Goal: Task Accomplishment & Management: Manage account settings

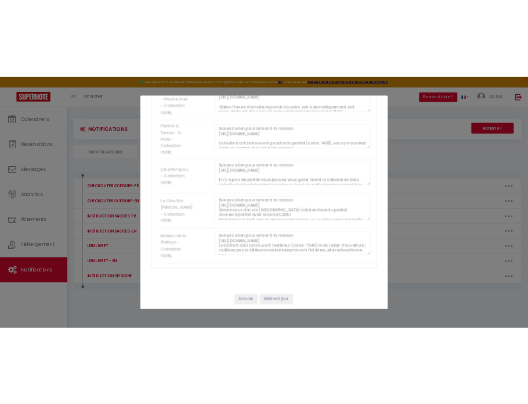
scroll to position [4394, 0]
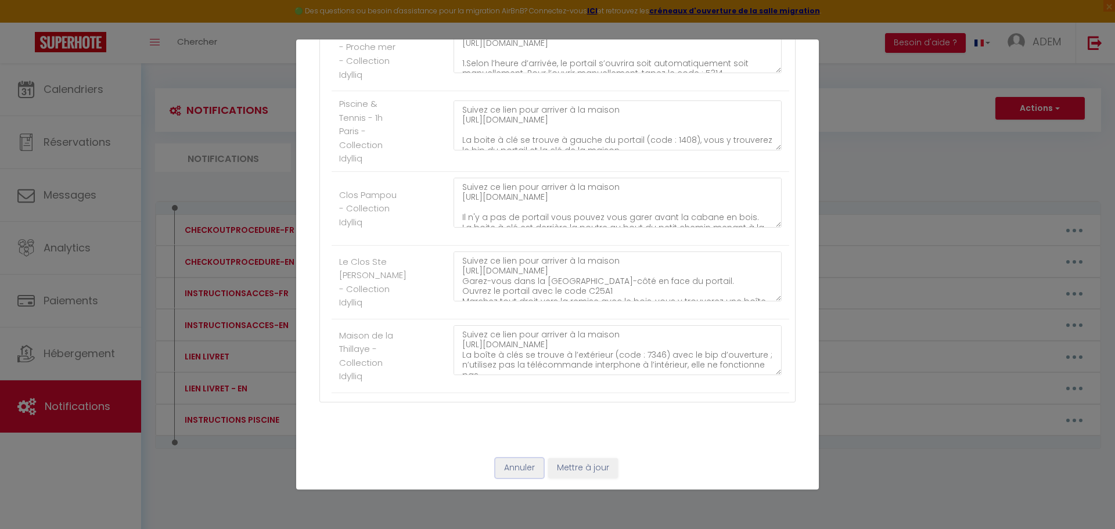
click at [510, 474] on button "Annuler" at bounding box center [519, 468] width 48 height 20
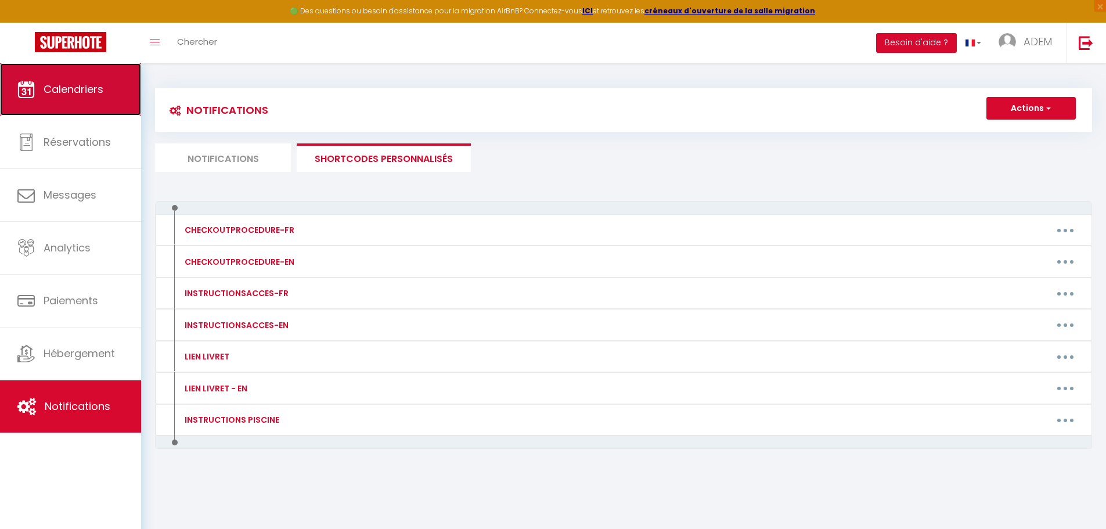
click at [67, 100] on link "Calendriers" at bounding box center [70, 89] width 141 height 52
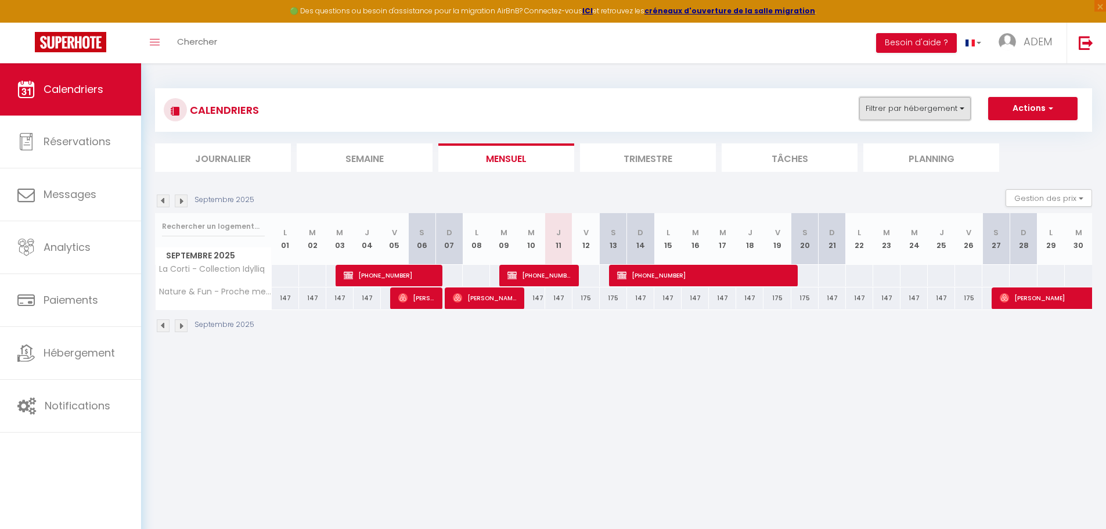
drag, startPoint x: 897, startPoint y: 110, endPoint x: 894, endPoint y: 118, distance: 8.5
click at [897, 110] on button "Filtrer par hébergement" at bounding box center [915, 108] width 112 height 23
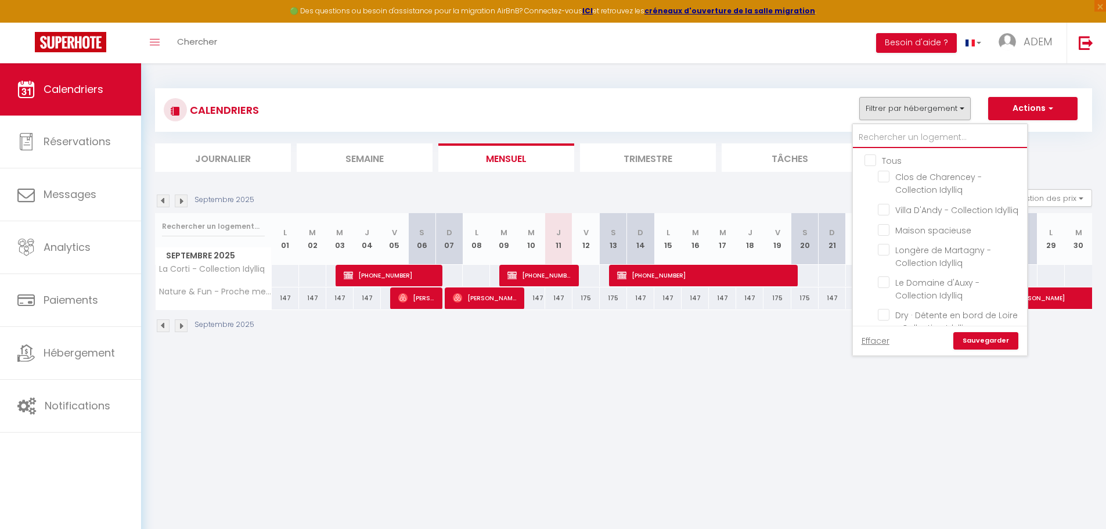
click at [896, 128] on input "text" at bounding box center [940, 137] width 174 height 21
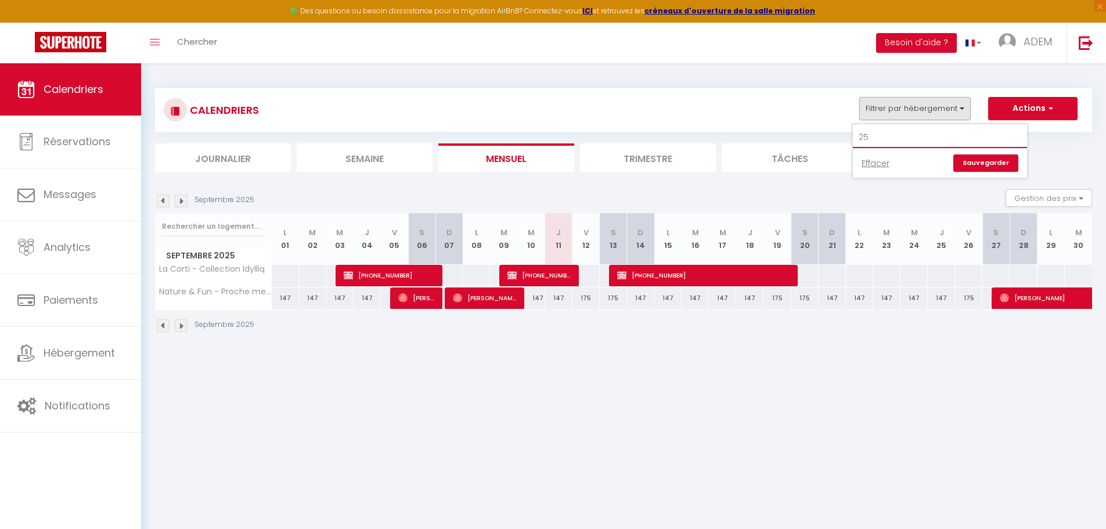
type input "2"
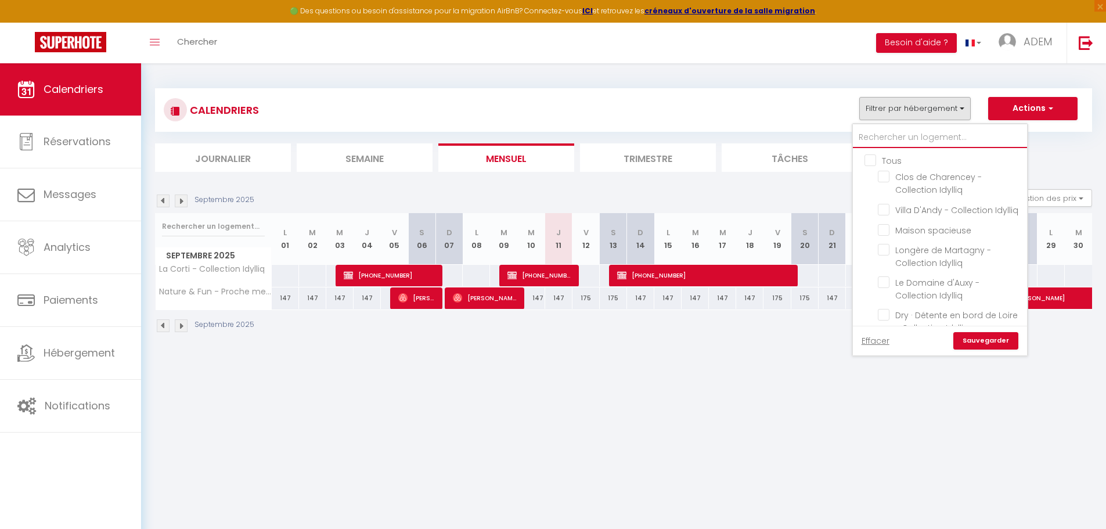
type input "5"
checkbox input "false"
type input "50"
checkbox input "false"
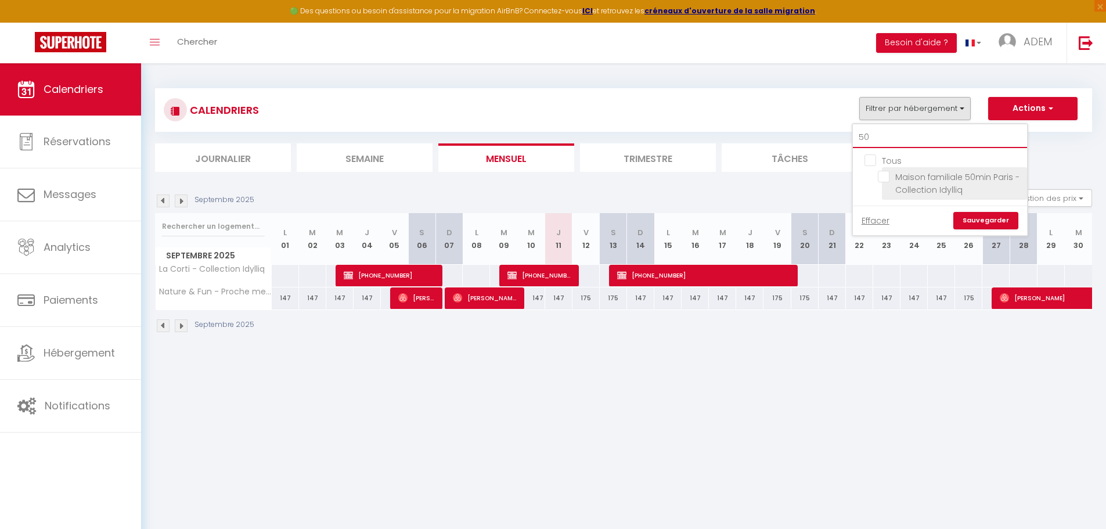
type input "50"
click at [889, 178] on input "Maison familiale 50min Paris - Collection Idylliq" at bounding box center [950, 177] width 145 height 12
checkbox input "true"
click at [870, 162] on input "Tous" at bounding box center [952, 160] width 174 height 12
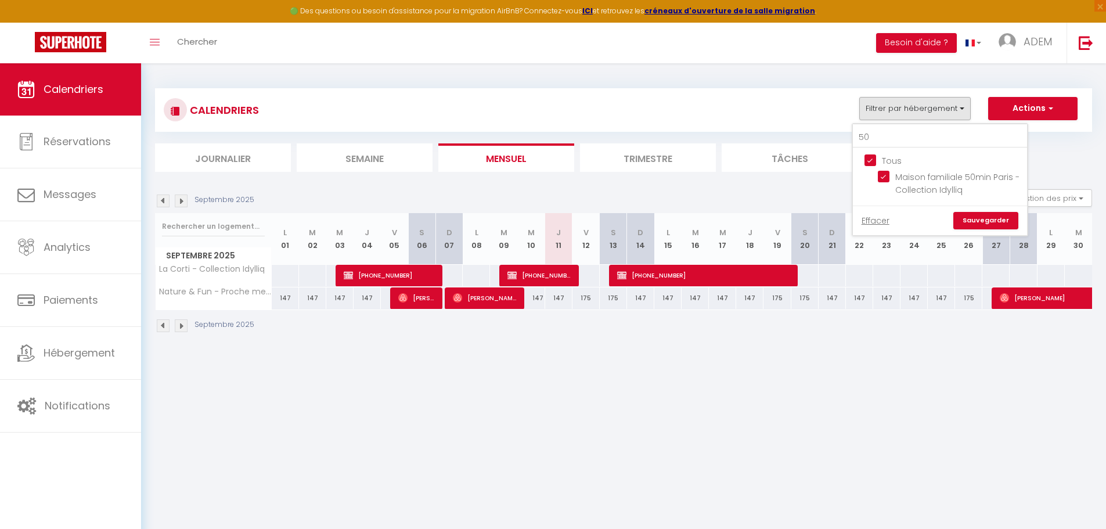
checkbox input "false"
click at [887, 172] on input "Maison familiale 50min Paris - Collection Idylliq" at bounding box center [950, 177] width 145 height 12
checkbox input "true"
click at [995, 218] on link "Sauvegarder" at bounding box center [986, 220] width 65 height 17
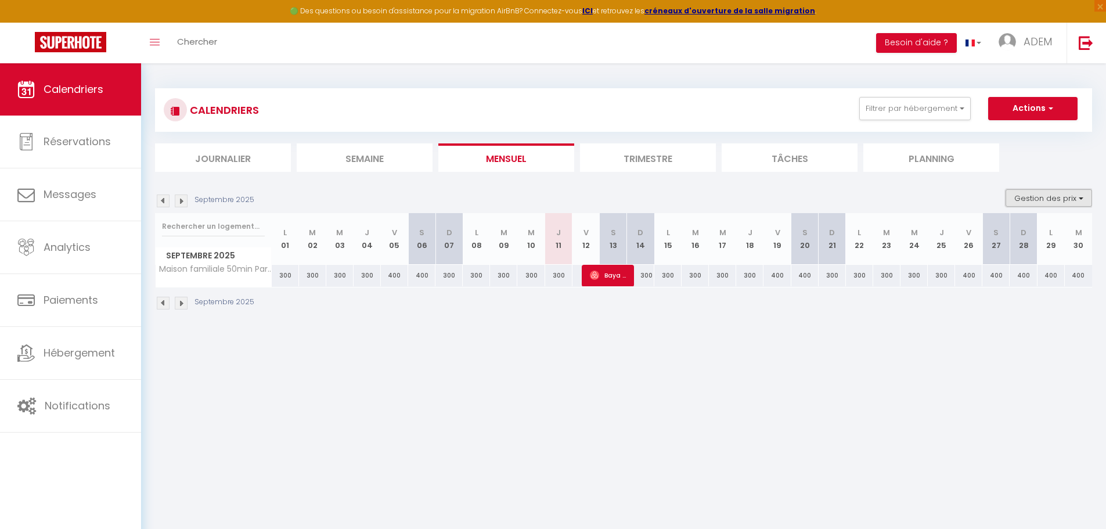
click at [1028, 200] on button "Gestion des prix" at bounding box center [1049, 197] width 87 height 17
click at [1025, 275] on input "Disponibilité" at bounding box center [1039, 275] width 105 height 12
checkbox input "true"
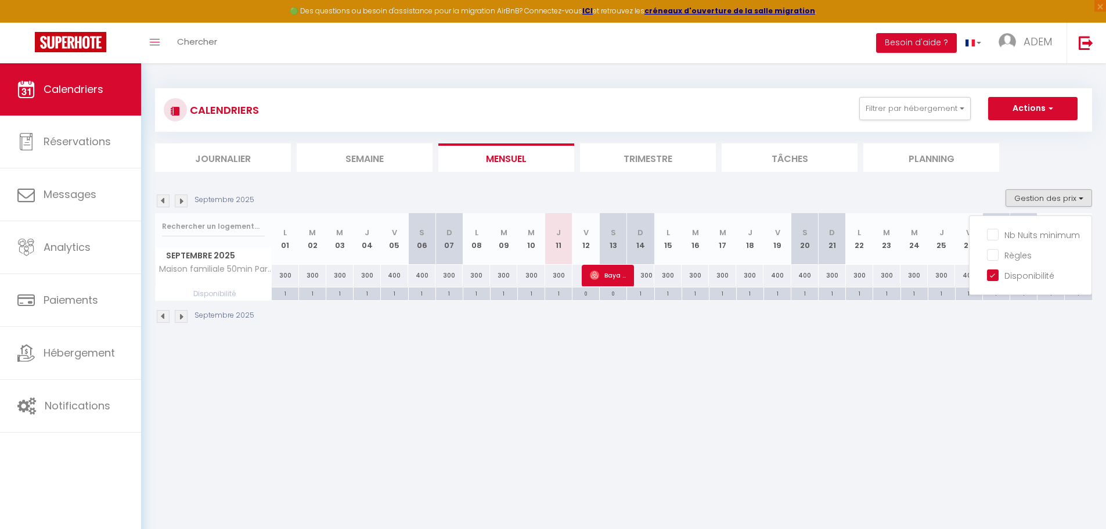
click at [285, 294] on div "1" at bounding box center [285, 292] width 27 height 11
select select "1"
type input "Lun 01 Septembre 2025"
type input "Mar 02 Septembre 2025"
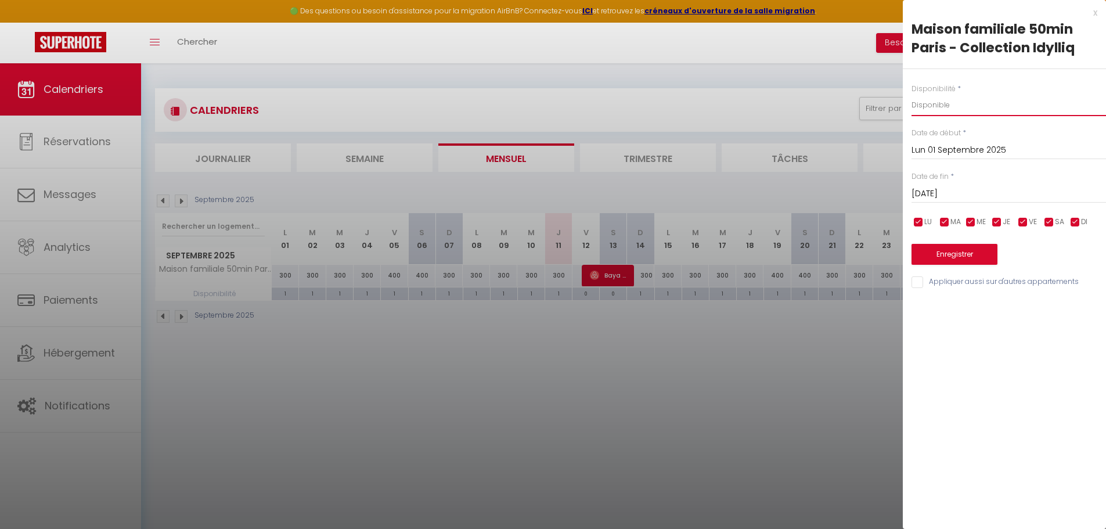
click at [945, 108] on select "Disponible Indisponible" at bounding box center [1009, 105] width 195 height 22
select select "0"
click at [912, 94] on select "Disponible Indisponible" at bounding box center [1009, 105] width 195 height 22
click at [983, 189] on input "Mar 02 Septembre 2025" at bounding box center [1009, 193] width 195 height 15
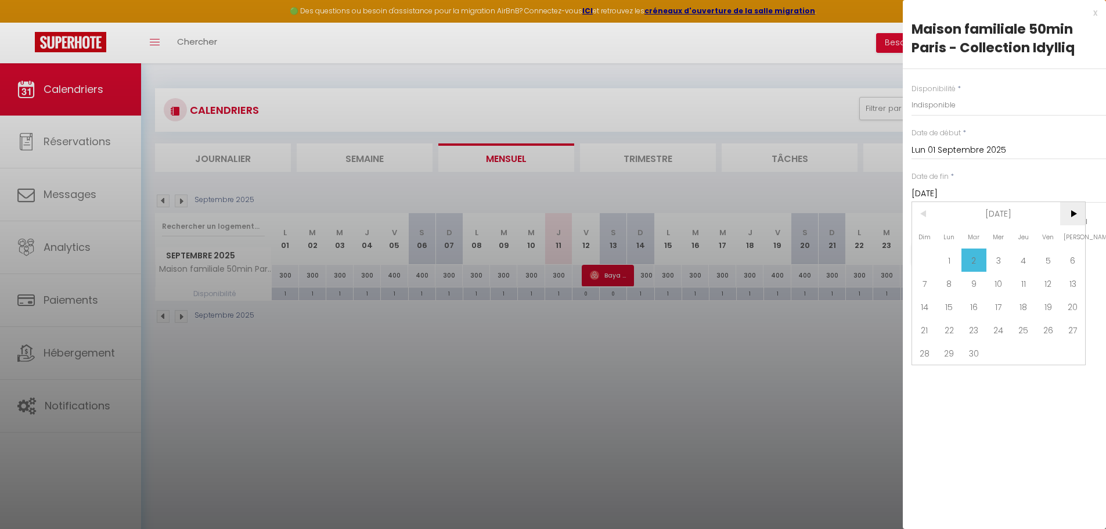
click at [1070, 214] on span ">" at bounding box center [1072, 213] width 25 height 23
click at [1037, 213] on span "Oct 2025" at bounding box center [999, 213] width 124 height 23
click at [1071, 217] on span ">" at bounding box center [1072, 213] width 25 height 23
click at [1069, 304] on span "Décembre" at bounding box center [1056, 306] width 57 height 23
click at [1031, 350] on span "31" at bounding box center [1023, 352] width 25 height 23
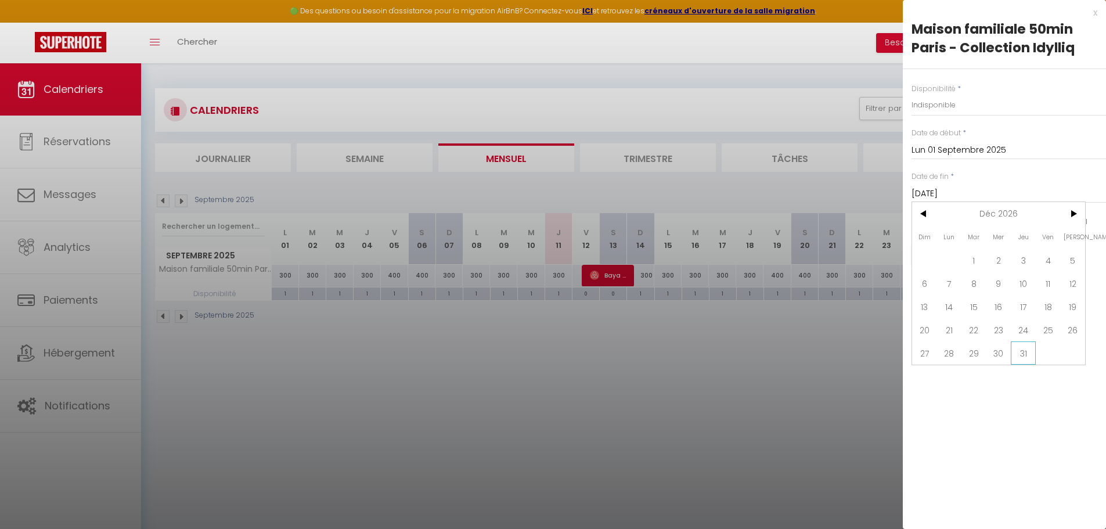
type input "Jeu 31 Décembre 2026"
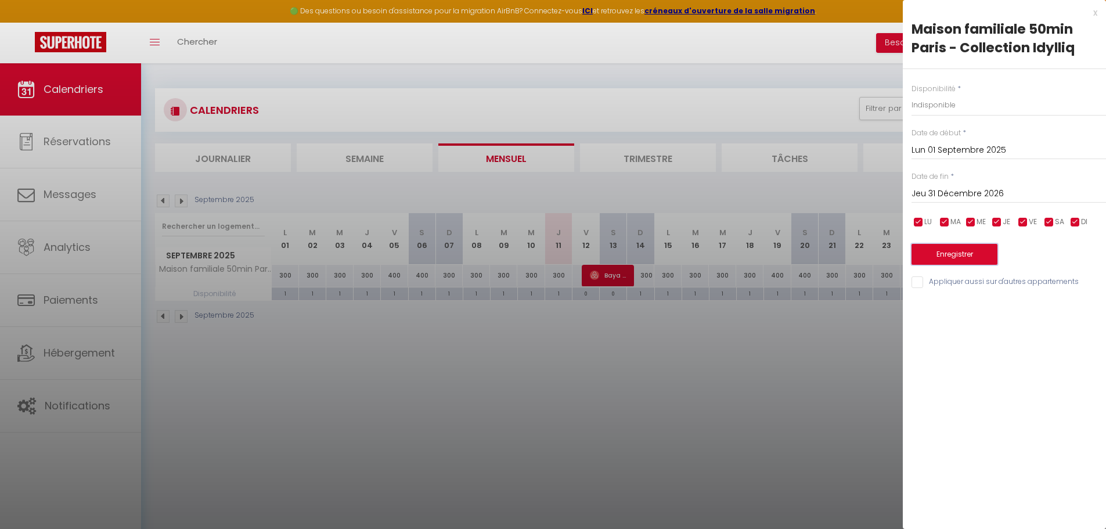
click at [966, 253] on button "Enregistrer" at bounding box center [955, 254] width 86 height 21
select select "0"
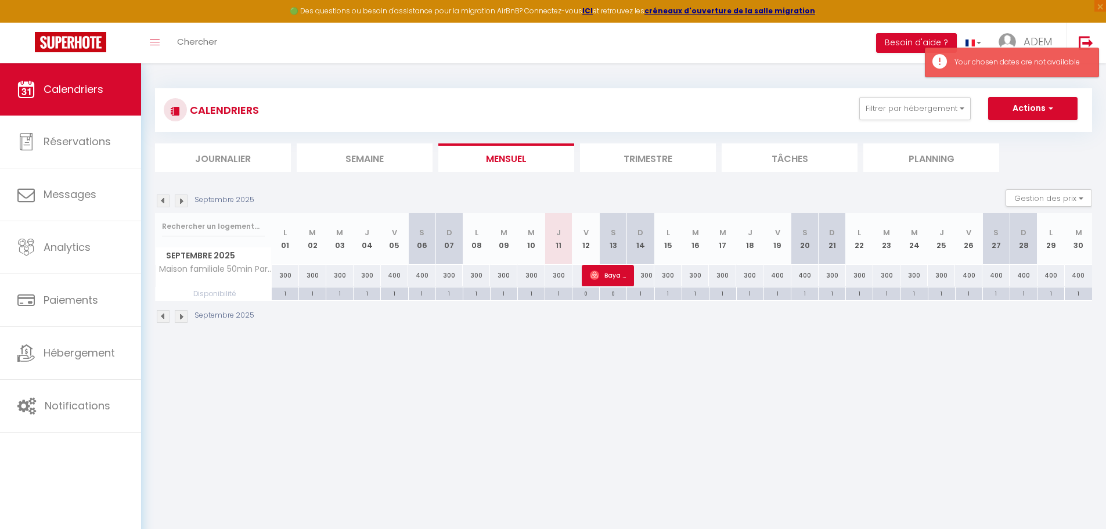
click at [582, 291] on div "0" at bounding box center [586, 292] width 27 height 11
select select
type input "Ven 12 Septembre 2025"
type input "Sam 13 Septembre 2025"
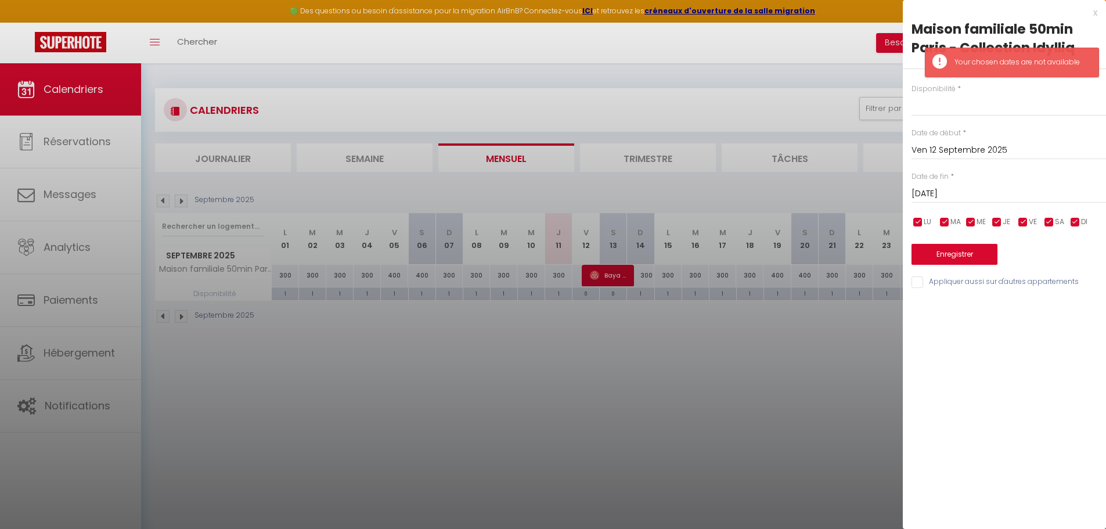
drag, startPoint x: 682, startPoint y: 282, endPoint x: 655, endPoint y: 287, distance: 27.2
click at [681, 282] on div at bounding box center [553, 264] width 1106 height 529
select select
type input "undefined aN undefined NaN"
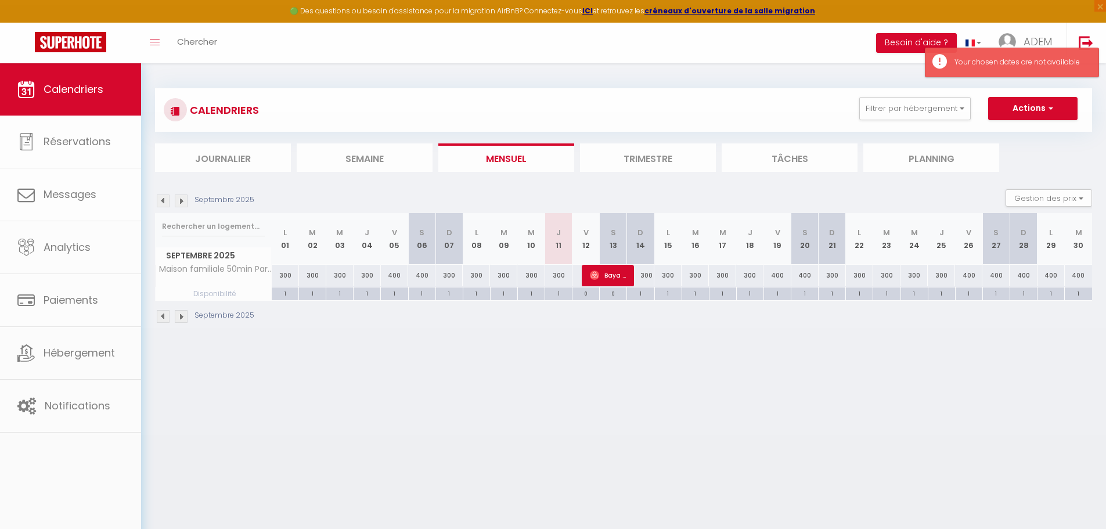
click at [645, 289] on div "1" at bounding box center [640, 292] width 27 height 11
select select "1"
type input "Dim 14 Septembre 2025"
type input "Lun 15 Septembre 2025"
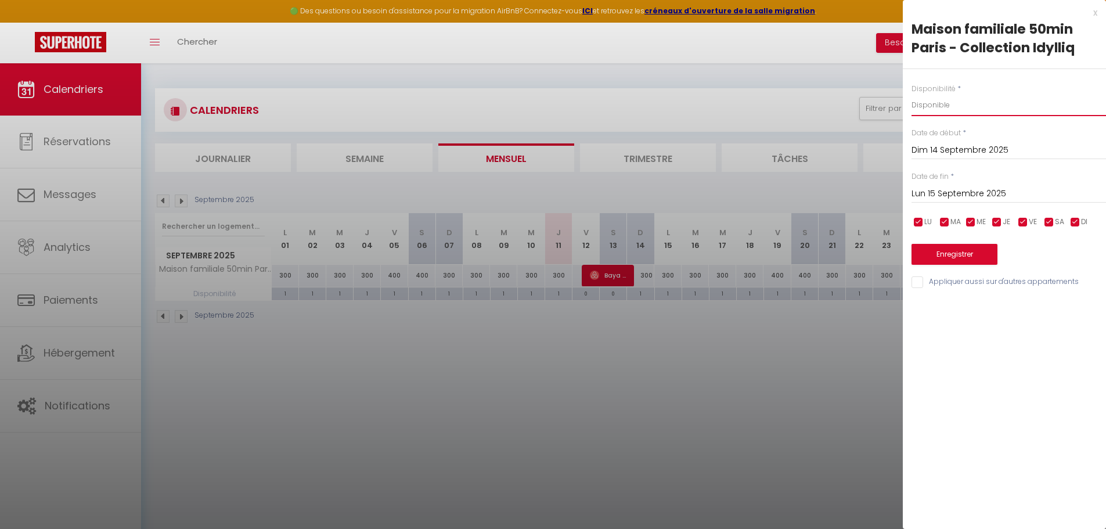
click at [934, 108] on select "Disponible Indisponible" at bounding box center [1009, 105] width 195 height 22
select select "0"
click at [912, 94] on select "Disponible Indisponible" at bounding box center [1009, 105] width 195 height 22
click at [963, 192] on input "Lun 15 Septembre 2025" at bounding box center [1009, 193] width 195 height 15
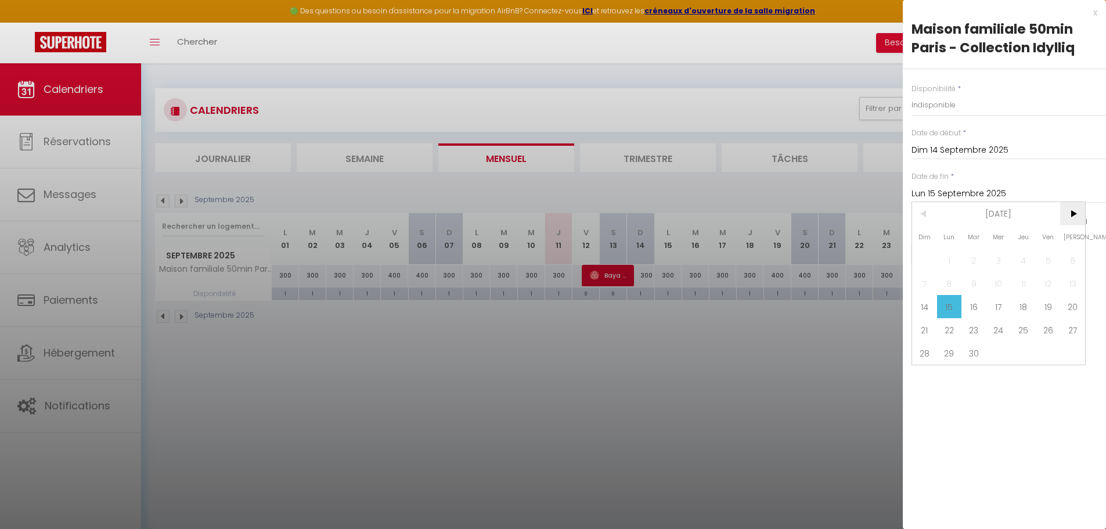
click at [1066, 209] on span ">" at bounding box center [1072, 213] width 25 height 23
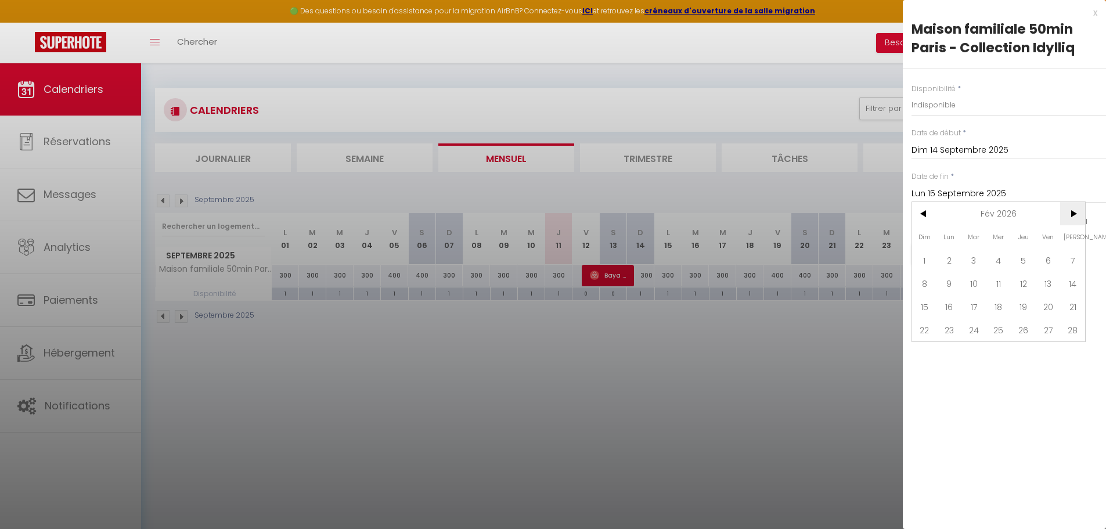
click at [1066, 209] on span ">" at bounding box center [1072, 213] width 25 height 23
click at [1066, 210] on span ">" at bounding box center [1072, 213] width 25 height 23
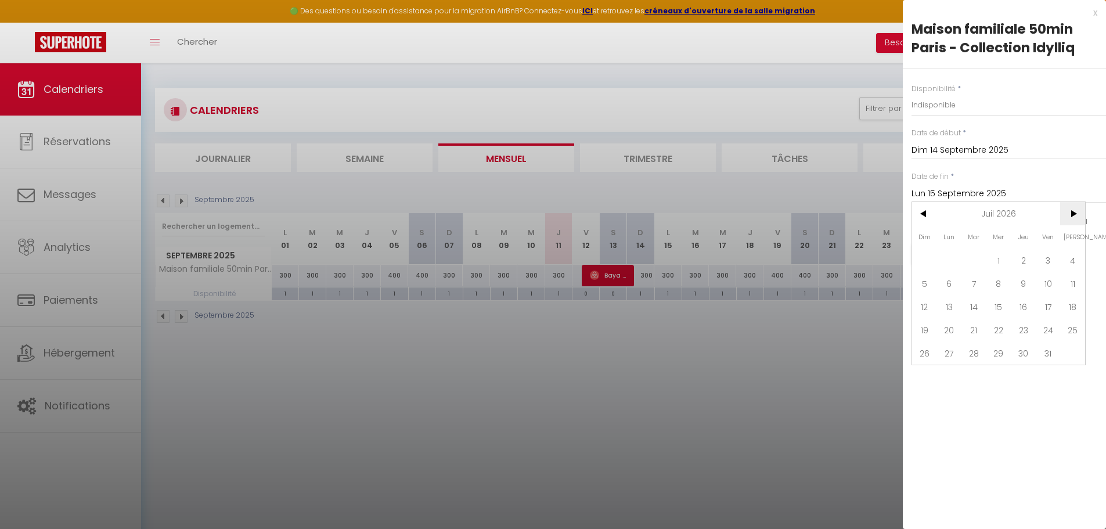
click at [1066, 210] on span ">" at bounding box center [1072, 213] width 25 height 23
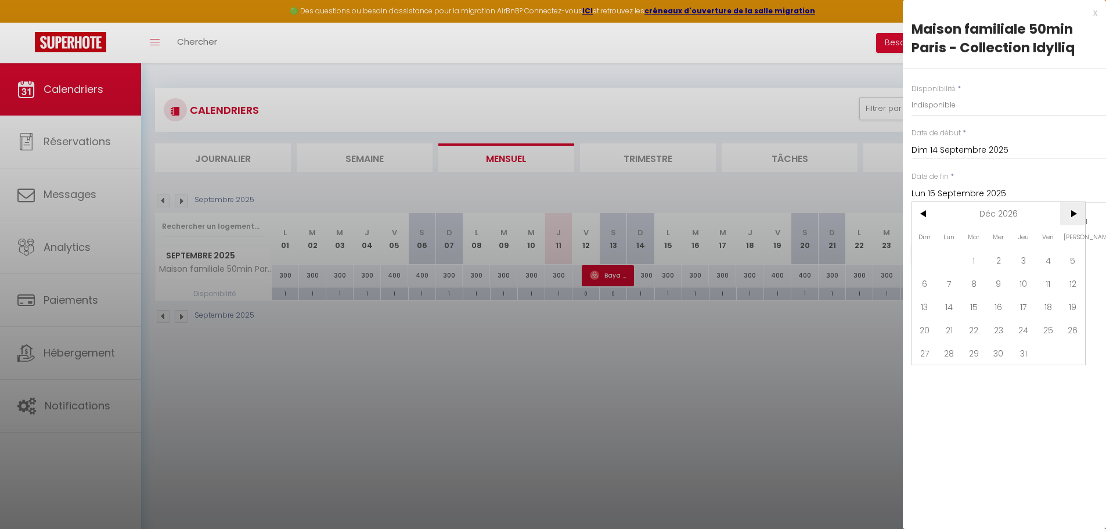
click at [1066, 210] on span ">" at bounding box center [1072, 213] width 25 height 23
click at [922, 216] on span "<" at bounding box center [924, 213] width 25 height 23
click at [1019, 344] on span "31" at bounding box center [1023, 352] width 25 height 23
type input "Jeu 31 Décembre 2026"
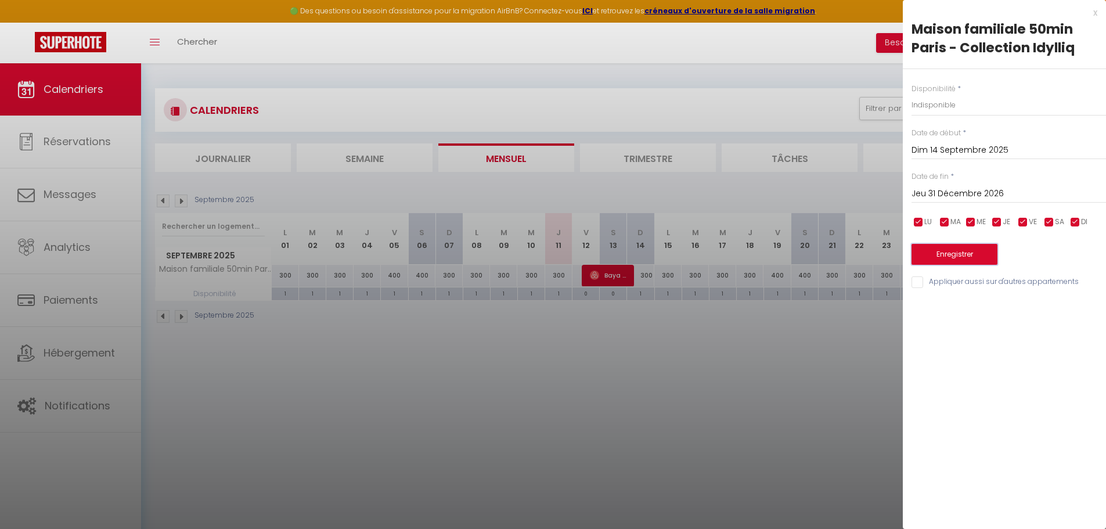
click at [981, 250] on button "Enregistrer" at bounding box center [955, 254] width 86 height 21
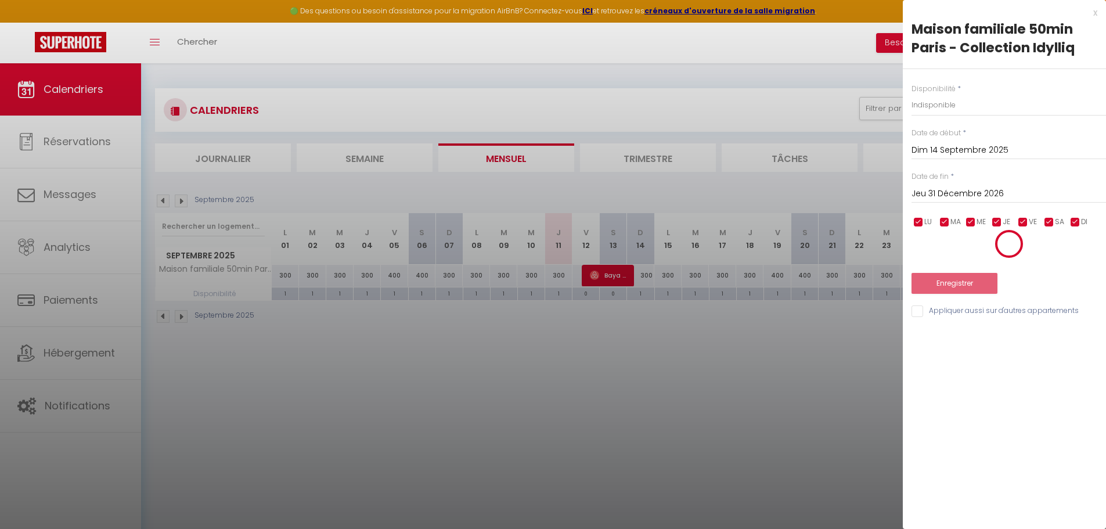
select select "0"
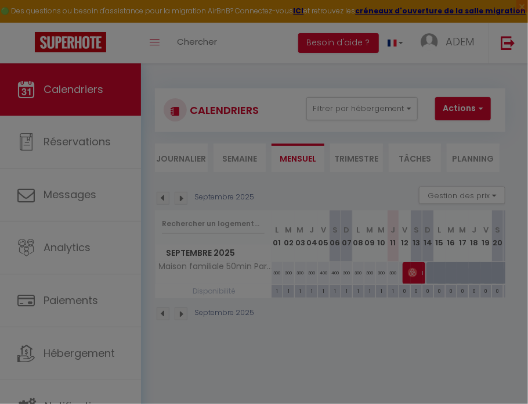
click at [0, 0] on div "Affichage optimisé sur l'application mobile ×" at bounding box center [0, 0] width 0 height 0
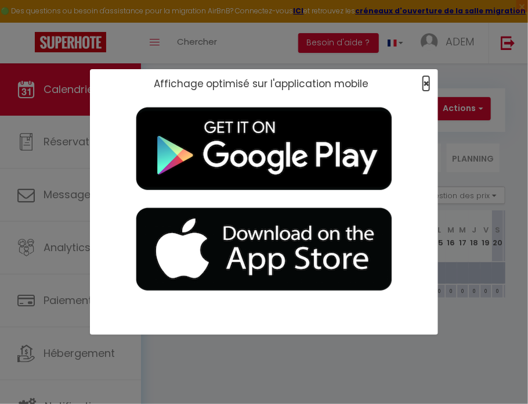
click at [427, 83] on span "×" at bounding box center [426, 83] width 6 height 15
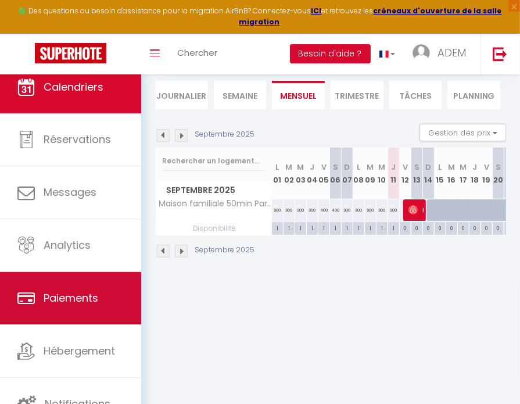
scroll to position [3, 0]
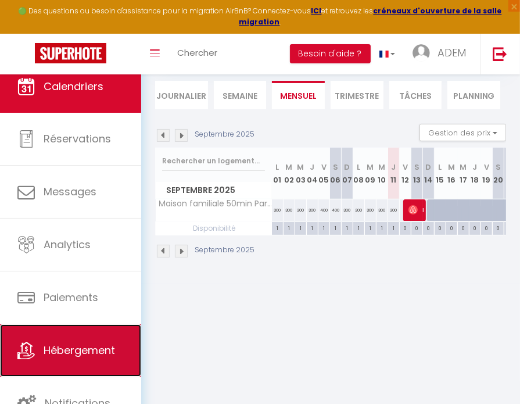
click at [74, 347] on span "Hébergement" at bounding box center [79, 350] width 71 height 15
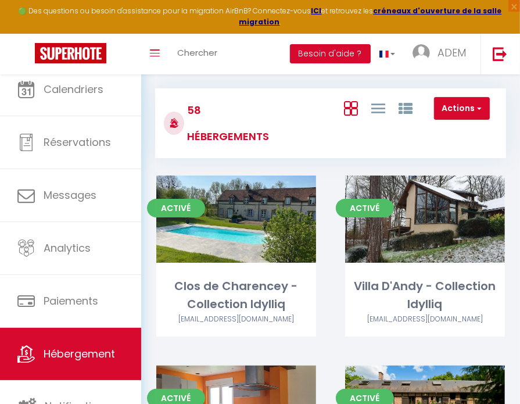
scroll to position [2265, 0]
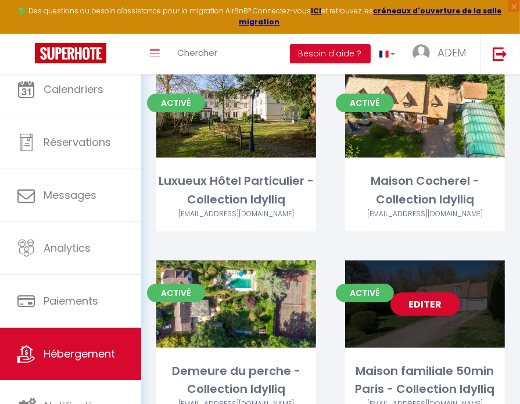
click at [425, 292] on link "Editer" at bounding box center [425, 303] width 70 height 23
click at [419, 292] on link "Editer" at bounding box center [425, 303] width 70 height 23
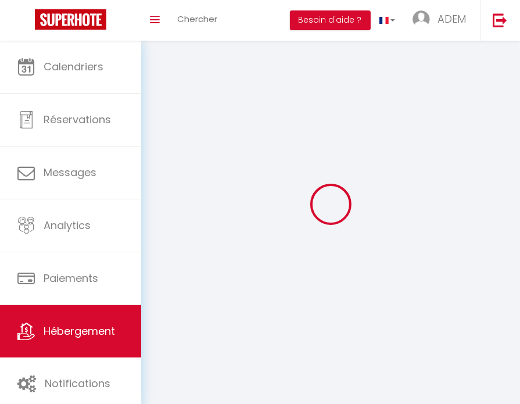
select select "1"
select select
select select "28"
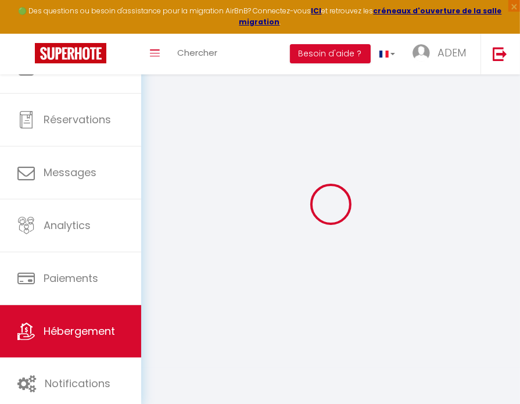
select select
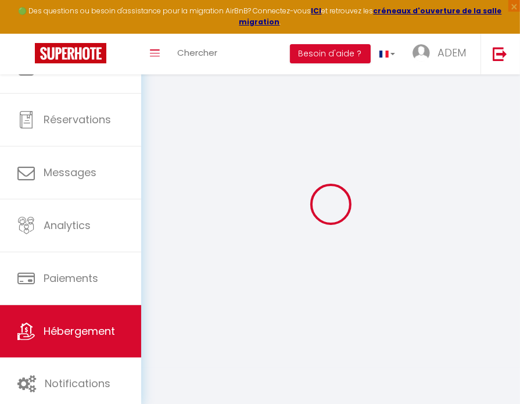
select select
checkbox input "false"
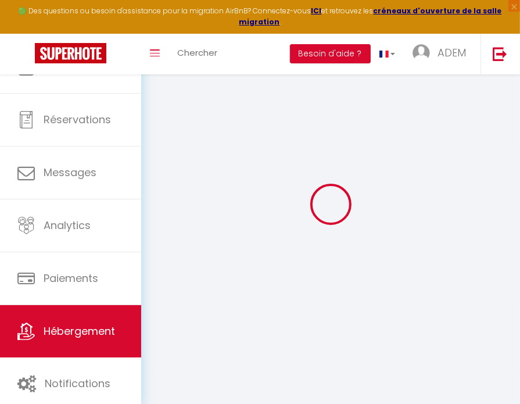
select select
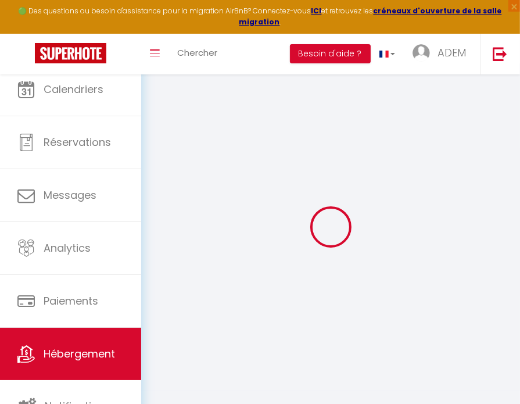
select select
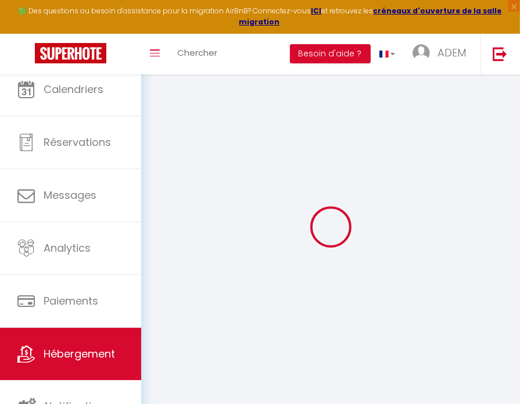
select select
checkbox input "false"
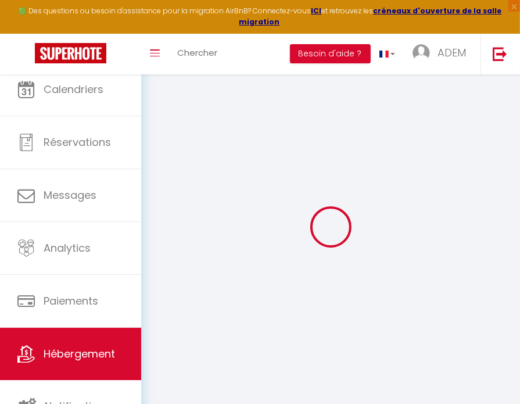
select select
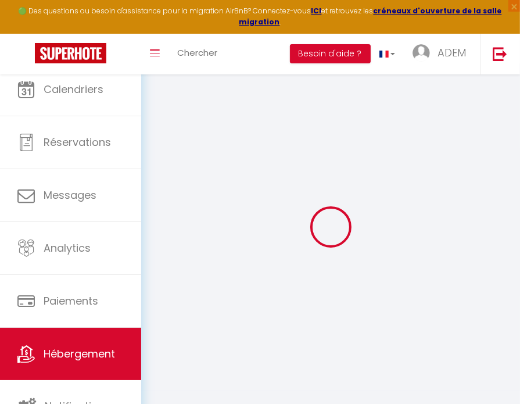
select select
checkbox input "false"
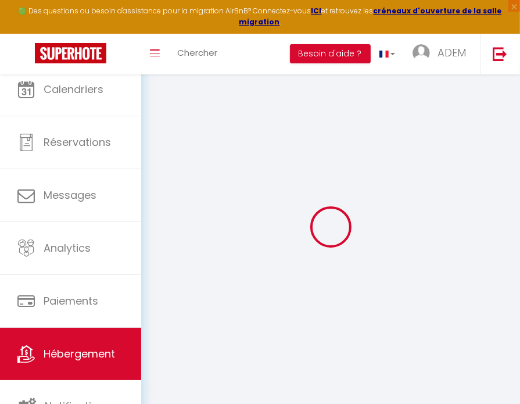
checkbox input "false"
select select
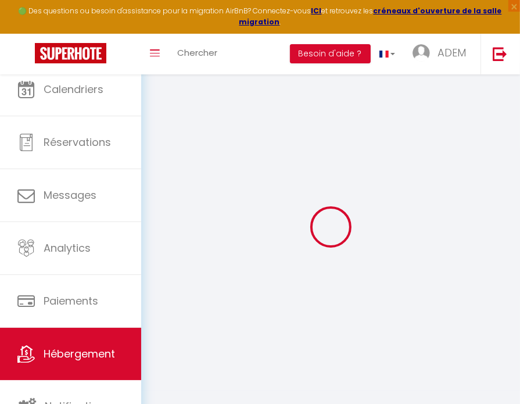
select select
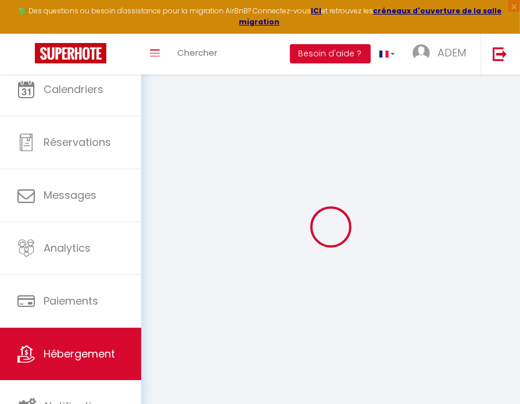
checkbox input "false"
select select
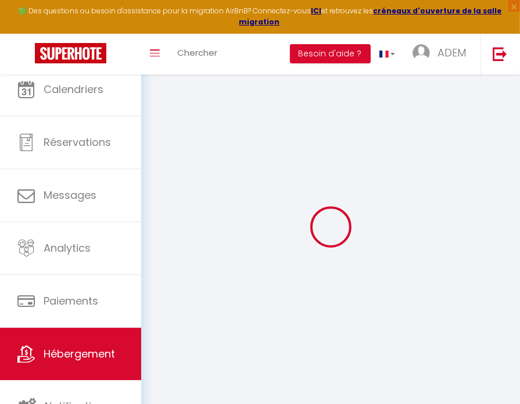
select select
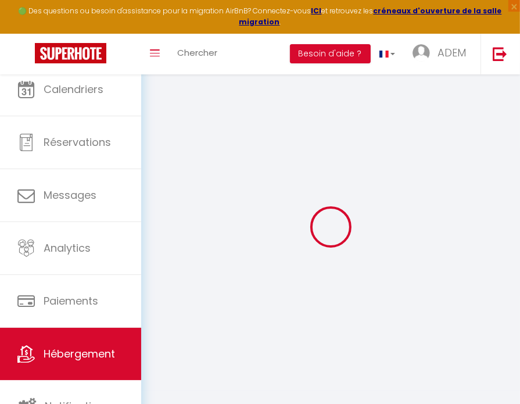
select select
checkbox input "false"
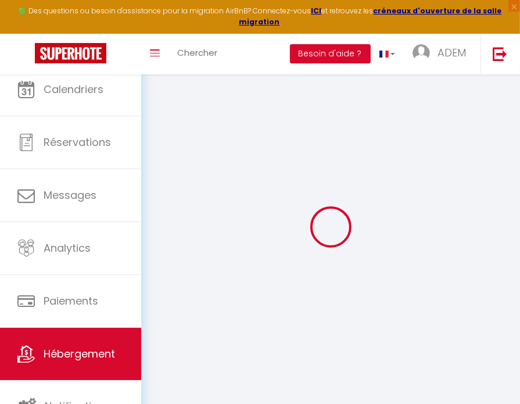
checkbox input "false"
select select
type input "Maison familiale 50min Paris - Collection Idylliq"
type input "[PERSON_NAME]"
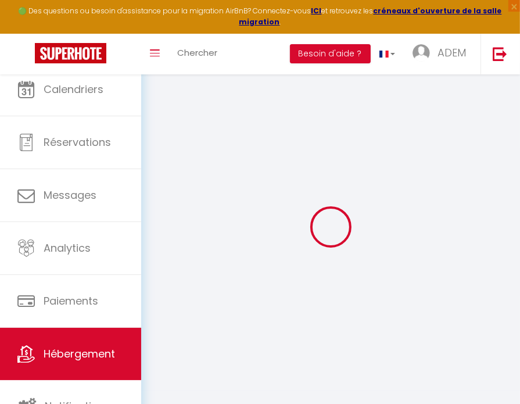
select select "10"
select select "4"
type input "200"
type input "140"
type input "500"
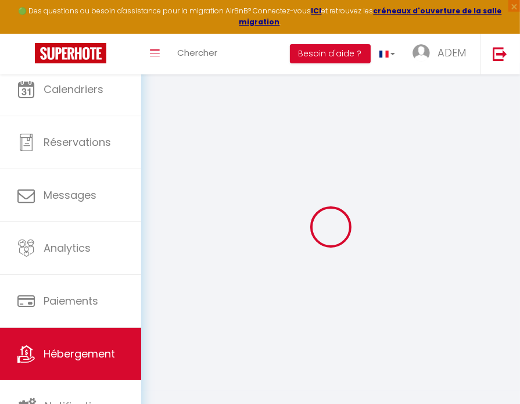
select select
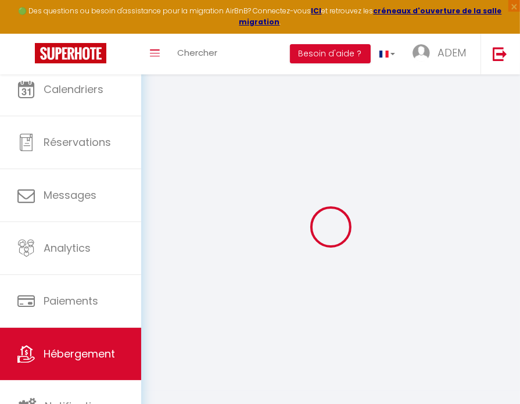
type input "[STREET_ADDRESS]"
type input "95510"
type input "Villers-en-Arthies"
type input "[EMAIL_ADDRESS][DOMAIN_NAME]"
select select "8966"
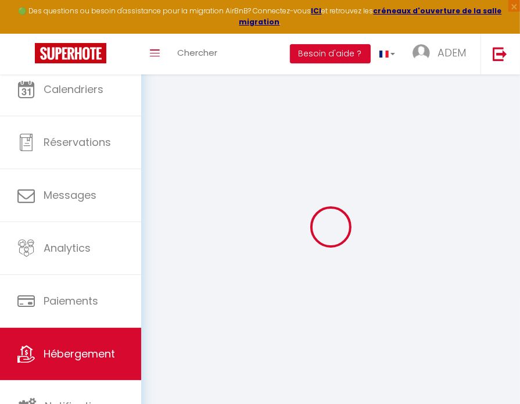
checkbox input "true"
checkbox input "false"
type input "0"
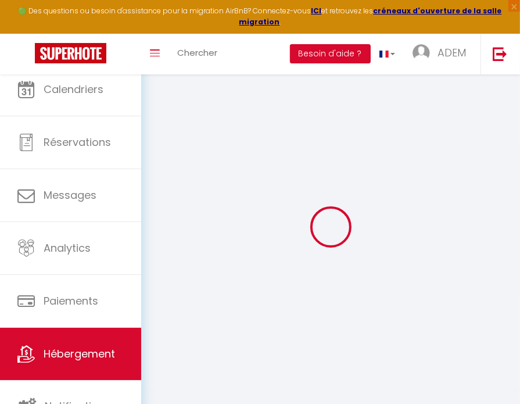
type input "0"
select select "29881"
select select
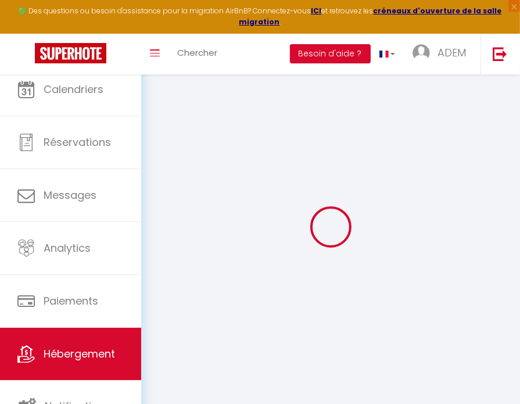
select select
checkbox input "true"
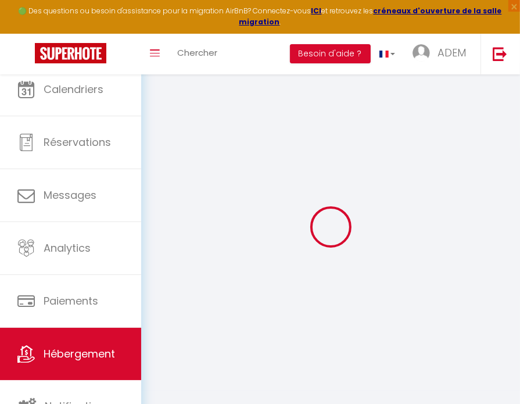
checkbox input "false"
select select
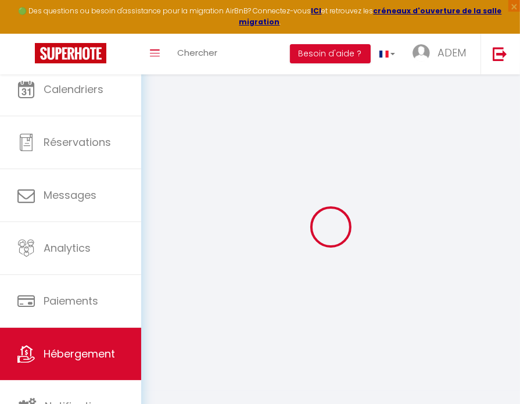
select select
checkbox input "true"
checkbox input "false"
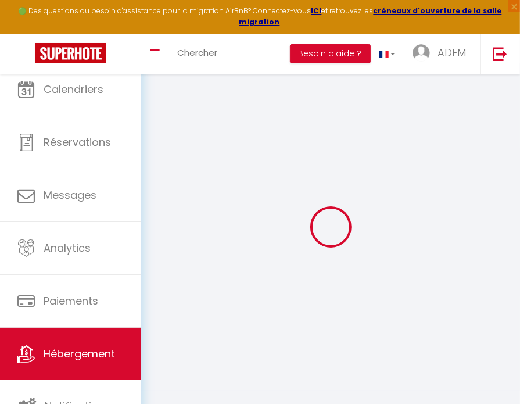
checkbox input "false"
checkbox input "true"
checkbox input "false"
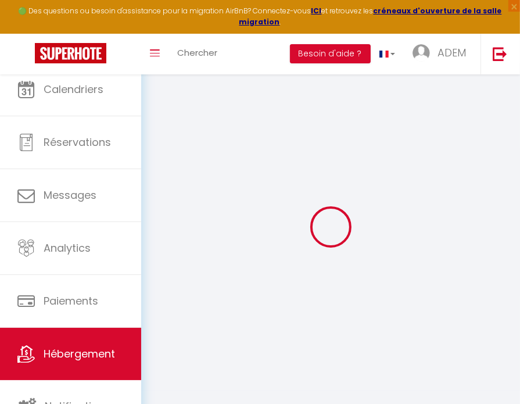
checkbox input "false"
select select "15:00"
select select
select select "10:00"
select select "30"
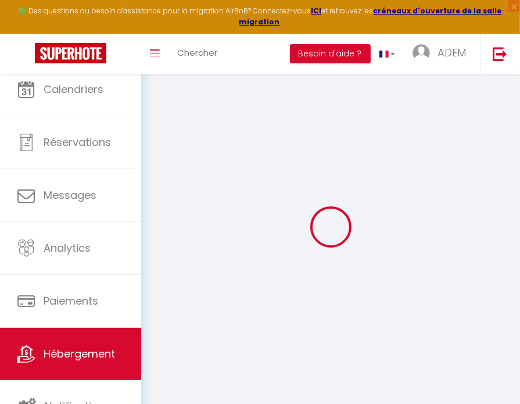
select select "120"
select select
checkbox input "true"
checkbox input "false"
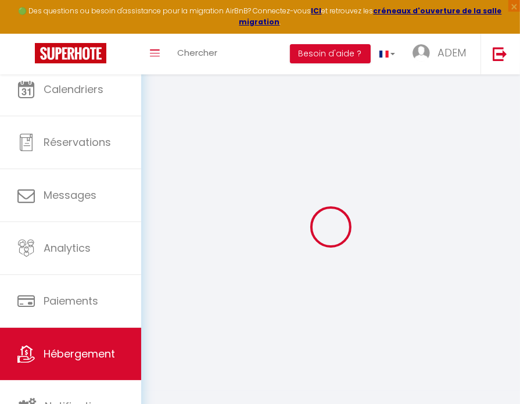
checkbox input "false"
select select
checkbox input "true"
checkbox input "false"
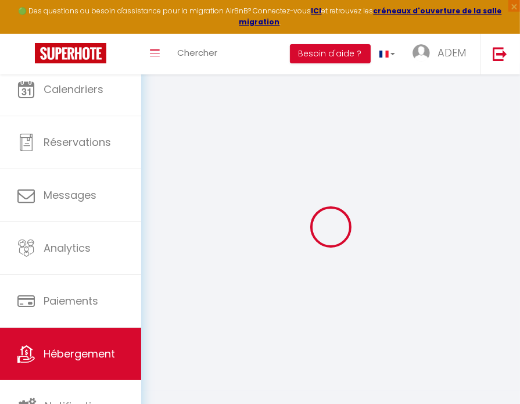
checkbox input "false"
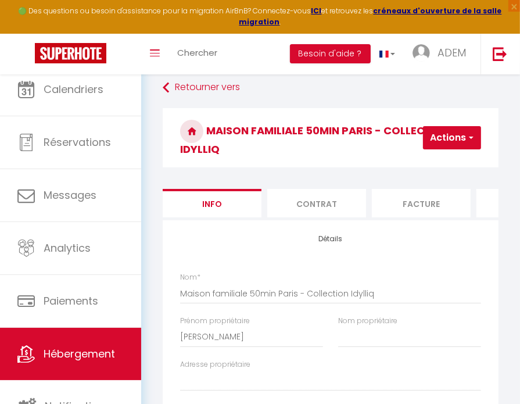
select select
checkbox input "true"
checkbox input "false"
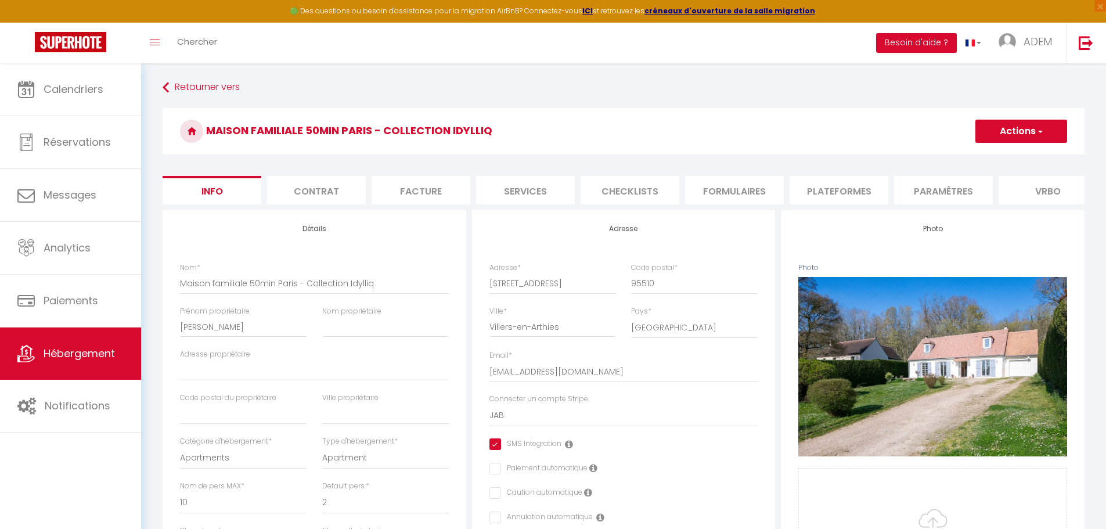
click at [925, 190] on li "Paramètres" at bounding box center [943, 190] width 99 height 28
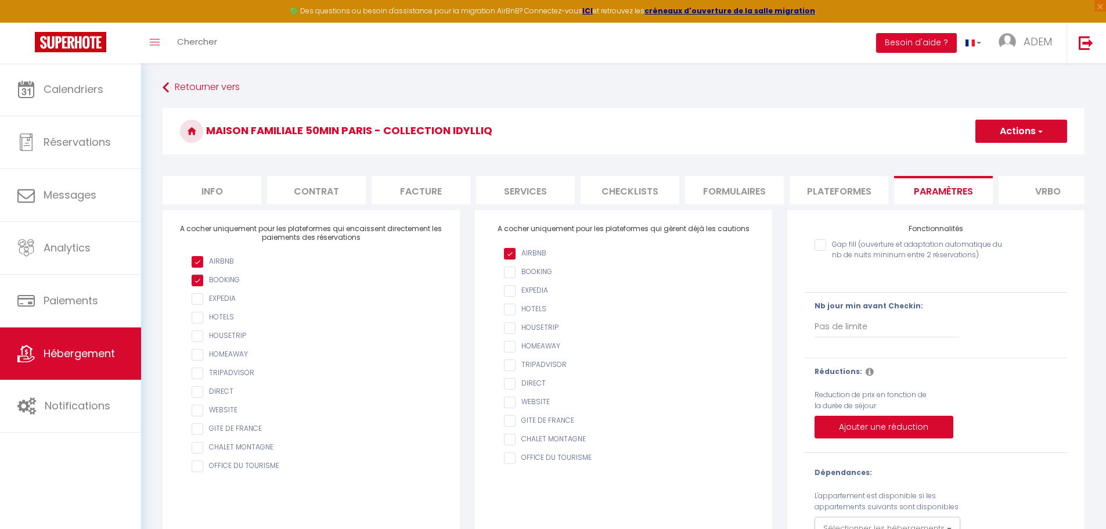
drag, startPoint x: 254, startPoint y: 197, endPoint x: 272, endPoint y: 191, distance: 19.7
click at [254, 197] on li "Info" at bounding box center [212, 190] width 99 height 28
select select
checkbox input "true"
checkbox input "false"
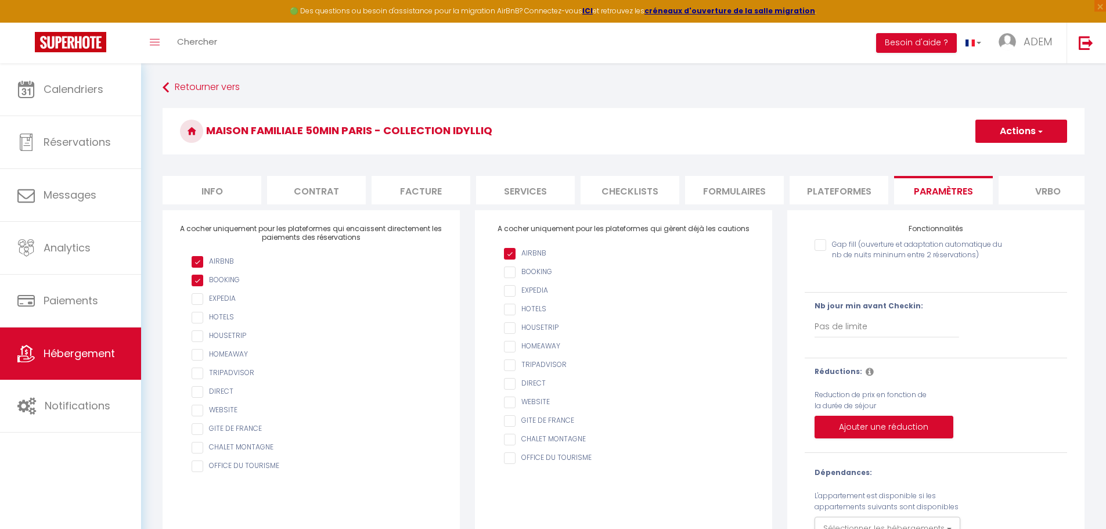
checkbox input "false"
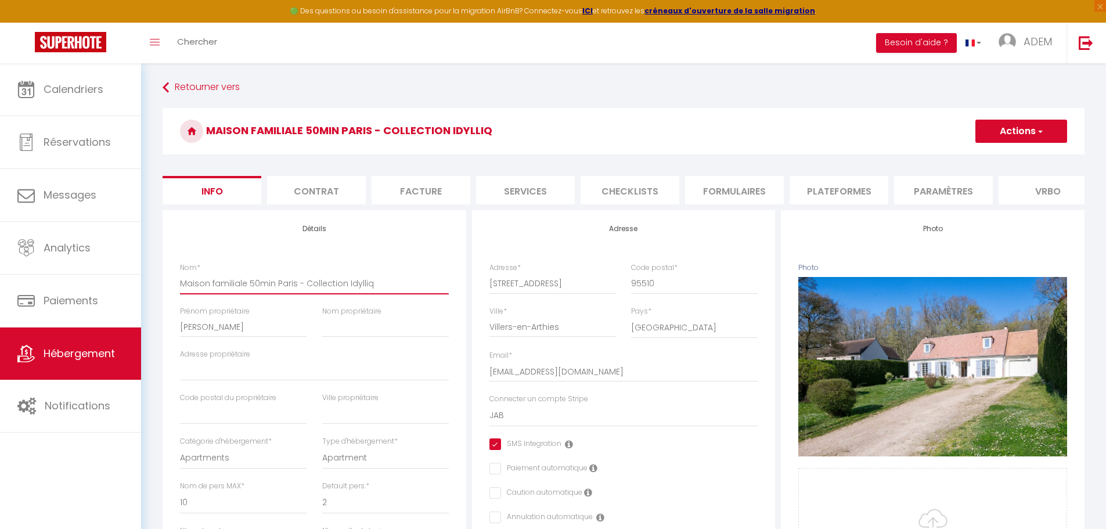
click at [262, 291] on input "Maison familiale 50min Paris - Collection Idylliq" at bounding box center [314, 283] width 269 height 21
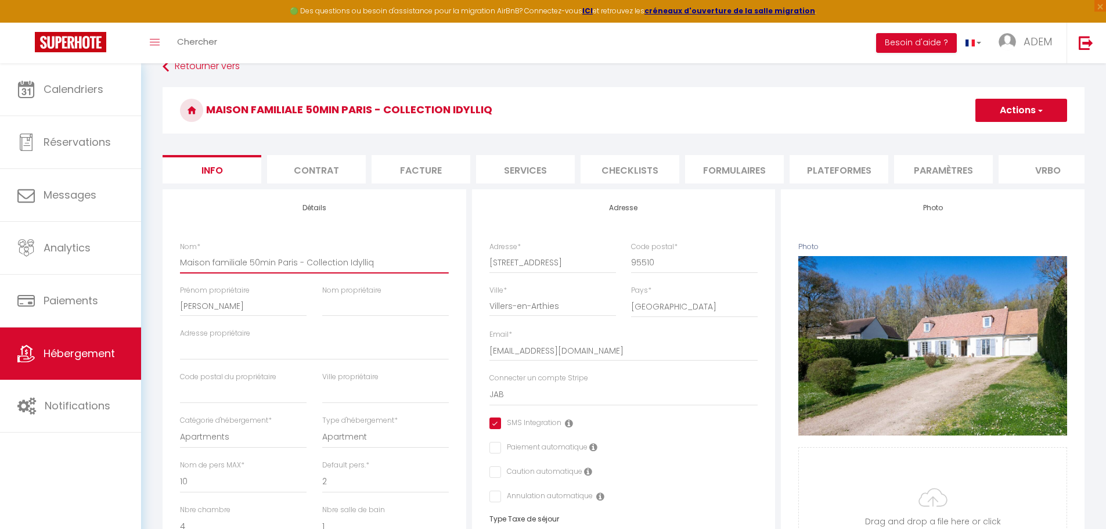
scroll to position [58, 0]
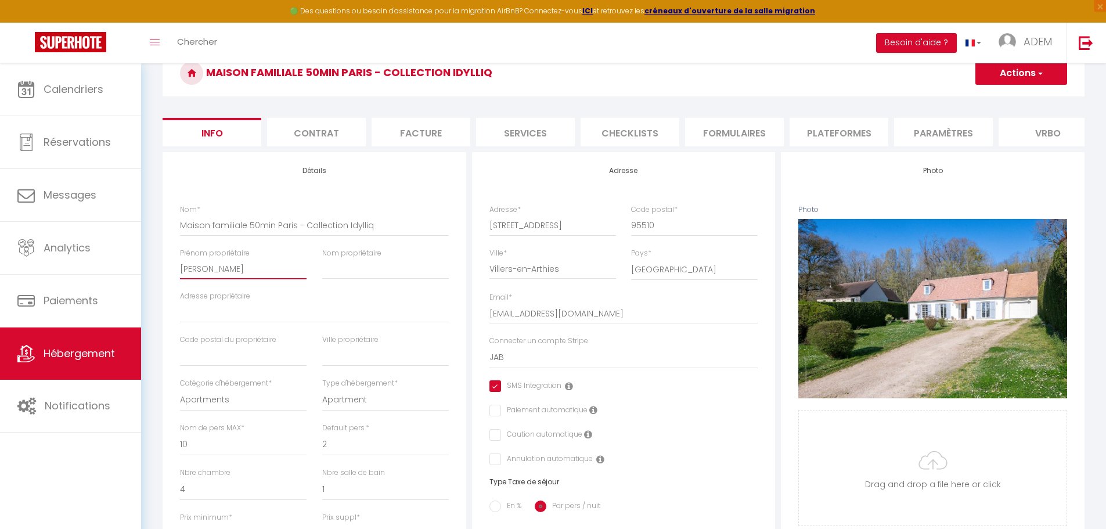
click at [233, 276] on input "[PERSON_NAME]" at bounding box center [243, 268] width 127 height 21
click at [507, 233] on input "[STREET_ADDRESS]" at bounding box center [553, 225] width 127 height 21
click at [646, 235] on input "95510" at bounding box center [694, 225] width 127 height 21
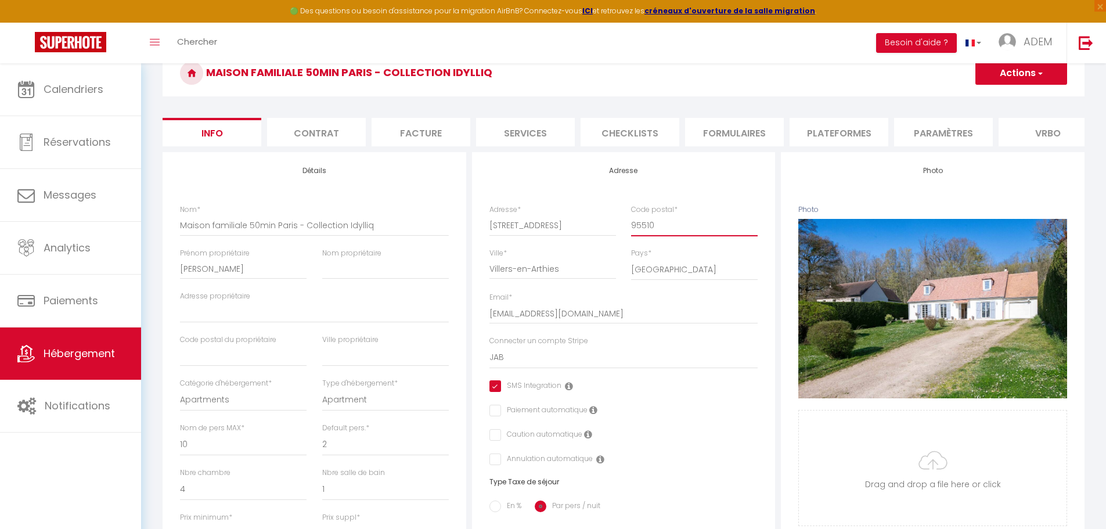
click at [646, 235] on input "95510" at bounding box center [694, 225] width 127 height 21
click at [523, 279] on input "Villers-en-Arthies" at bounding box center [553, 268] width 127 height 21
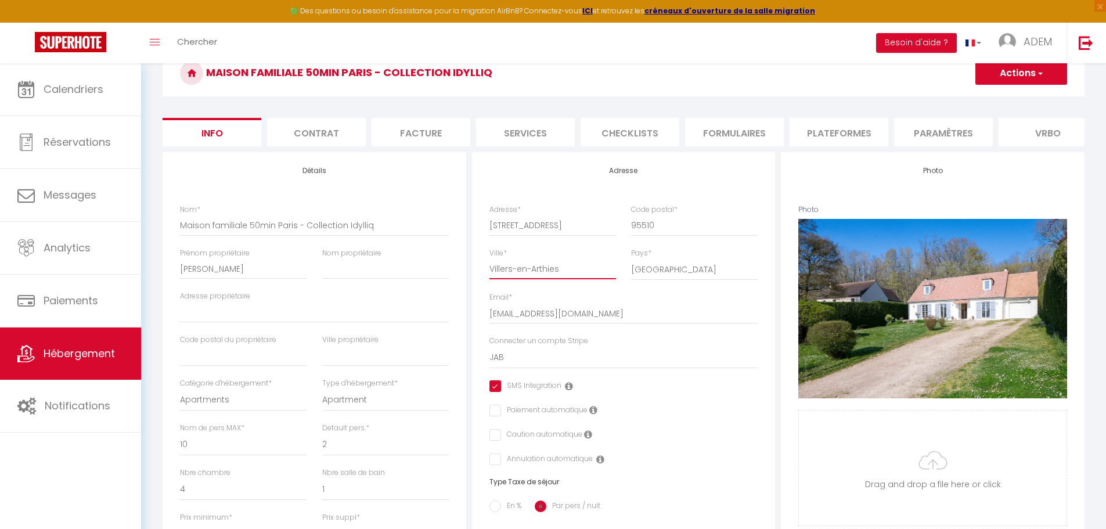
click at [523, 279] on input "Villers-en-Arthies" at bounding box center [553, 268] width 127 height 21
click at [530, 321] on input "[EMAIL_ADDRESS][DOMAIN_NAME]" at bounding box center [624, 313] width 269 height 21
click at [524, 232] on input "[STREET_ADDRESS]" at bounding box center [553, 225] width 127 height 21
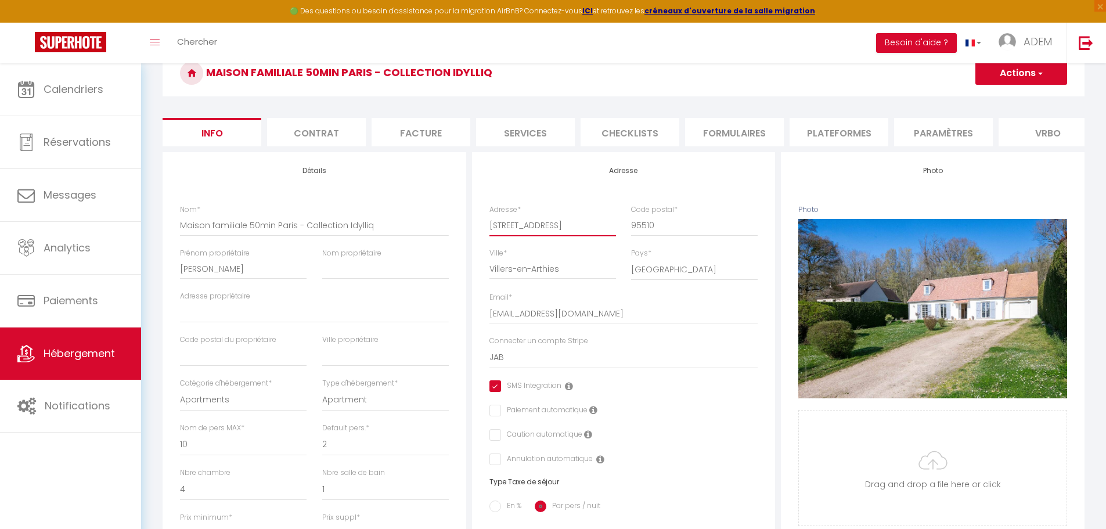
click at [524, 232] on input "[STREET_ADDRESS]" at bounding box center [553, 225] width 127 height 21
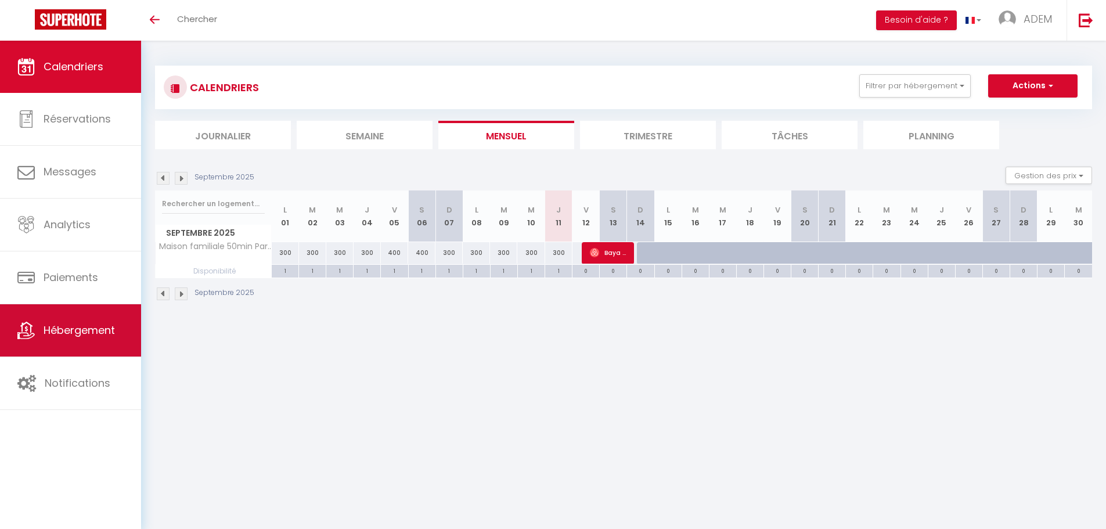
click at [90, 343] on link "Hébergement" at bounding box center [70, 330] width 141 height 52
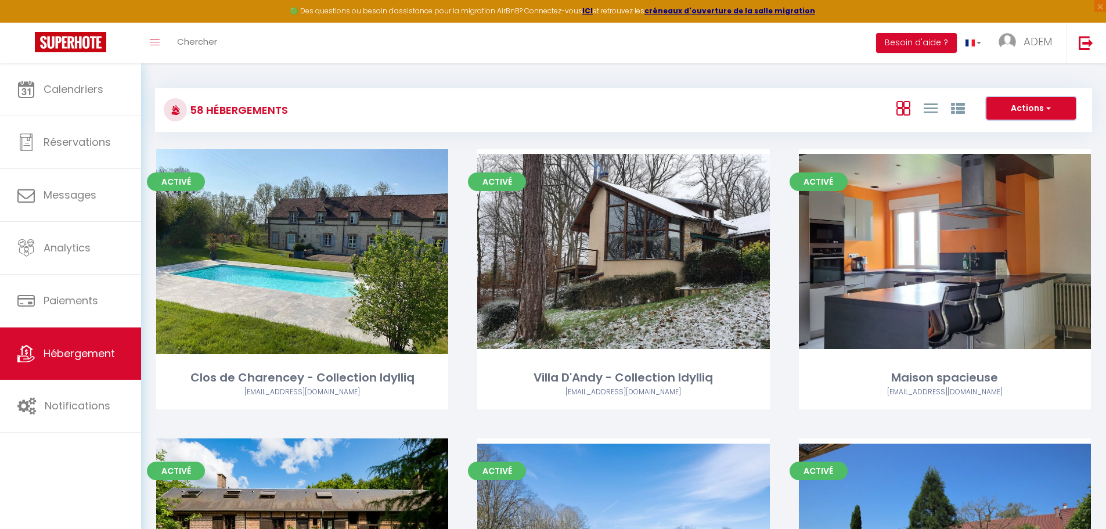
click at [1034, 109] on button "Actions" at bounding box center [1031, 108] width 89 height 23
click at [1009, 130] on li "Créer un Hébergement" at bounding box center [1022, 132] width 106 height 13
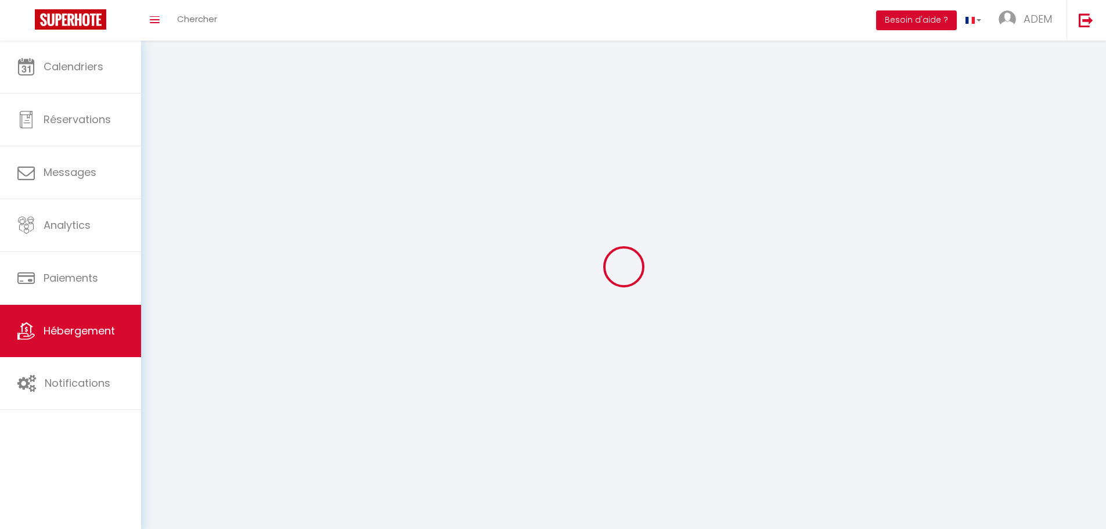
select select "1"
select select
select select "28"
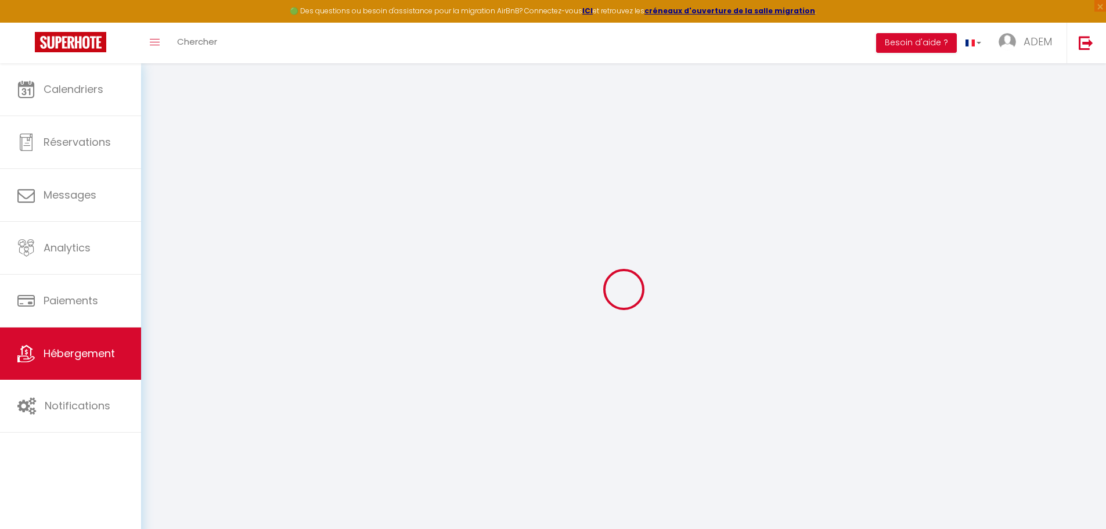
select select
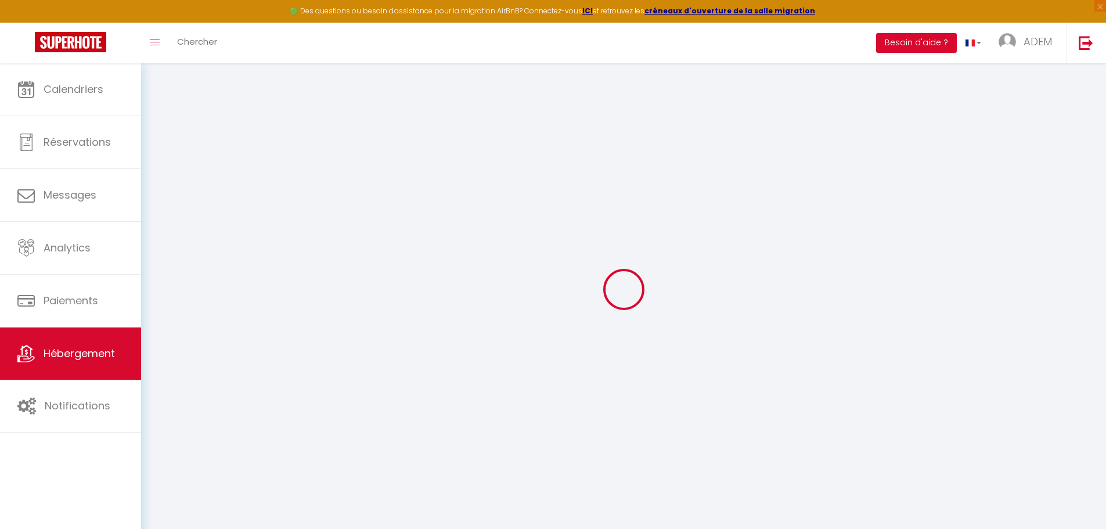
select select
checkbox input "false"
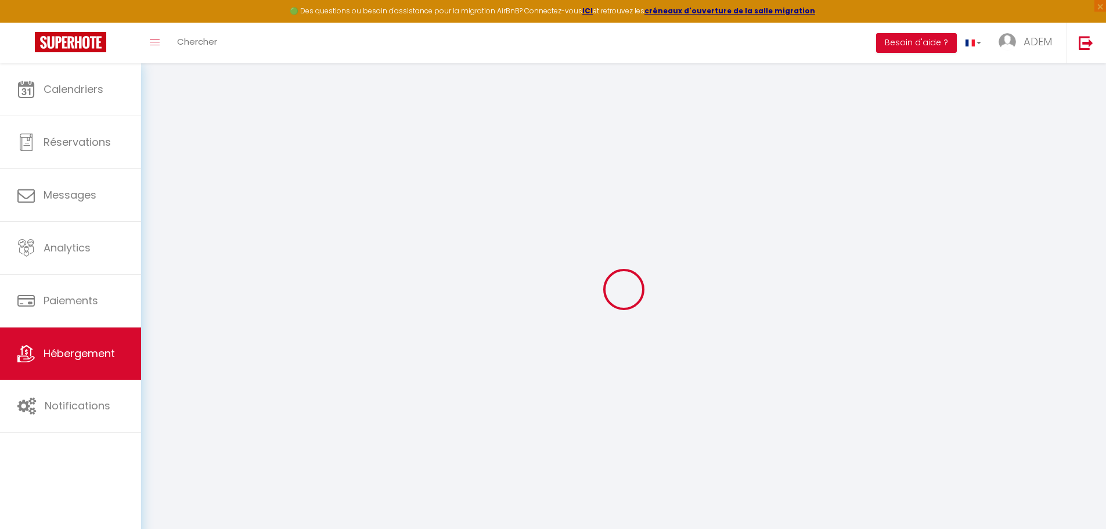
select select
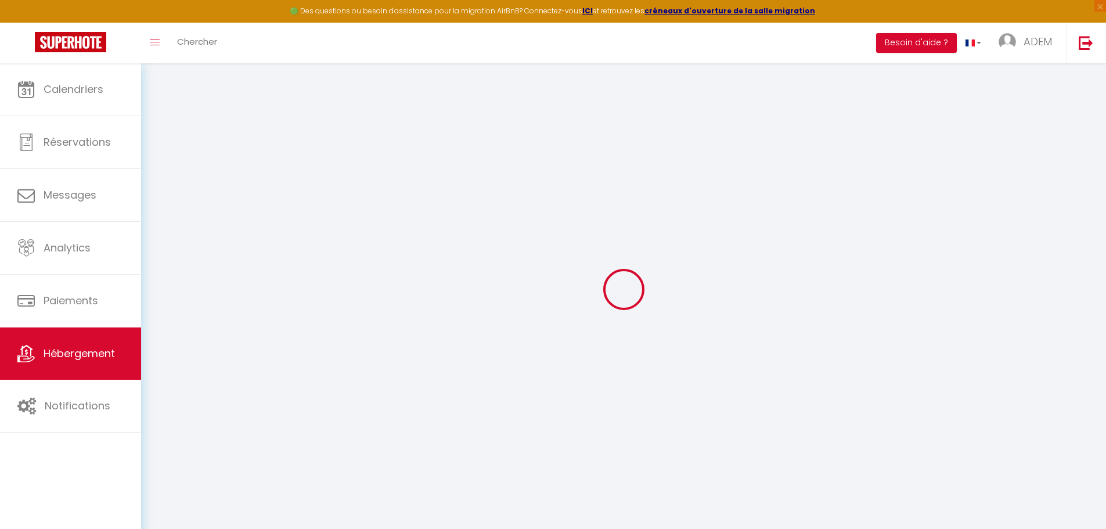
select select
checkbox input "false"
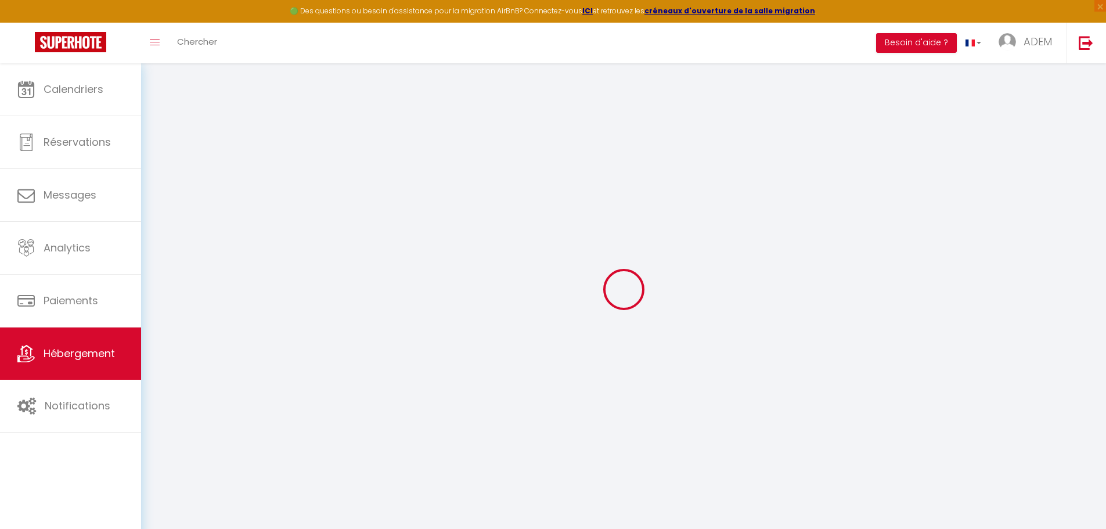
checkbox input "false"
select select
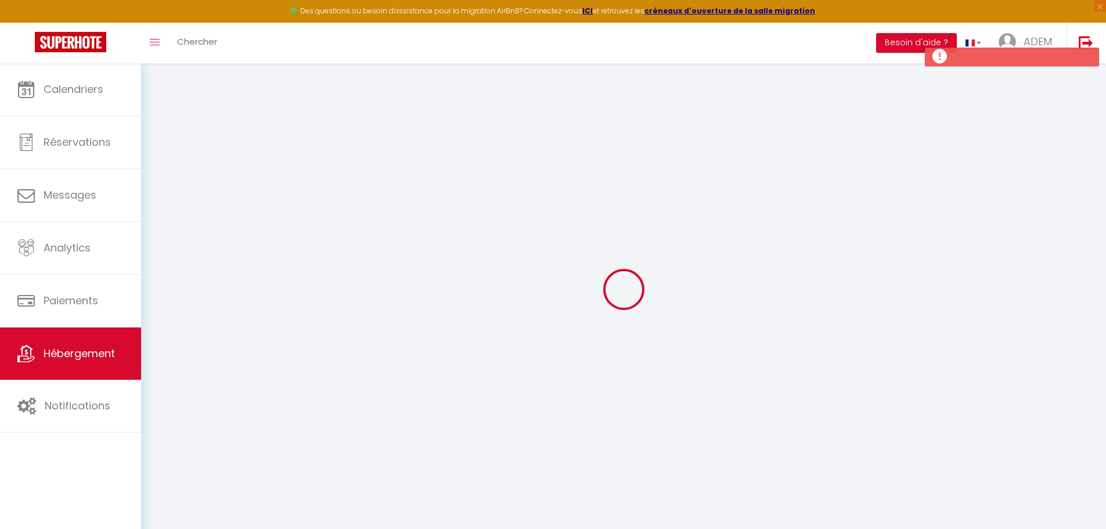
select select
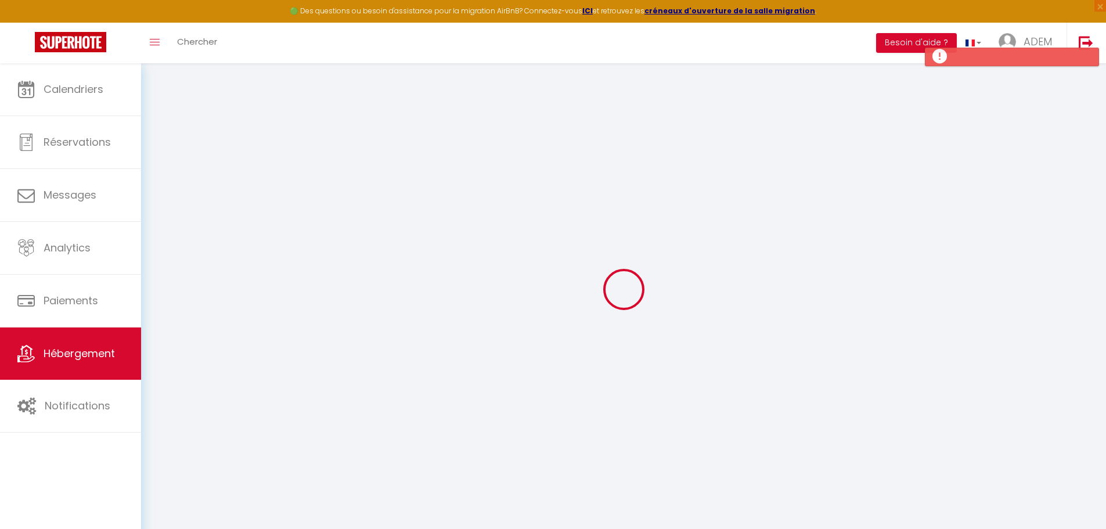
checkbox input "false"
select select
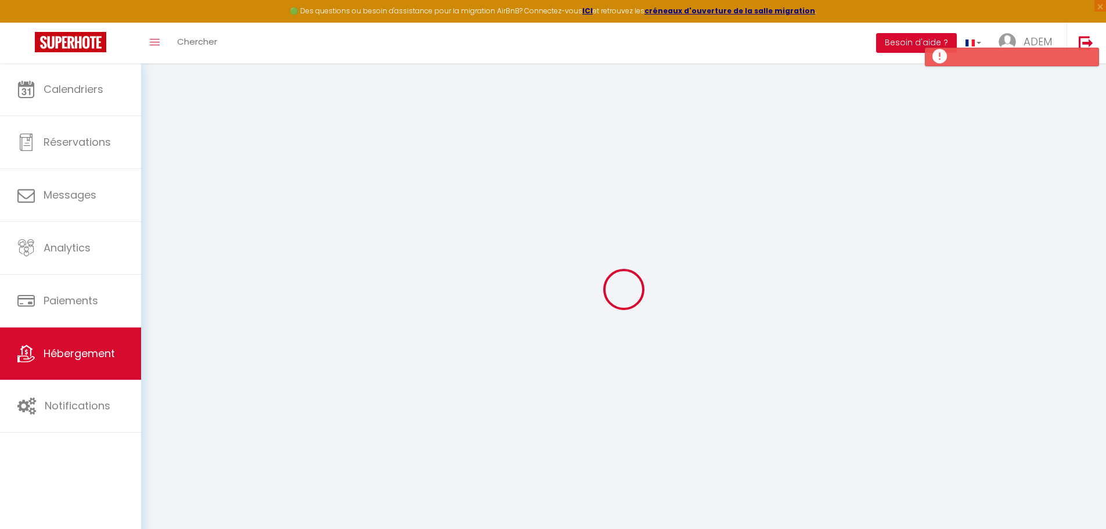
select select
checkbox input "false"
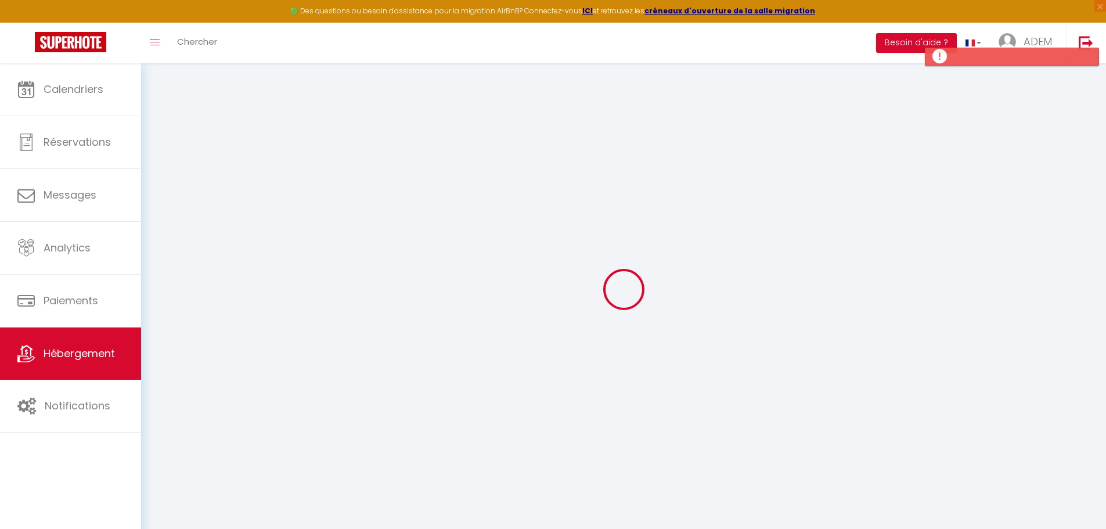
checkbox input "false"
select select
select select "15:00"
select select "23:45"
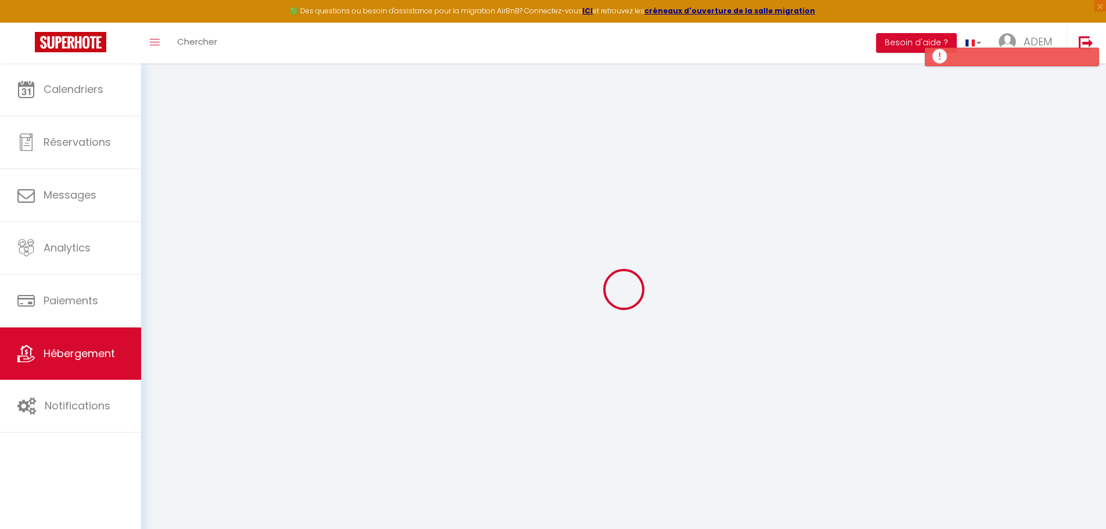
select select "11:00"
select select "30"
select select "120"
select select
checkbox input "false"
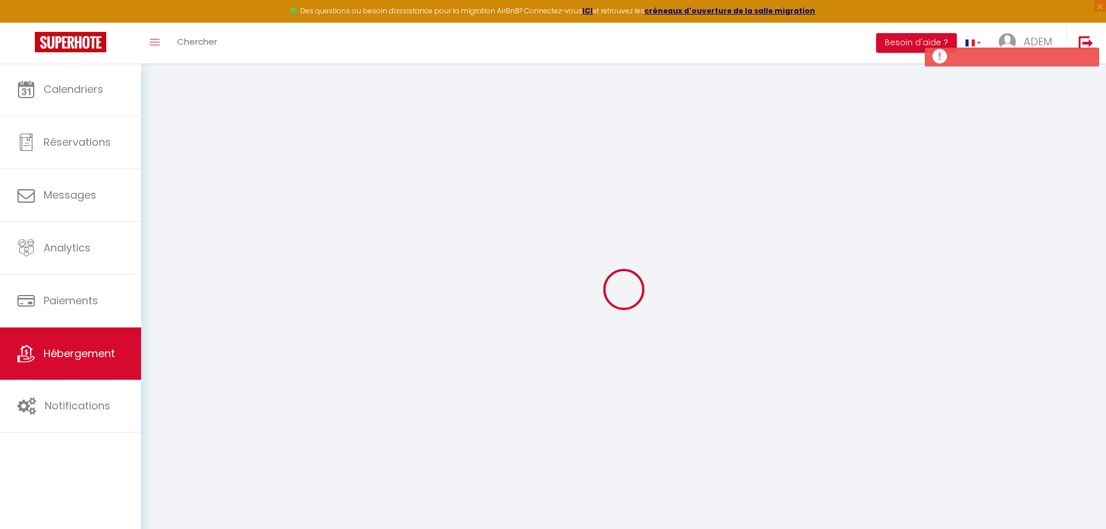
checkbox input "false"
select select
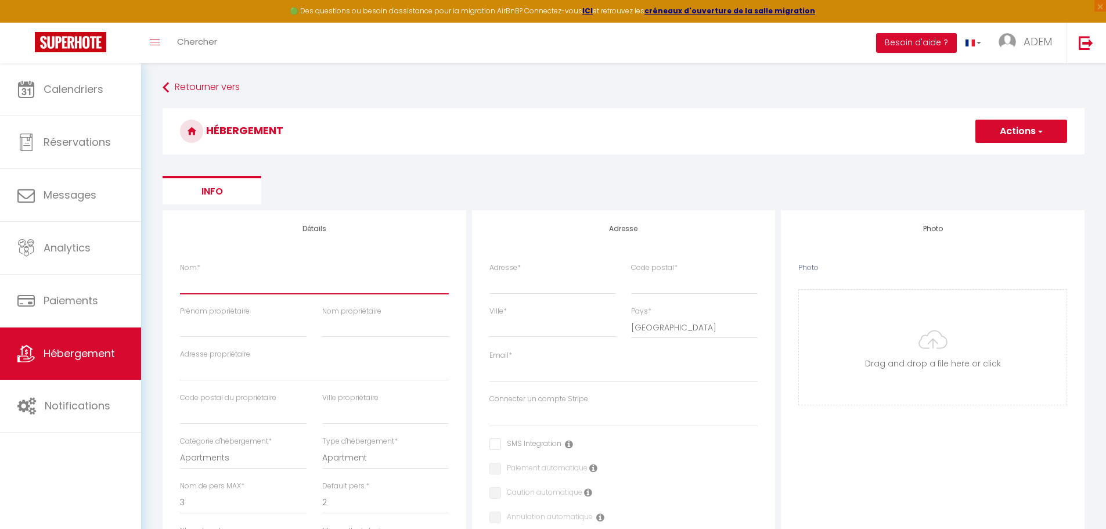
click at [299, 288] on input "Nom *" at bounding box center [314, 283] width 269 height 21
type input "N"
select select
checkbox input "false"
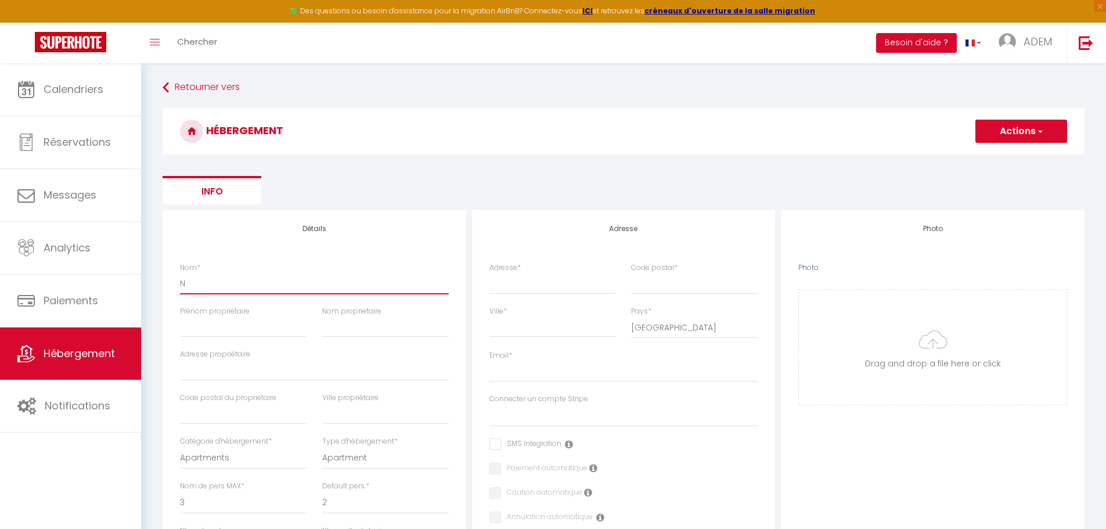
checkbox input "false"
select select
type input "Ne"
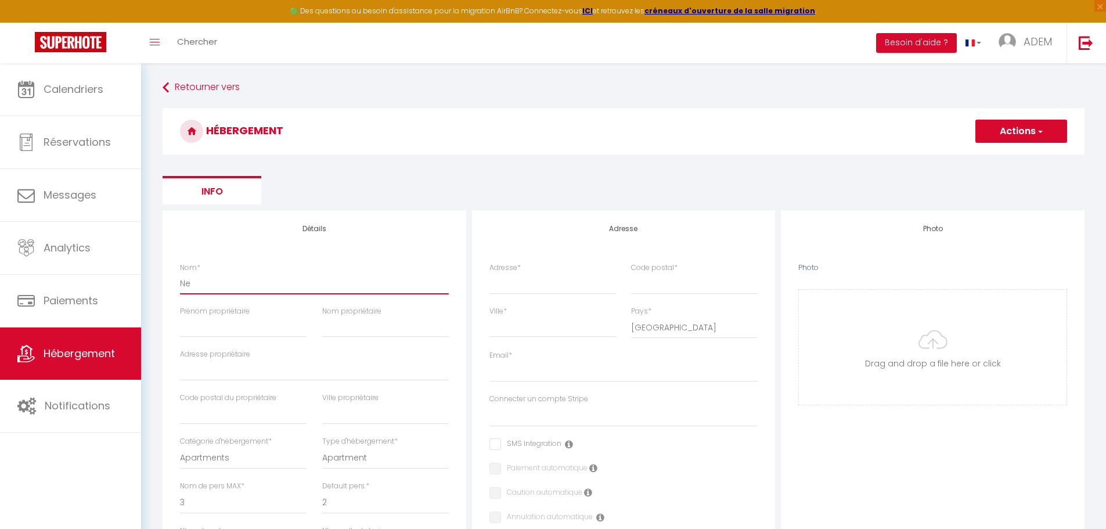
select select
checkbox input "false"
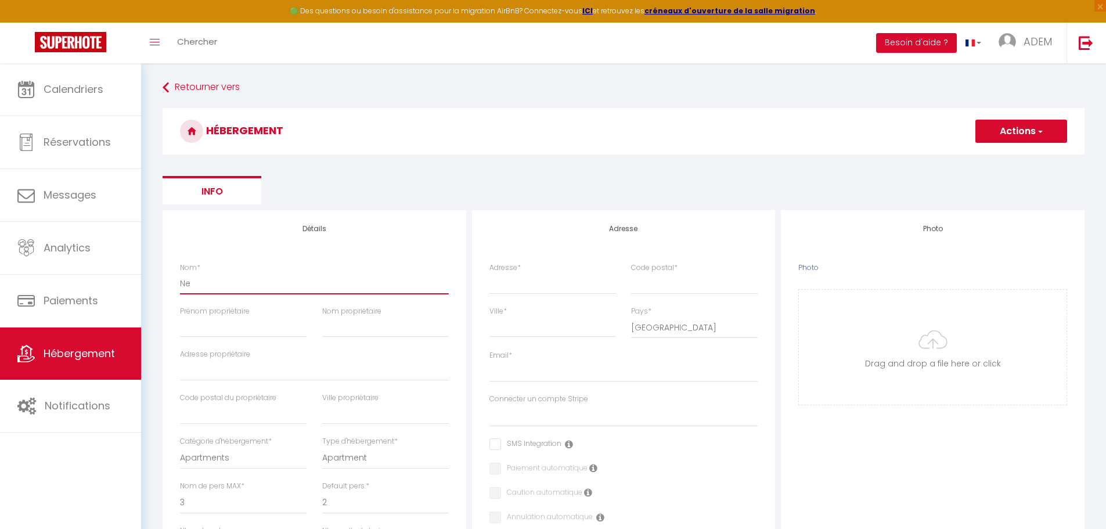
select select
type input "New"
select select
checkbox input "false"
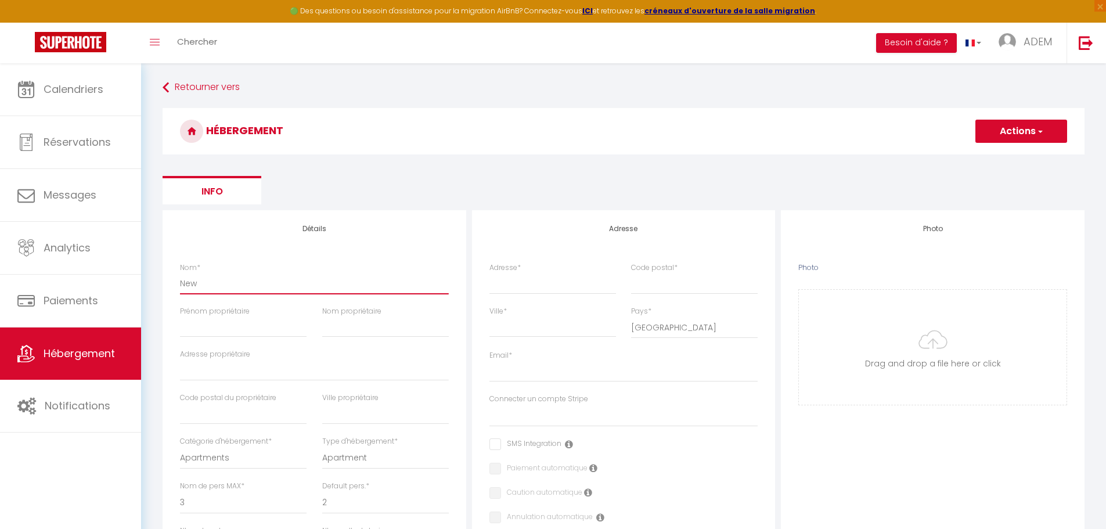
checkbox input "false"
select select
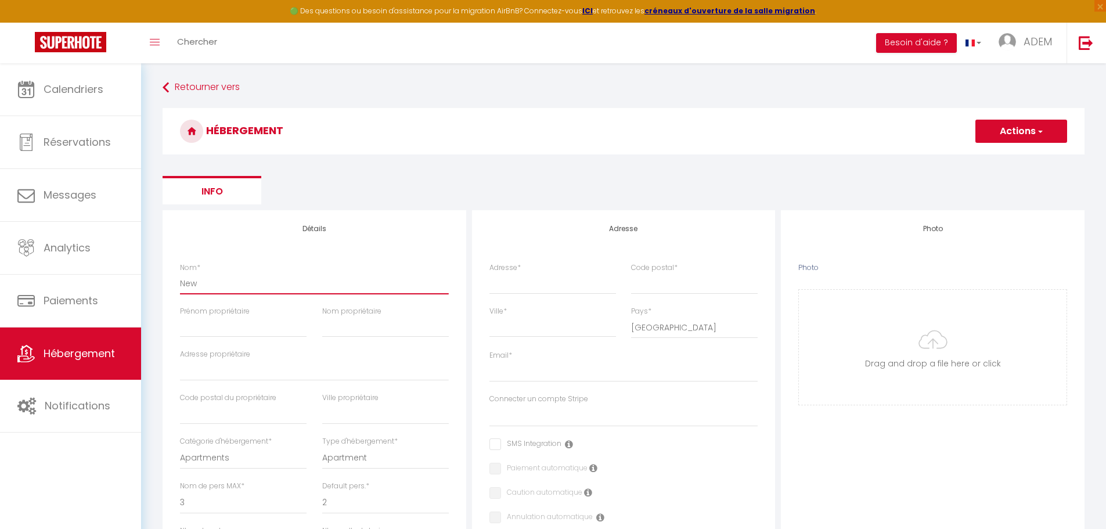
type input "Ne"
select select
checkbox input "false"
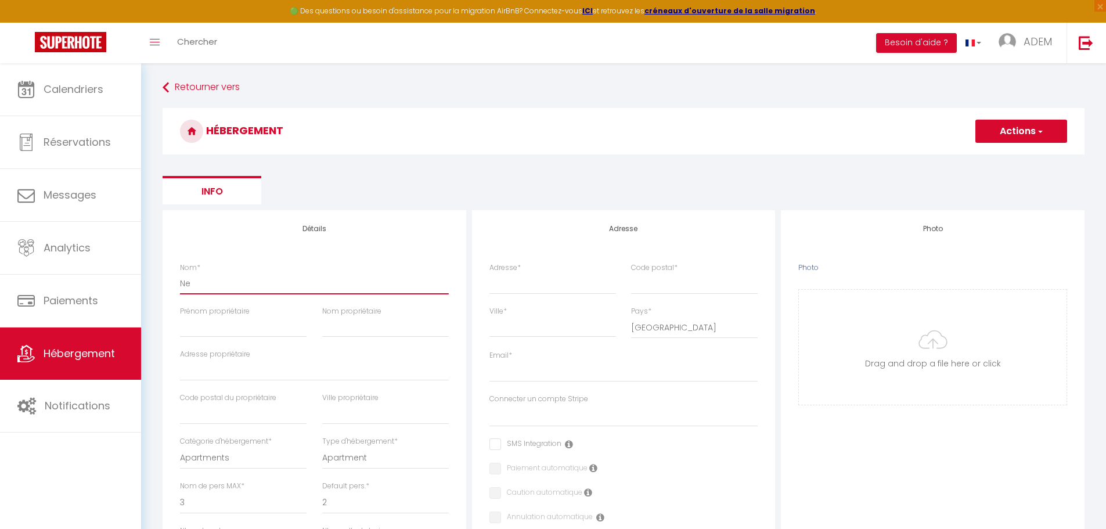
checkbox input "false"
select select
type input "N"
select select
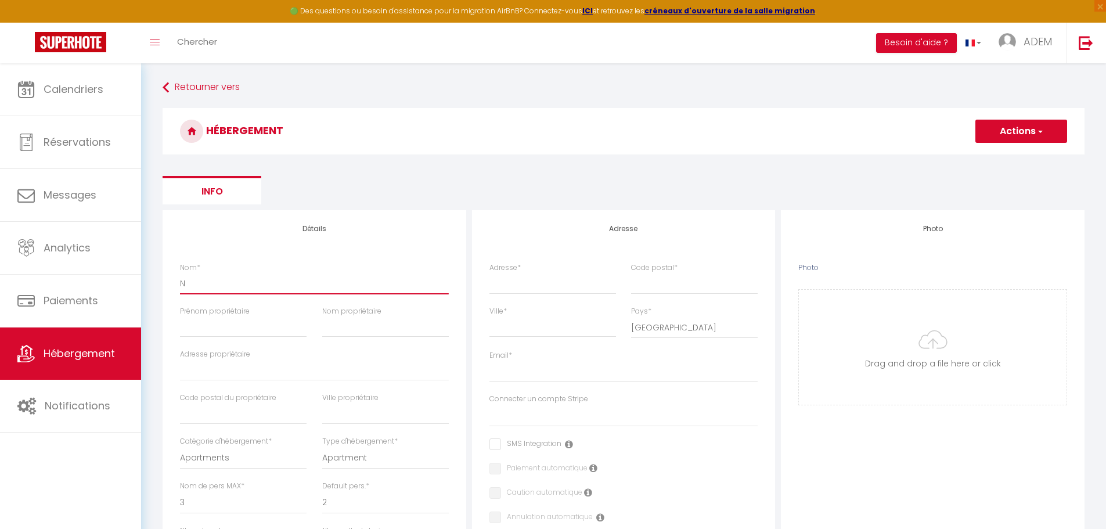
checkbox input "false"
select select
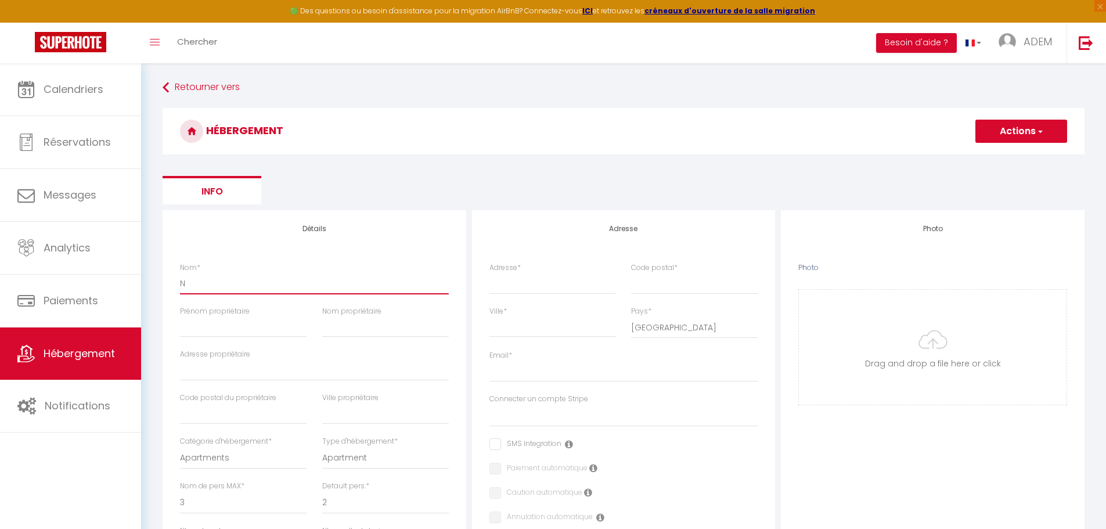
select select
checkbox input "false"
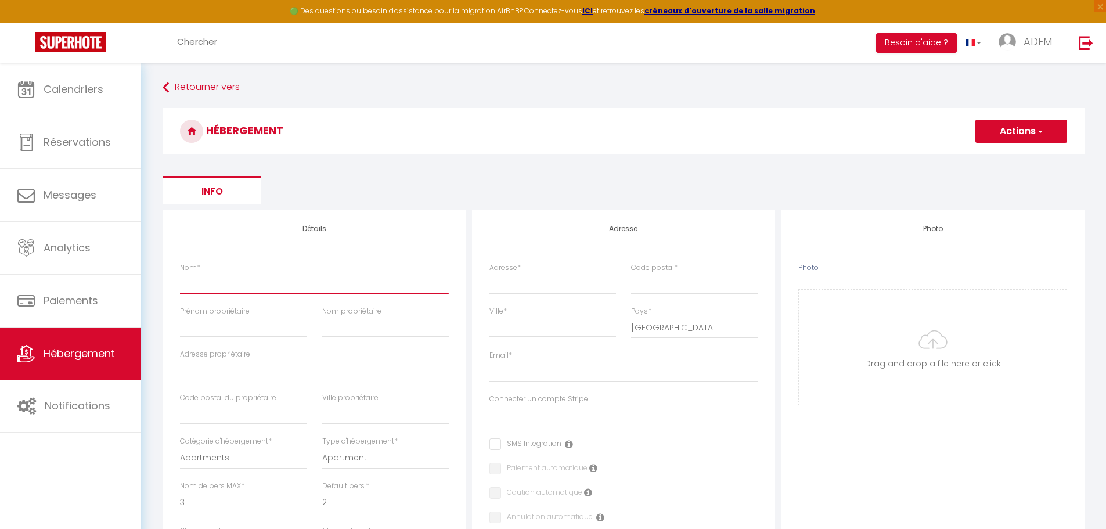
checkbox input "false"
select select
type input "e"
select select
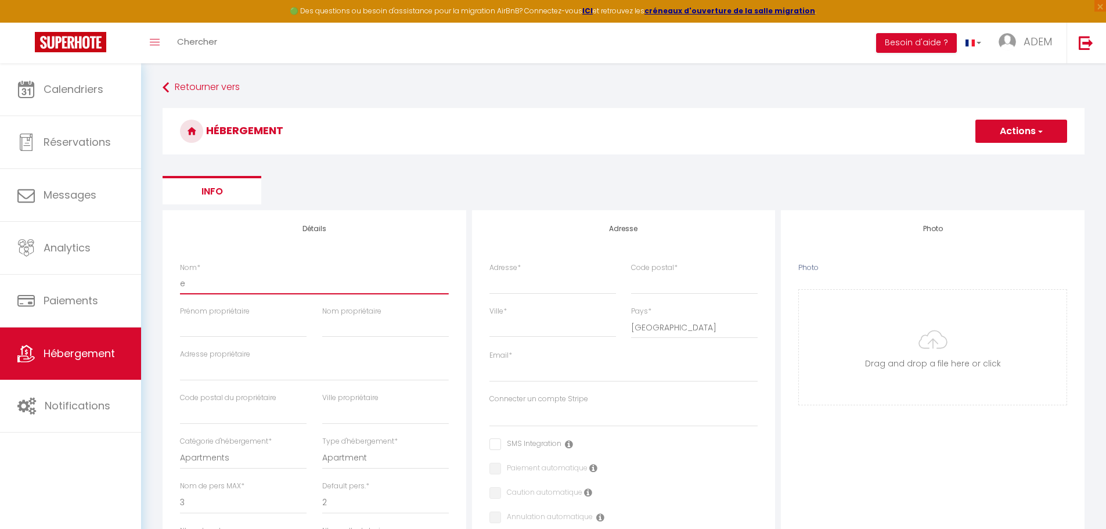
checkbox input "false"
select select
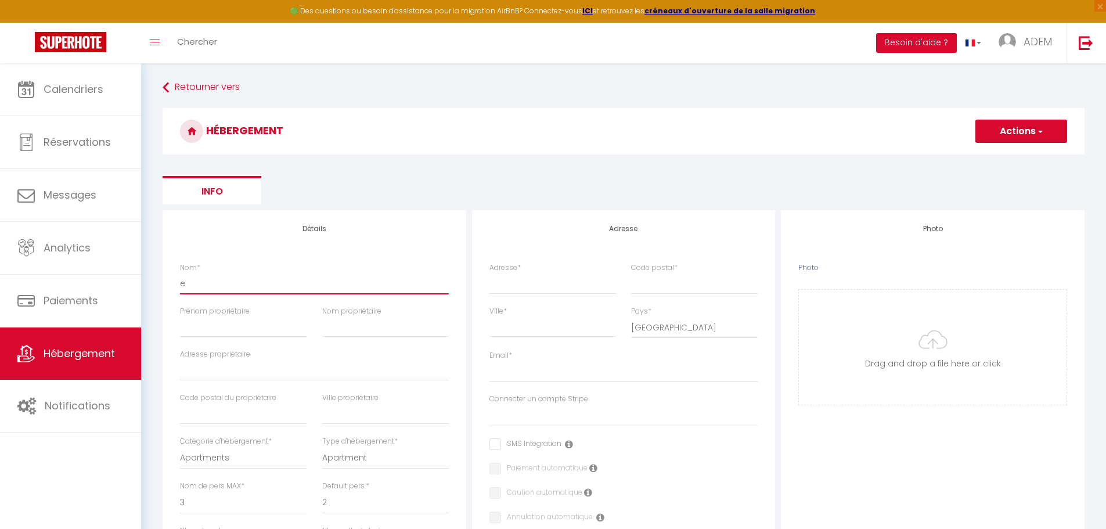
select select
checkbox input "false"
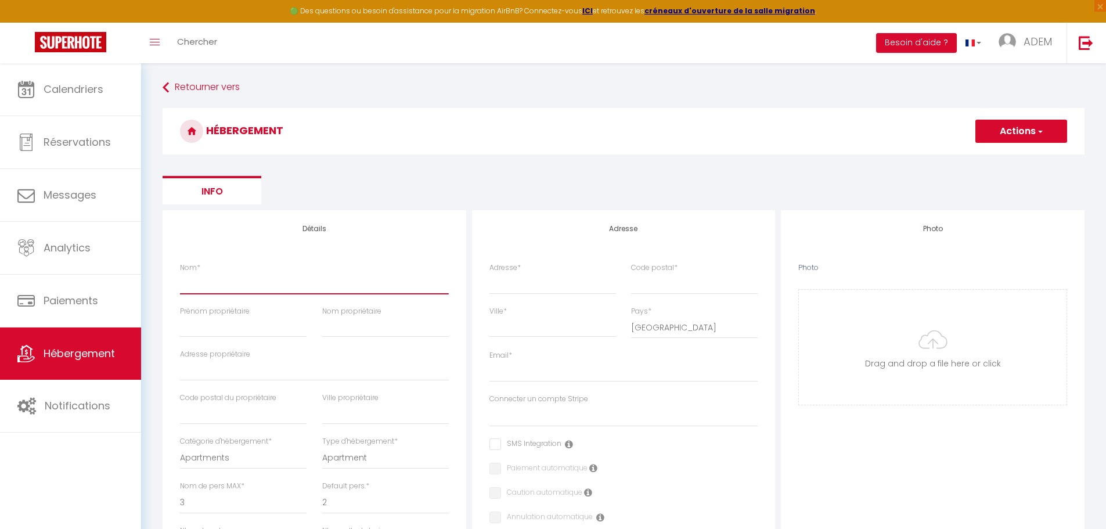
checkbox input "false"
select select
type input "N"
select select
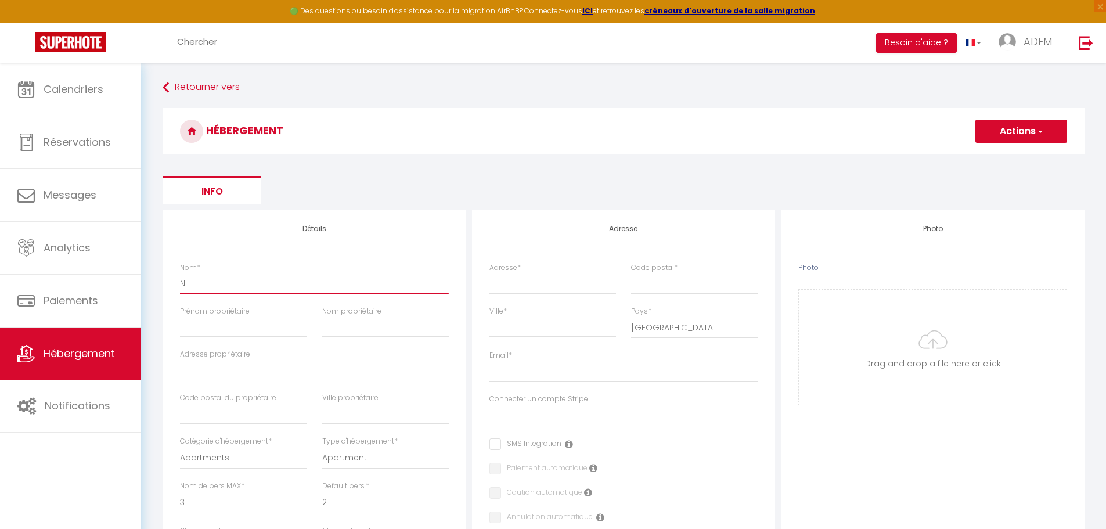
checkbox input "false"
select select
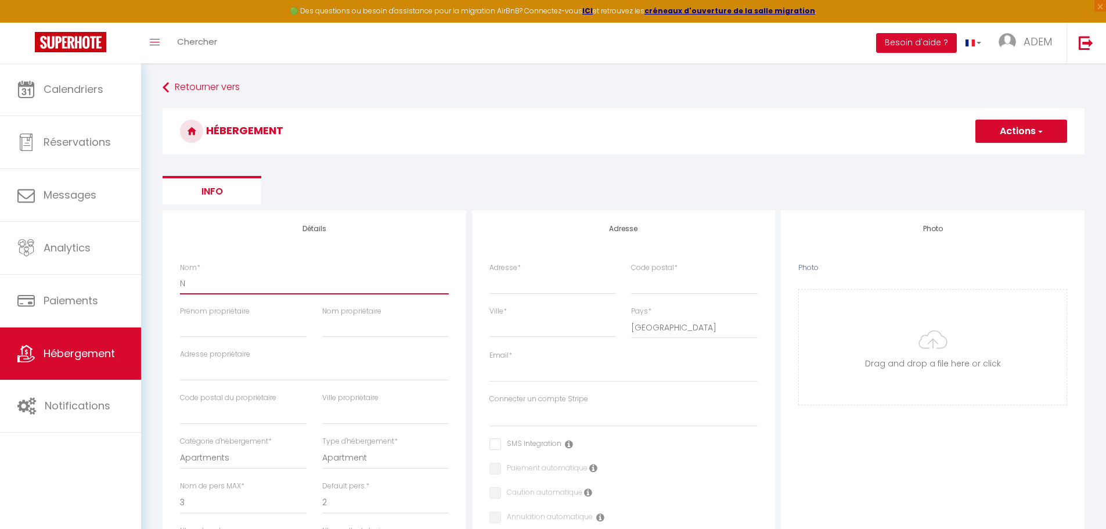
select select
type input "NE"
select select
checkbox input "false"
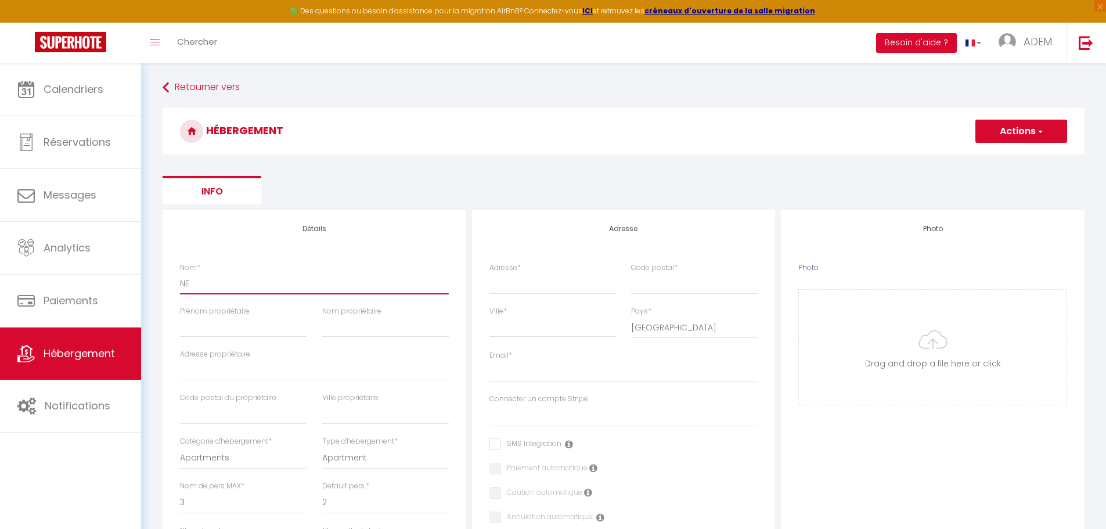
checkbox input "false"
select select
type input "NEW"
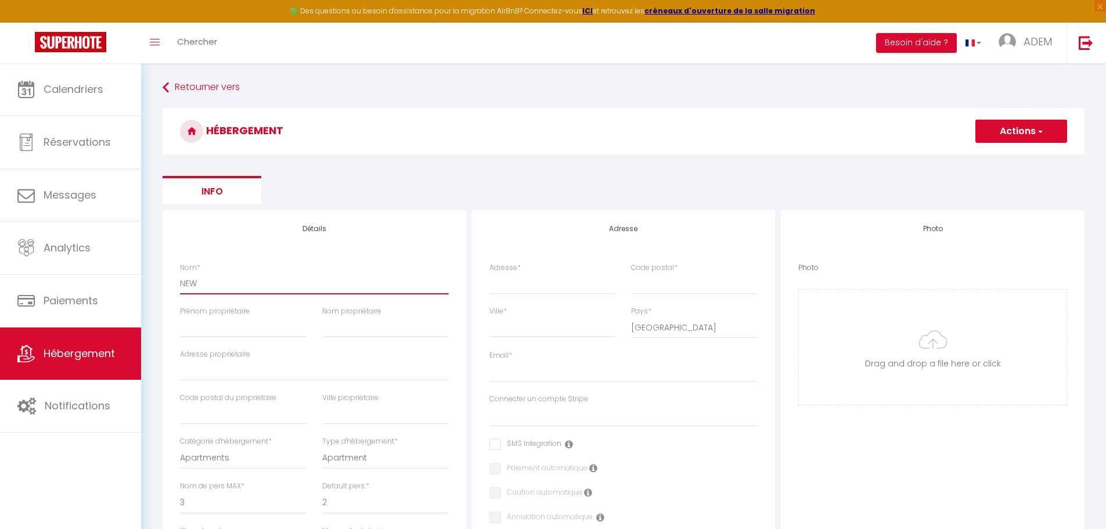
select select
checkbox input "false"
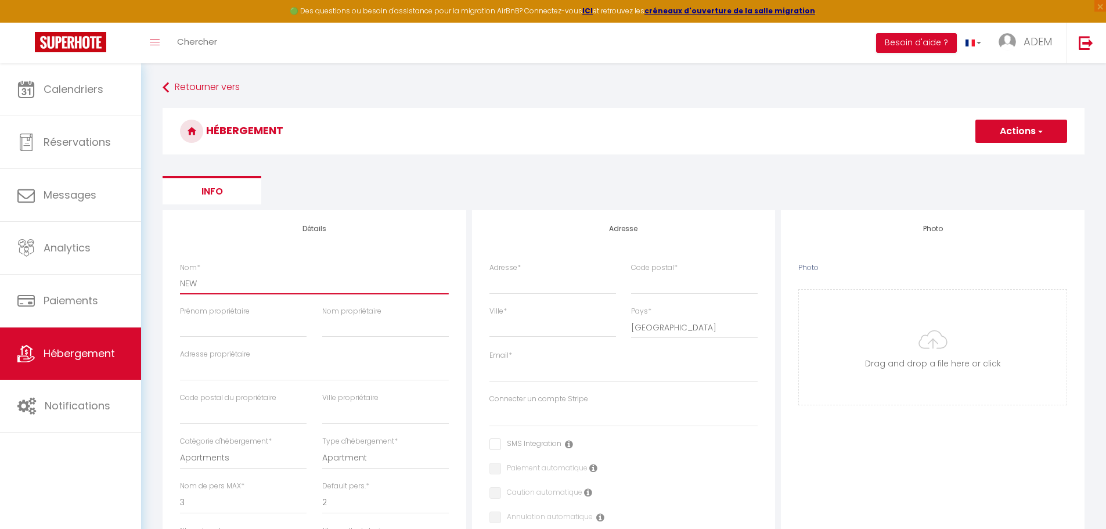
select select
type input "NEW"
select select
checkbox input "false"
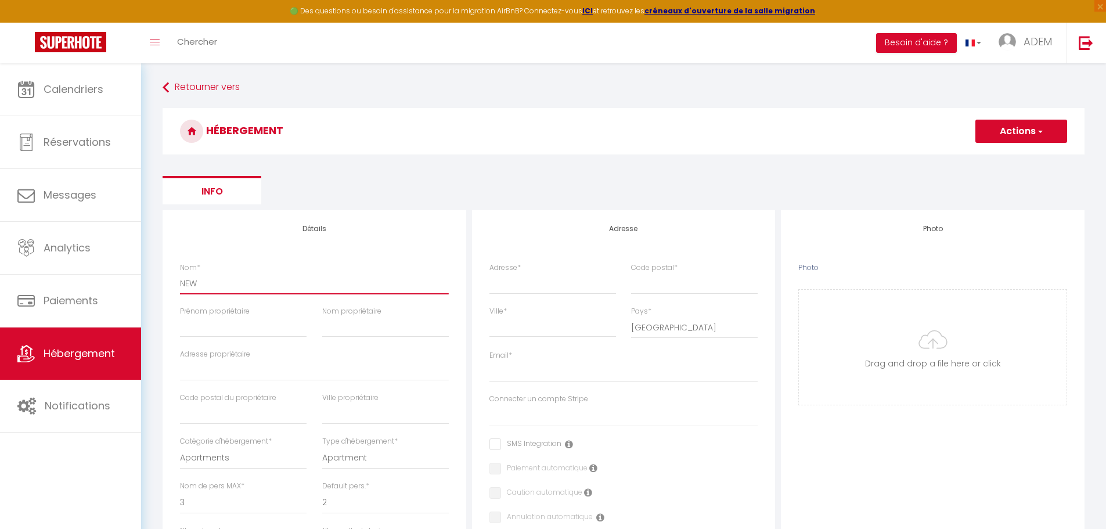
checkbox input "false"
select select
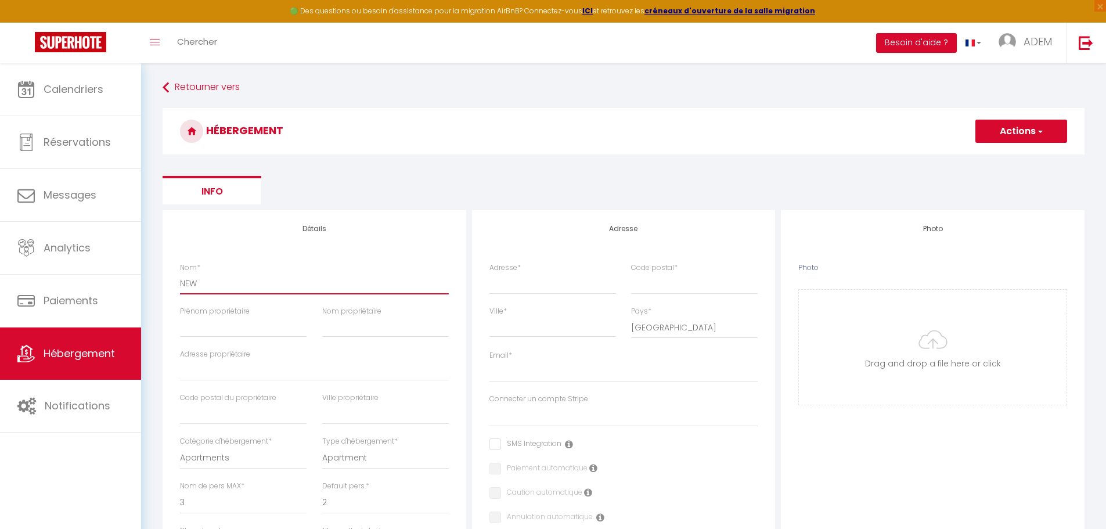
paste input "Maison familiale 50min Paris - Collection Idylliq"
type input "NEW Maison familiale 50min Paris - Collection Idylliq"
select select
checkbox input "false"
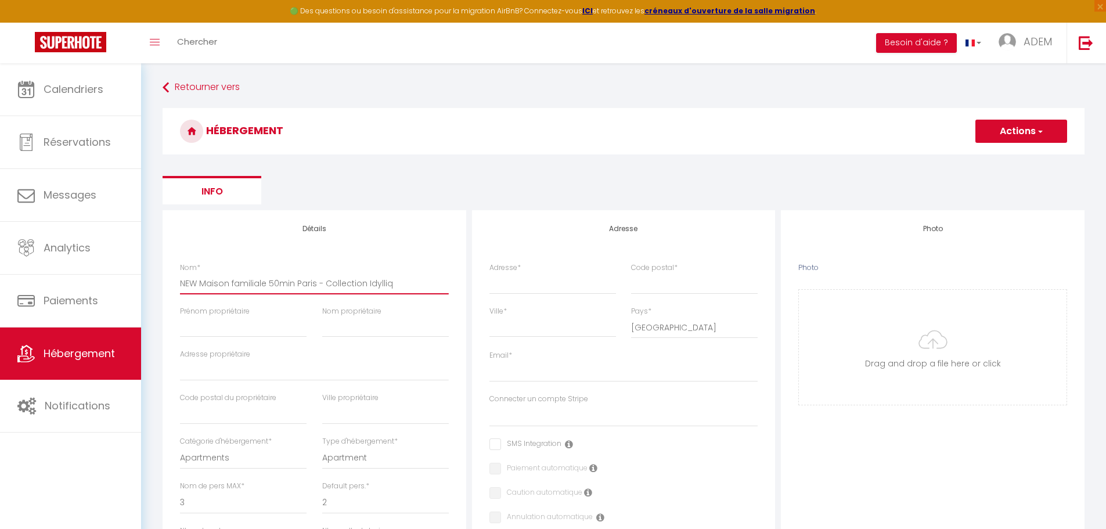
checkbox input "false"
select select
type input "NEW Maison familiale 50min Paris - Collection Idylliq"
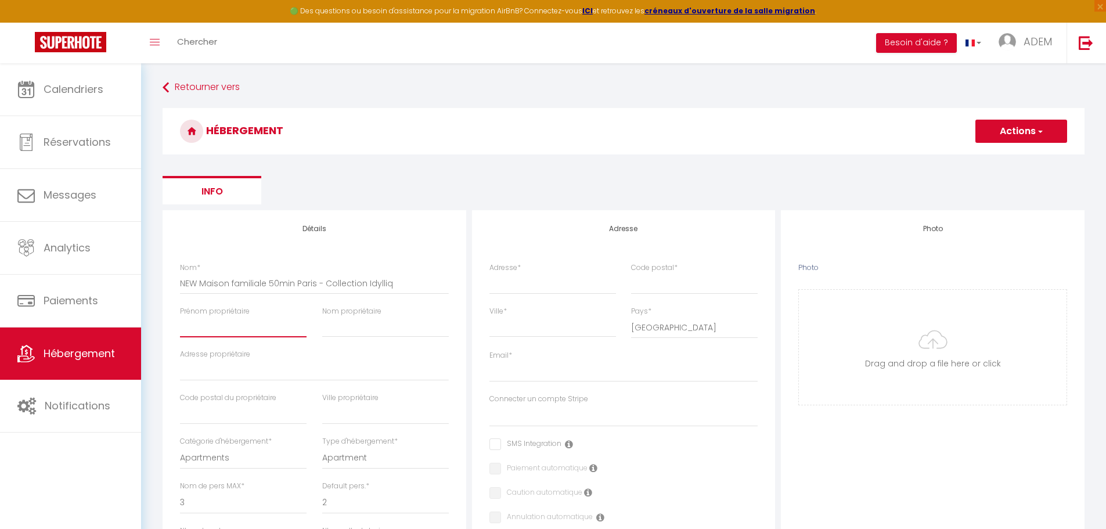
click at [235, 326] on input "Prénom propriétaire" at bounding box center [243, 327] width 127 height 21
paste input "[PERSON_NAME]"
type input "[PERSON_NAME]"
select select
checkbox input "false"
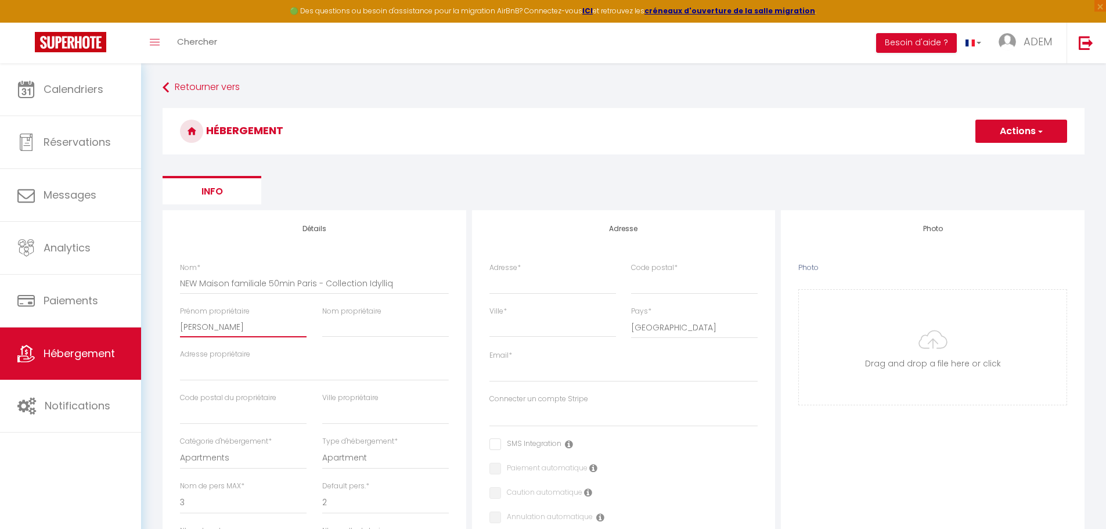
checkbox input "false"
select select
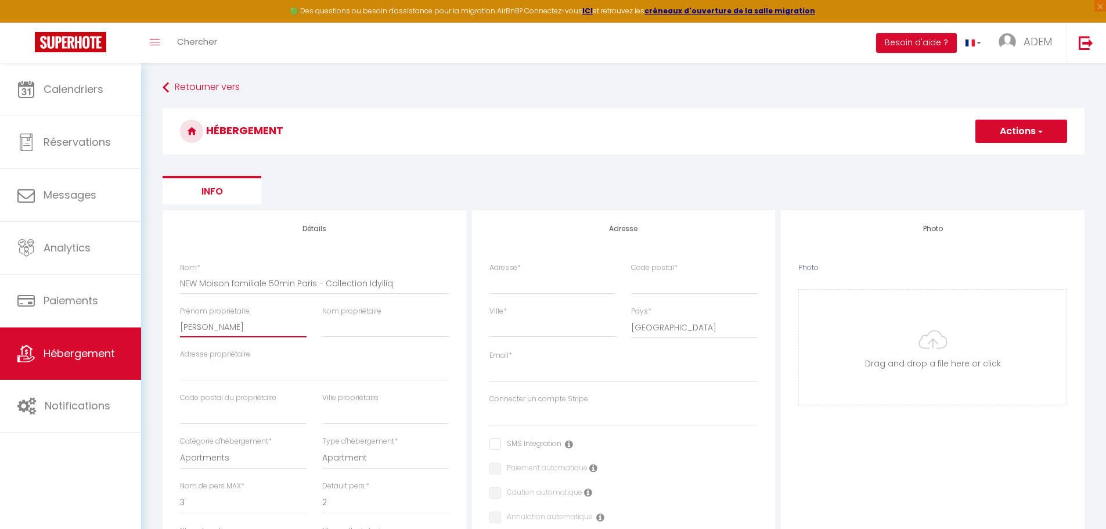
select select
checkbox input "false"
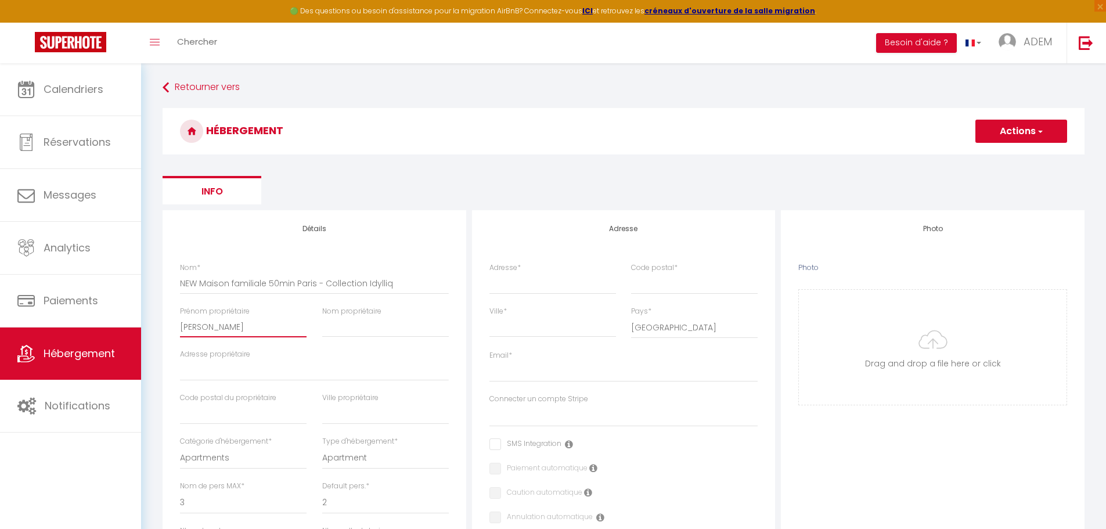
select select
type input "[PERSON_NAME]"
click at [522, 279] on input "Adresse *" at bounding box center [553, 283] width 127 height 21
paste input "[STREET_ADDRESS]"
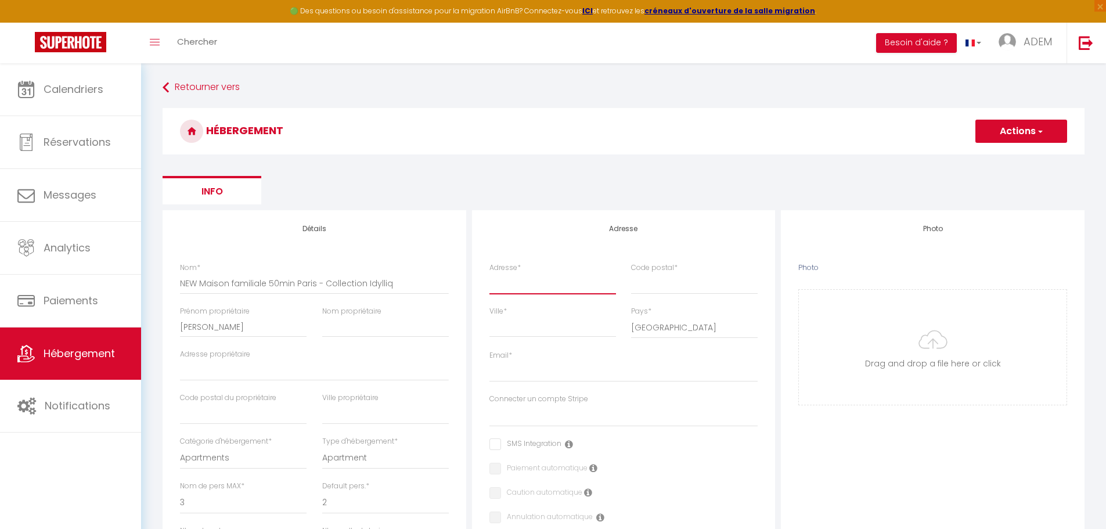
type input "[STREET_ADDRESS]"
select select
checkbox input "false"
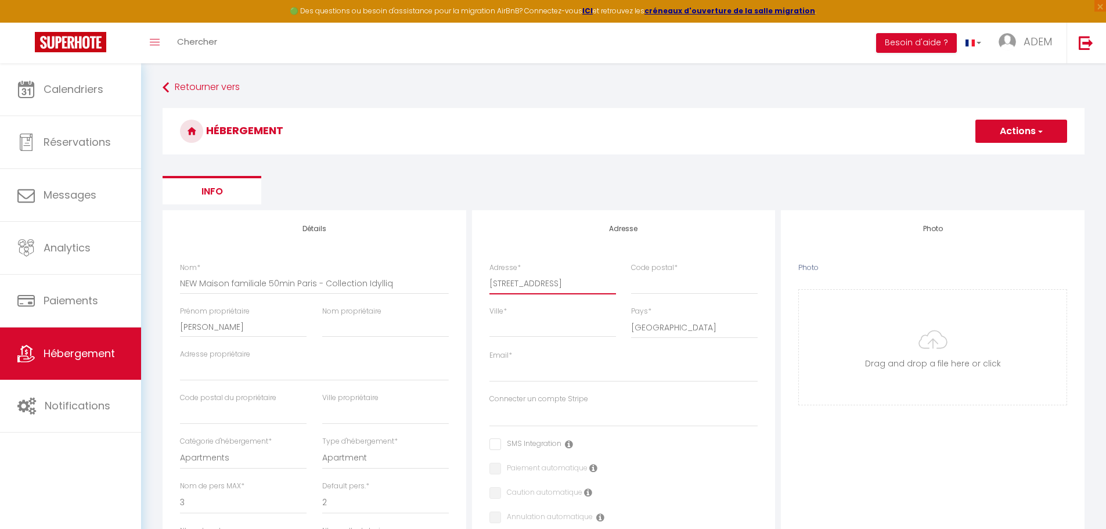
checkbox input "false"
select select
type input "[STREET_ADDRESS]"
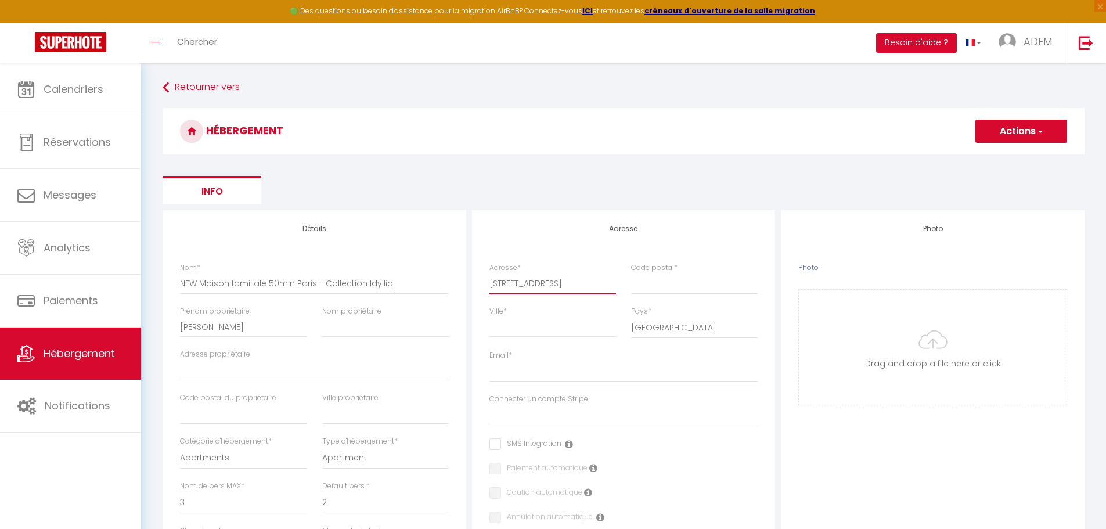
scroll to position [0, 0]
drag, startPoint x: 667, startPoint y: 280, endPoint x: 668, endPoint y: 275, distance: 6.1
click at [667, 280] on input "Code postal *" at bounding box center [694, 283] width 127 height 21
paste input "95510"
type input "95510"
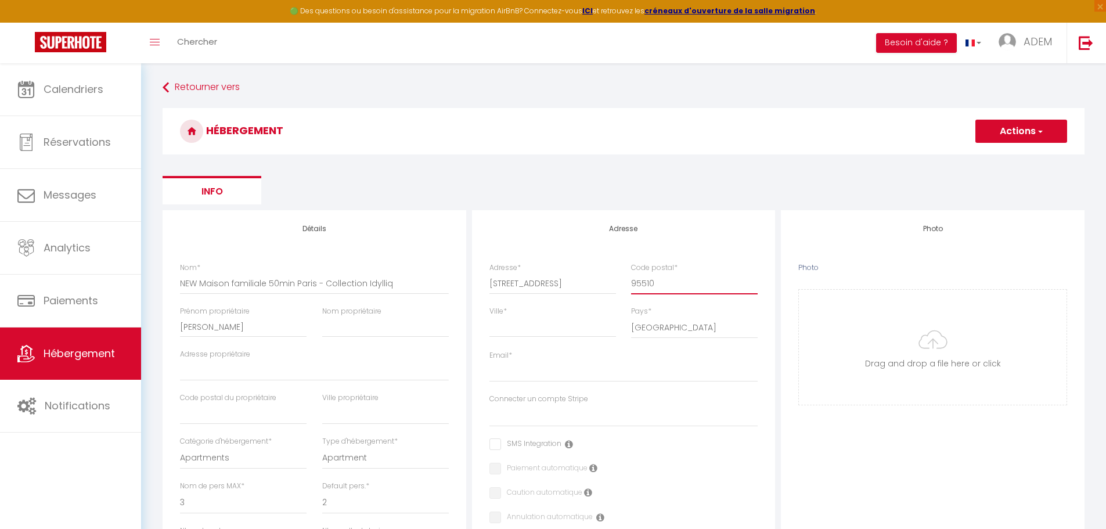
select select
checkbox input "false"
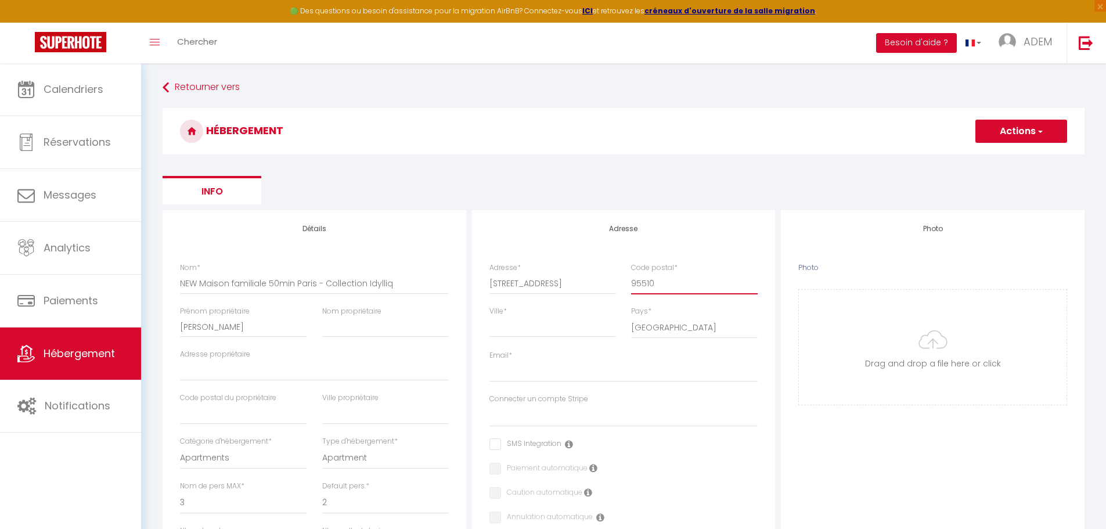
select select
type input "95510"
click at [497, 326] on input "Ville *" at bounding box center [553, 327] width 127 height 21
paste input "Villers-en-Arthies"
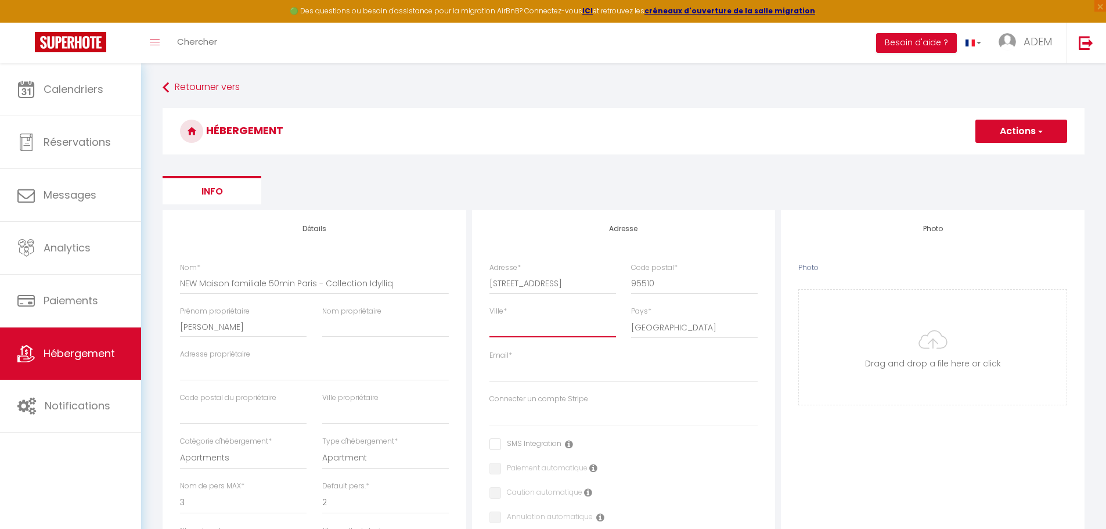
type input "Villers-en-Arthies"
select select
checkbox input "false"
click at [508, 368] on input "Email *" at bounding box center [624, 371] width 269 height 21
paste input "[EMAIL_ADDRESS][DOMAIN_NAME]"
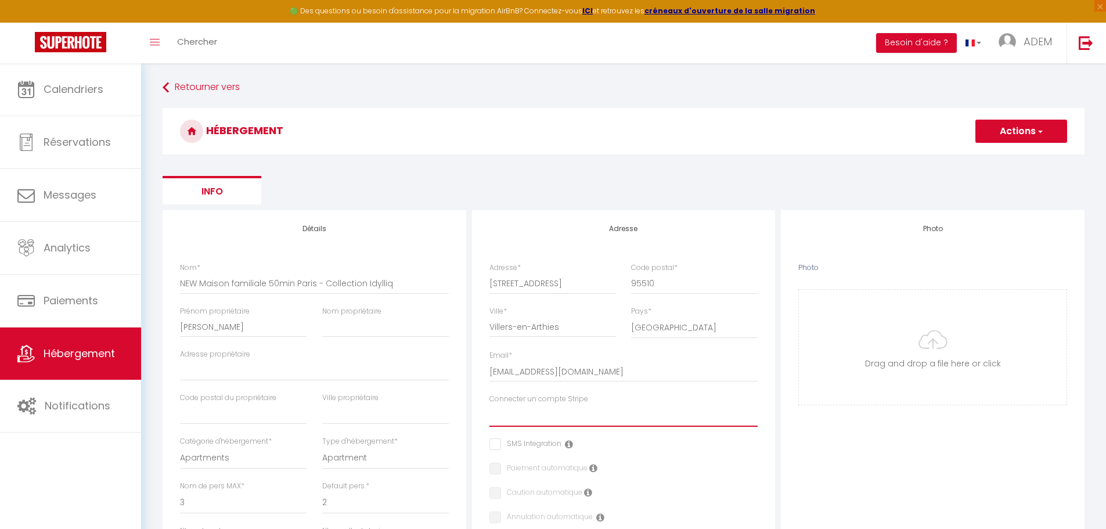
click at [509, 414] on select "JAB" at bounding box center [624, 416] width 269 height 22
click at [490, 405] on select "JAB" at bounding box center [624, 416] width 269 height 22
click at [498, 444] on input "checkbox" at bounding box center [526, 444] width 72 height 12
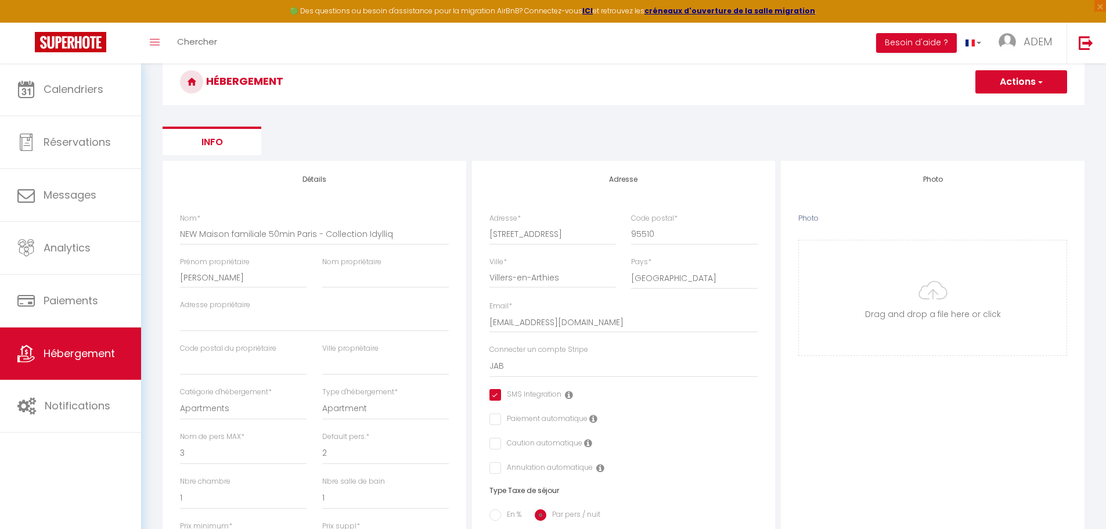
scroll to position [174, 0]
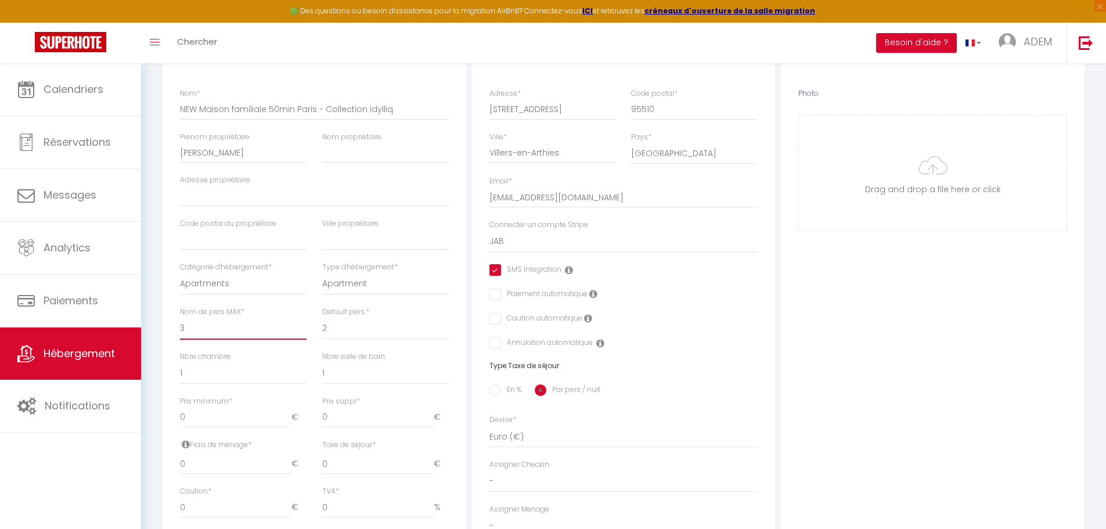
click at [166, 333] on div "Détails Nom * NEW Maison familiale 50min Paris - Collection Idylliq Prénom prop…" at bounding box center [315, 360] width 304 height 649
click at [180, 318] on select "1 2 3 4 5 6 7 8 9 10 11 12 13 14" at bounding box center [243, 329] width 127 height 22
drag, startPoint x: 196, startPoint y: 374, endPoint x: 174, endPoint y: 374, distance: 22.1
click at [174, 374] on div "Nbre chambre 0 1 2 3 4 5 6 7 8 9 10 11 12" at bounding box center [243, 373] width 142 height 45
click at [180, 362] on select "0 1 2 3 4 5 6 7 8 9 10 11 12 13" at bounding box center [243, 373] width 127 height 22
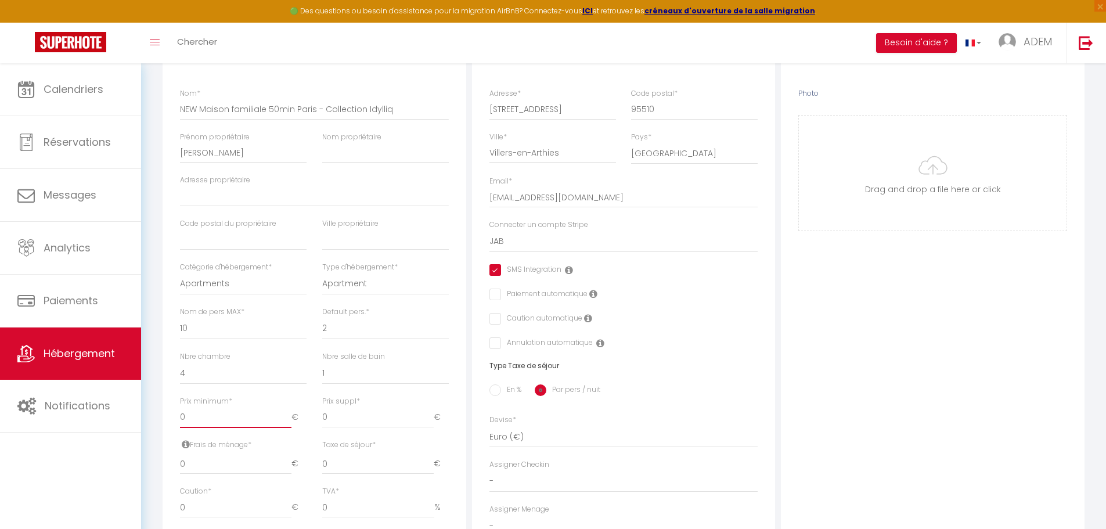
drag, startPoint x: 193, startPoint y: 413, endPoint x: 181, endPoint y: 416, distance: 12.4
click at [181, 416] on input "0" at bounding box center [236, 417] width 112 height 21
click at [202, 456] on input "0" at bounding box center [236, 464] width 112 height 21
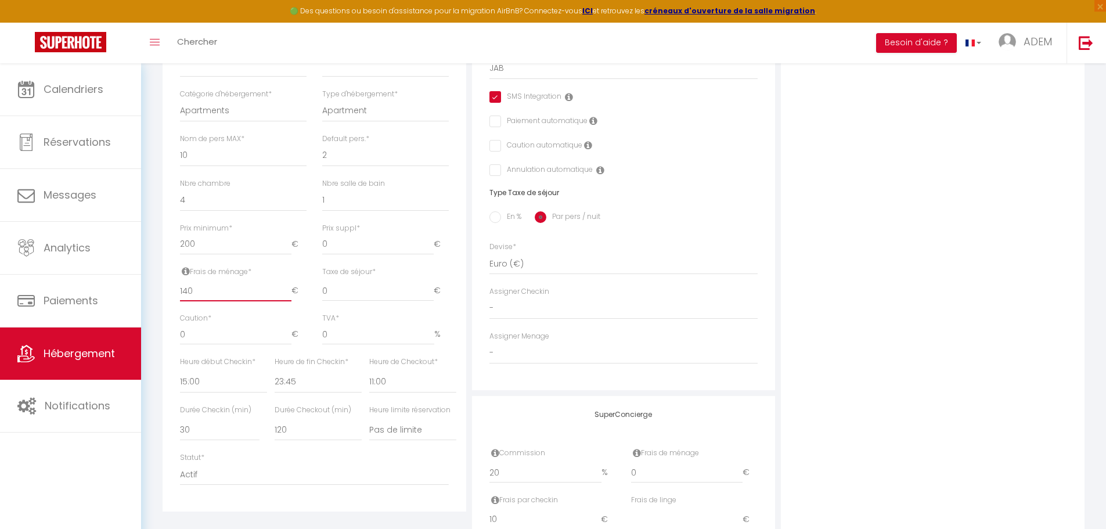
scroll to position [348, 0]
drag, startPoint x: 196, startPoint y: 334, endPoint x: 166, endPoint y: 337, distance: 30.4
click at [166, 337] on div "Détails Nom * NEW Maison familiale 50min Paris - Collection Idylliq Prénom prop…" at bounding box center [315, 186] width 304 height 649
drag, startPoint x: 297, startPoint y: 379, endPoint x: 285, endPoint y: 379, distance: 12.8
click at [285, 379] on select "00:00 00:15 00:30 00:45 01:00 01:15 01:30 01:45 02:00 02:15 02:30 02:45 03:00" at bounding box center [318, 381] width 87 height 22
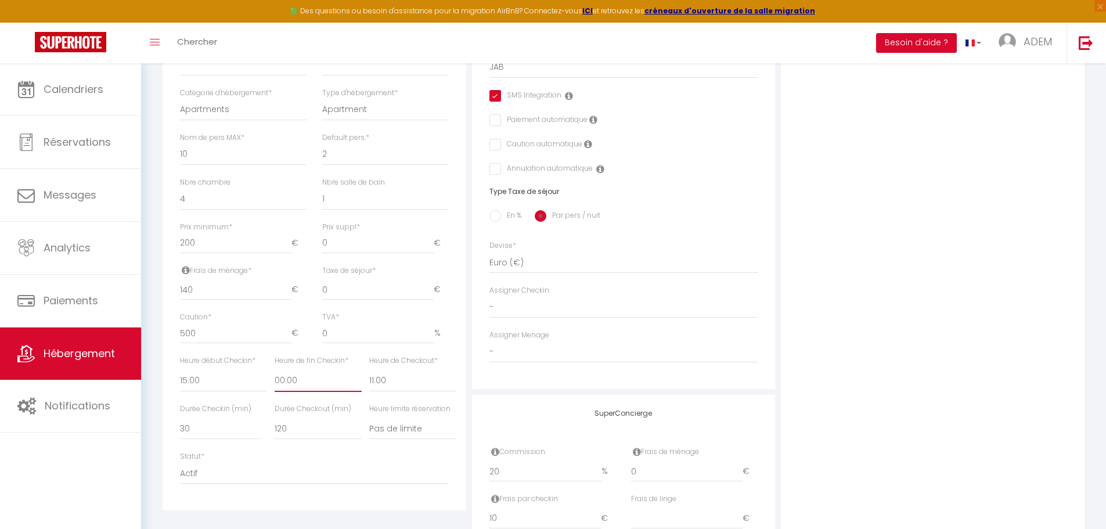
click at [275, 370] on select "00:00 00:15 00:30 00:45 01:00 01:15 01:30 01:45 02:00 02:15 02:30 02:45 03:00" at bounding box center [318, 381] width 87 height 22
click at [401, 372] on select "00:00 00:15 00:30 00:45 01:00 01:15 01:30 01:45 02:00 02:15 02:30 02:45 03:00" at bounding box center [412, 381] width 87 height 22
click at [369, 370] on select "00:00 00:15 00:30 00:45 01:00 01:15 01:30 01:45 02:00 02:15 02:30 02:45 03:00" at bounding box center [412, 381] width 87 height 22
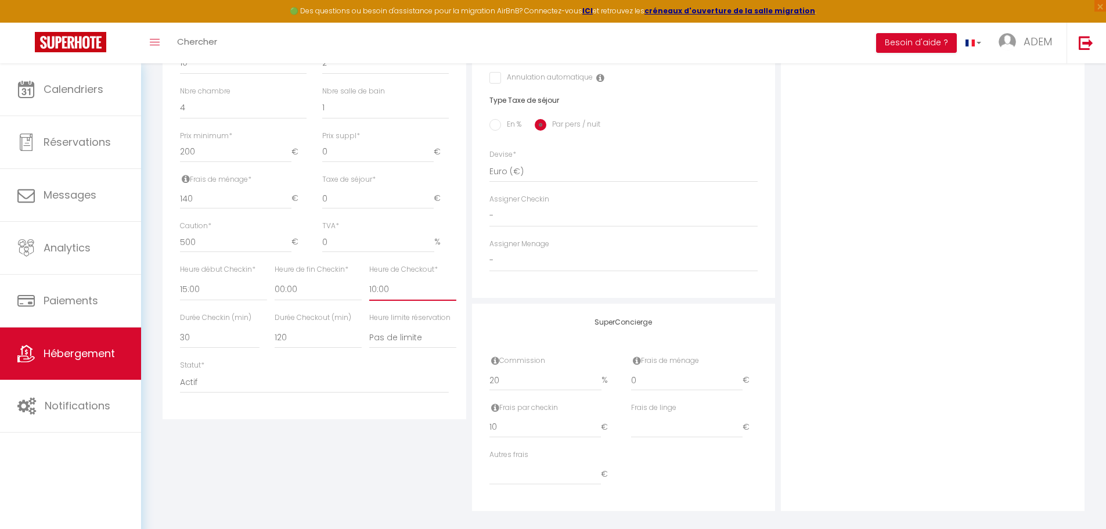
scroll to position [451, 0]
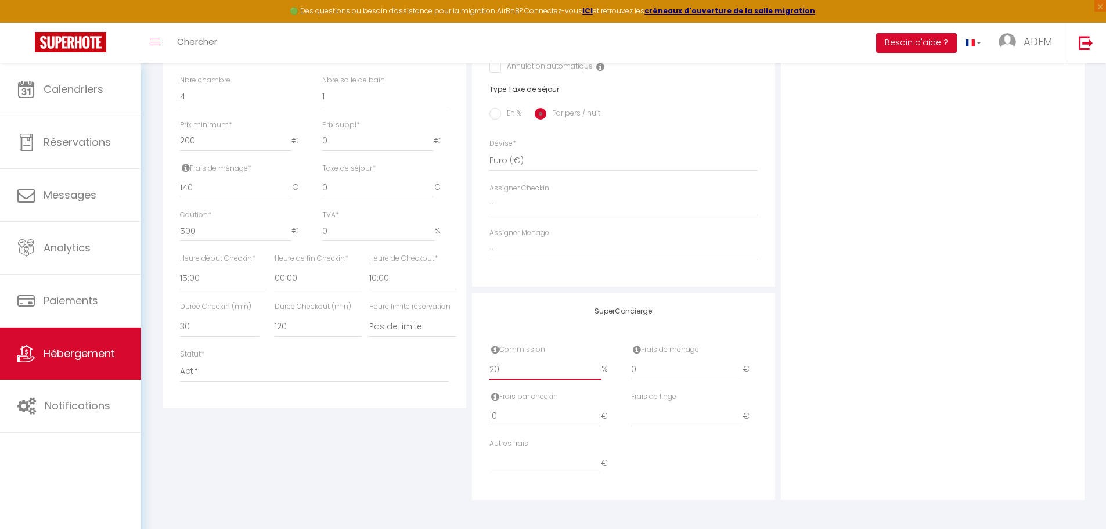
drag, startPoint x: 527, startPoint y: 374, endPoint x: 467, endPoint y: 374, distance: 59.8
click at [467, 374] on div "Détails Nom * NEW Maison familiale 50min Paris - Collection Idylliq Prénom prop…" at bounding box center [624, 130] width 928 height 740
drag, startPoint x: 508, startPoint y: 416, endPoint x: 472, endPoint y: 415, distance: 36.0
click at [472, 415] on div "SuperConcierge Commission 0 % Frais de ménage 0 € Frais par checkin 10 € Frais …" at bounding box center [624, 396] width 304 height 207
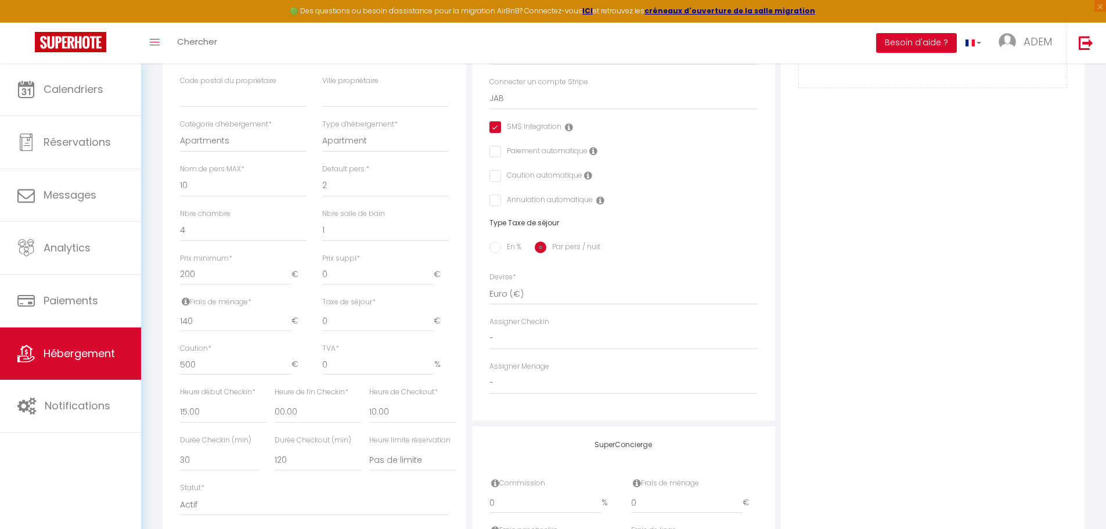
scroll to position [276, 0]
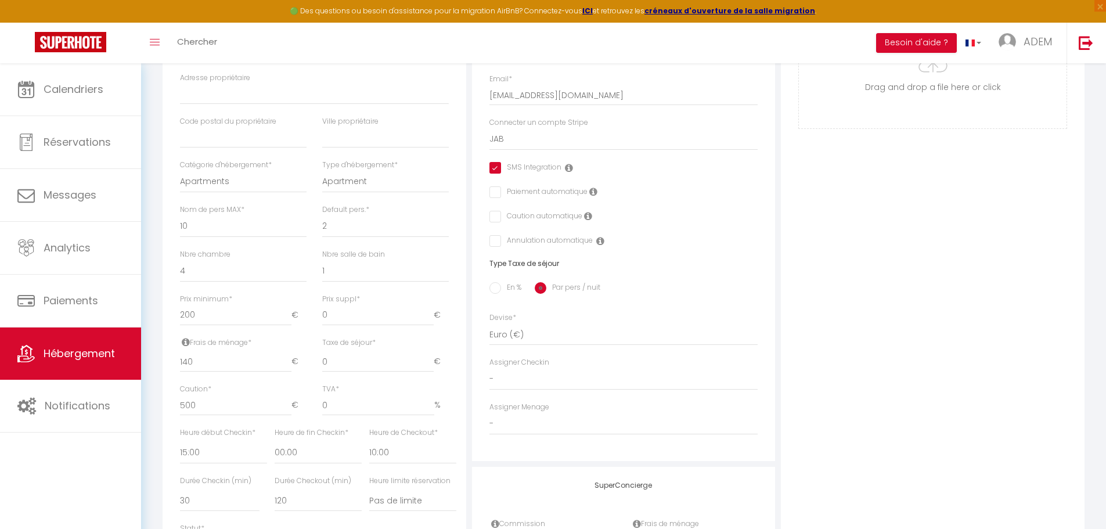
click at [756, 303] on div "Adresse Adresse * [STREET_ADDRESS] * 95510 Ville * [GEOGRAPHIC_DATA] Pays * [GE…" at bounding box center [624, 197] width 304 height 527
click at [531, 418] on select "-" at bounding box center [624, 424] width 269 height 22
click at [490, 413] on select "-" at bounding box center [624, 424] width 269 height 22
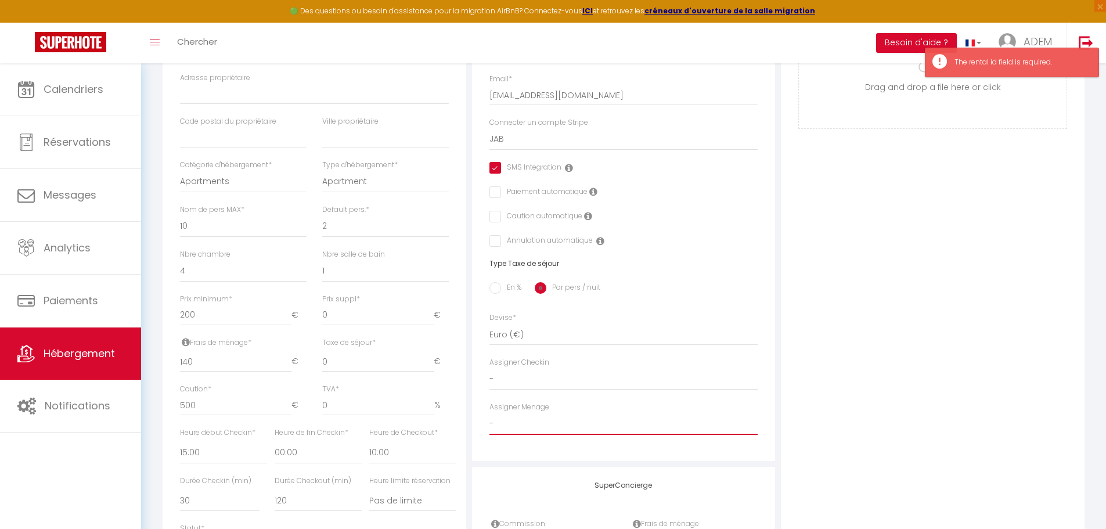
click at [512, 422] on select "-" at bounding box center [624, 424] width 269 height 22
click at [514, 423] on select "-" at bounding box center [624, 424] width 269 height 22
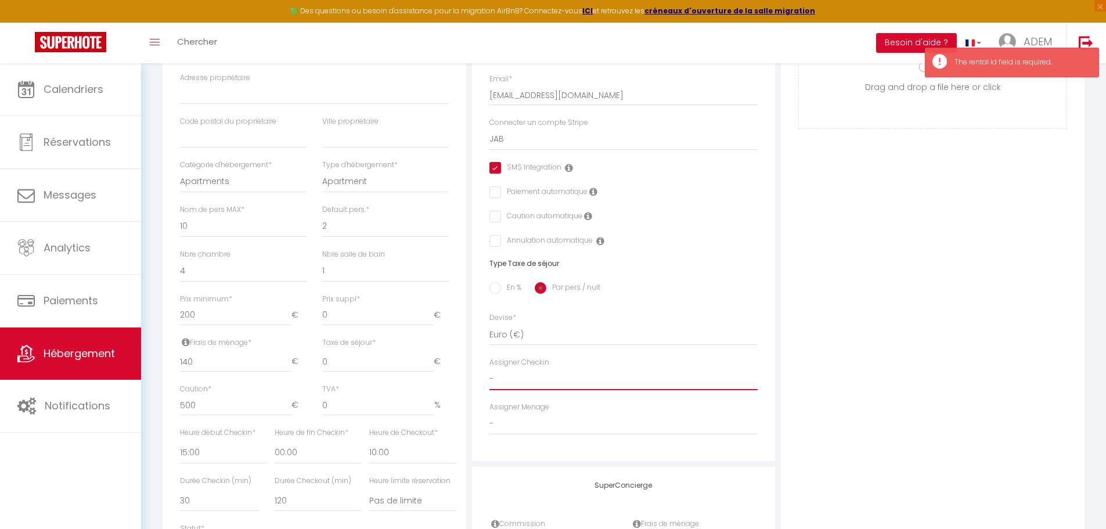
click at [527, 382] on select "-" at bounding box center [624, 379] width 269 height 22
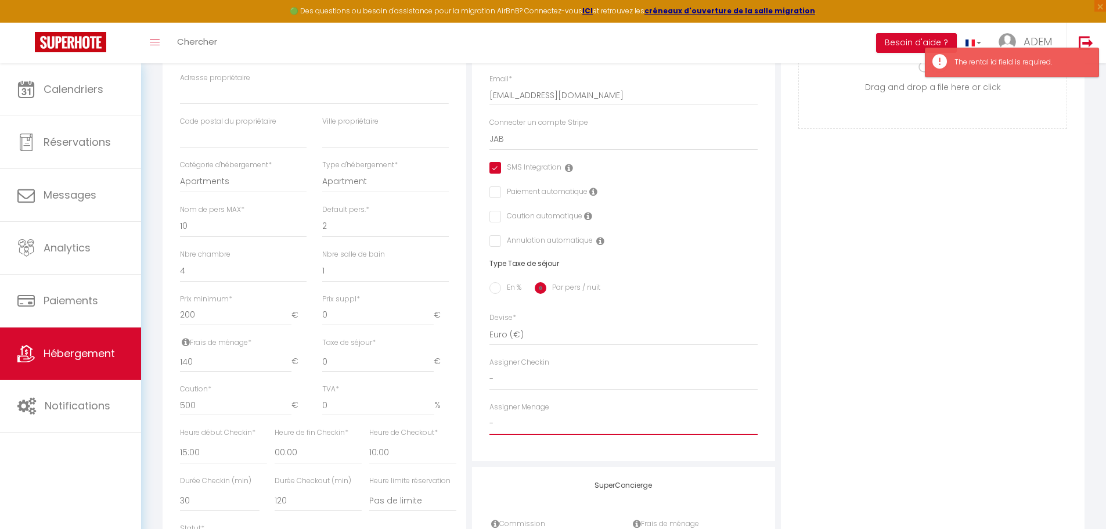
click at [522, 421] on select "-" at bounding box center [624, 424] width 269 height 22
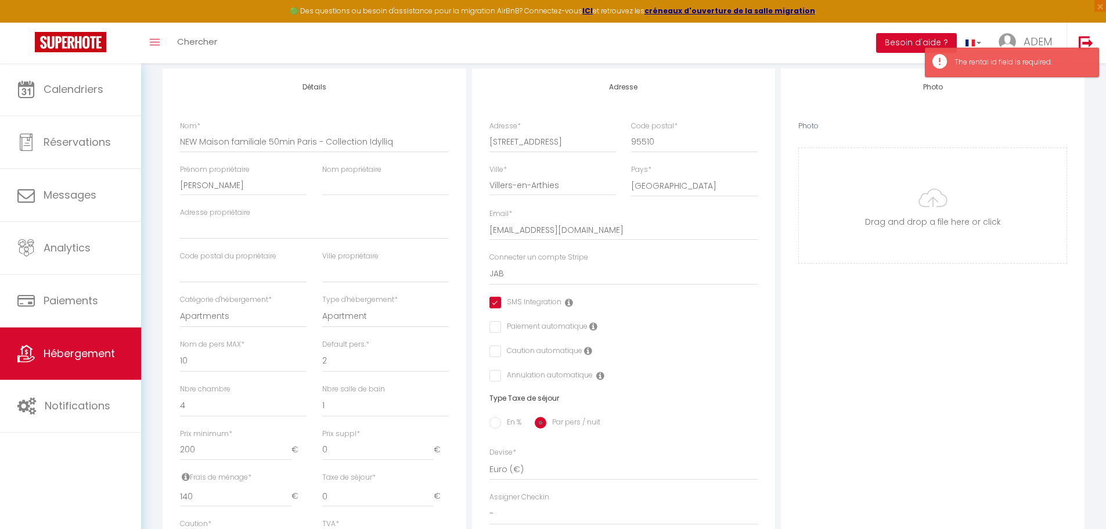
scroll to position [102, 0]
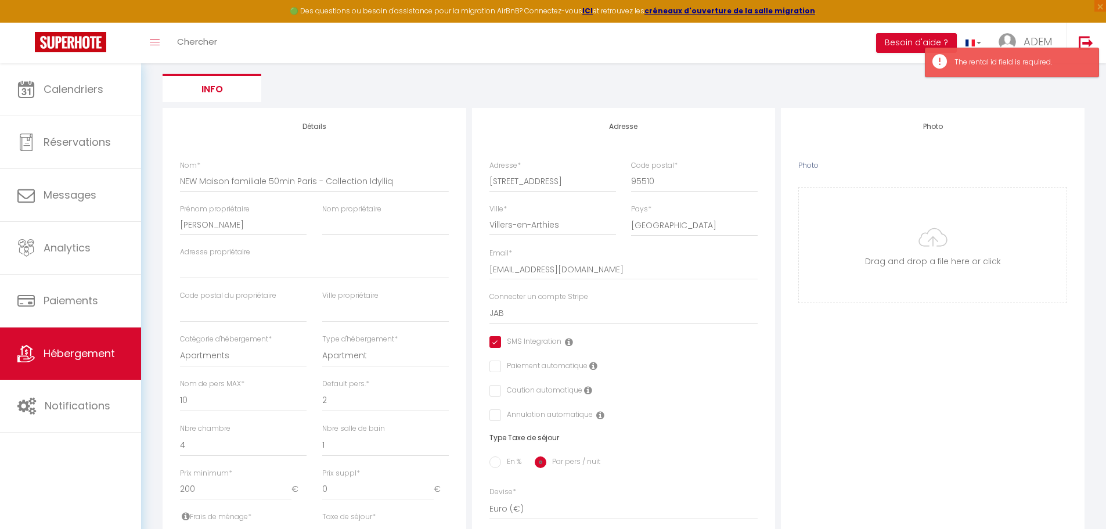
click at [746, 380] on div "Adresse Adresse * [STREET_ADDRESS] * 95510 Ville * [GEOGRAPHIC_DATA] Pays * [GE…" at bounding box center [624, 371] width 304 height 527
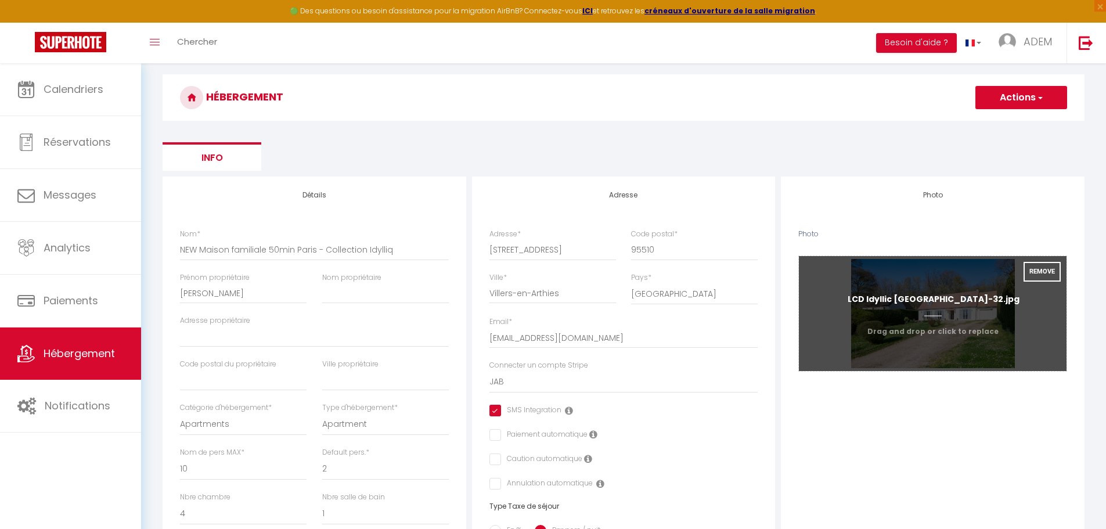
scroll to position [0, 0]
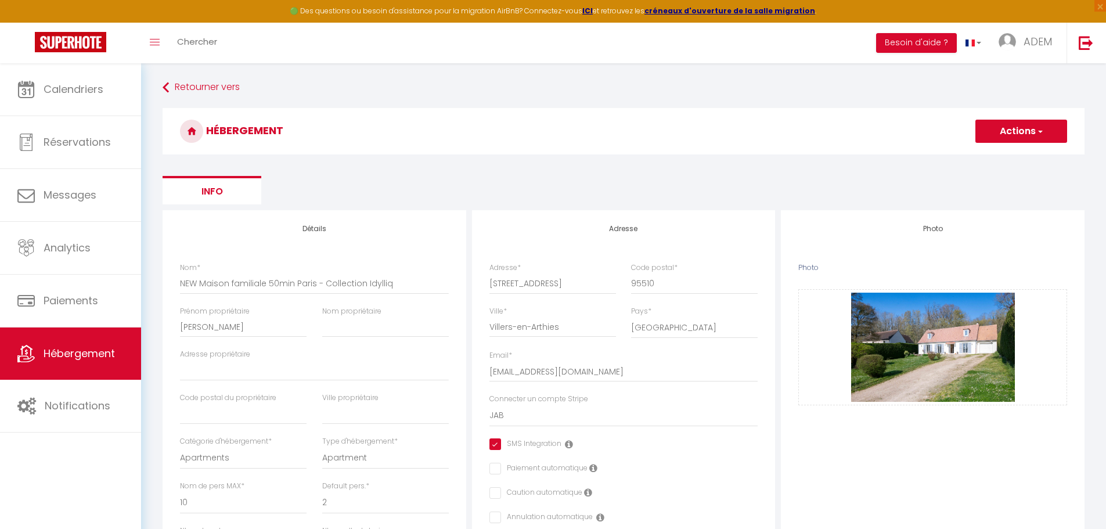
click at [1008, 138] on button "Actions" at bounding box center [1022, 131] width 92 height 23
click at [997, 156] on input "Enregistrer" at bounding box center [1008, 157] width 43 height 12
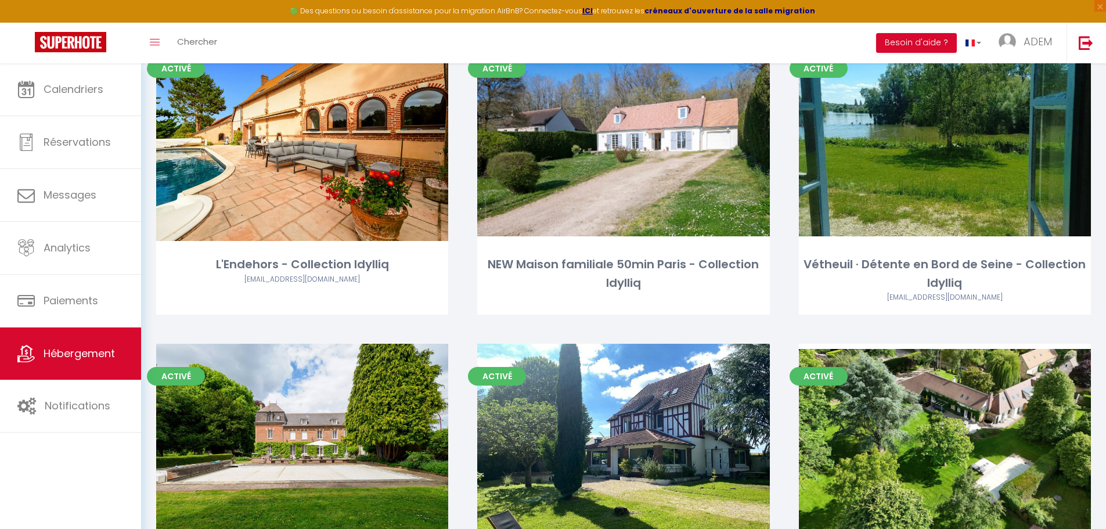
scroll to position [2464, 0]
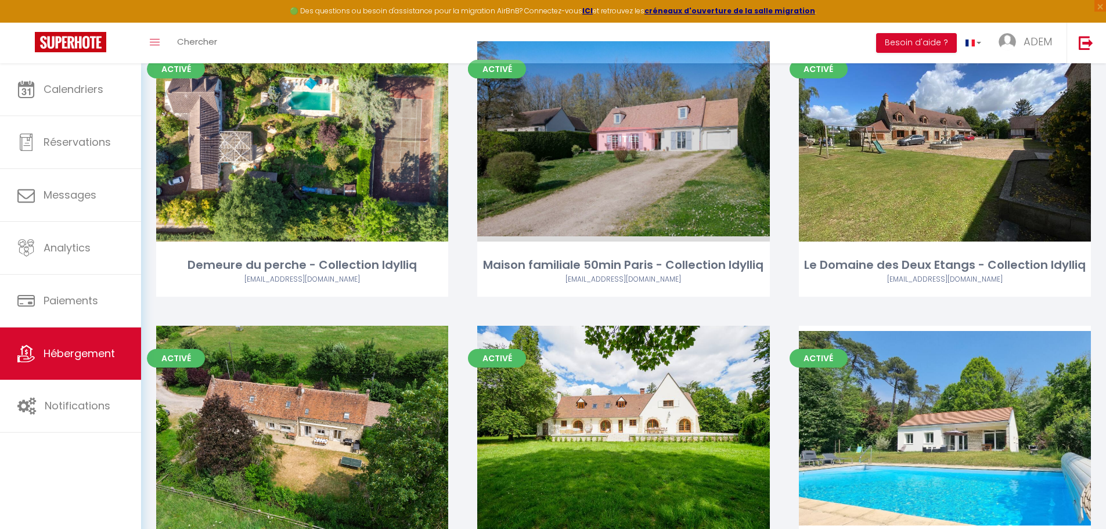
click at [628, 149] on link "Editer" at bounding box center [624, 138] width 70 height 23
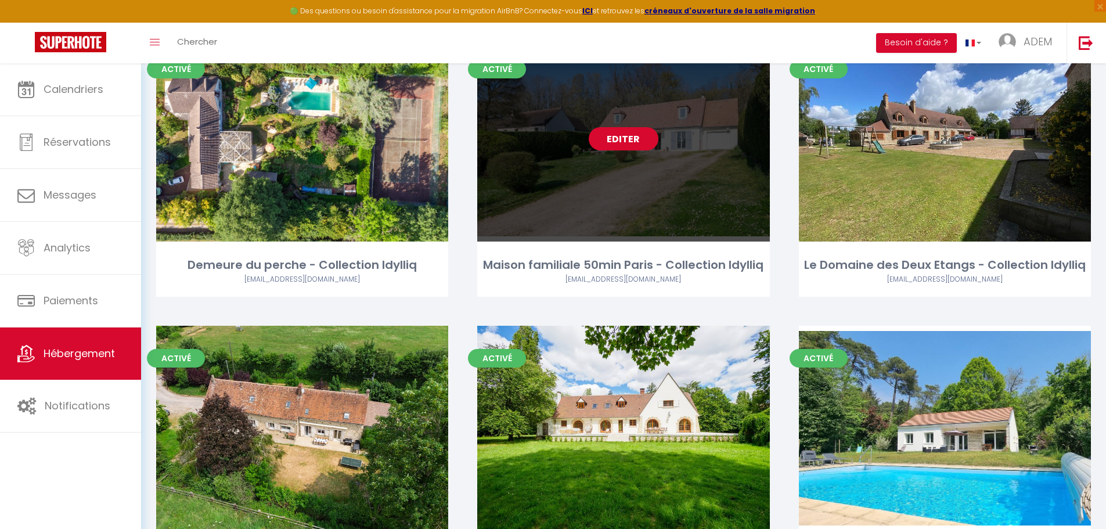
click at [628, 143] on link "Editer" at bounding box center [624, 138] width 70 height 23
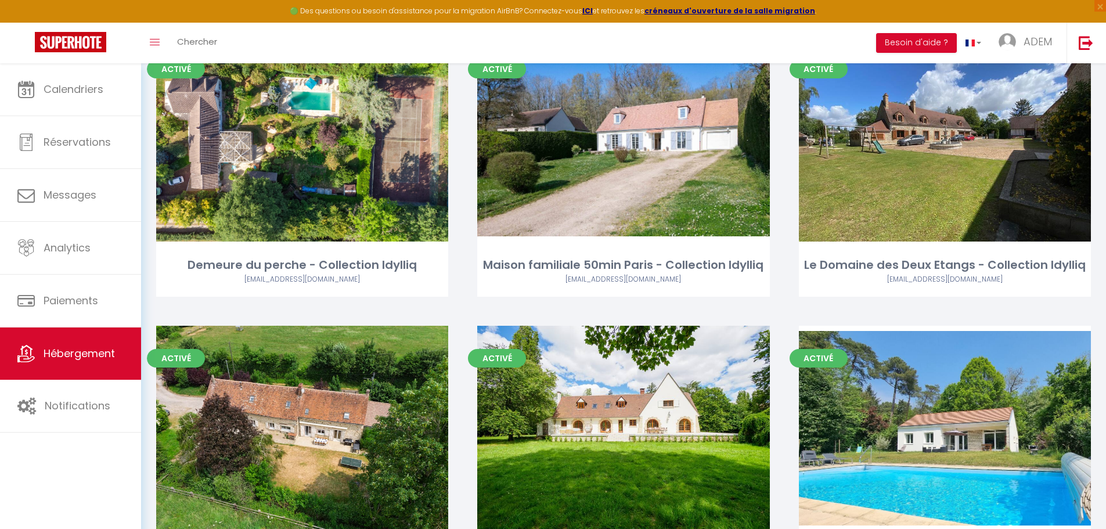
scroll to position [4797, 0]
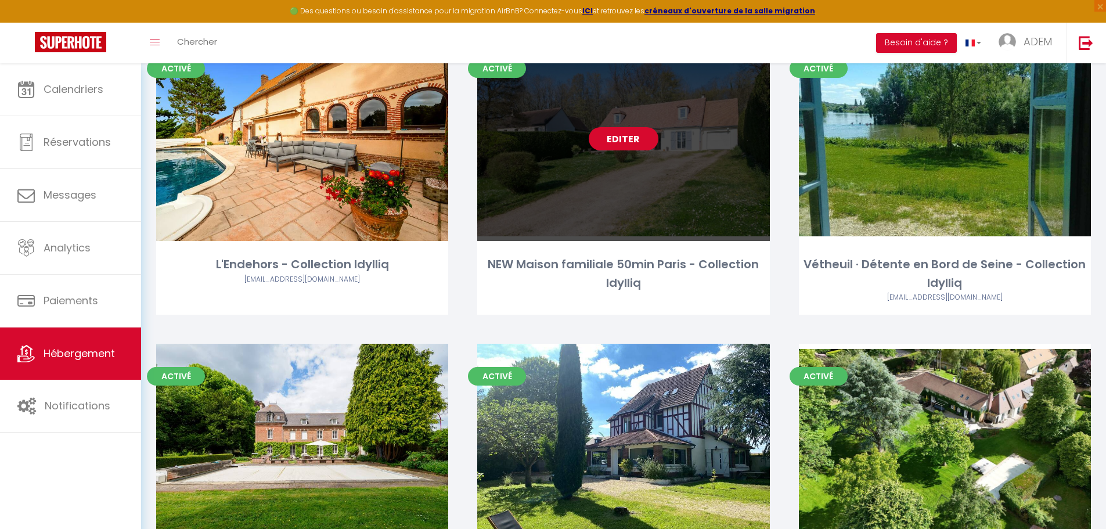
click at [618, 145] on link "Editer" at bounding box center [624, 138] width 70 height 23
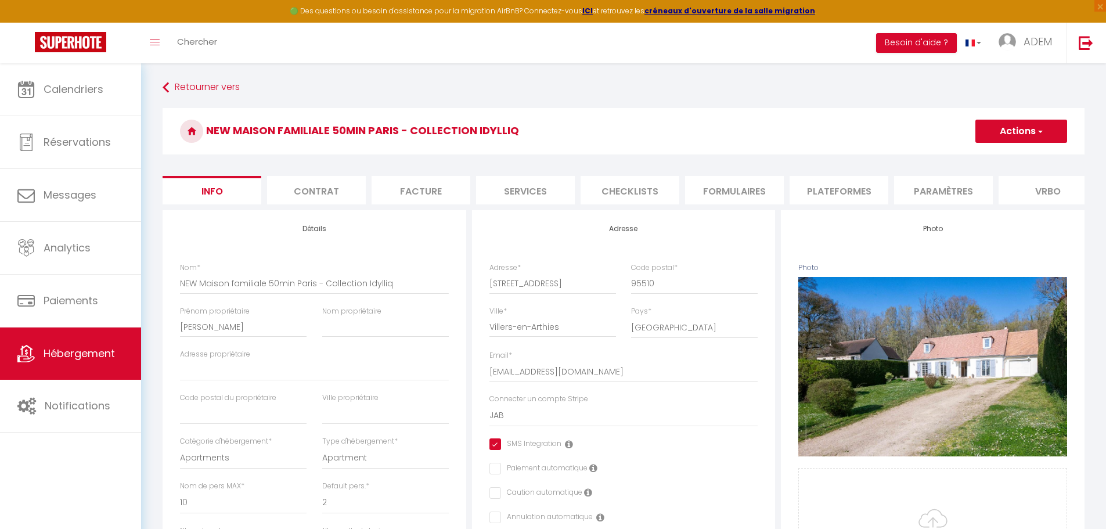
click at [911, 192] on li "Paramètres" at bounding box center [943, 190] width 99 height 28
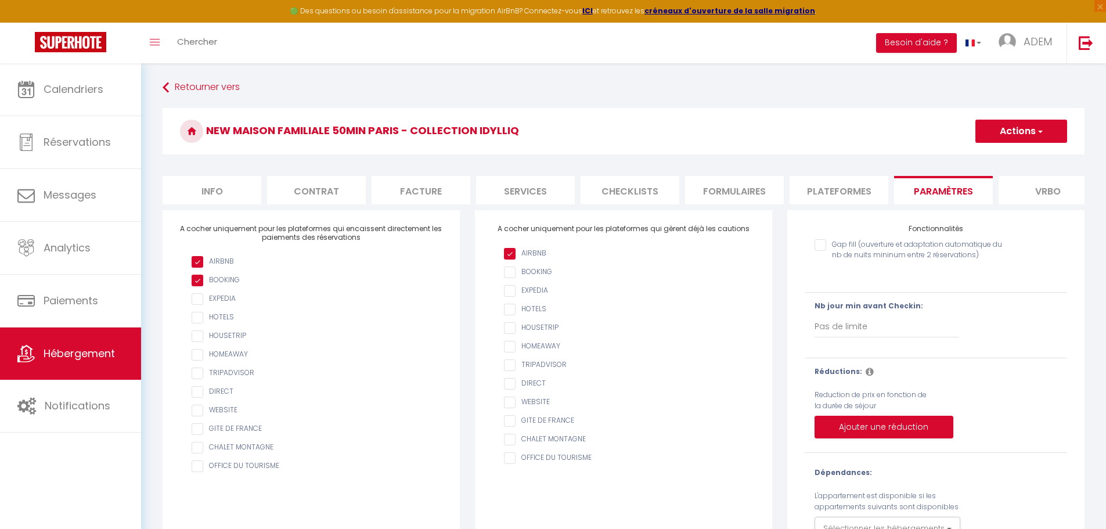
click at [826, 189] on li "Plateformes" at bounding box center [839, 190] width 99 height 28
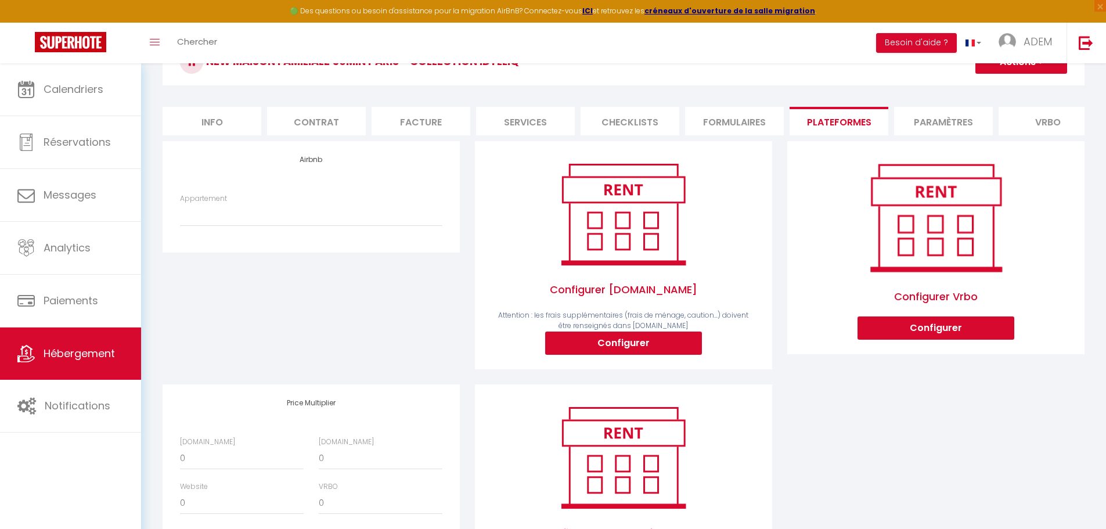
scroll to position [53, 0]
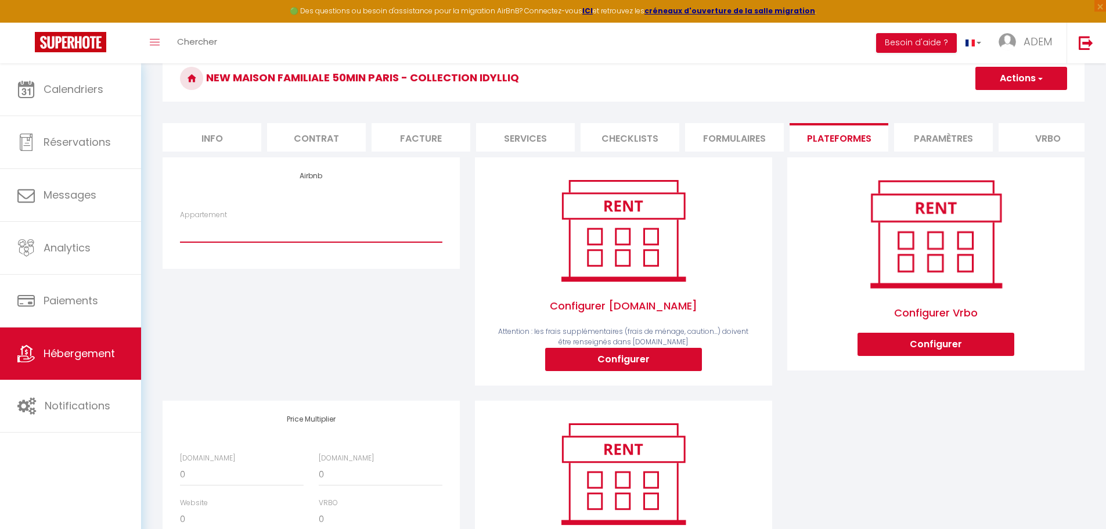
click at [320, 240] on select "La Costardière bis - [EMAIL_ADDRESS][DOMAIN_NAME] Gîte de la Dommarienne - [EMA…" at bounding box center [311, 231] width 262 height 22
click at [321, 242] on select "La Costardière bis - [EMAIL_ADDRESS][DOMAIN_NAME] Gîte de la Dommarienne - [EMA…" at bounding box center [311, 231] width 262 height 22
click at [314, 242] on select "La Costardière bis - [EMAIL_ADDRESS][DOMAIN_NAME] Gîte de la Dommarienne - [EMA…" at bounding box center [311, 231] width 262 height 22
click at [298, 401] on div "Airbnb Appartement La Costardière bis - [EMAIL_ADDRESS][DOMAIN_NAME] Gîte de la…" at bounding box center [311, 278] width 312 height 243
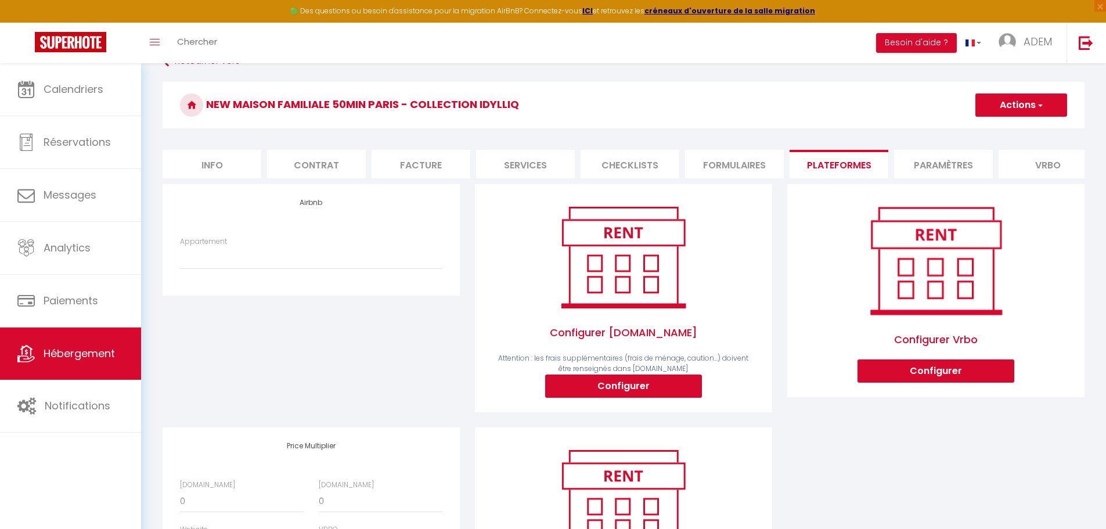
scroll to position [0, 0]
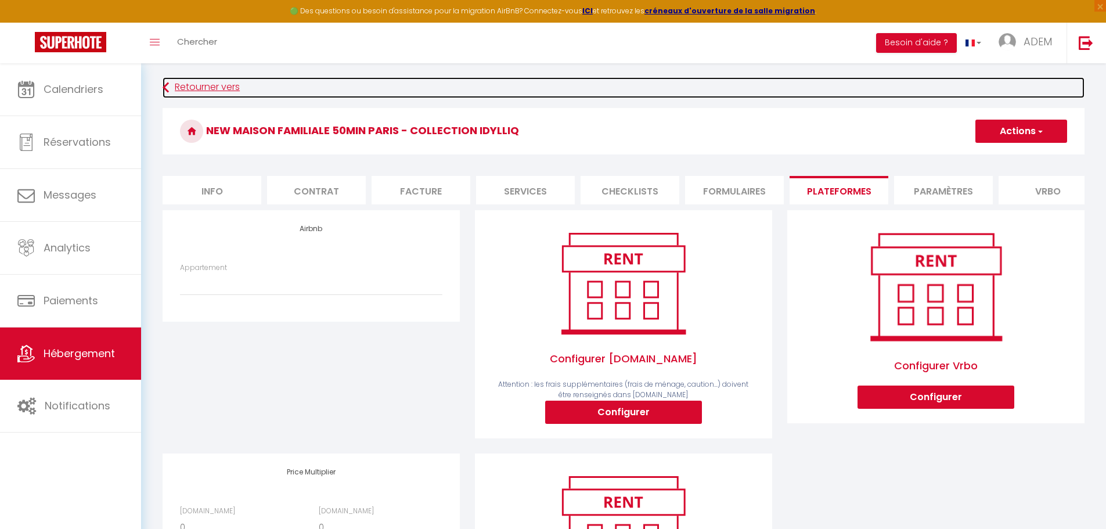
click at [181, 93] on link "Retourner vers" at bounding box center [624, 87] width 922 height 21
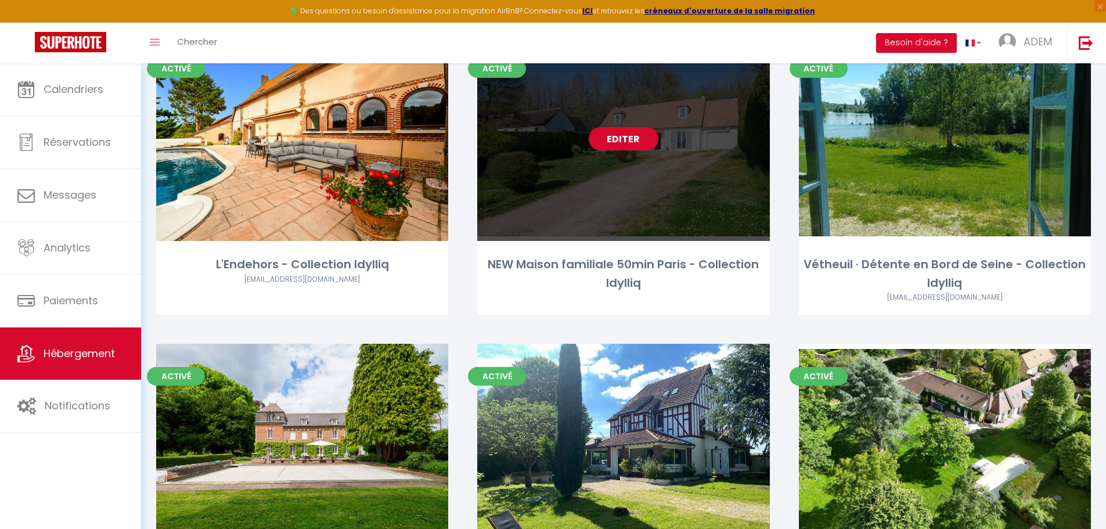
scroll to position [4739, 0]
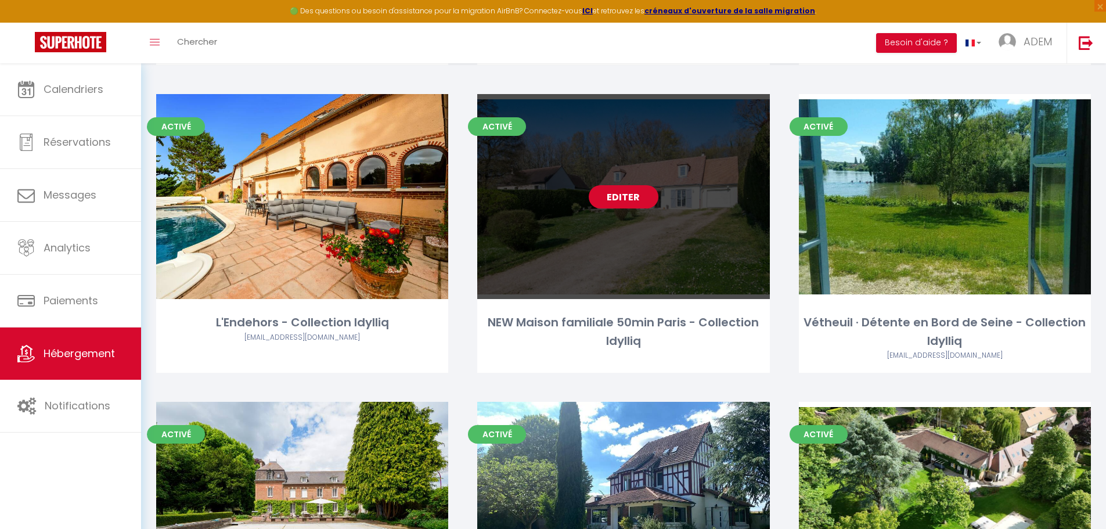
click at [624, 193] on link "Editer" at bounding box center [624, 196] width 70 height 23
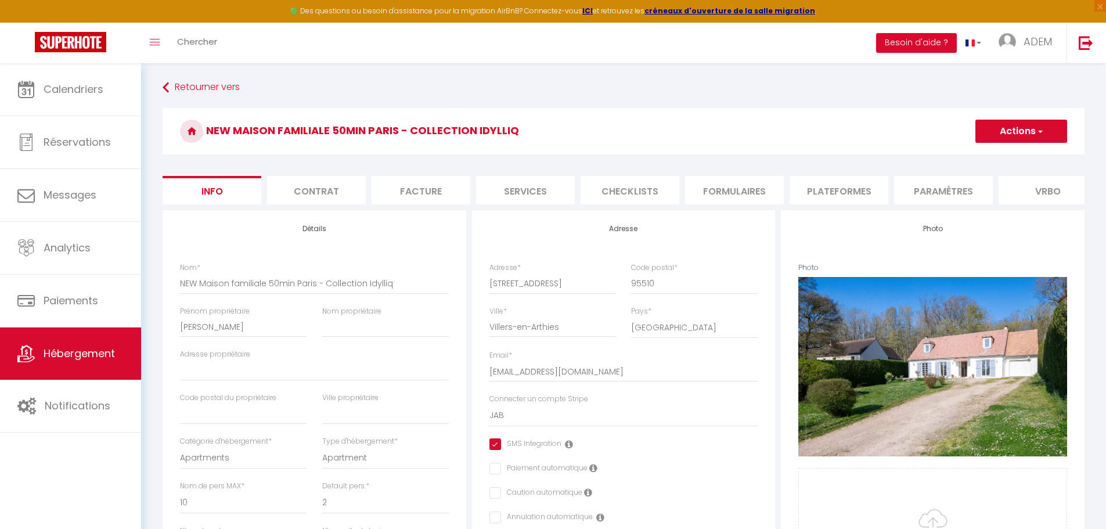
click at [1052, 128] on button "Actions" at bounding box center [1022, 131] width 92 height 23
click at [986, 186] on link "Supprimer" at bounding box center [1005, 186] width 124 height 15
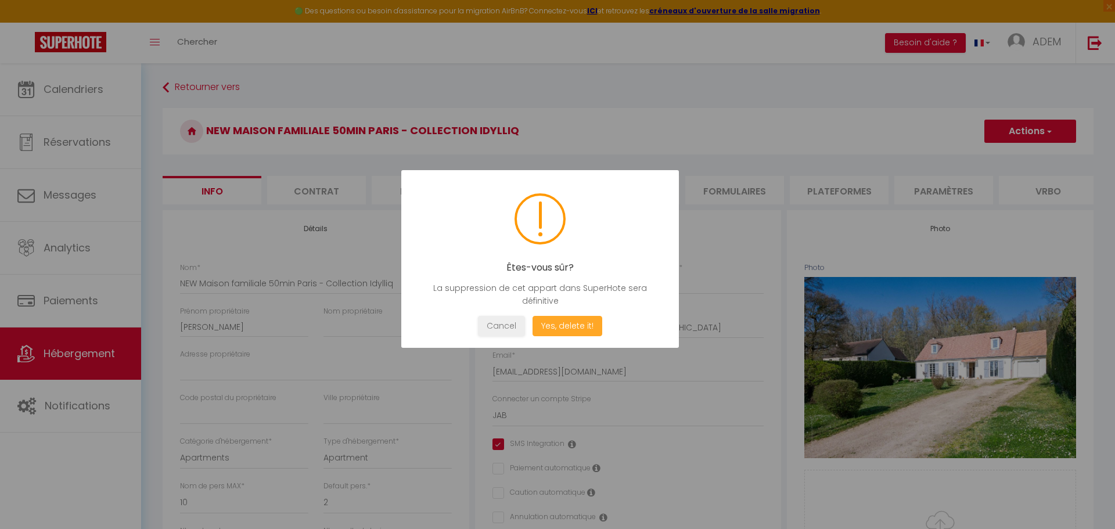
click at [578, 321] on button "Yes, delete it!" at bounding box center [568, 326] width 70 height 20
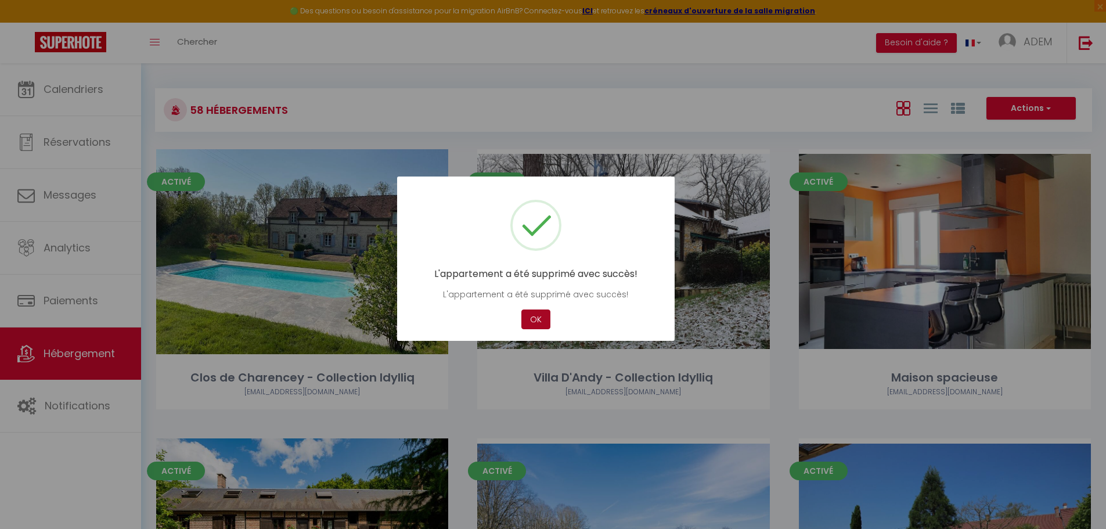
click at [534, 316] on button "OK" at bounding box center [536, 320] width 29 height 20
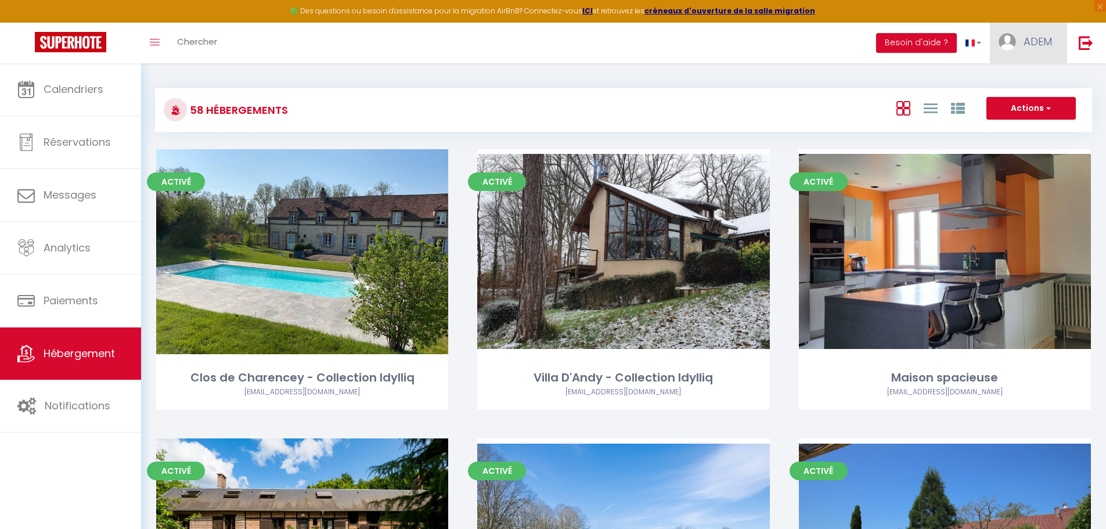
click at [1034, 48] on span "ADEM" at bounding box center [1038, 41] width 28 height 15
click at [1002, 99] on link "Équipe" at bounding box center [1020, 102] width 86 height 20
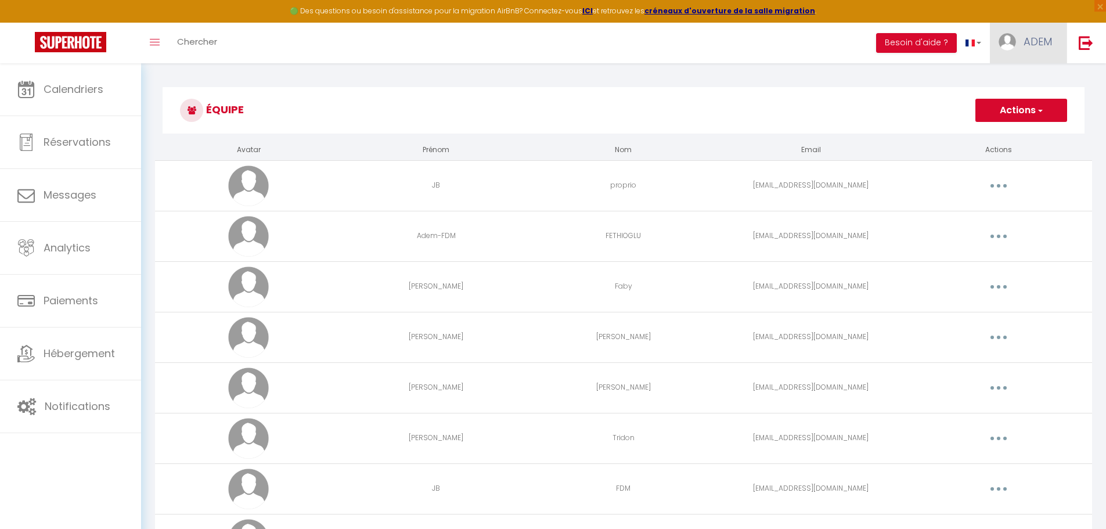
click at [1008, 33] on img at bounding box center [1007, 41] width 17 height 17
click at [998, 78] on link "Paramètres" at bounding box center [1020, 81] width 86 height 20
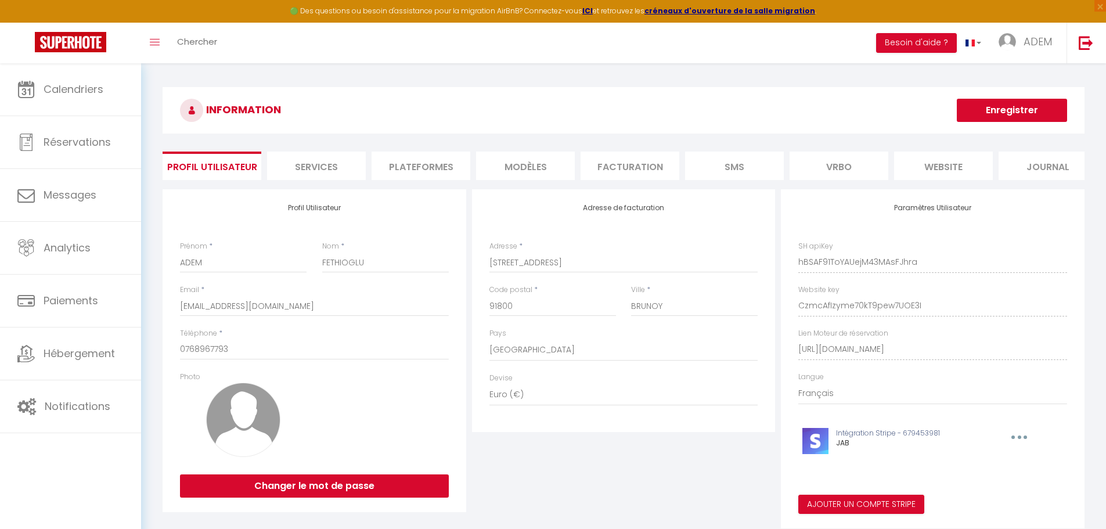
click at [422, 173] on li "Plateformes" at bounding box center [421, 166] width 99 height 28
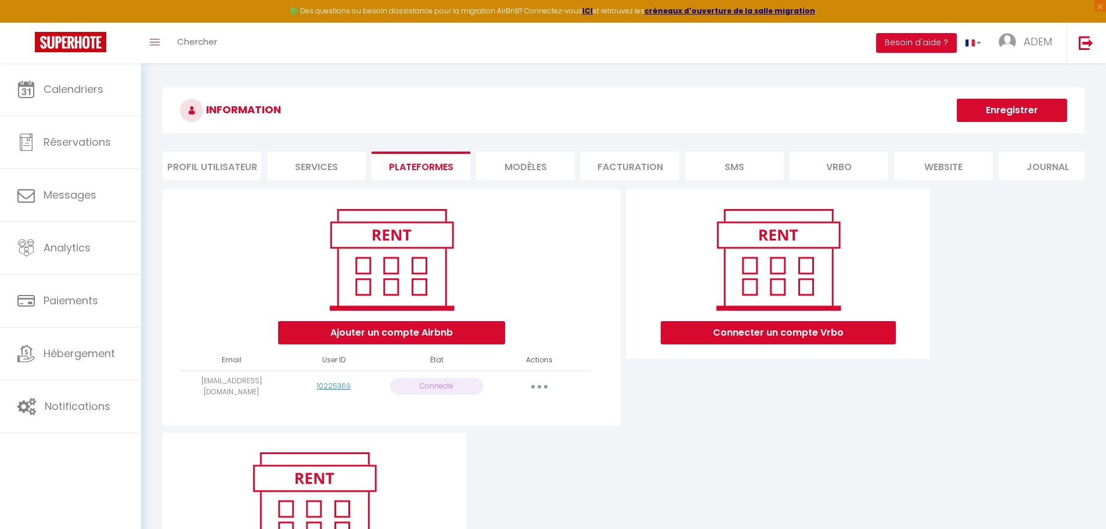
click at [542, 390] on button "button" at bounding box center [539, 386] width 33 height 19
click at [509, 442] on link "Importer les appartements" at bounding box center [488, 434] width 128 height 20
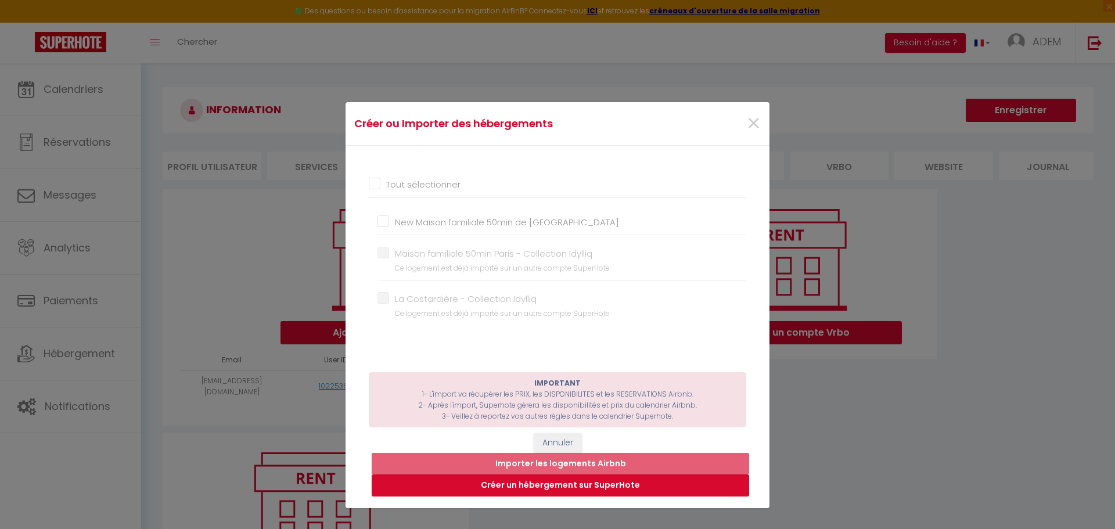
click at [445, 218] on input "New Maison familiale 50min de [GEOGRAPHIC_DATA]" at bounding box center [561, 222] width 369 height 12
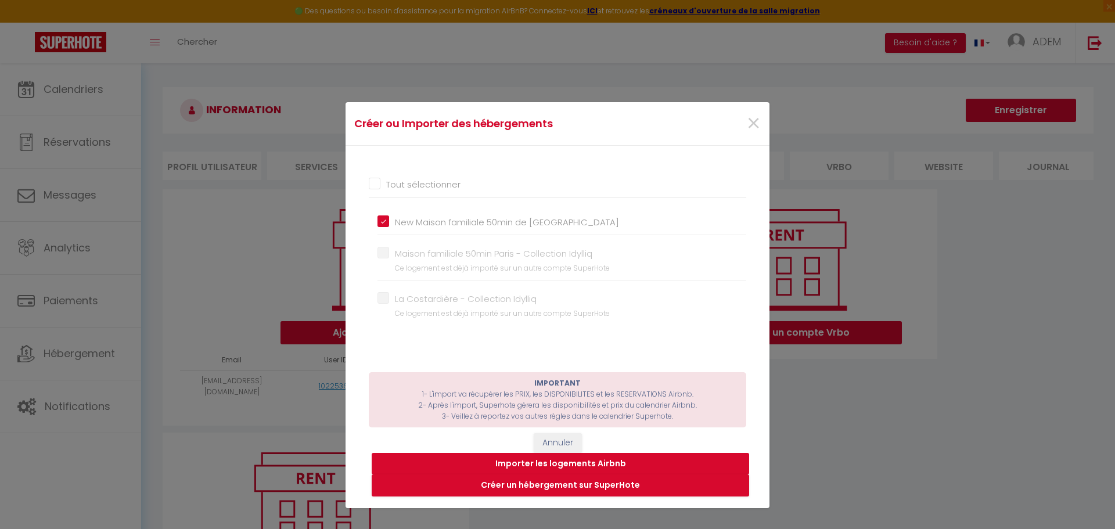
click at [526, 466] on button "Importer les logements Airbnb" at bounding box center [560, 464] width 377 height 22
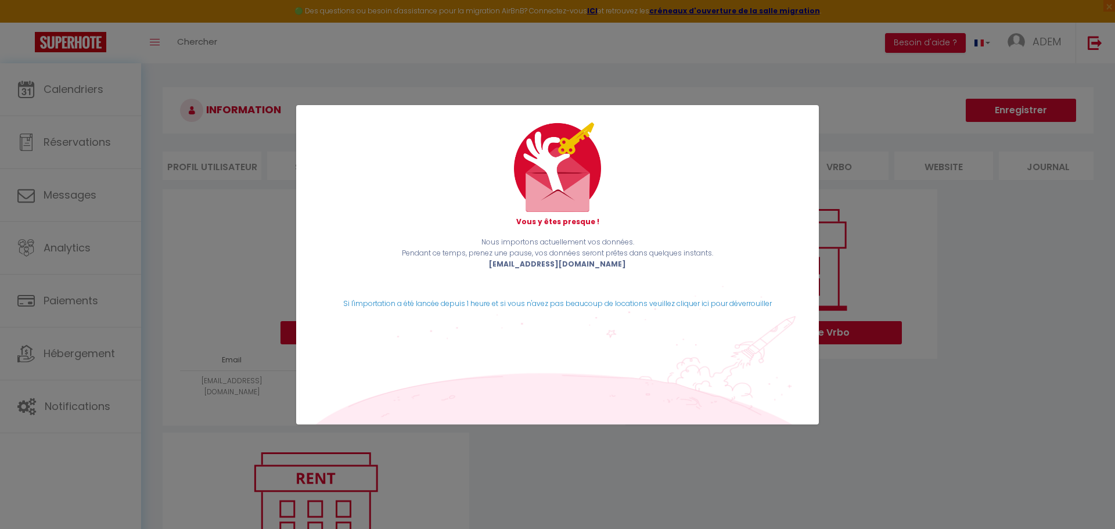
click at [376, 57] on div "Vous y êtes presque ! Nous importons actuellement vos données. Pendant ce temps…" at bounding box center [557, 264] width 523 height 529
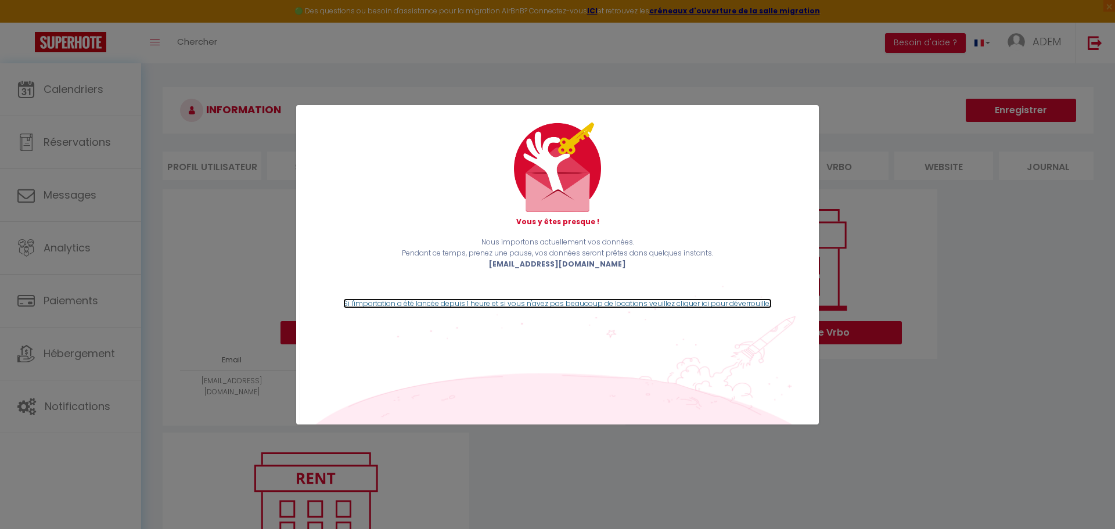
click at [434, 301] on link "Si l'importation a été lancée depuis 1 heure et si vous n'avez pas beaucoup de …" at bounding box center [557, 304] width 429 height 10
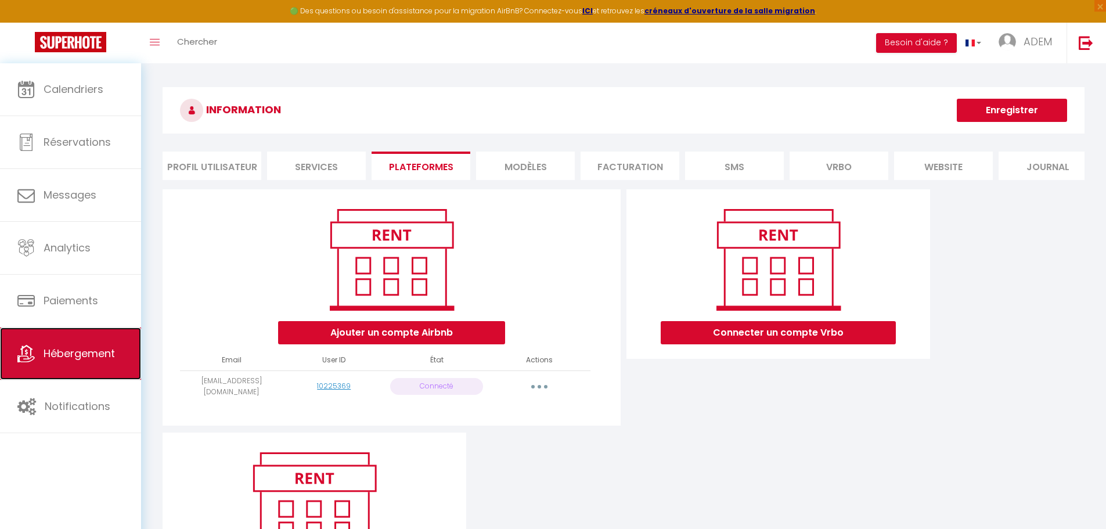
click at [96, 366] on link "Hébergement" at bounding box center [70, 354] width 141 height 52
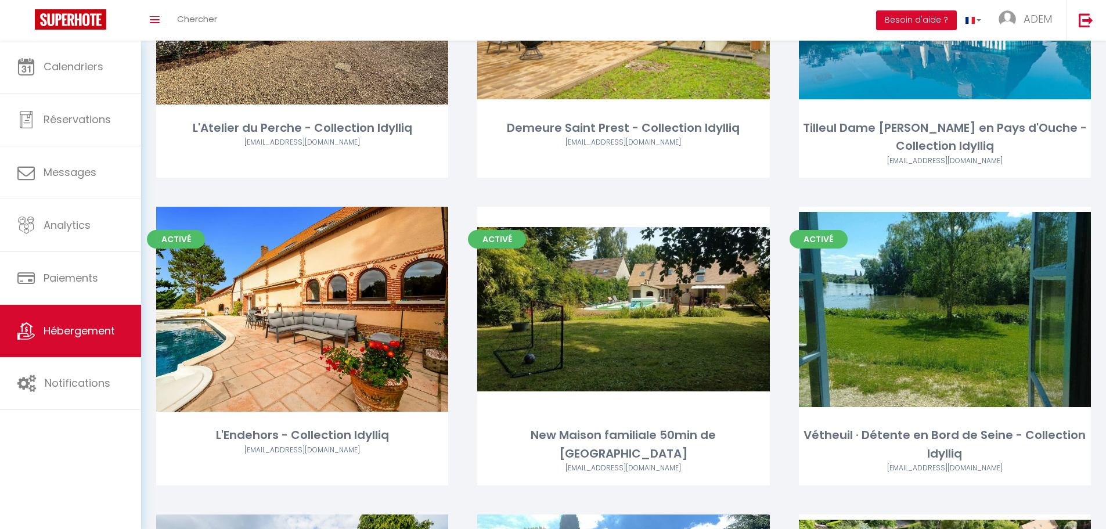
scroll to position [4601, 0]
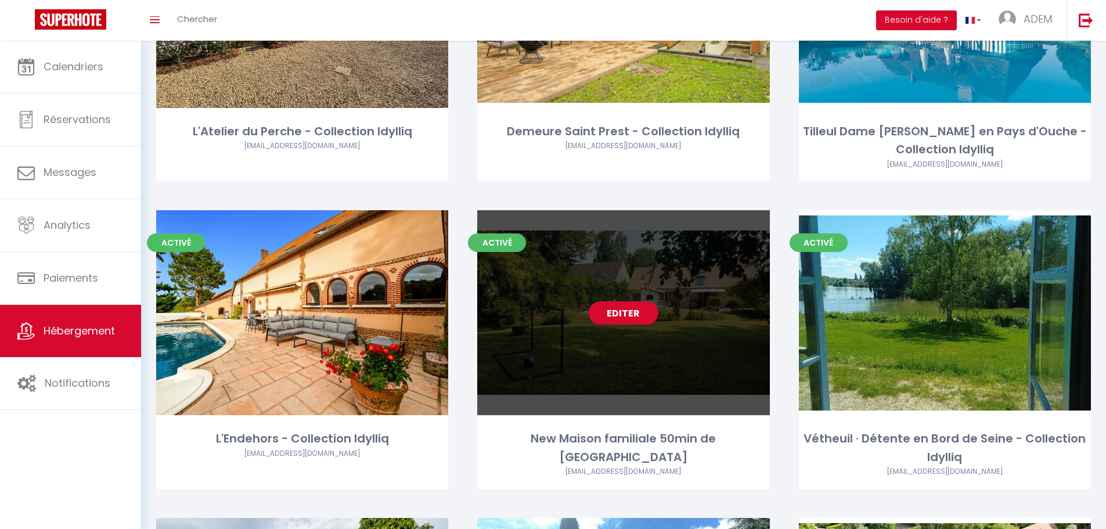
click at [717, 271] on div "Editer" at bounding box center [623, 312] width 292 height 205
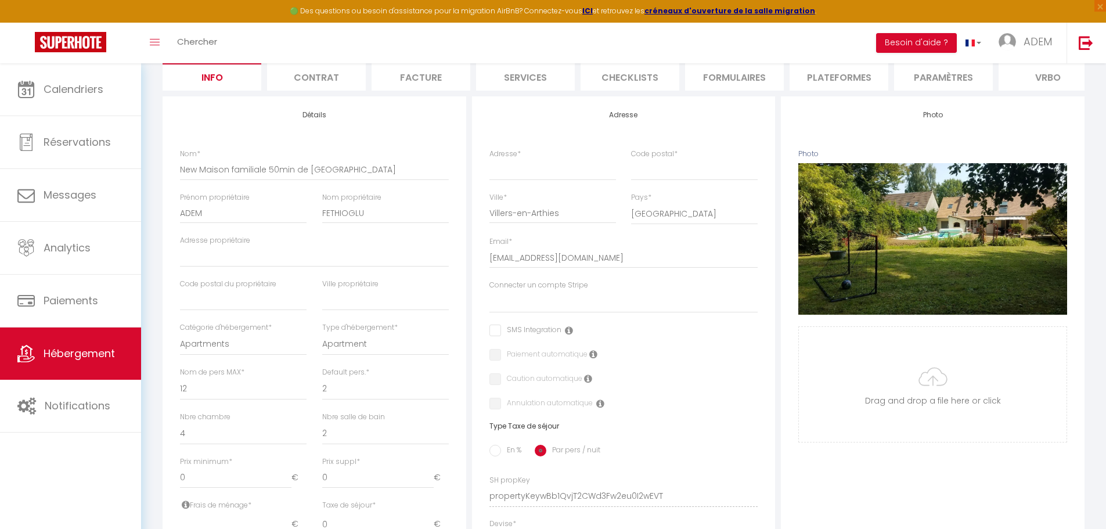
scroll to position [116, 0]
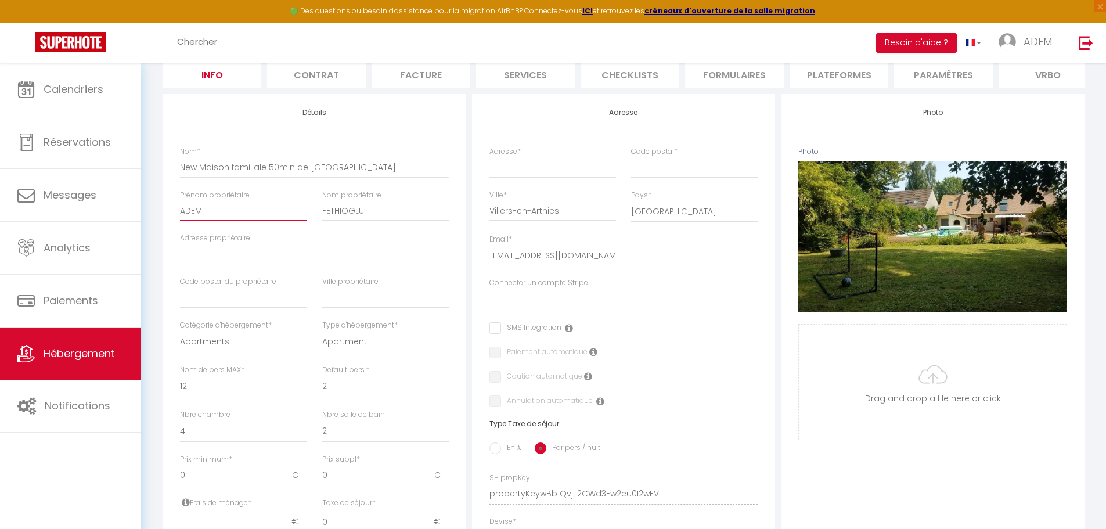
click at [195, 221] on input "ADEM" at bounding box center [243, 210] width 127 height 21
click at [361, 218] on input "FETHIOGLU" at bounding box center [385, 210] width 127 height 21
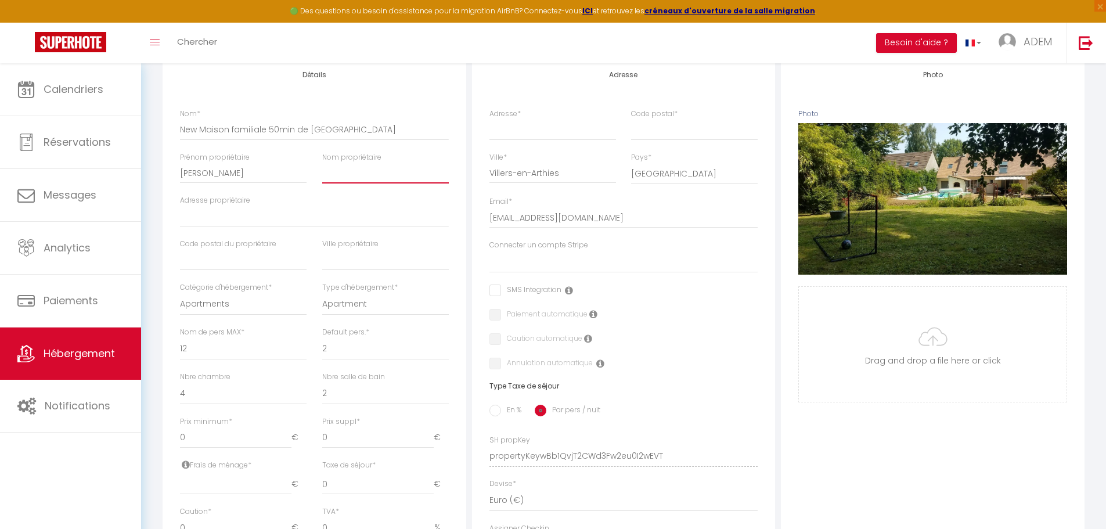
scroll to position [174, 0]
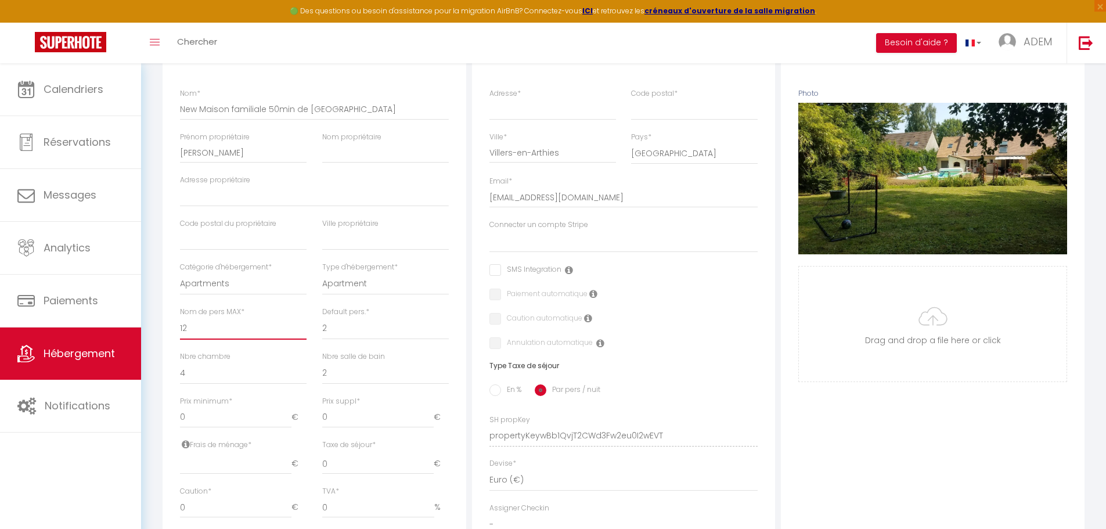
click at [183, 335] on select "1 2 3 4 5 6 7 8 9 10 11 12 13 14" at bounding box center [243, 329] width 127 height 22
click at [180, 326] on select "1 2 3 4 5 6 7 8 9 10 11 12 13 14" at bounding box center [243, 329] width 127 height 22
drag, startPoint x: 340, startPoint y: 380, endPoint x: 332, endPoint y: 381, distance: 8.2
click at [332, 381] on select "0 1 2 3 4 5 6 7 8 9 10 11 12 13" at bounding box center [385, 373] width 127 height 22
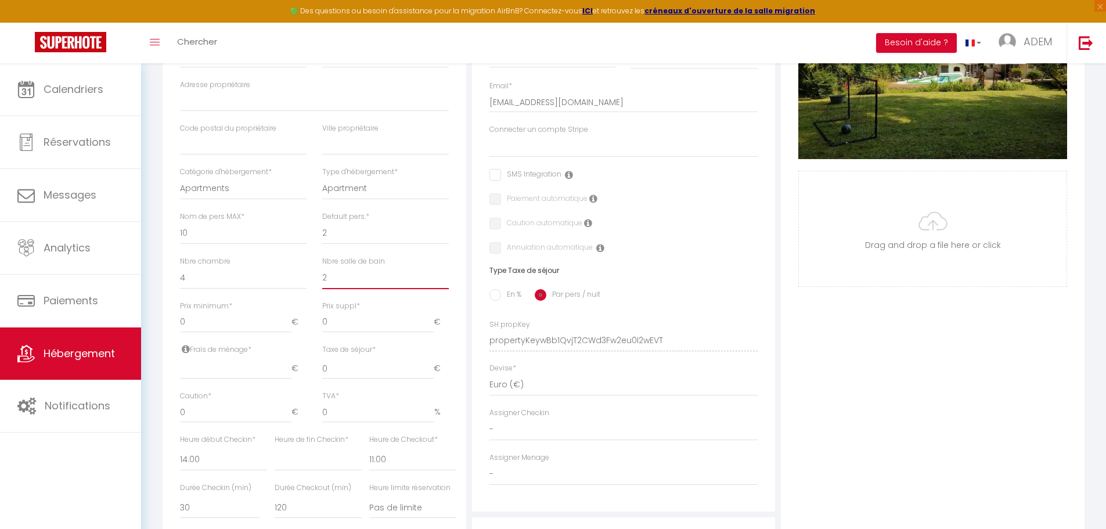
scroll to position [290, 0]
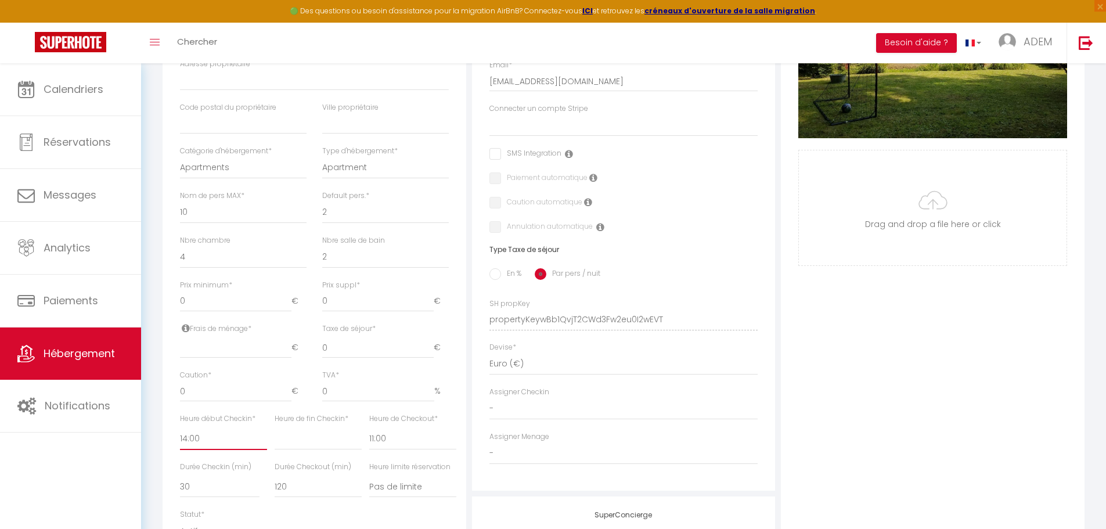
click at [199, 442] on select "00:00 00:15 00:30 00:45 01:00 01:15 01:30 01:45 02:00 02:15 02:30 02:45 03:00" at bounding box center [223, 439] width 87 height 22
click at [180, 436] on select "00:00 00:15 00:30 00:45 01:00 01:15 01:30 01:45 02:00 02:15 02:30 02:45 03:00" at bounding box center [223, 439] width 87 height 22
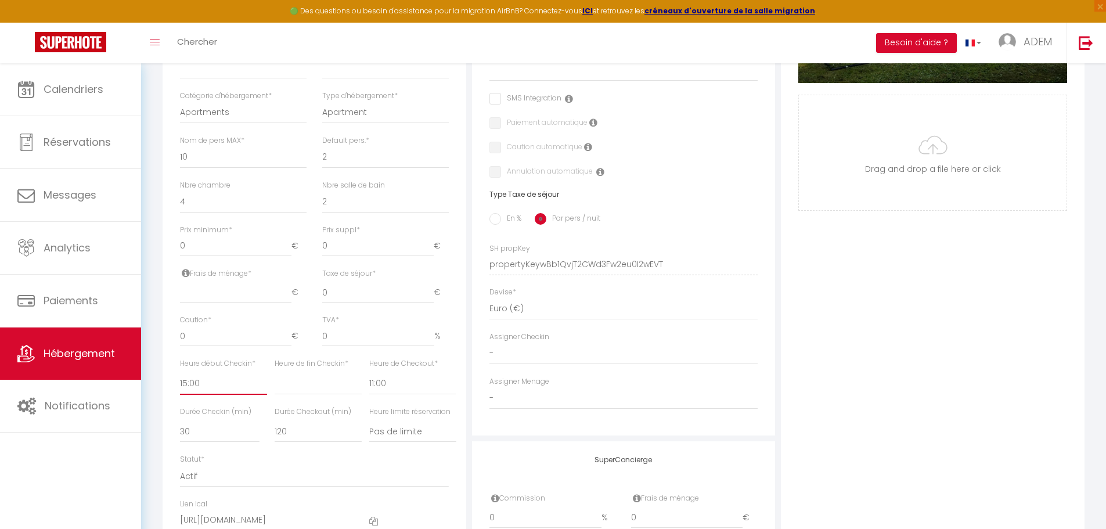
scroll to position [348, 0]
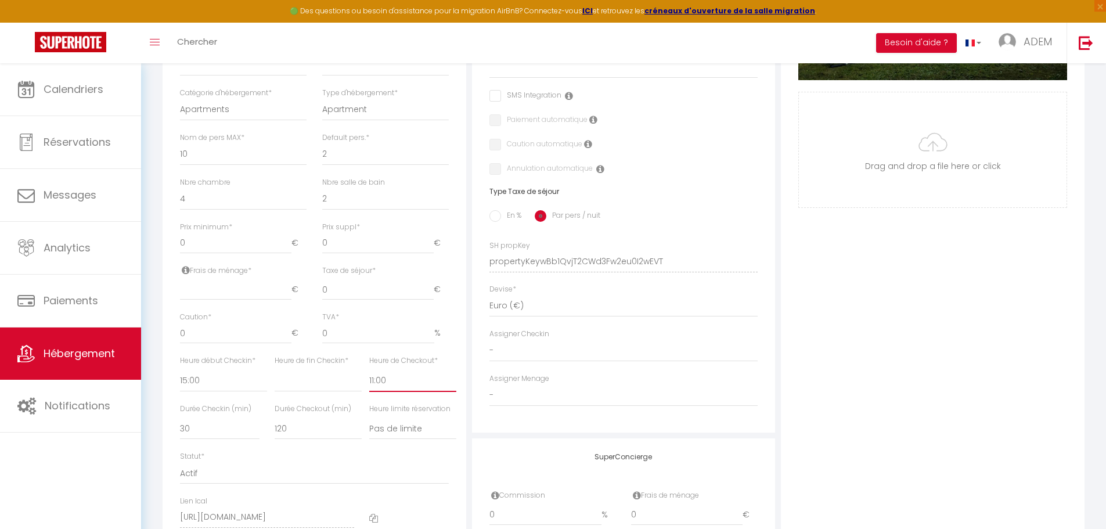
click at [395, 389] on select "00:00 00:15 00:30 00:45 01:00 01:15 01:30 01:45 02:00 02:15 02:30 02:45 03:00" at bounding box center [412, 381] width 87 height 22
click at [369, 378] on select "00:00 00:15 00:30 00:45 01:00 01:15 01:30 01:45 02:00 02:15 02:30 02:45 03:00" at bounding box center [412, 381] width 87 height 22
drag, startPoint x: 210, startPoint y: 343, endPoint x: 136, endPoint y: 341, distance: 73.8
click at [136, 344] on div "🟢 Des questions ou besoin d'assistance pour la migration AirBnB? Connectez-vous…" at bounding box center [553, 195] width 1106 height 960
click at [158, 366] on div "Retourner vers New Maison familiale 50min de [GEOGRAPHIC_DATA] Actions Enregist…" at bounding box center [623, 187] width 937 height 916
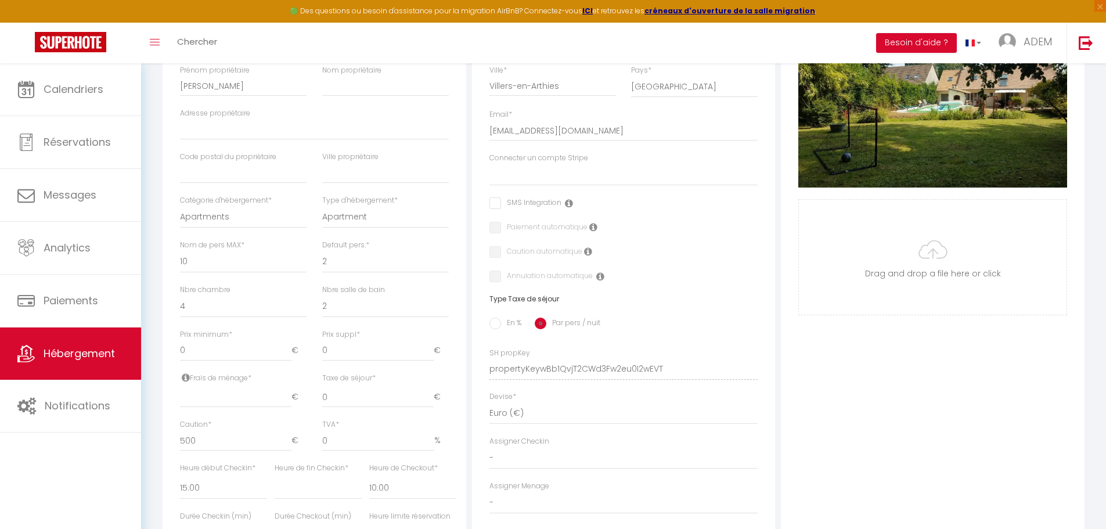
scroll to position [213, 0]
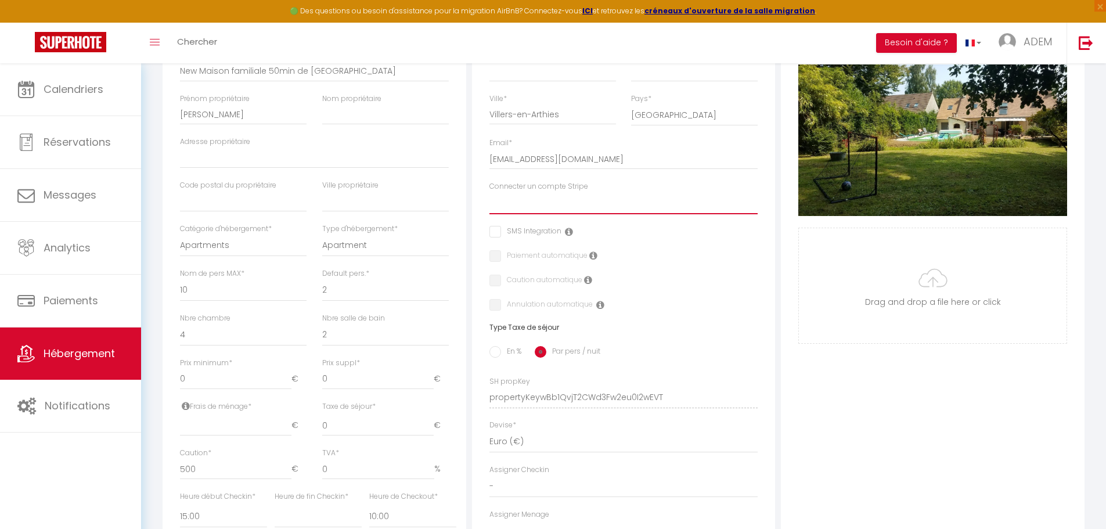
click at [499, 208] on select "JAB" at bounding box center [624, 203] width 269 height 22
click at [490, 201] on select "JAB" at bounding box center [624, 203] width 269 height 22
click at [497, 236] on input "checkbox" at bounding box center [526, 232] width 72 height 12
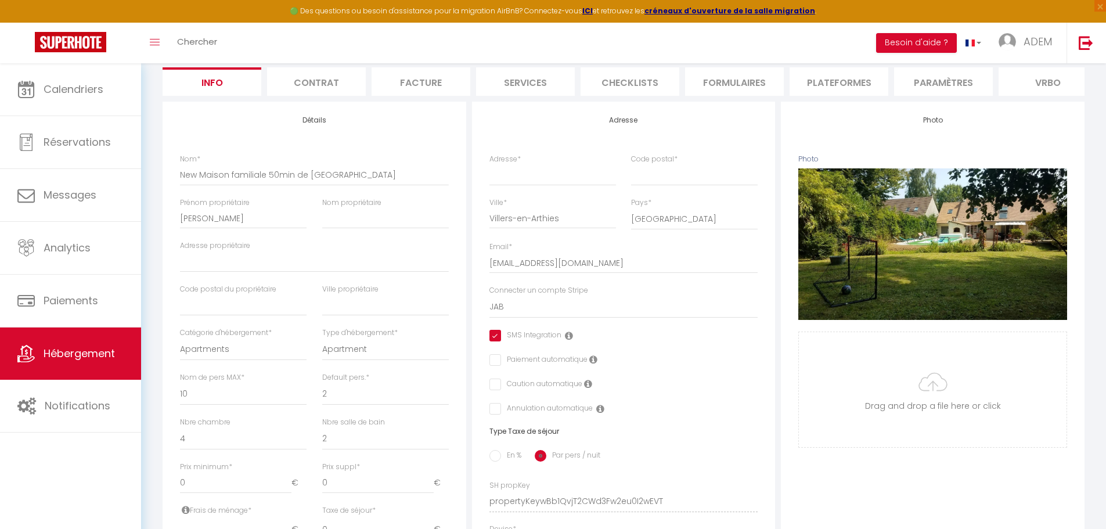
scroll to position [96, 0]
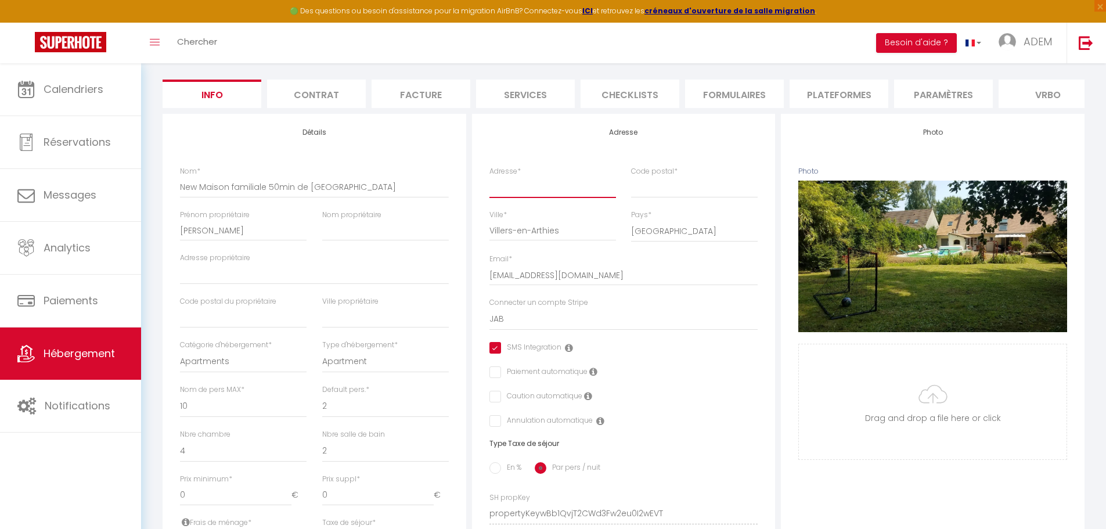
click at [537, 190] on input "Adresse *" at bounding box center [553, 187] width 127 height 21
paste input "[STREET_ADDRESS]"
click at [537, 197] on input "[STREET_ADDRESS]" at bounding box center [553, 187] width 127 height 21
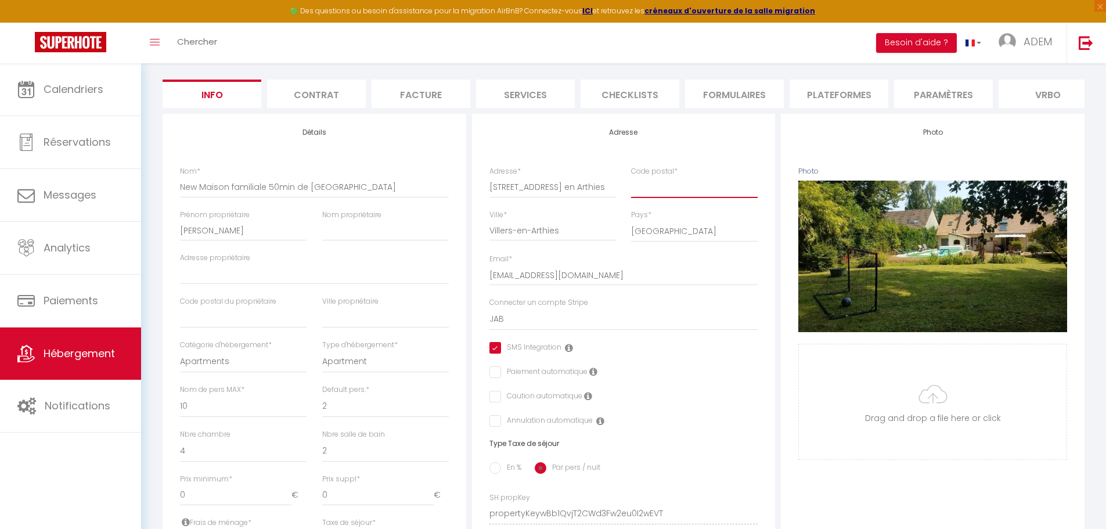
scroll to position [0, 0]
click at [663, 197] on input "Code postal *" at bounding box center [694, 187] width 127 height 21
paste input "95510"
click at [772, 271] on div "Adresse Adresse * [STREET_ADDRESS] [GEOGRAPHIC_DATA] [GEOGRAPHIC_DATA] [GEOGRAP…" at bounding box center [624, 399] width 304 height 571
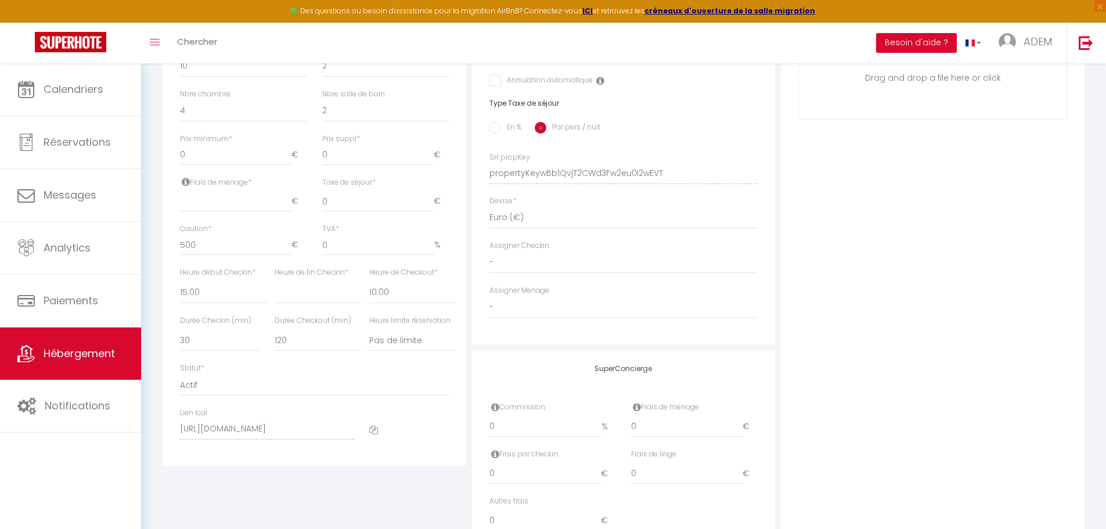
scroll to position [445, 0]
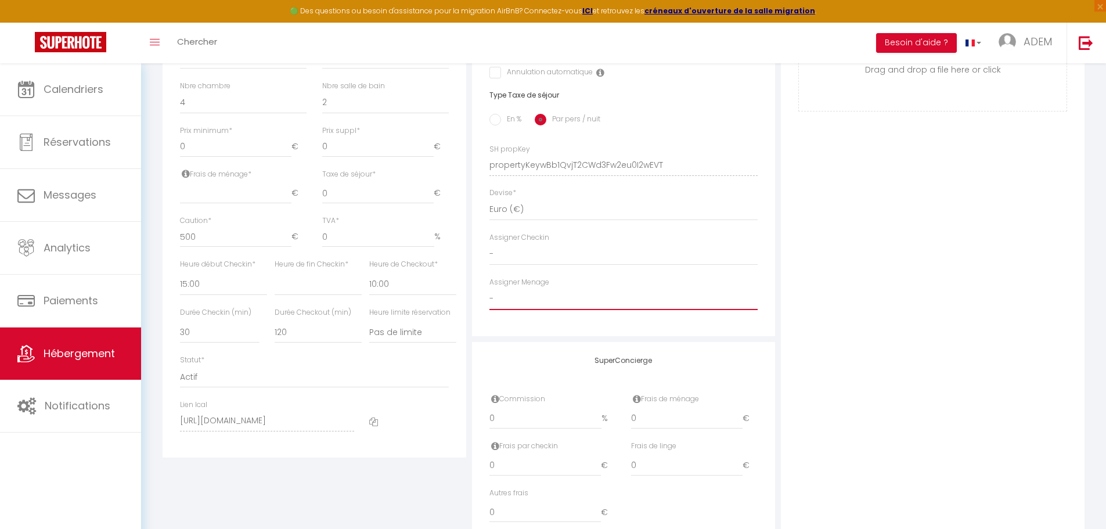
click at [554, 300] on select "- JB proprio Adem-FDM FETHIOGLU [PERSON_NAME] [PERSON_NAME] [PERSON_NAME] JB FD…" at bounding box center [624, 299] width 269 height 22
click at [512, 307] on select "- JB proprio Adem-FDM FETHIOGLU [PERSON_NAME] [PERSON_NAME] [PERSON_NAME] JB FD…" at bounding box center [624, 299] width 269 height 22
click at [490, 296] on select "- JB proprio Adem-FDM FETHIOGLU [PERSON_NAME] [PERSON_NAME] [PERSON_NAME] JB FD…" at bounding box center [624, 299] width 269 height 22
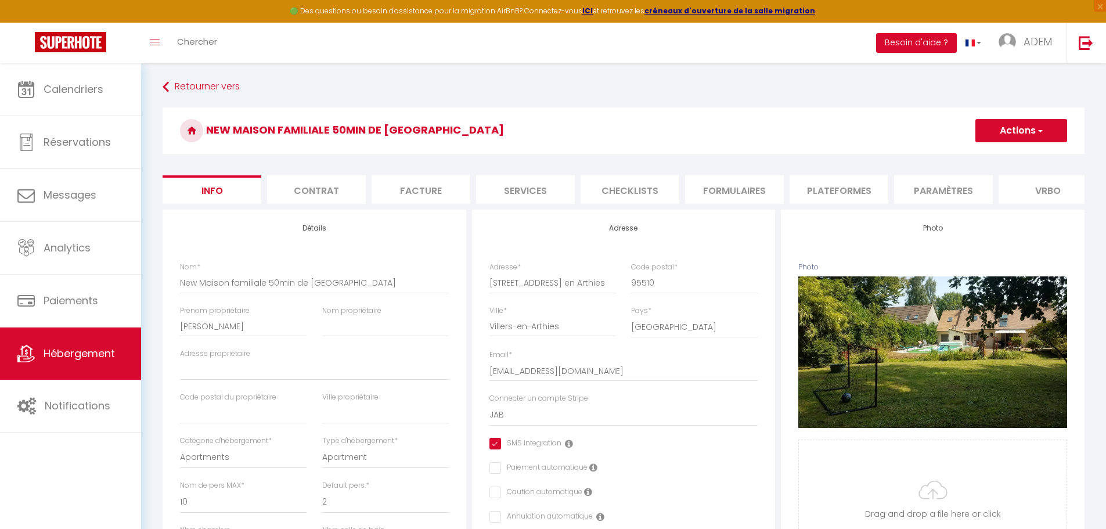
scroll to position [0, 0]
click at [1017, 37] on link "ADEM" at bounding box center [1028, 43] width 77 height 41
click at [1010, 106] on link "Équipe" at bounding box center [1020, 102] width 86 height 20
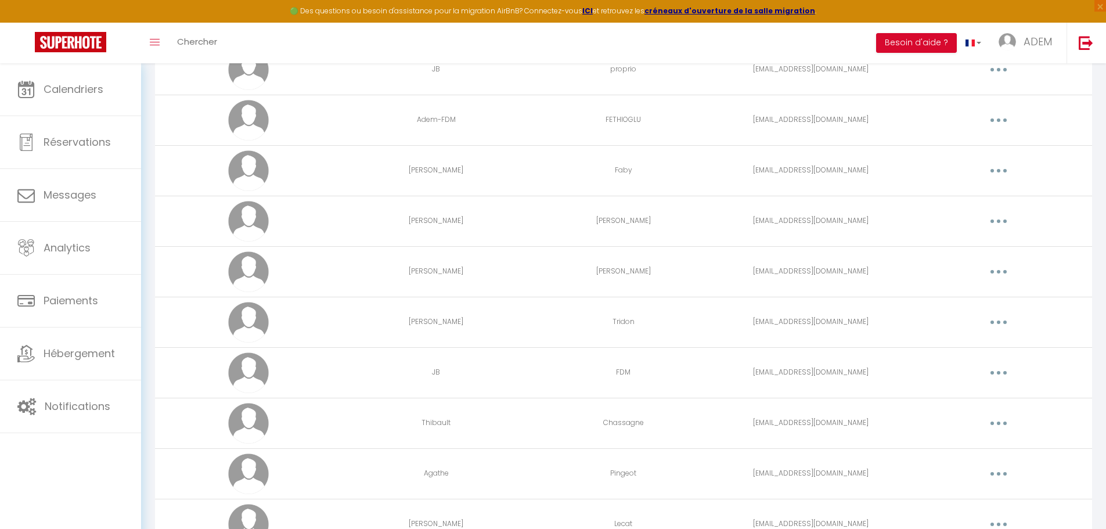
scroll to position [1336, 0]
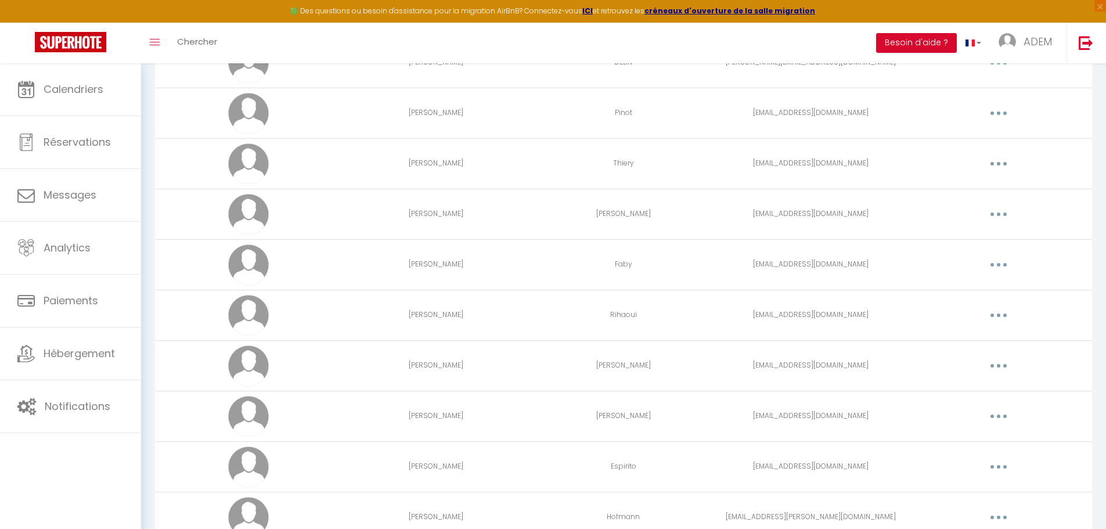
click at [994, 259] on button "button" at bounding box center [999, 265] width 33 height 19
click at [958, 294] on link "Editer" at bounding box center [969, 292] width 86 height 20
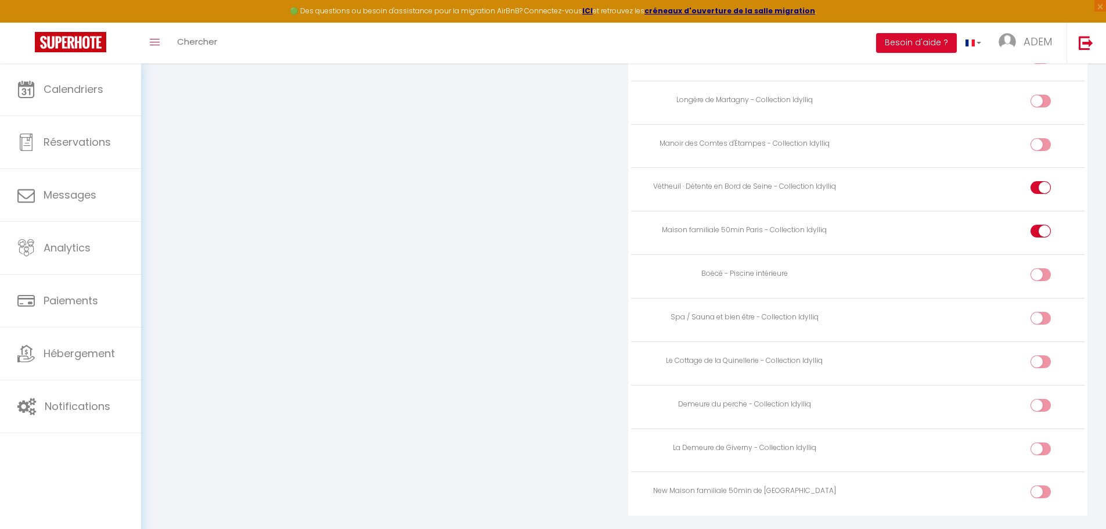
scroll to position [2822, 0]
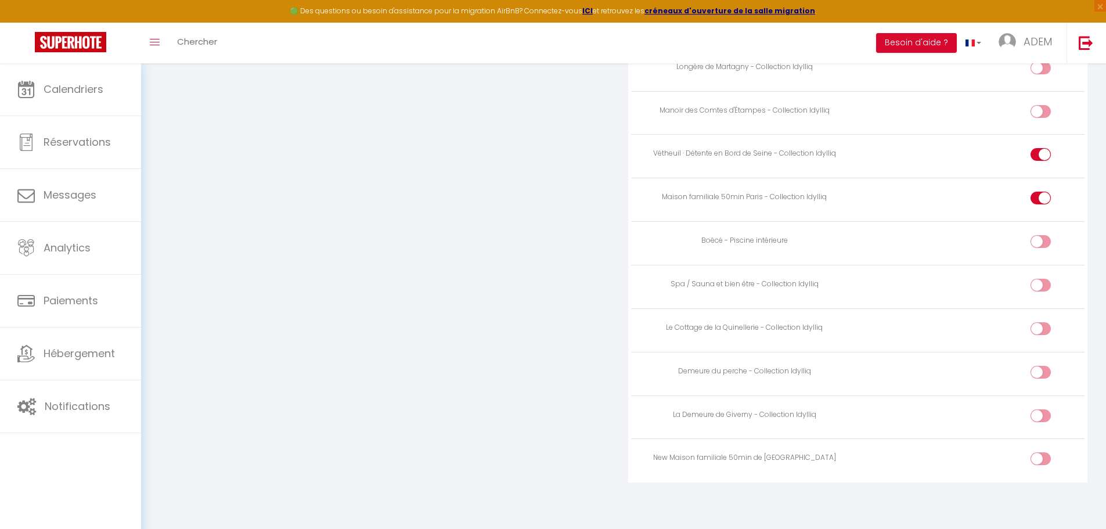
click at [1035, 459] on div at bounding box center [1041, 458] width 20 height 13
click at [1041, 459] on input "checkbox" at bounding box center [1051, 460] width 20 height 17
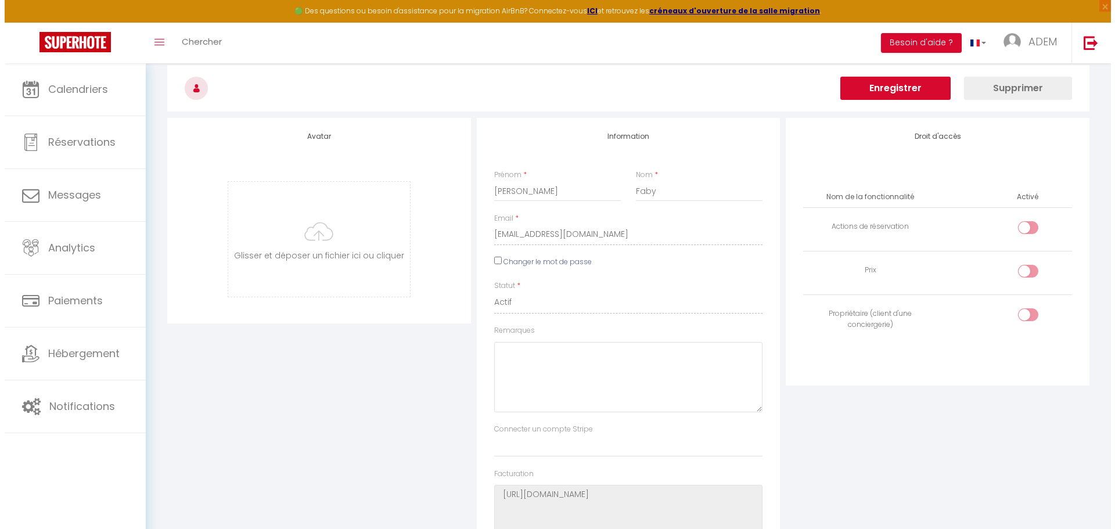
scroll to position [0, 0]
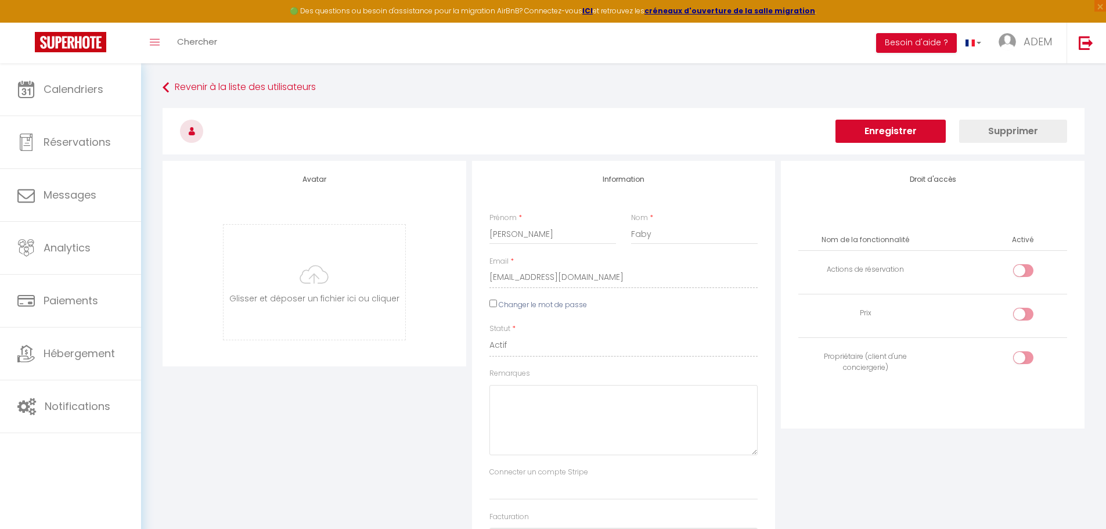
click at [903, 133] on button "Enregistrer" at bounding box center [891, 131] width 110 height 23
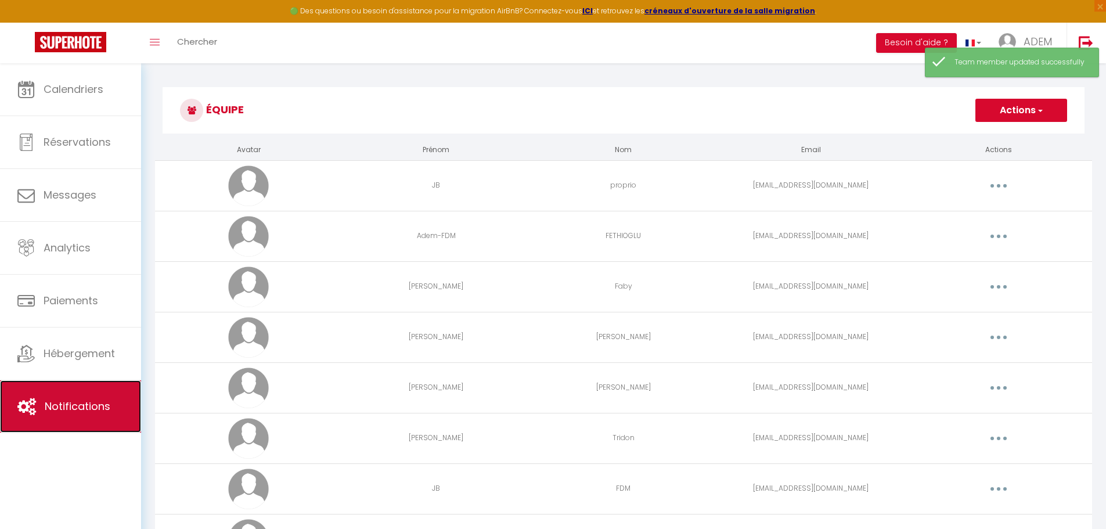
click at [74, 398] on link "Notifications" at bounding box center [70, 406] width 141 height 52
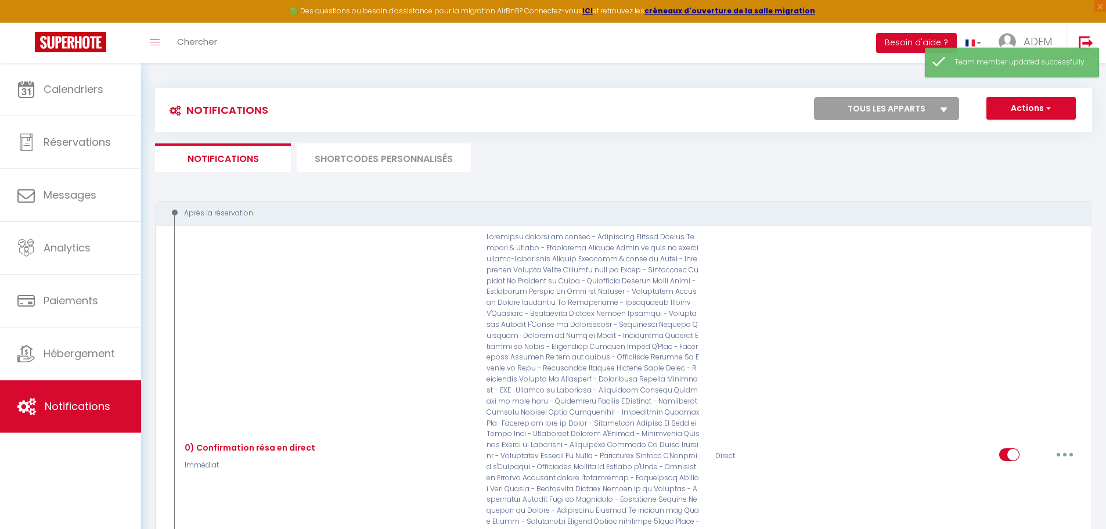
click at [350, 157] on li "SHORTCODES PERSONNALISÉS" at bounding box center [384, 157] width 174 height 28
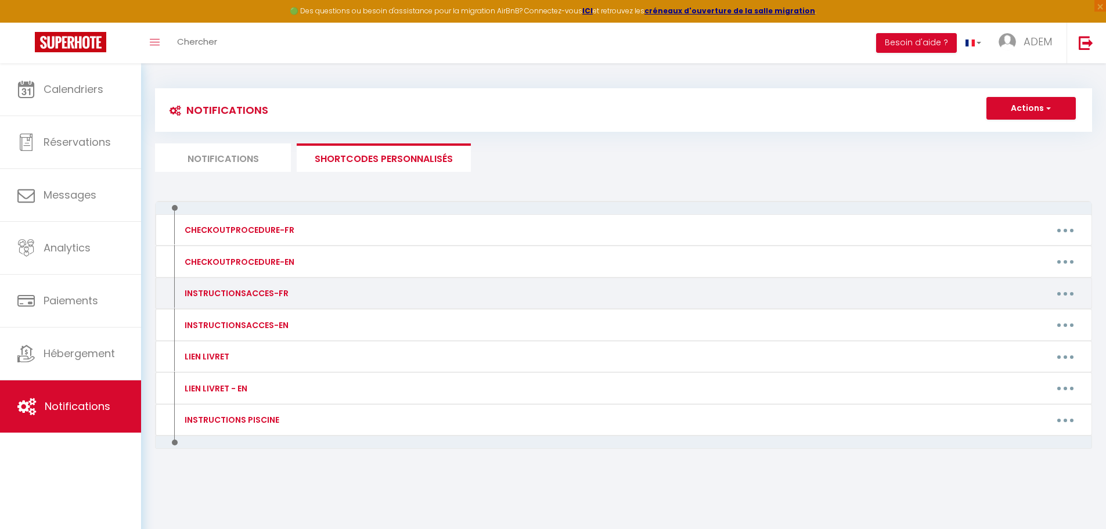
click at [1056, 292] on button "button" at bounding box center [1065, 293] width 33 height 19
click at [1023, 314] on link "Editer" at bounding box center [1035, 320] width 86 height 20
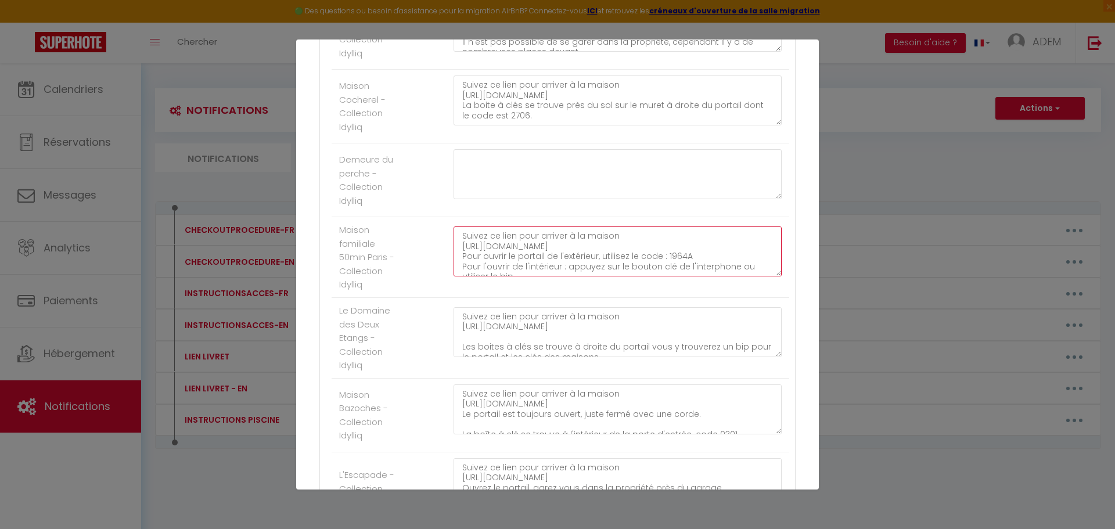
scroll to position [41, 0]
drag, startPoint x: 535, startPoint y: 286, endPoint x: 539, endPoint y: 269, distance: 17.8
click at [539, 269] on textarea "Suivez ce lien pour arriver à la maison [URL][DOMAIN_NAME] Pour ouvrir le porta…" at bounding box center [618, 251] width 328 height 50
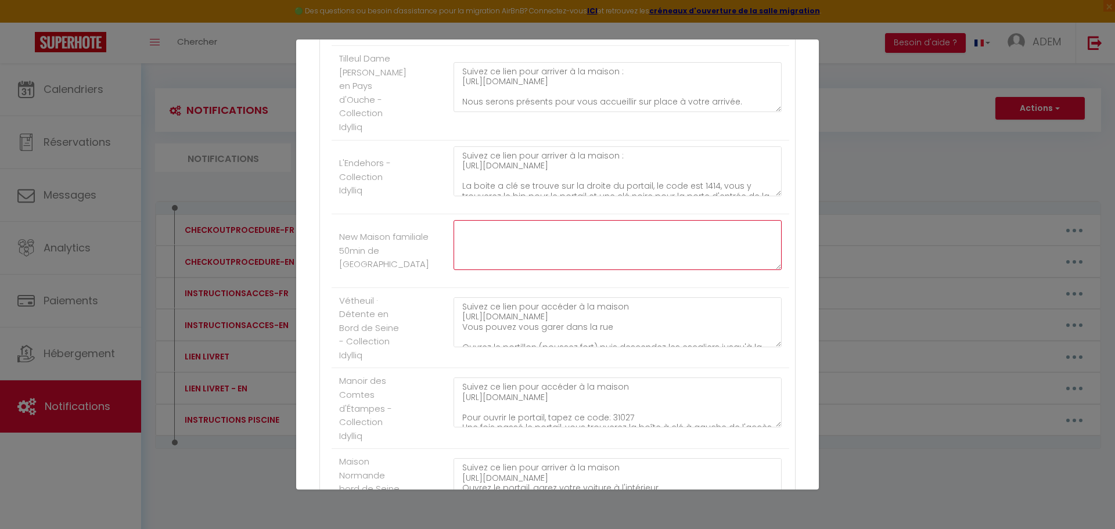
click at [518, 238] on textarea at bounding box center [618, 245] width 328 height 50
paste textarea "Suivez ce lien pour arriver à la maison [URL][DOMAIN_NAME] Pour ouvrir le porta…"
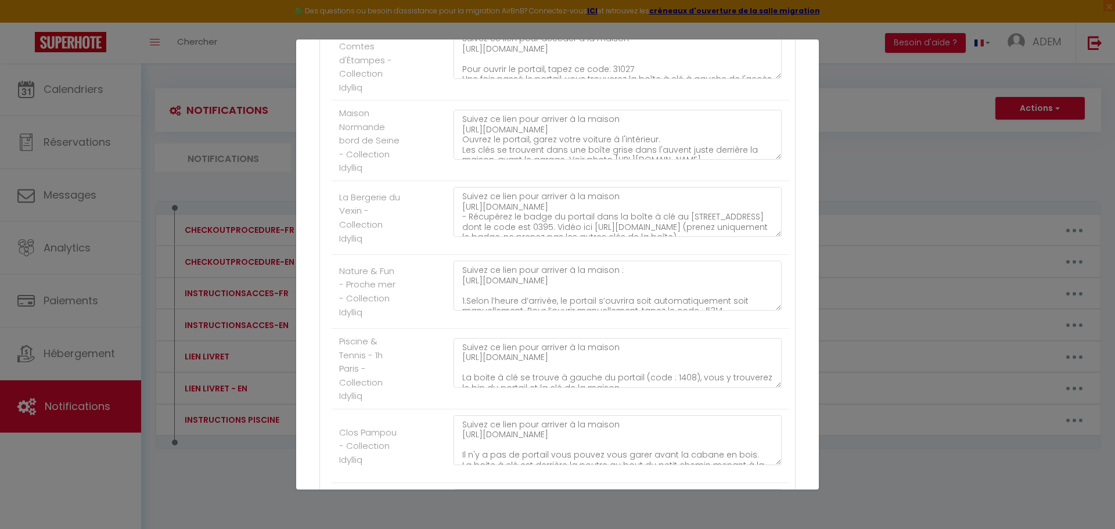
scroll to position [4405, 0]
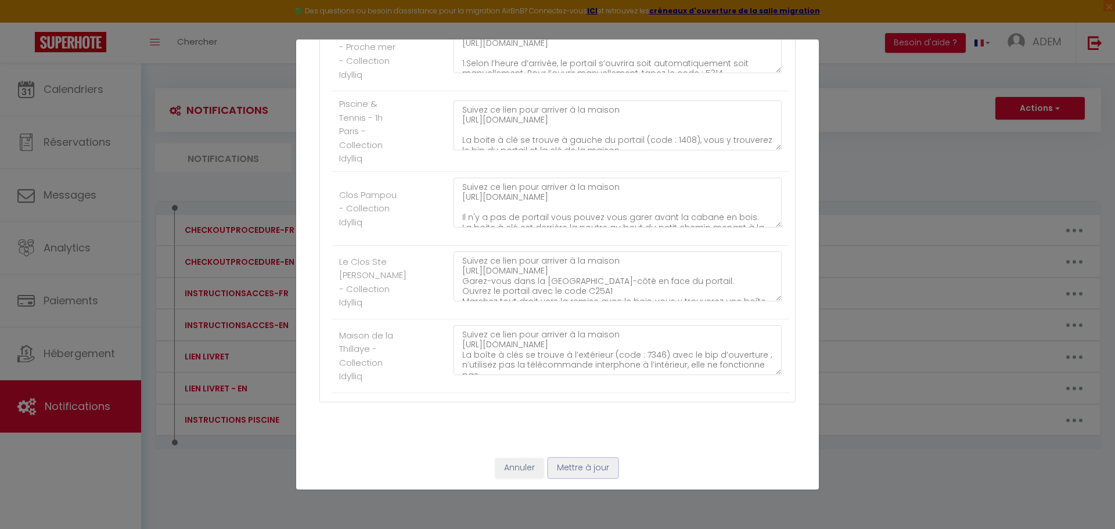
click at [586, 465] on button "Mettre à jour" at bounding box center [583, 468] width 70 height 20
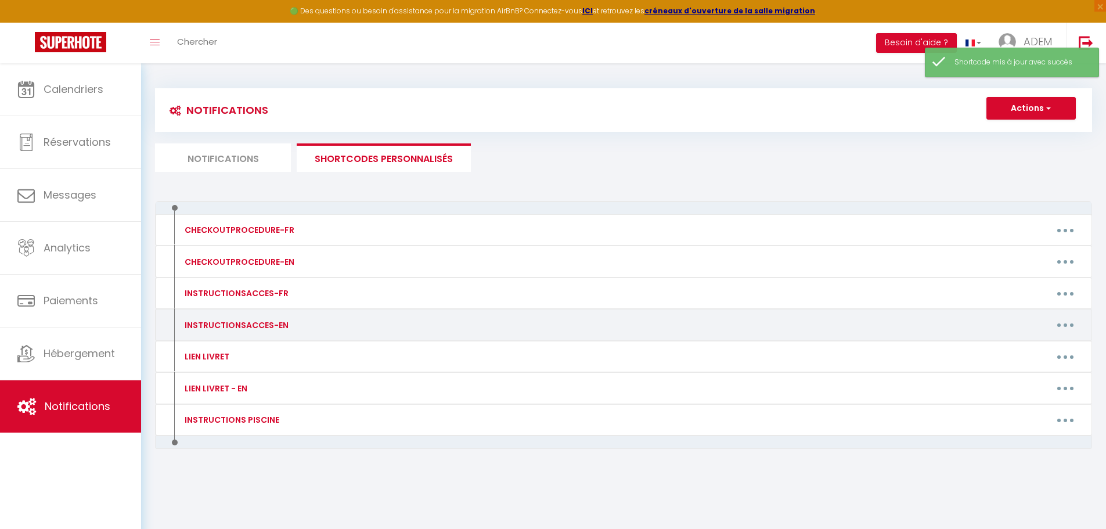
click at [1059, 323] on button "button" at bounding box center [1065, 325] width 33 height 19
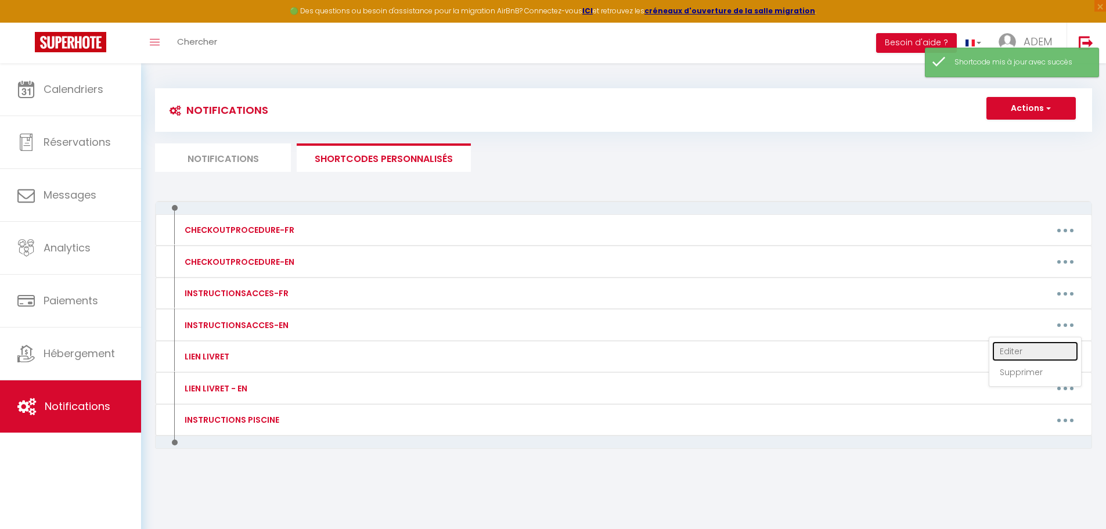
drag, startPoint x: 1002, startPoint y: 352, endPoint x: 978, endPoint y: 284, distance: 72.2
click at [1002, 352] on link "Editer" at bounding box center [1035, 351] width 86 height 20
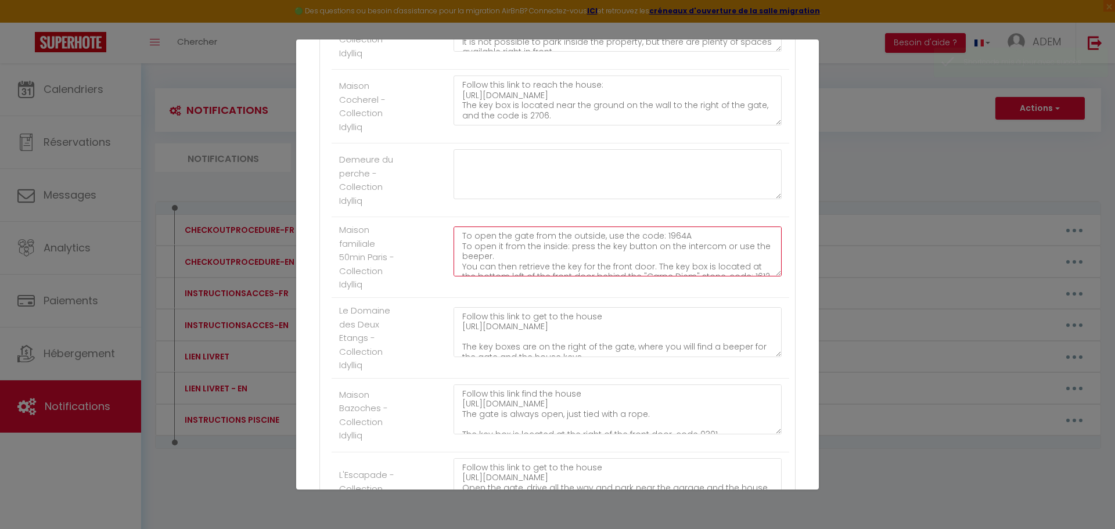
scroll to position [20, 0]
drag, startPoint x: 458, startPoint y: 242, endPoint x: 653, endPoint y: 297, distance: 203.5
click at [653, 297] on li "Maison familiale 50min Paris - Collection Idylliq To open the gate from the out…" at bounding box center [561, 257] width 458 height 81
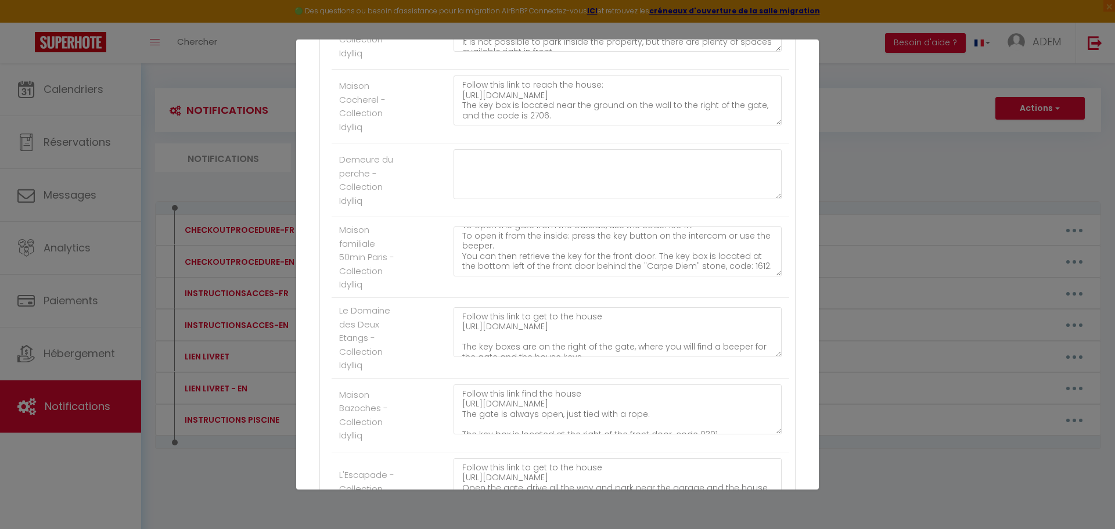
scroll to position [3799, 0]
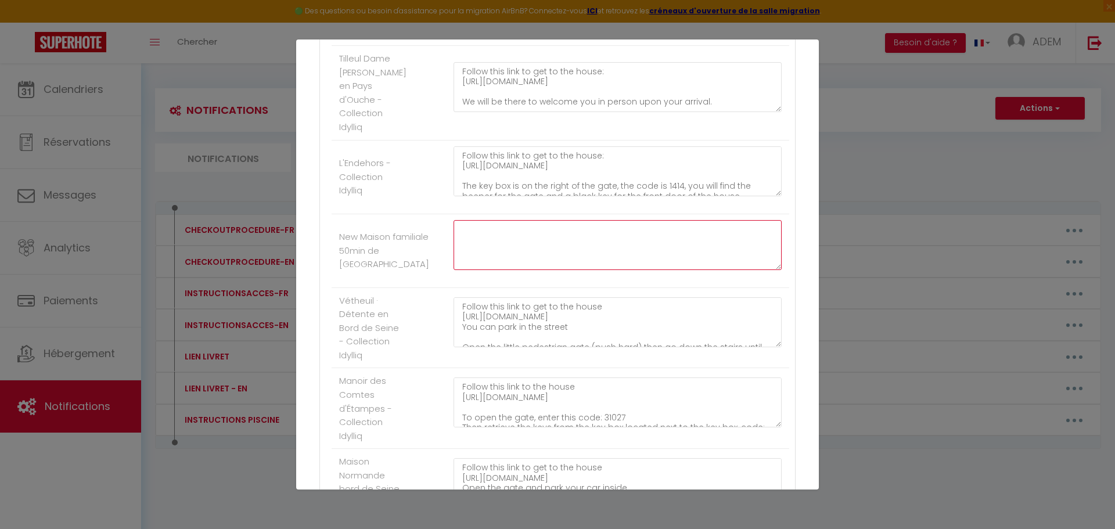
click at [523, 247] on textarea at bounding box center [618, 245] width 328 height 50
paste textarea "To open the gate from the outside, use the code: 1964A To open it from the insi…"
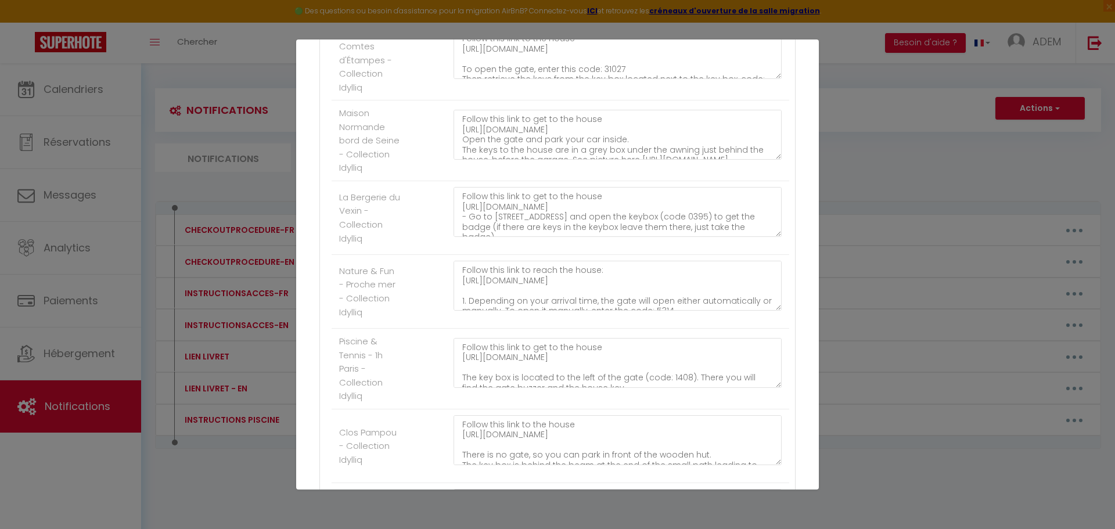
scroll to position [4405, 0]
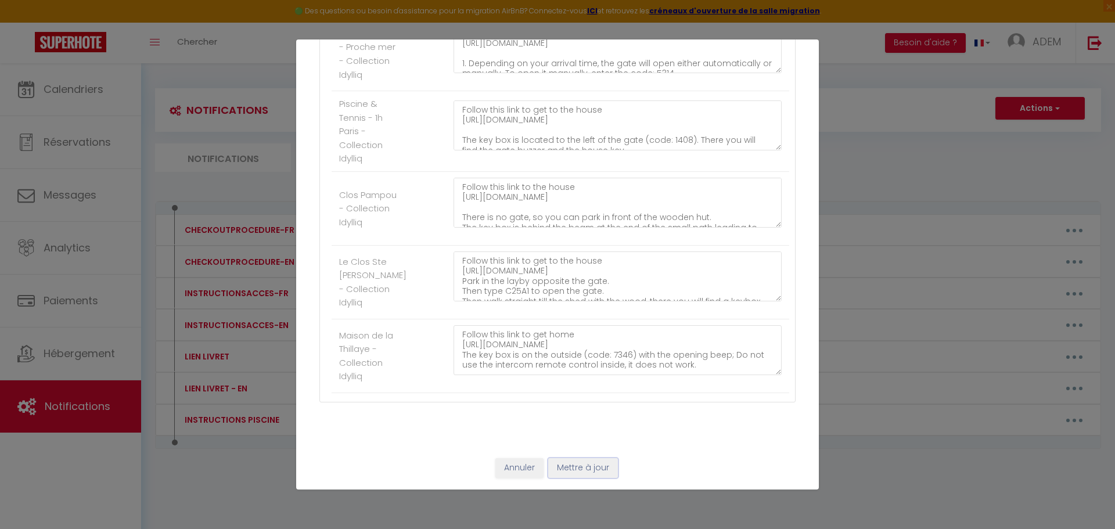
click at [582, 470] on button "Mettre à jour" at bounding box center [583, 468] width 70 height 20
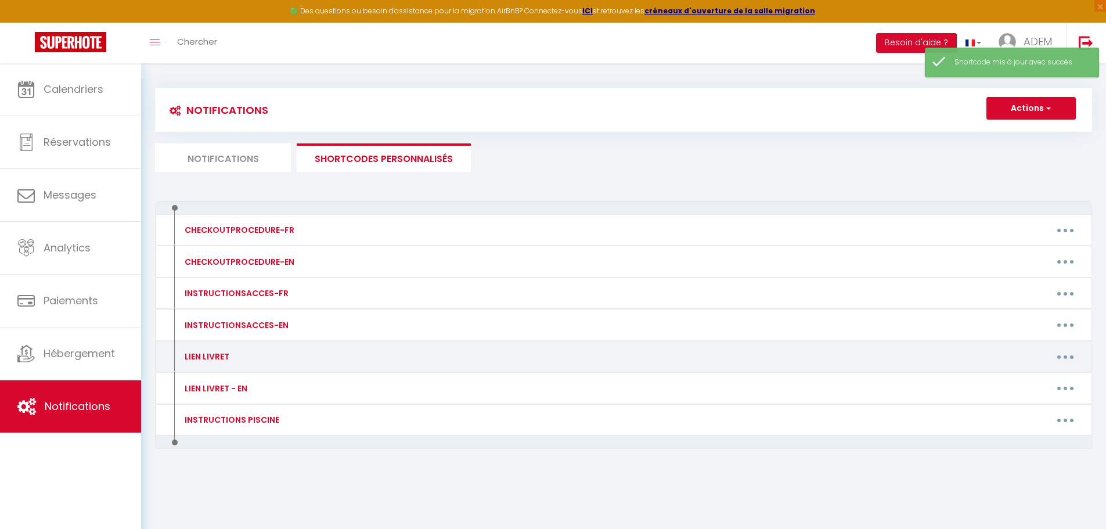
click at [1066, 359] on button "button" at bounding box center [1065, 356] width 33 height 19
click at [1038, 381] on link "Editer" at bounding box center [1035, 383] width 86 height 20
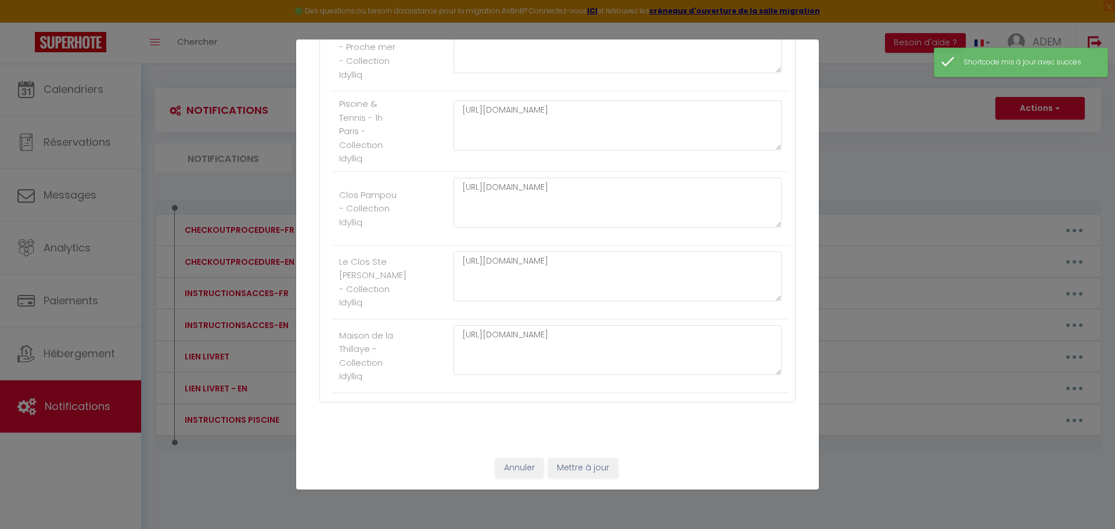
scroll to position [1970, 0]
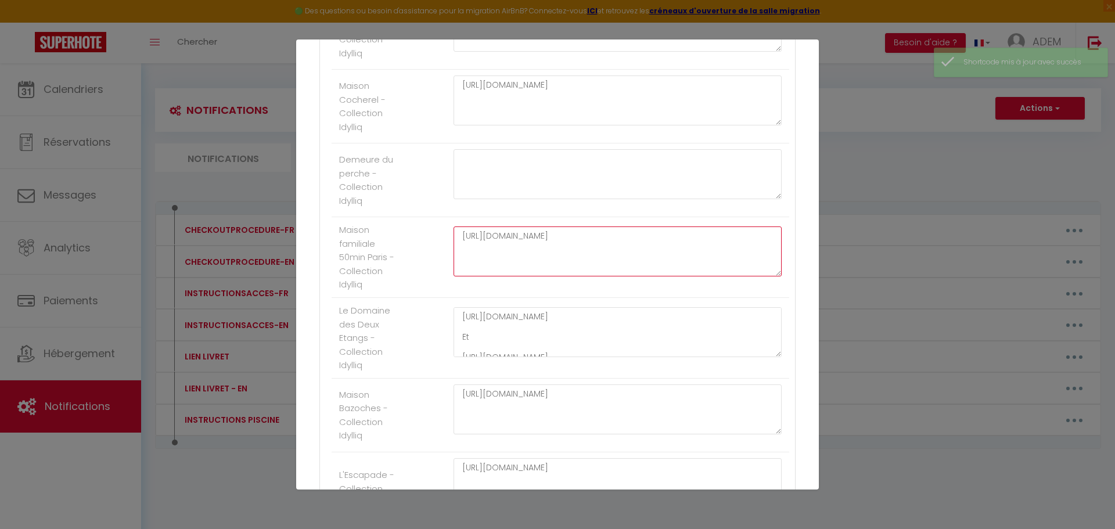
drag, startPoint x: 459, startPoint y: 243, endPoint x: 714, endPoint y: 293, distance: 260.2
click at [714, 288] on div "[URL][DOMAIN_NAME]" at bounding box center [617, 257] width 343 height 62
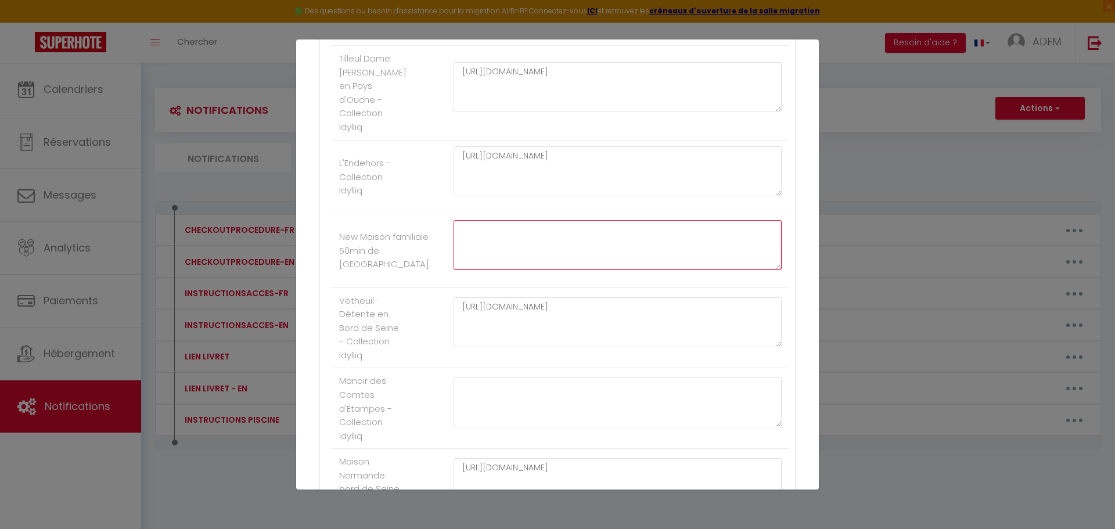
click at [576, 244] on textarea at bounding box center [618, 245] width 328 height 50
paste textarea "[URL][DOMAIN_NAME]"
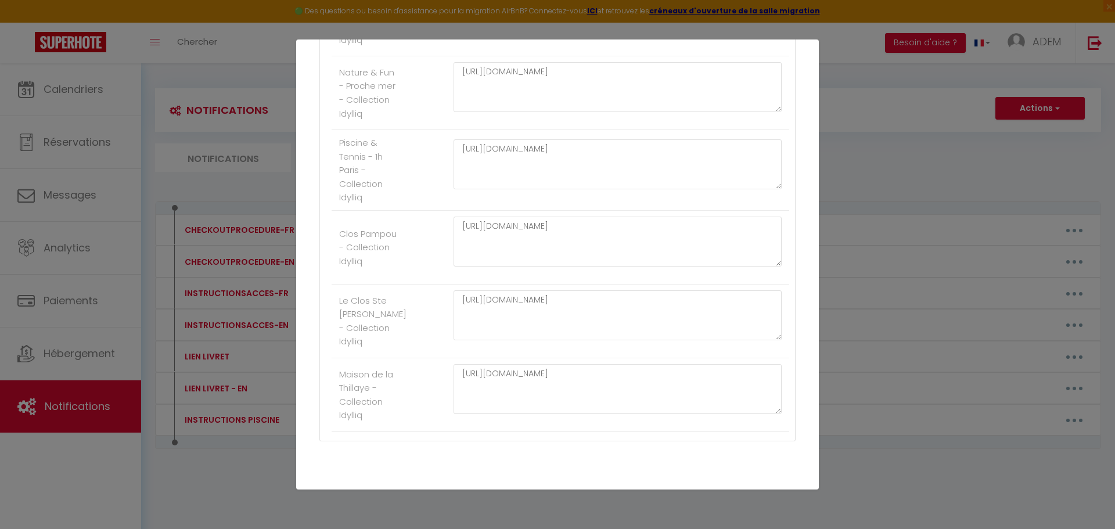
scroll to position [4405, 0]
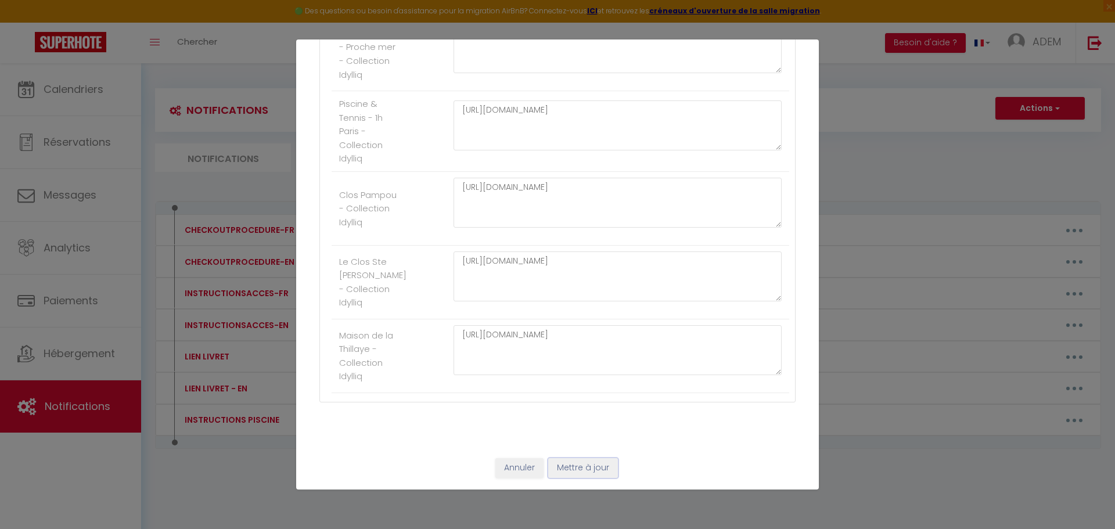
click at [593, 467] on button "Mettre à jour" at bounding box center [583, 468] width 70 height 20
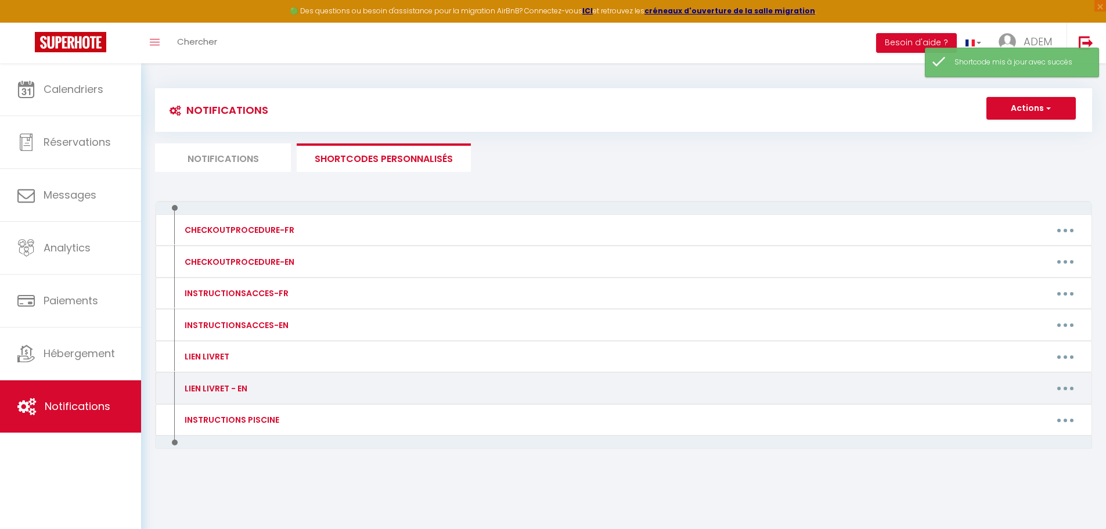
click at [1073, 391] on button "button" at bounding box center [1065, 388] width 33 height 19
click at [1045, 410] on link "Editer" at bounding box center [1035, 415] width 86 height 20
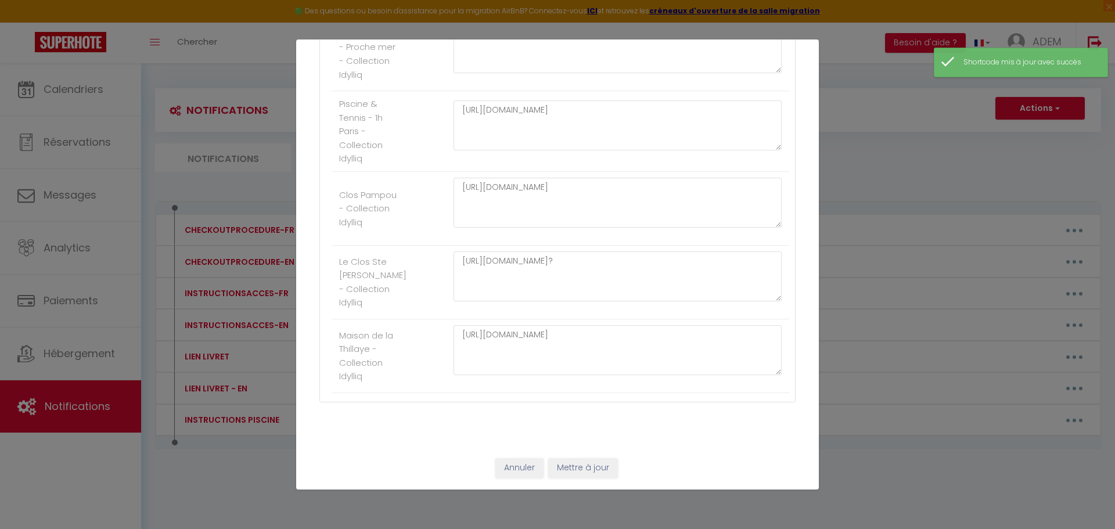
scroll to position [1970, 0]
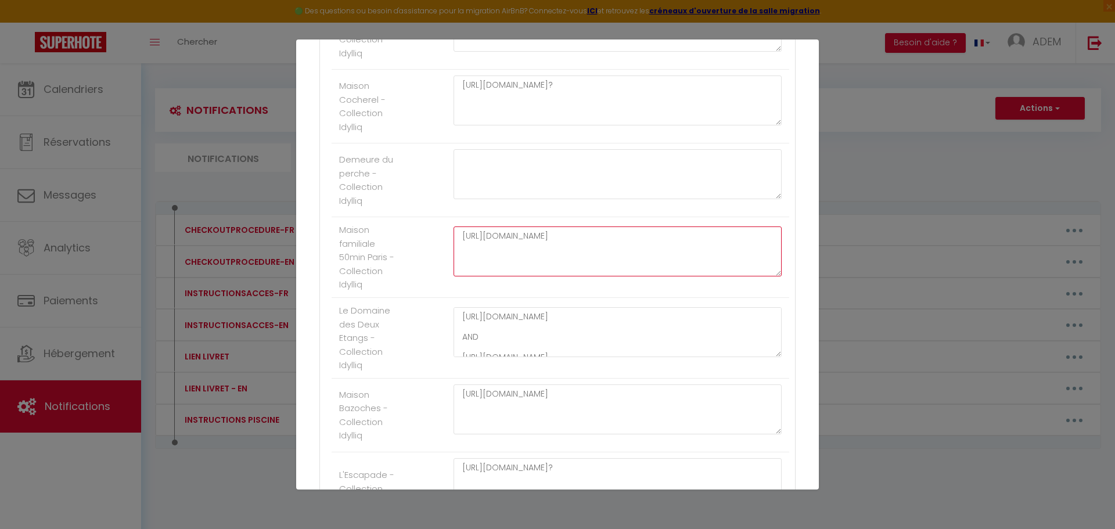
drag, startPoint x: 462, startPoint y: 244, endPoint x: 706, endPoint y: 288, distance: 248.3
click at [706, 288] on div "[URL][DOMAIN_NAME]" at bounding box center [617, 257] width 343 height 62
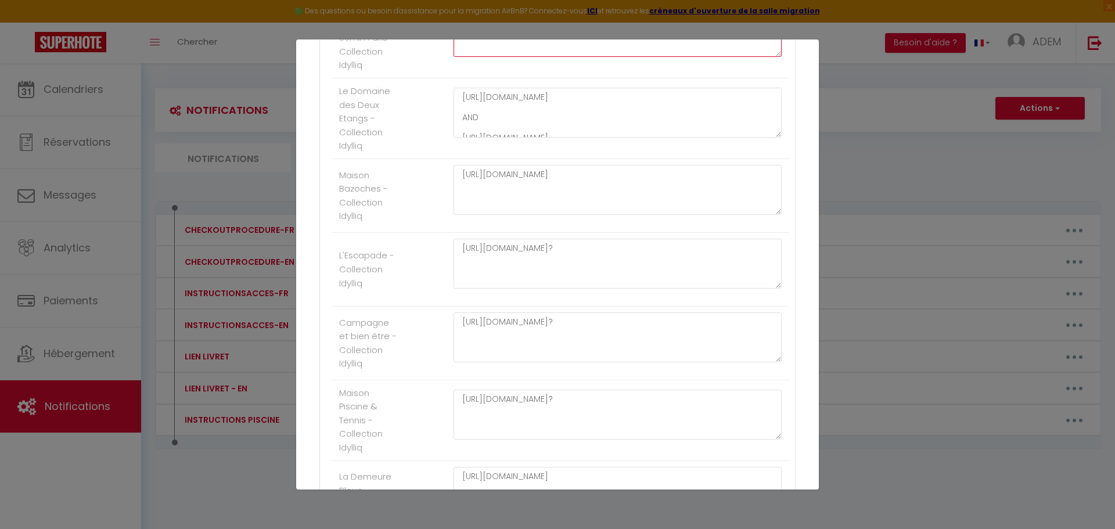
scroll to position [2261, 0]
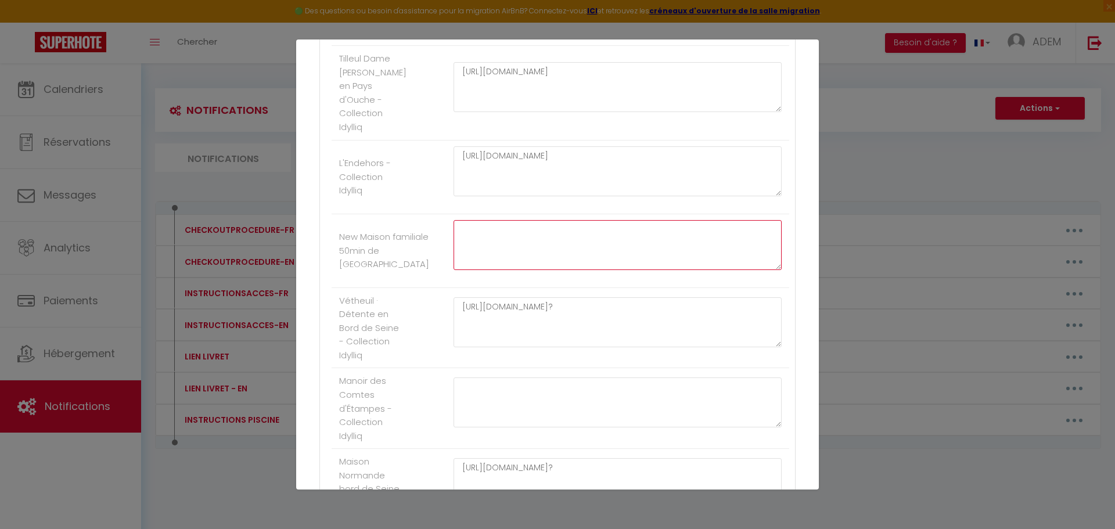
click at [576, 249] on textarea at bounding box center [618, 245] width 328 height 50
paste textarea "[URL][DOMAIN_NAME]"
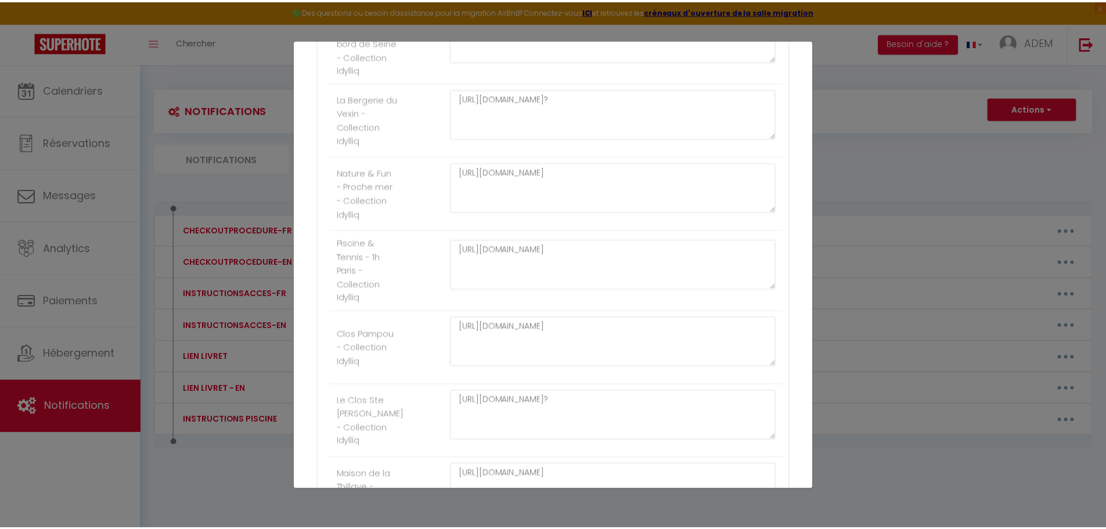
scroll to position [4405, 0]
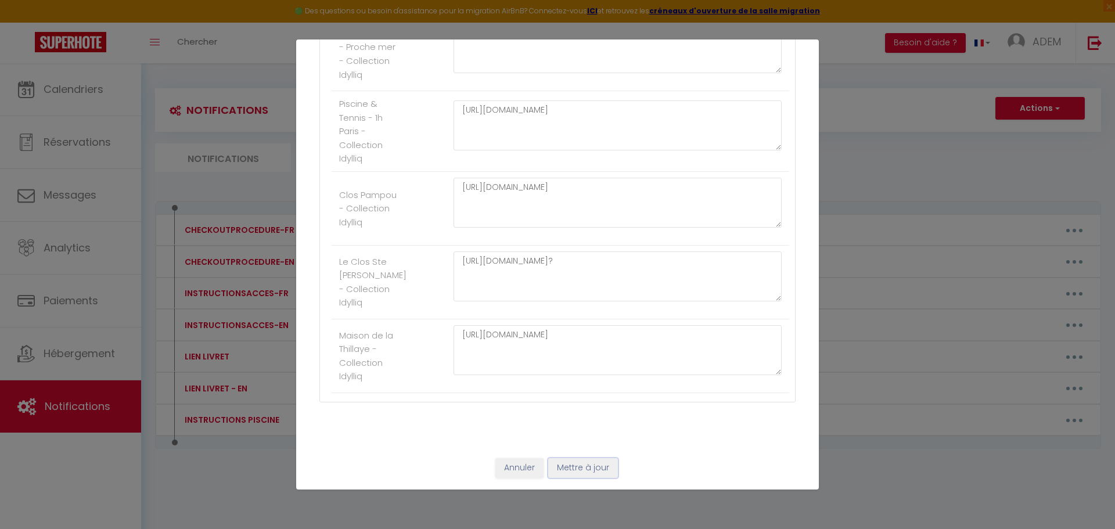
click at [593, 468] on button "Mettre à jour" at bounding box center [583, 468] width 70 height 20
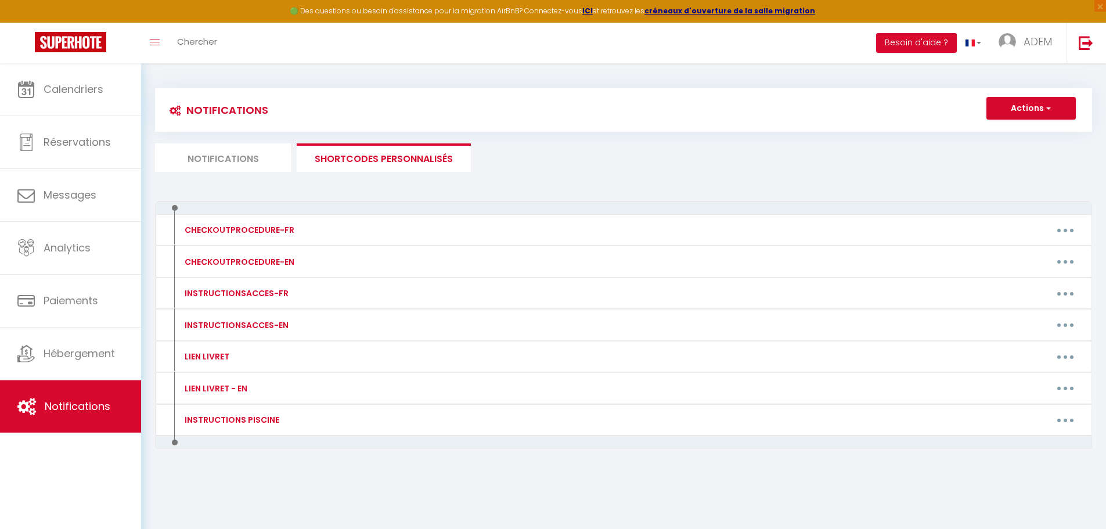
click at [264, 158] on li "Notifications" at bounding box center [223, 157] width 136 height 28
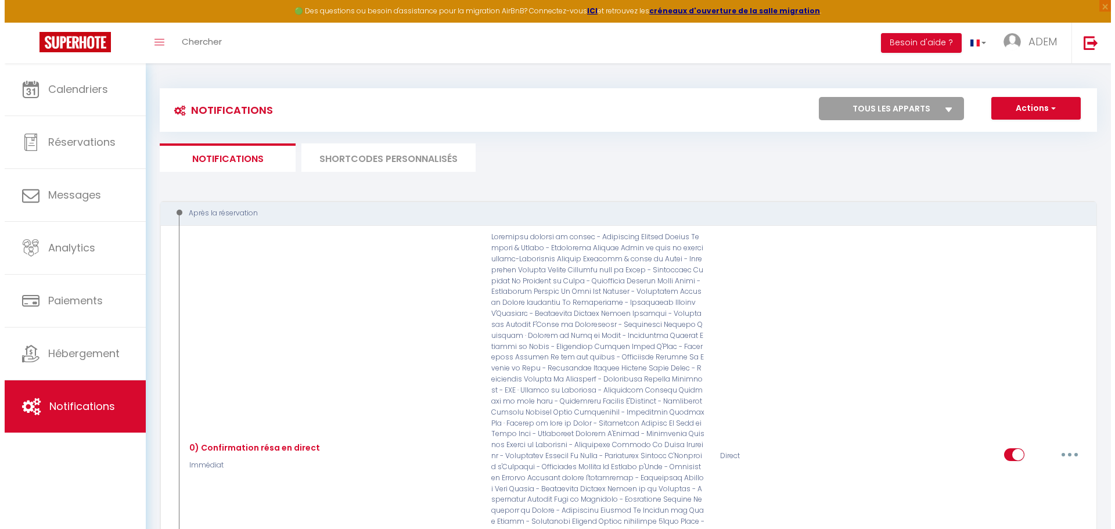
scroll to position [1689, 0]
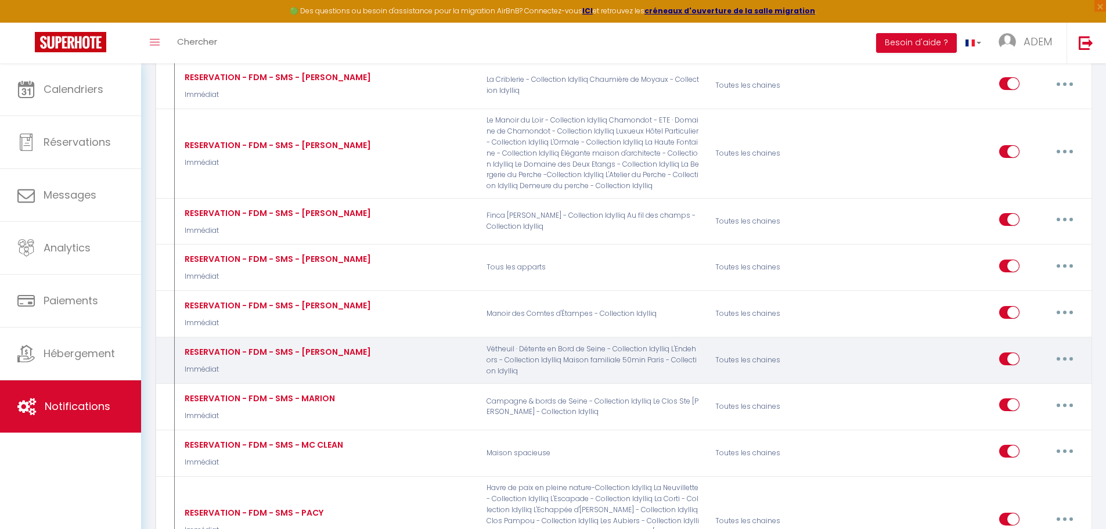
click at [1052, 350] on button "button" at bounding box center [1065, 359] width 33 height 19
click at [1038, 375] on link "Editer" at bounding box center [1035, 385] width 86 height 20
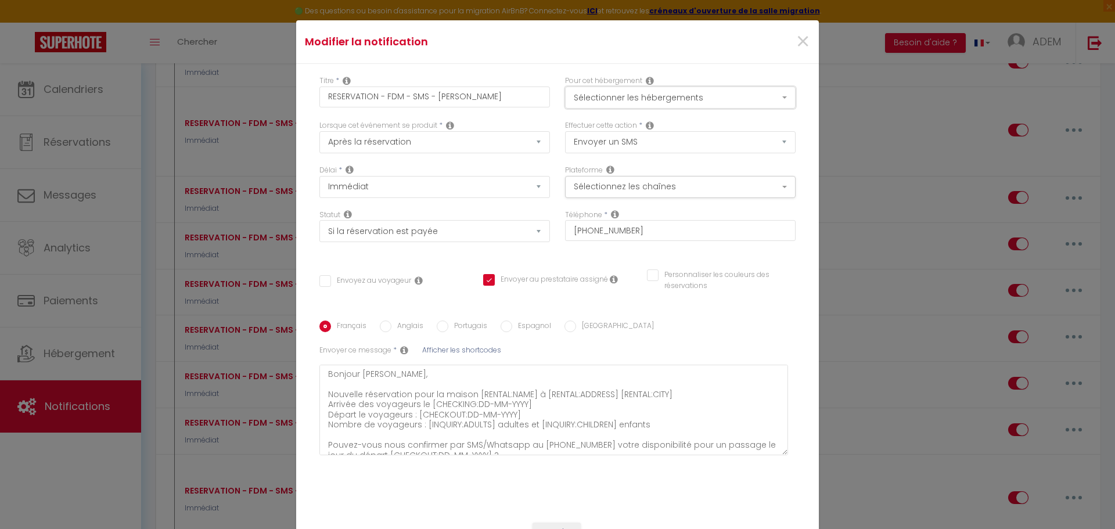
click at [724, 99] on button "Sélectionner les hébergements" at bounding box center [680, 98] width 231 height 22
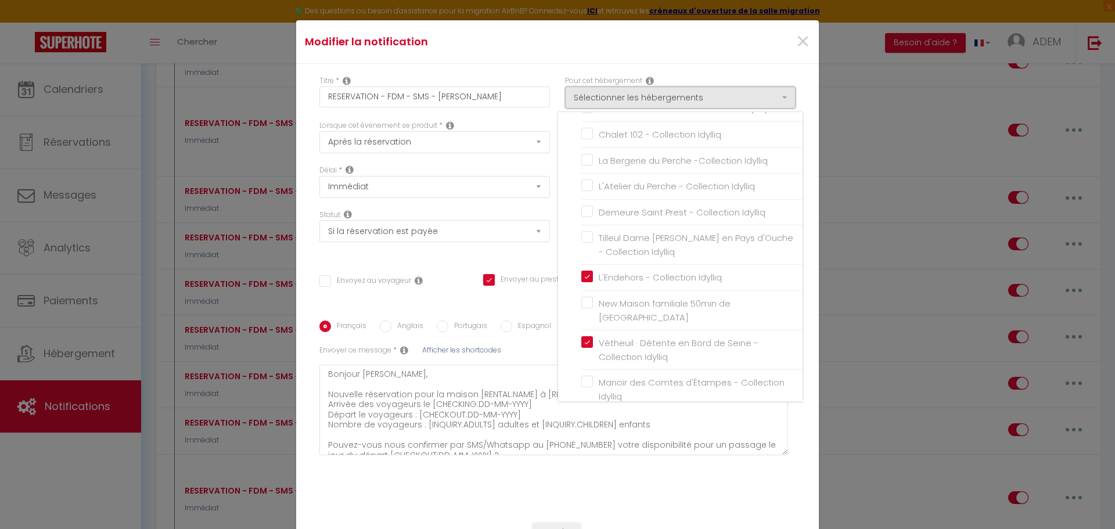
scroll to position [1285, 0]
click at [587, 301] on input "New Maison familiale 50min de [GEOGRAPHIC_DATA]" at bounding box center [691, 307] width 221 height 12
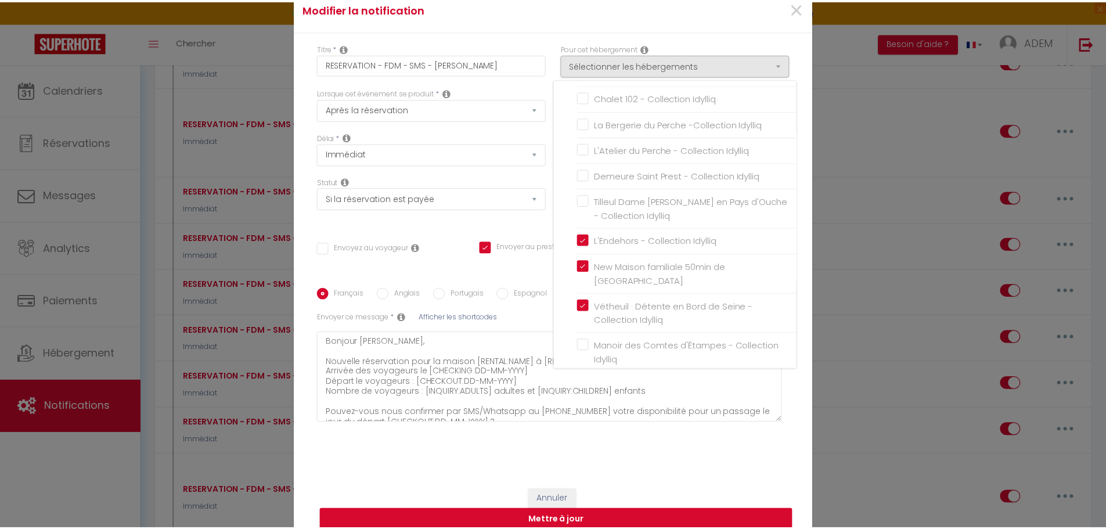
scroll to position [66, 0]
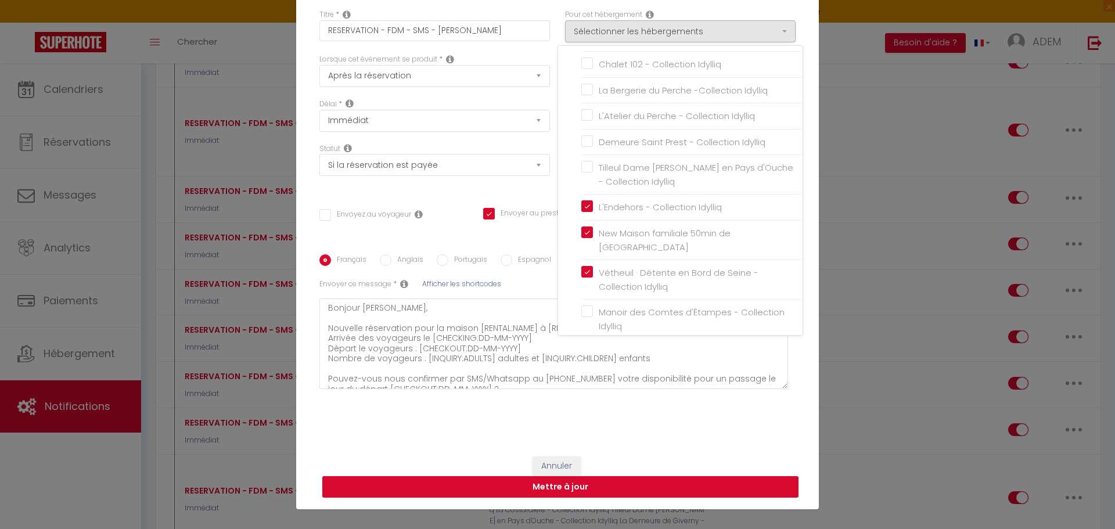
click at [727, 487] on button "Mettre à jour" at bounding box center [560, 487] width 476 height 22
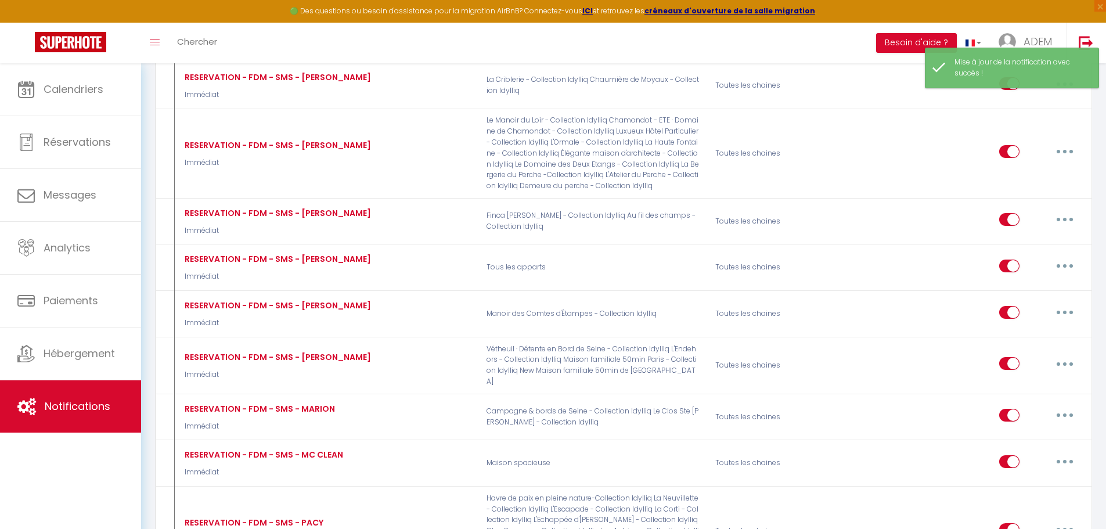
scroll to position [8137, 0]
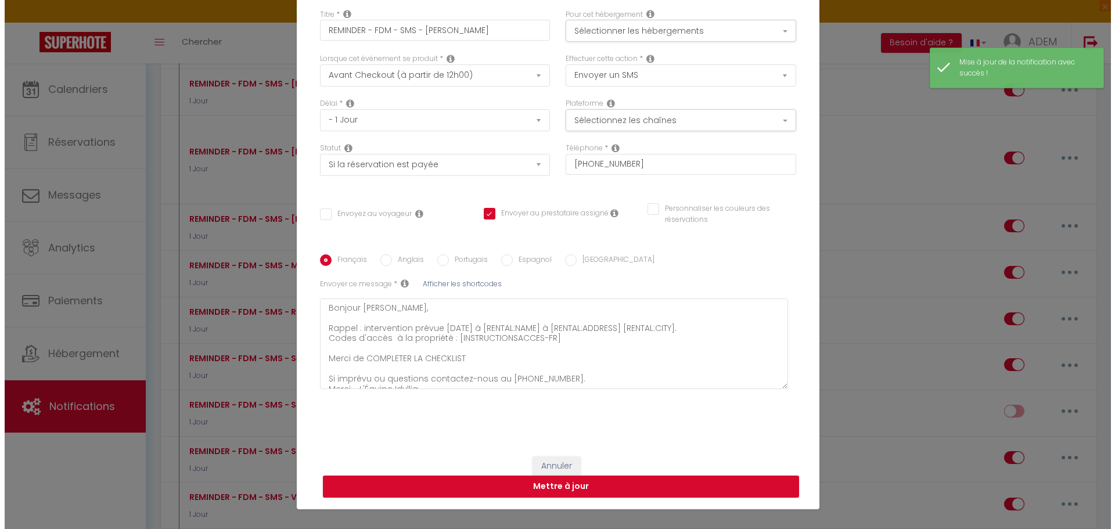
scroll to position [8115, 0]
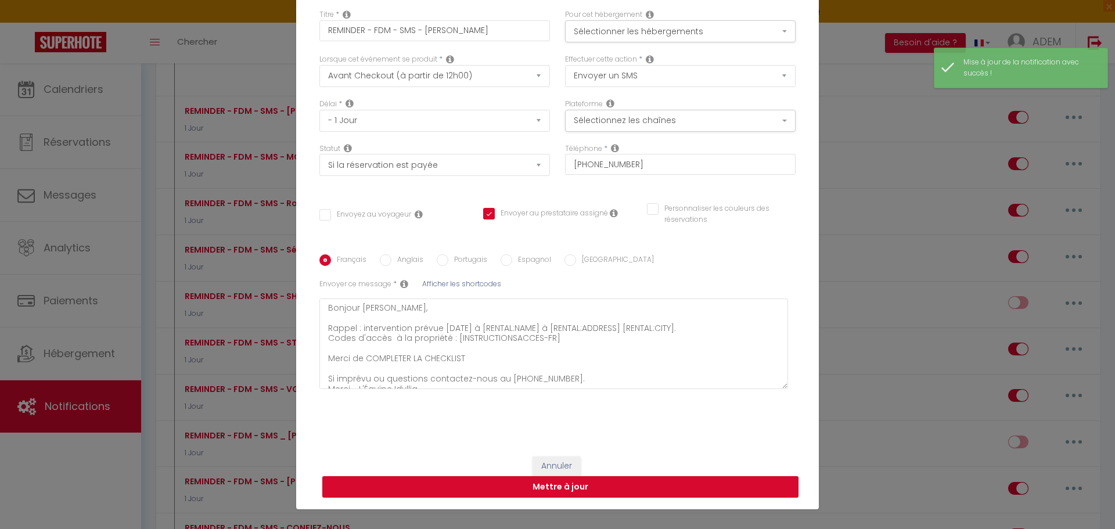
click at [677, 19] on div "Pour cet hébergement Sélectionner les hébergements Tous les apparts Autres Clos…" at bounding box center [680, 25] width 231 height 33
click at [680, 34] on button "Sélectionner les hébergements" at bounding box center [680, 31] width 231 height 22
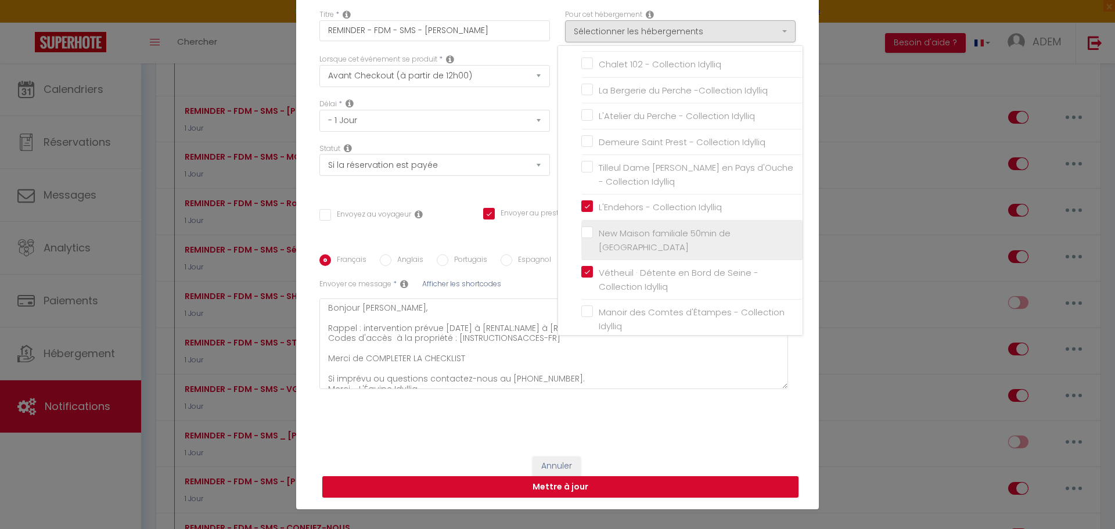
click at [585, 235] on input "New Maison familiale 50min de [GEOGRAPHIC_DATA]" at bounding box center [691, 241] width 221 height 12
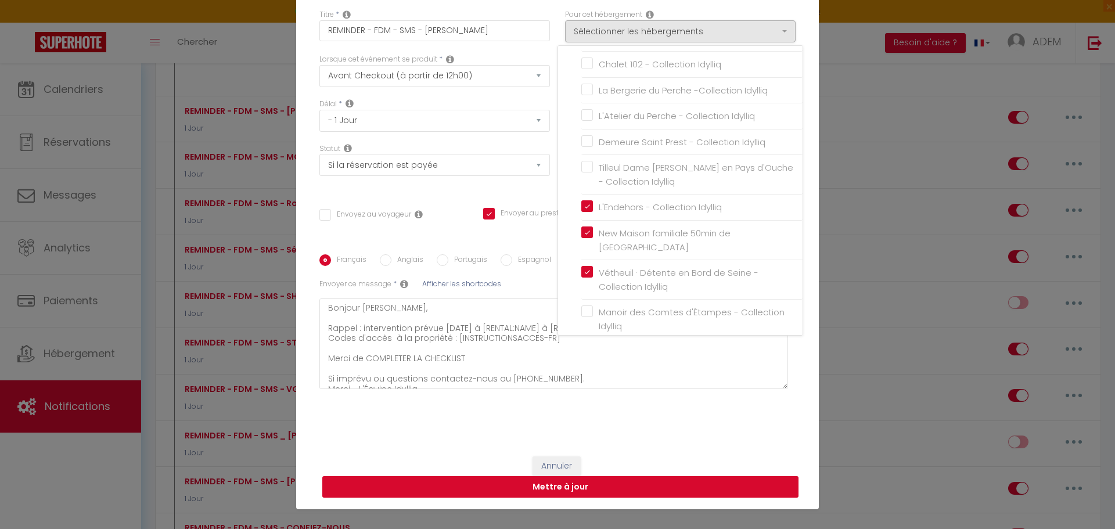
click at [710, 484] on button "Mettre à jour" at bounding box center [560, 487] width 476 height 22
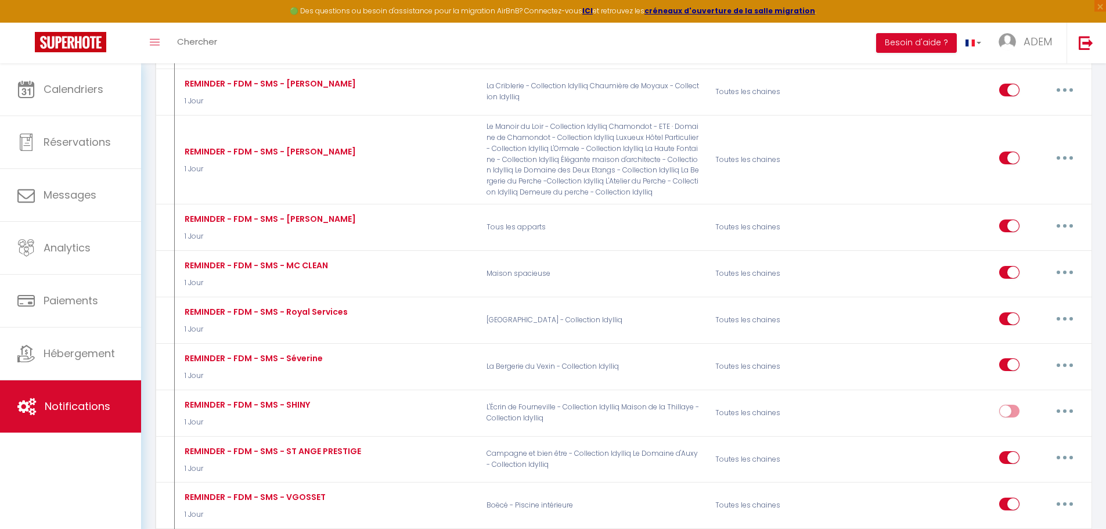
scroll to position [9946, 0]
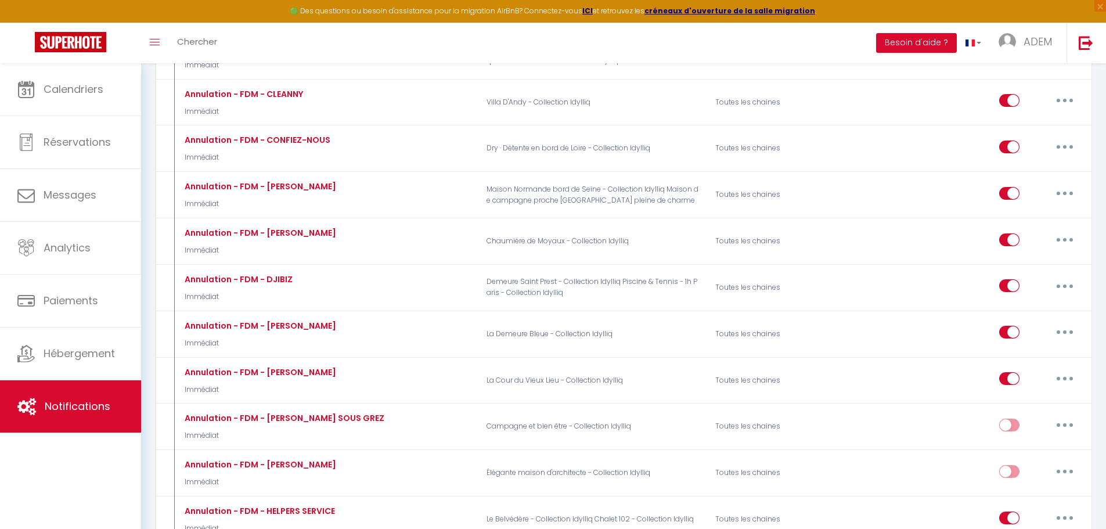
drag, startPoint x: 1047, startPoint y: 300, endPoint x: 1044, endPoint y: 294, distance: 6.3
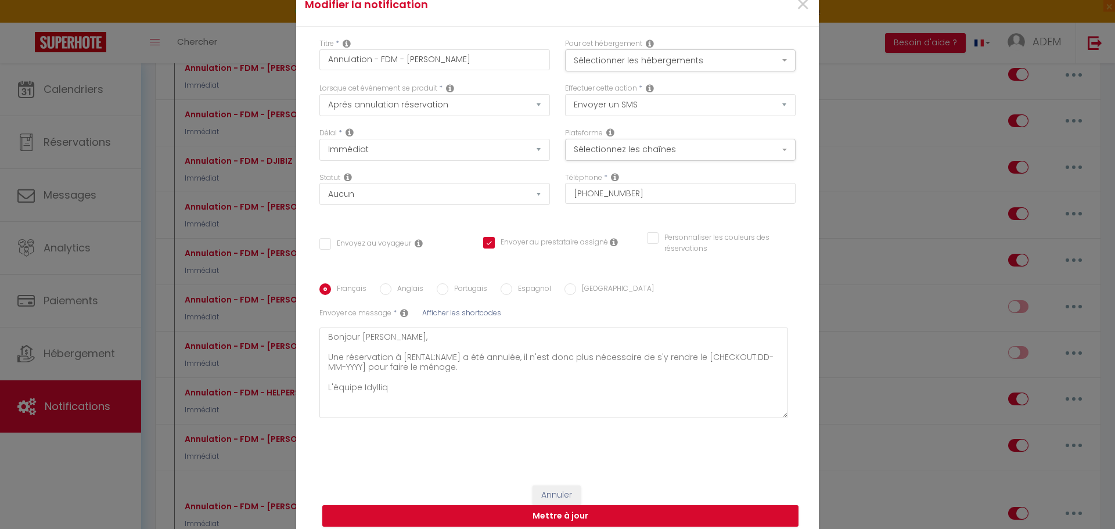
scroll to position [8, 0]
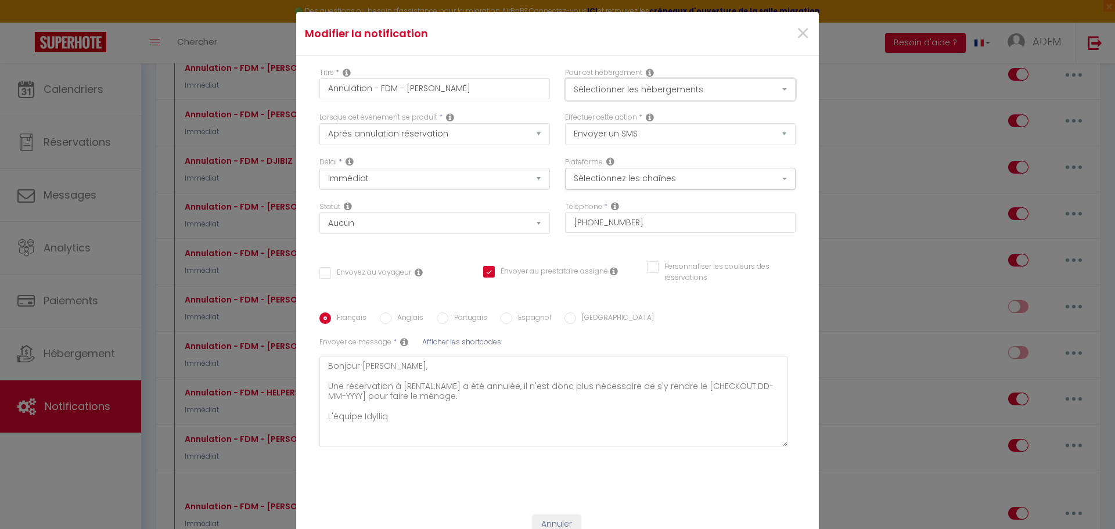
click at [681, 80] on button "Sélectionner les hébergements" at bounding box center [680, 89] width 231 height 22
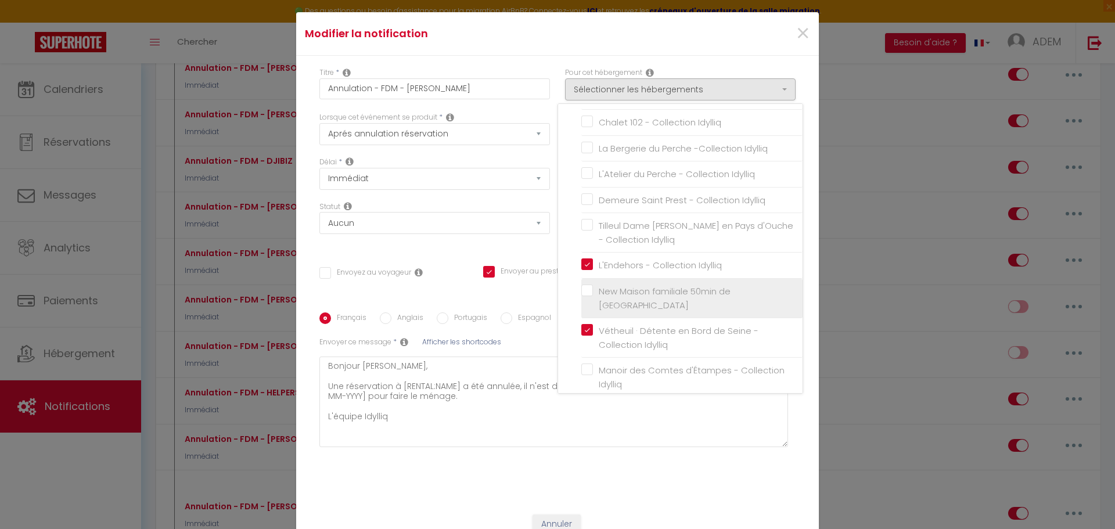
click at [585, 293] on input "New Maison familiale 50min de [GEOGRAPHIC_DATA]" at bounding box center [691, 299] width 221 height 12
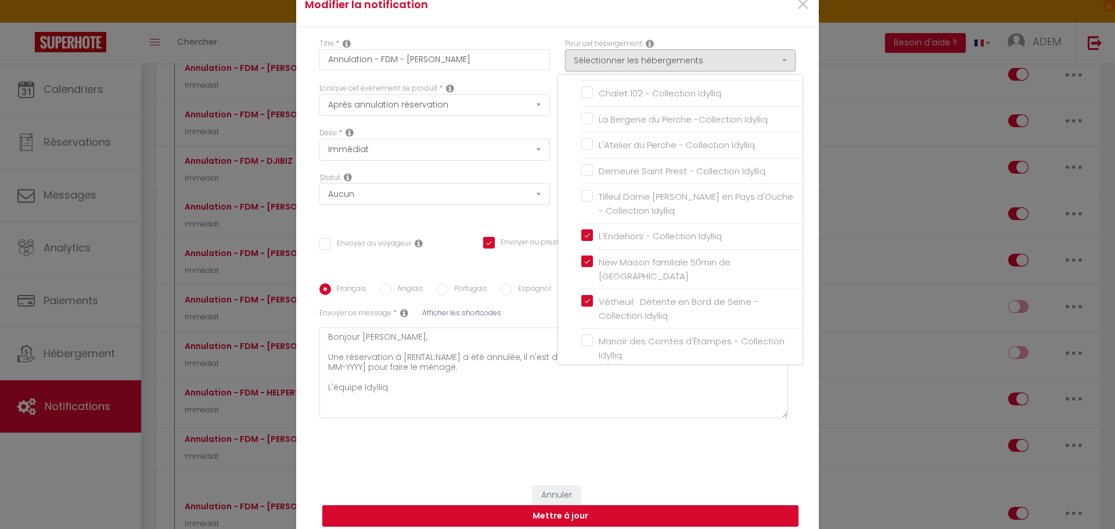
scroll to position [66, 0]
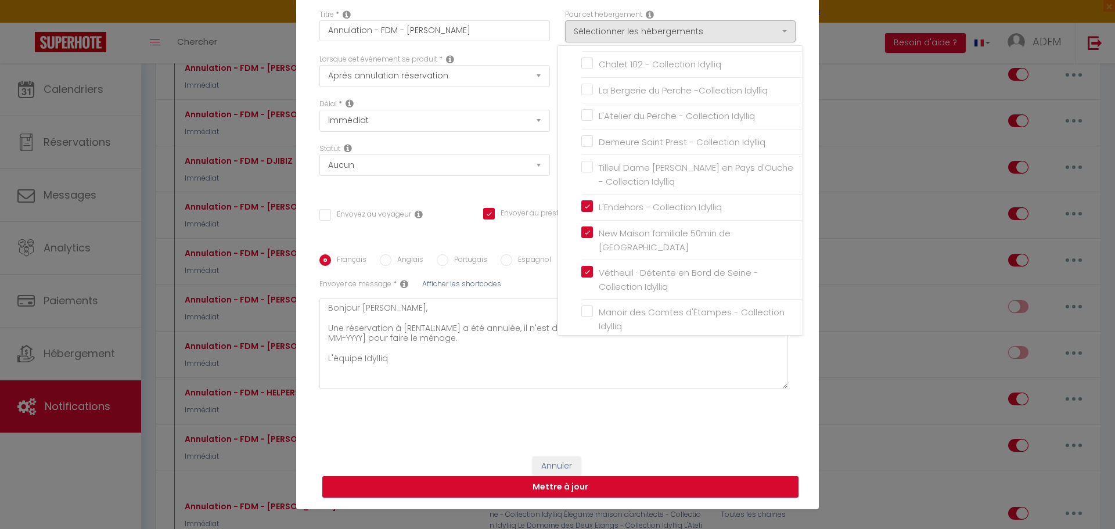
click at [722, 477] on button "Mettre à jour" at bounding box center [560, 487] width 476 height 22
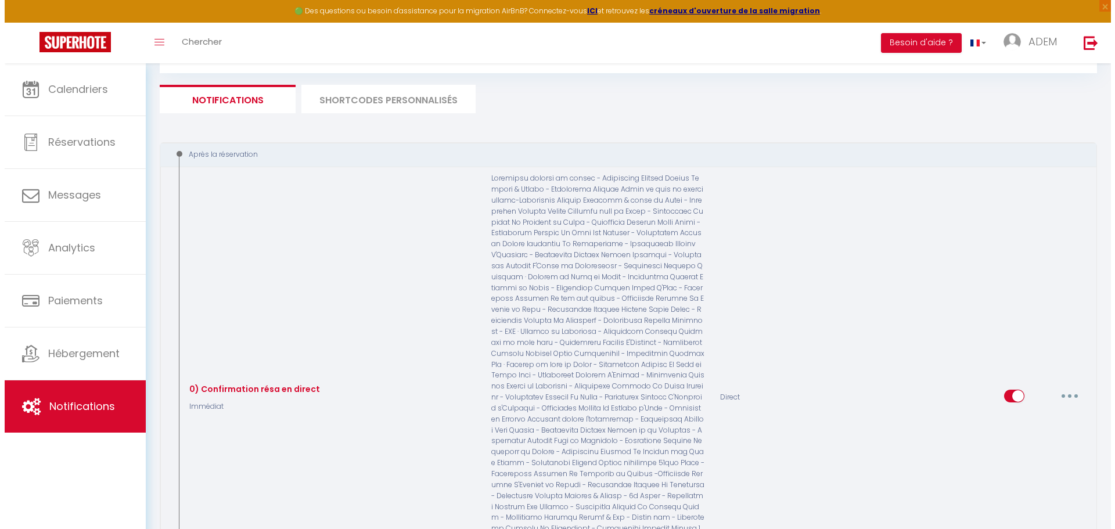
scroll to position [44, 0]
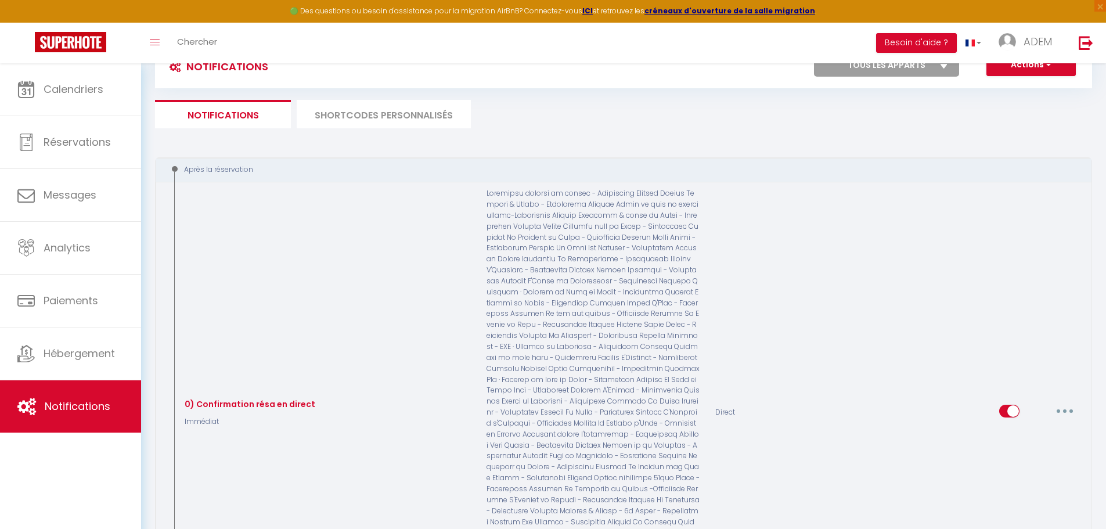
click at [1070, 402] on button "button" at bounding box center [1065, 411] width 33 height 19
click at [1035, 427] on link "Editer" at bounding box center [1035, 437] width 86 height 20
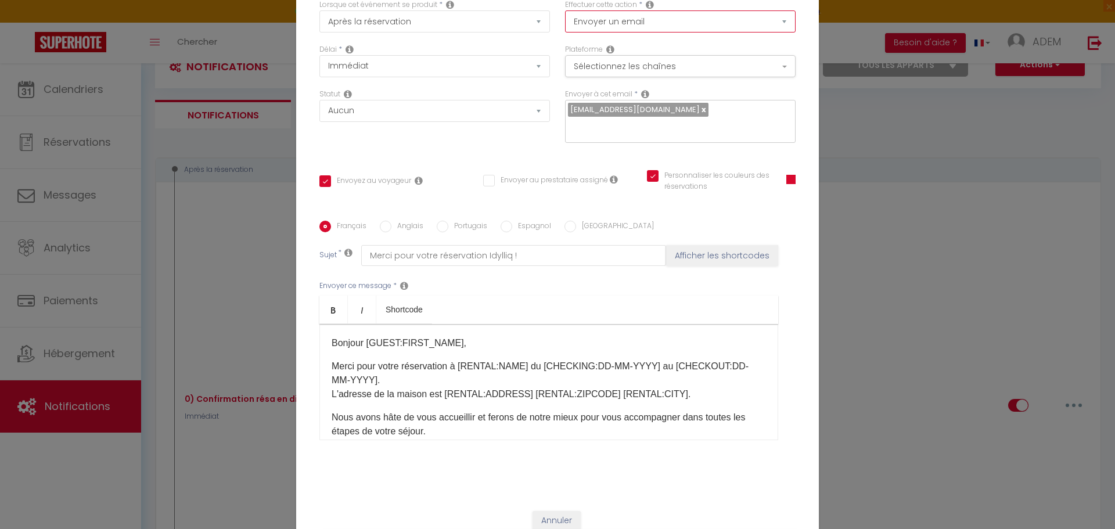
click at [678, 30] on select "Envoyer un email Envoyer un SMS Envoyer une notification push" at bounding box center [680, 21] width 231 height 22
click at [689, 194] on div "Personnaliser les couleurs des réservations" at bounding box center [721, 187] width 164 height 34
click at [693, 74] on button "Sélectionnez les chaînes" at bounding box center [680, 66] width 231 height 22
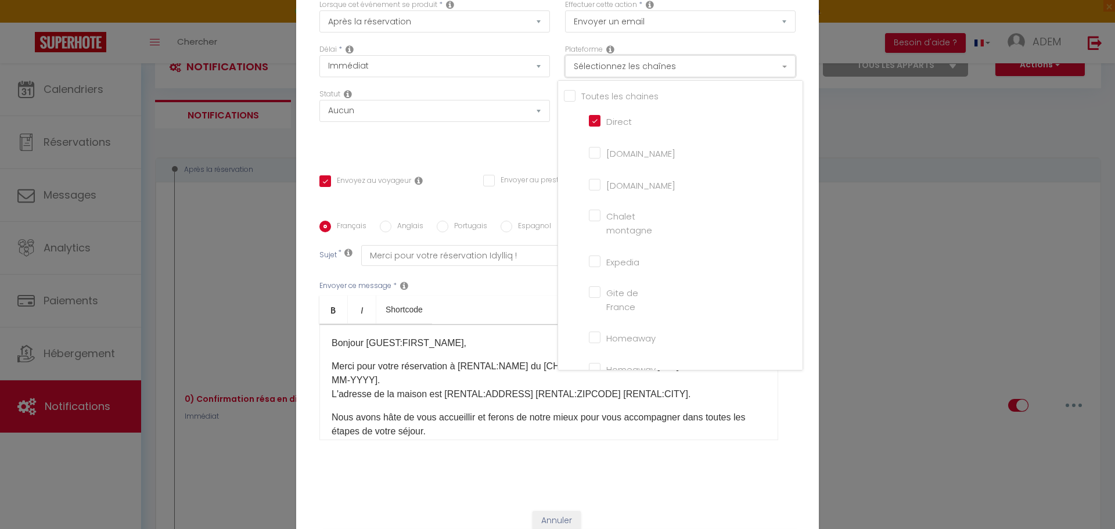
click at [693, 74] on button "Sélectionnez les chaînes" at bounding box center [680, 66] width 231 height 22
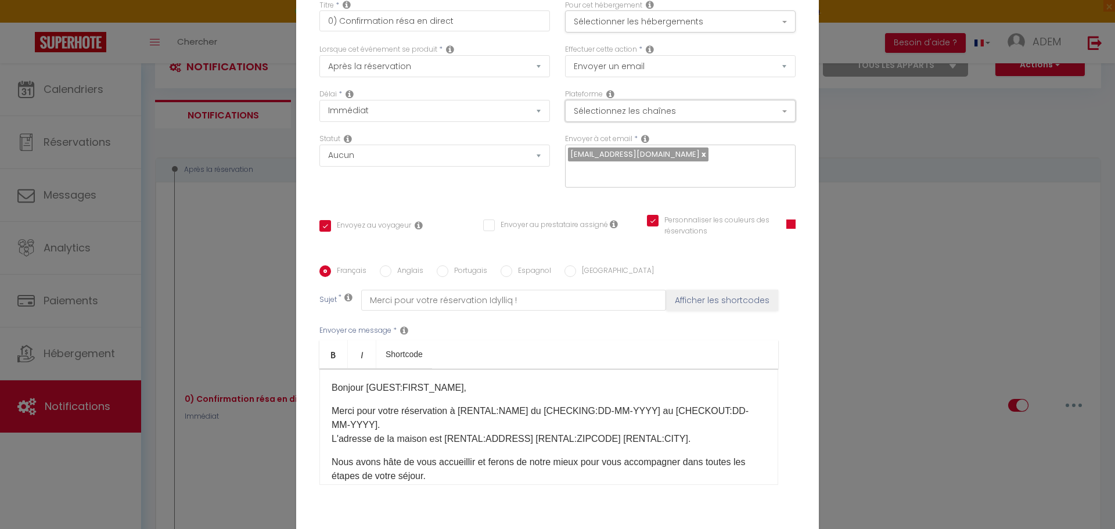
scroll to position [8, 0]
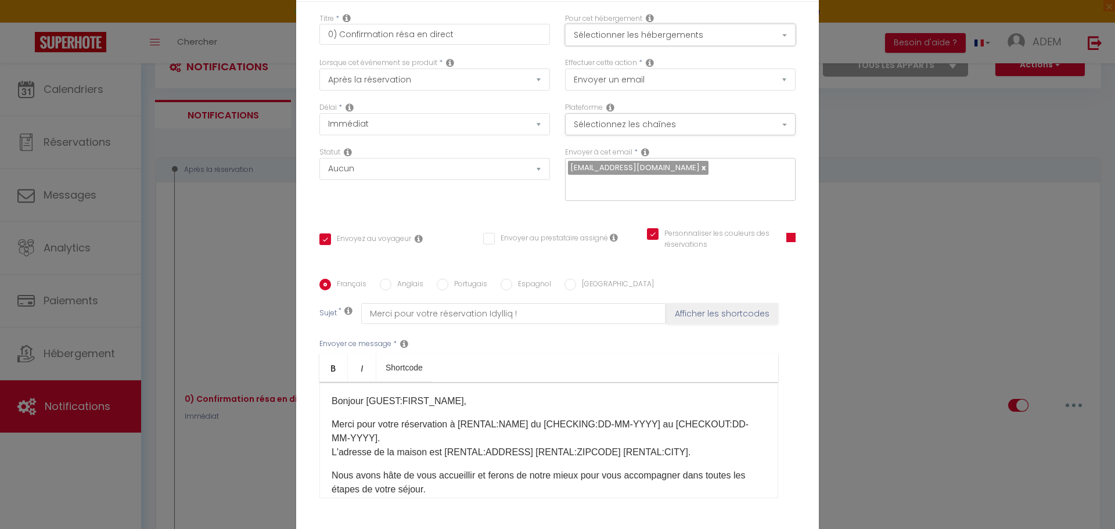
click at [643, 46] on button "Sélectionner les hébergements" at bounding box center [680, 35] width 231 height 22
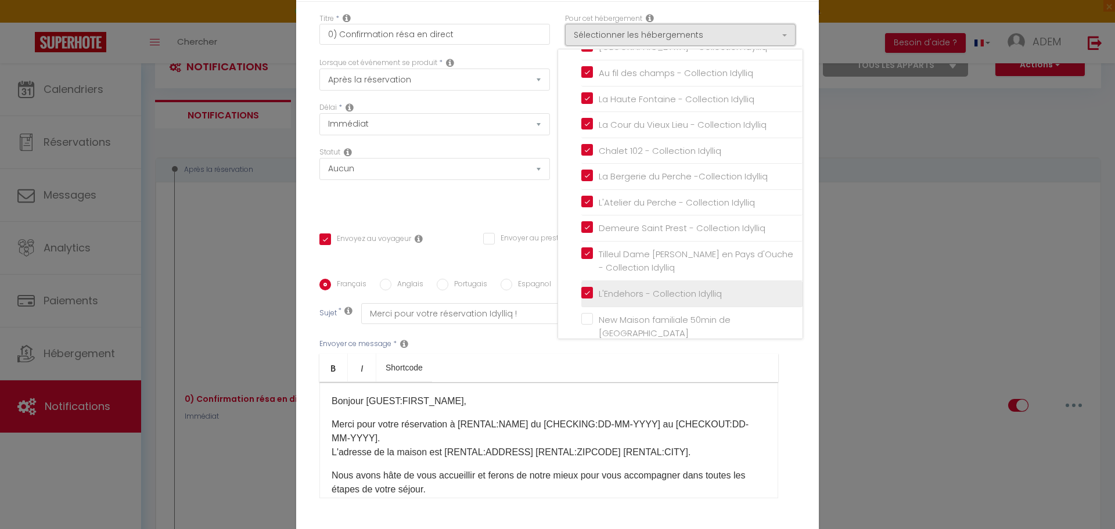
scroll to position [1261, 0]
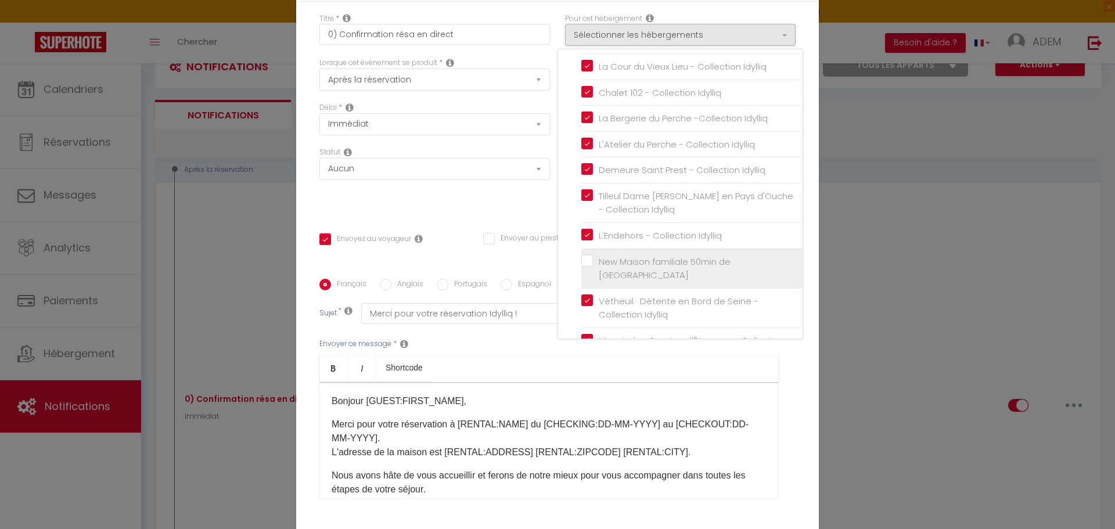
click at [585, 274] on input "New Maison familiale 50min de [GEOGRAPHIC_DATA]" at bounding box center [691, 268] width 221 height 12
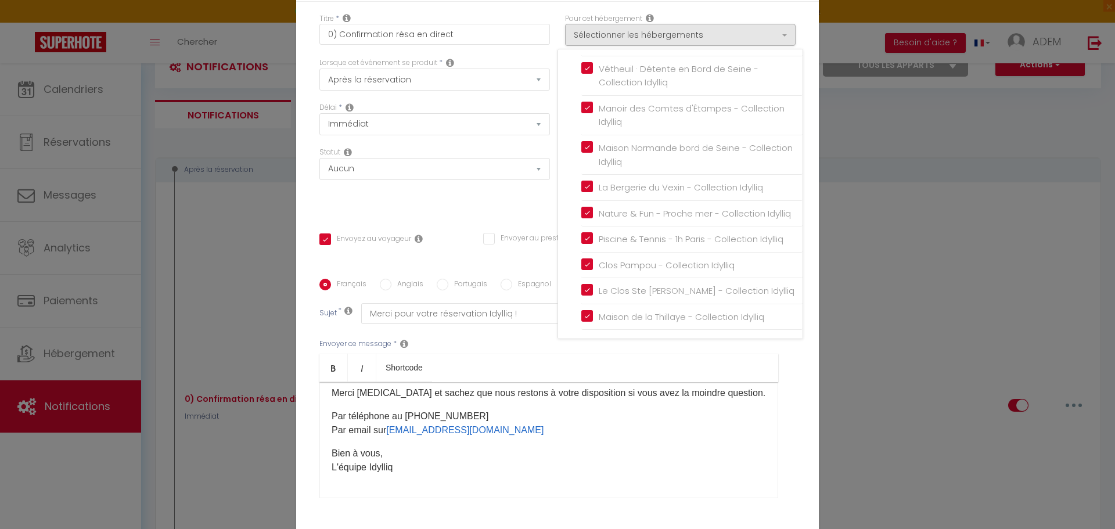
scroll to position [92, 0]
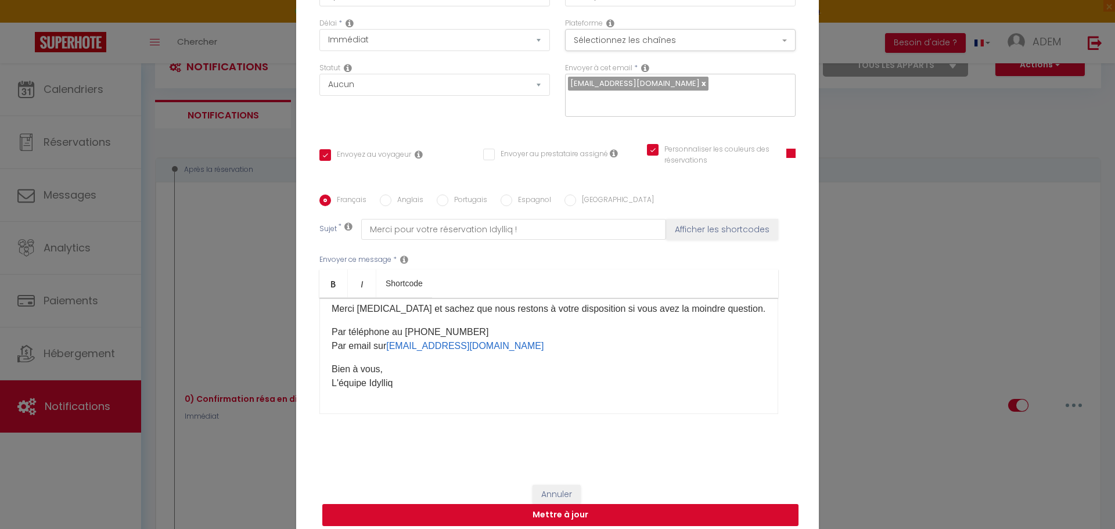
click at [679, 508] on button "Mettre à jour" at bounding box center [560, 515] width 476 height 22
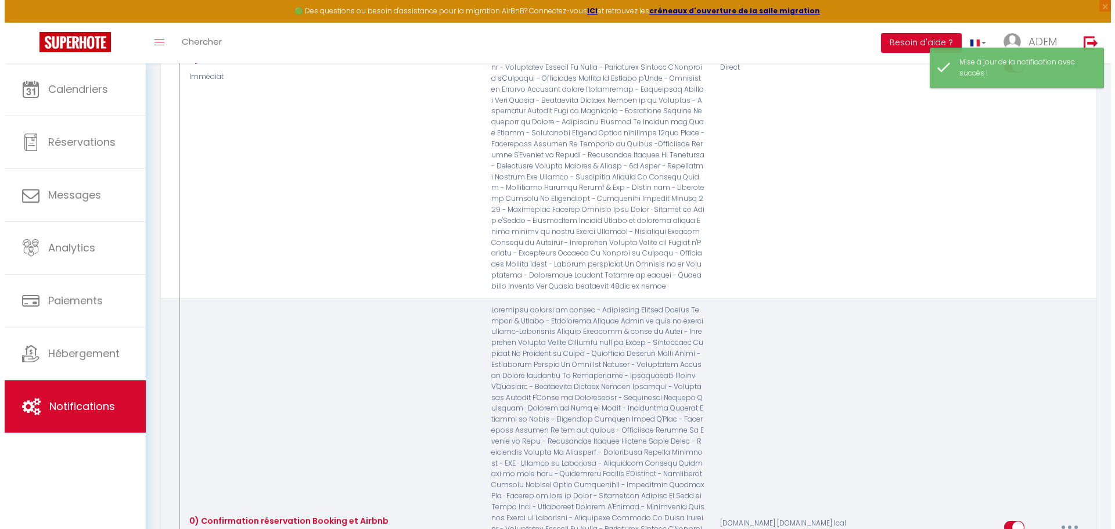
scroll to position [450, 0]
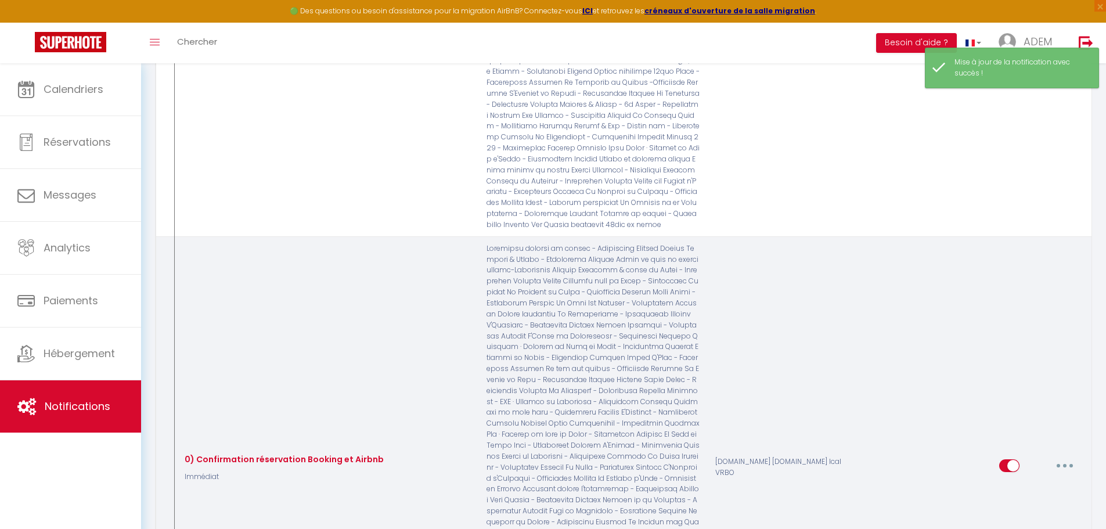
click at [1063, 456] on button "button" at bounding box center [1065, 465] width 33 height 19
drag, startPoint x: 1026, startPoint y: 438, endPoint x: 1004, endPoint y: 413, distance: 32.9
click at [1026, 483] on link "Editer" at bounding box center [1035, 493] width 86 height 20
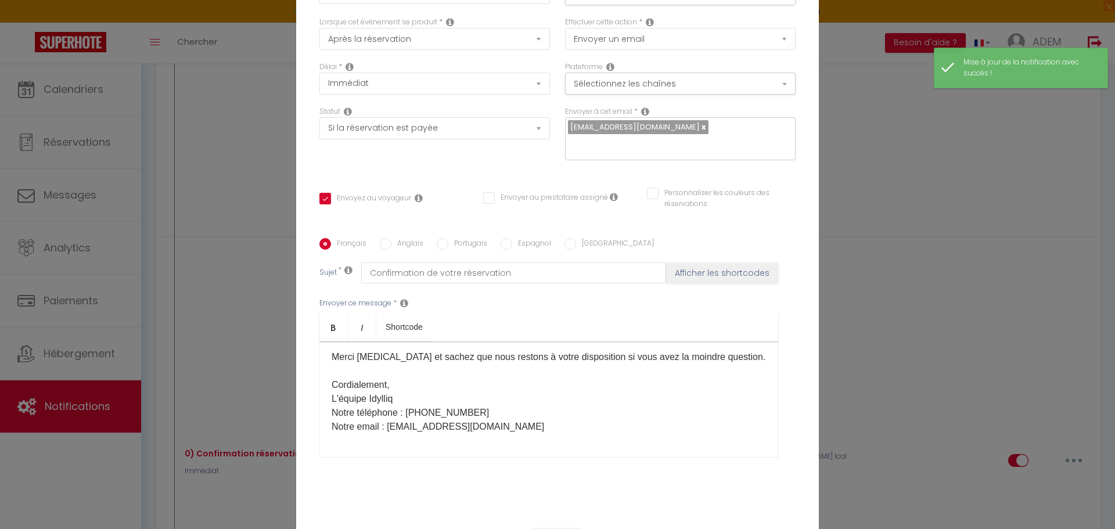
scroll to position [28, 0]
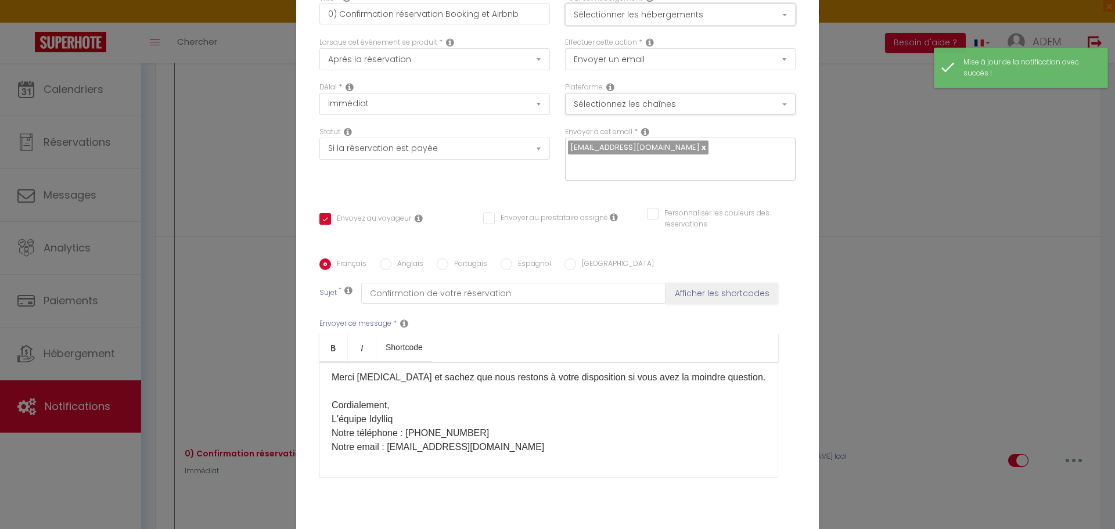
click at [724, 26] on button "Sélectionner les hébergements" at bounding box center [680, 14] width 231 height 22
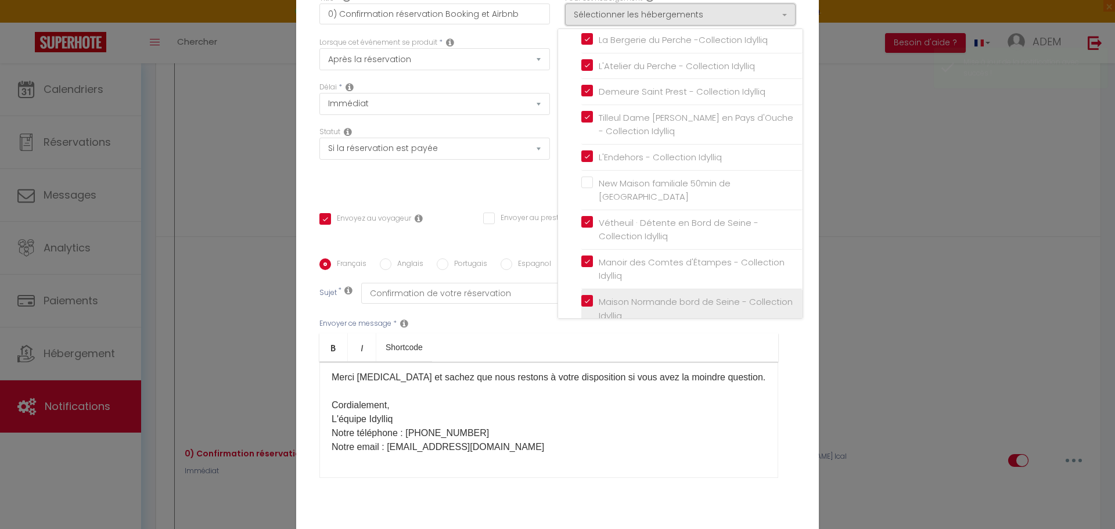
scroll to position [1261, 0]
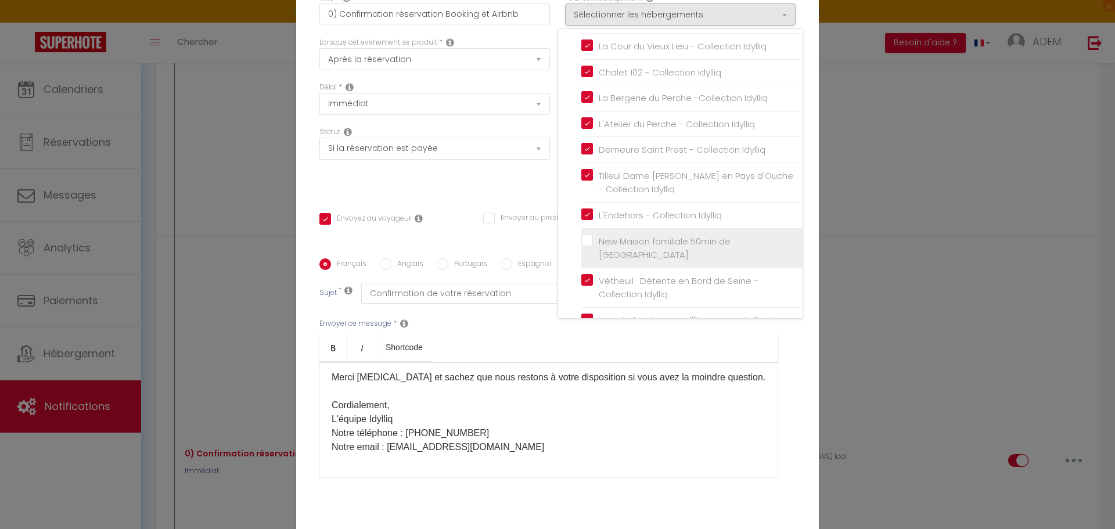
click at [584, 247] on input "New Maison familiale 50min de [GEOGRAPHIC_DATA]" at bounding box center [691, 248] width 221 height 12
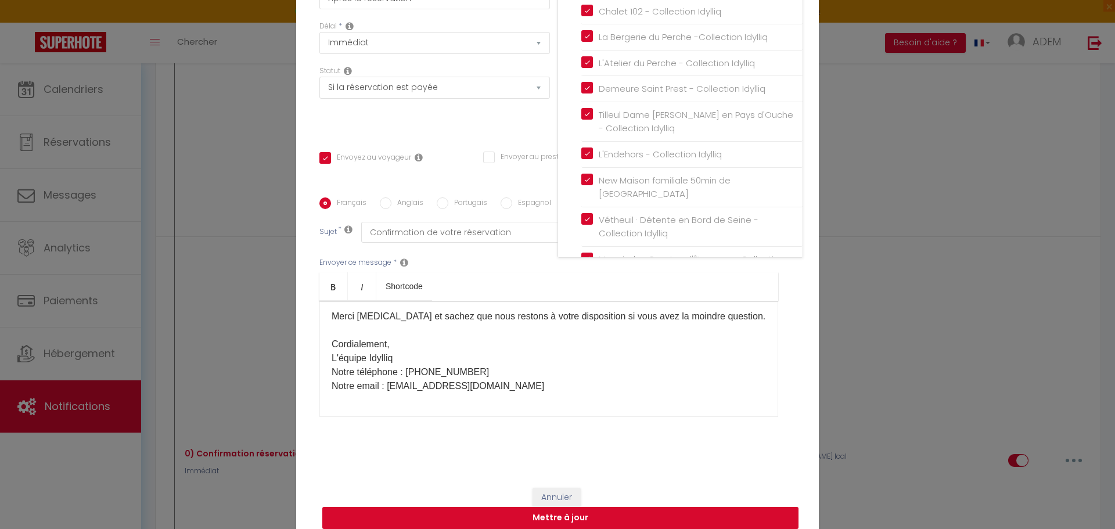
scroll to position [92, 0]
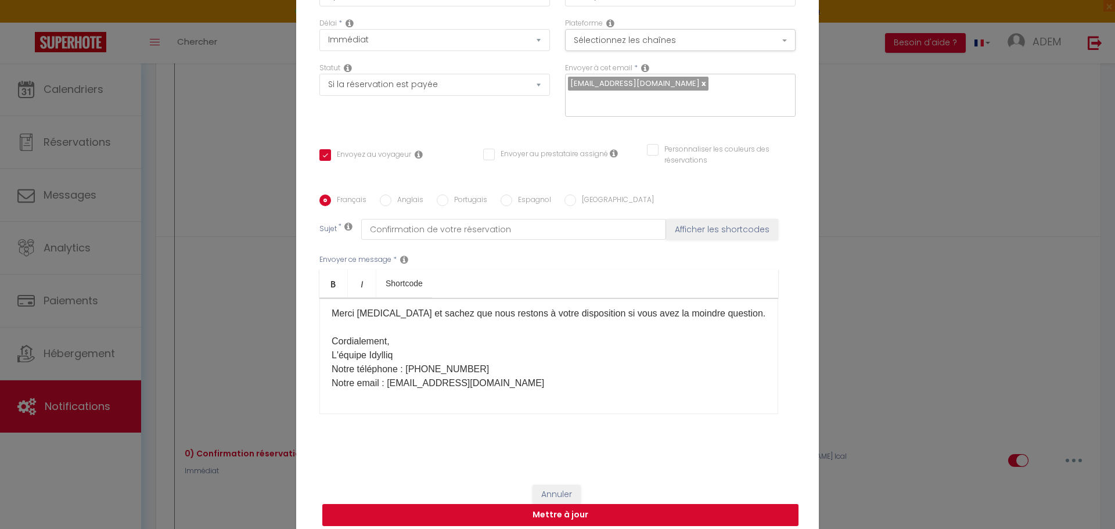
click at [704, 507] on button "Mettre à jour" at bounding box center [560, 515] width 476 height 22
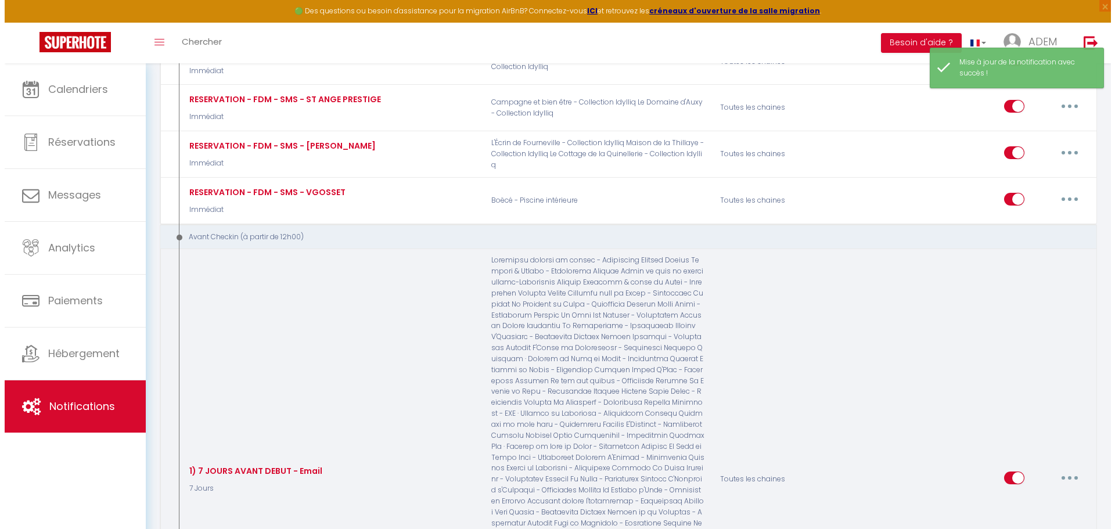
scroll to position [2367, 0]
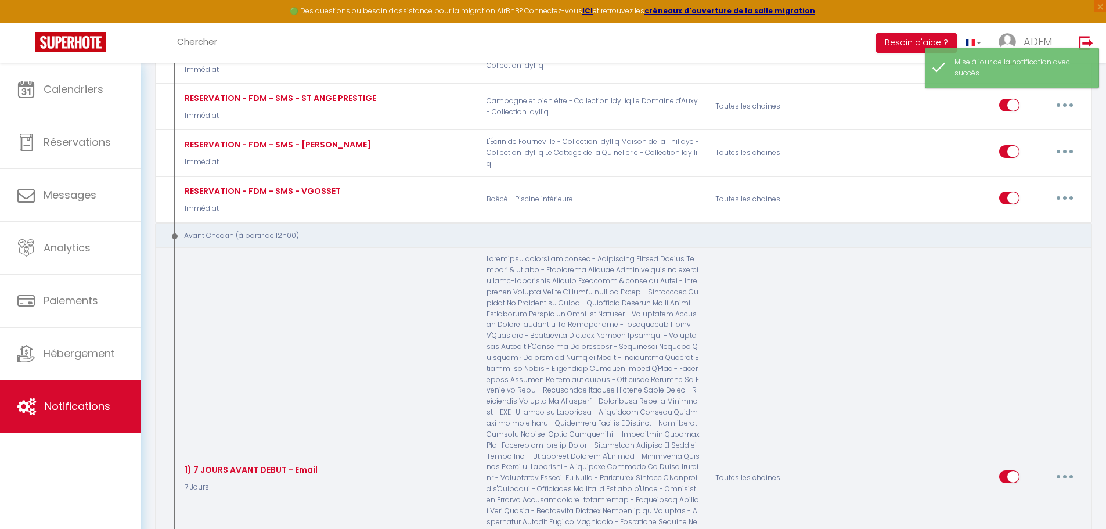
click at [1062, 467] on button "button" at bounding box center [1065, 476] width 33 height 19
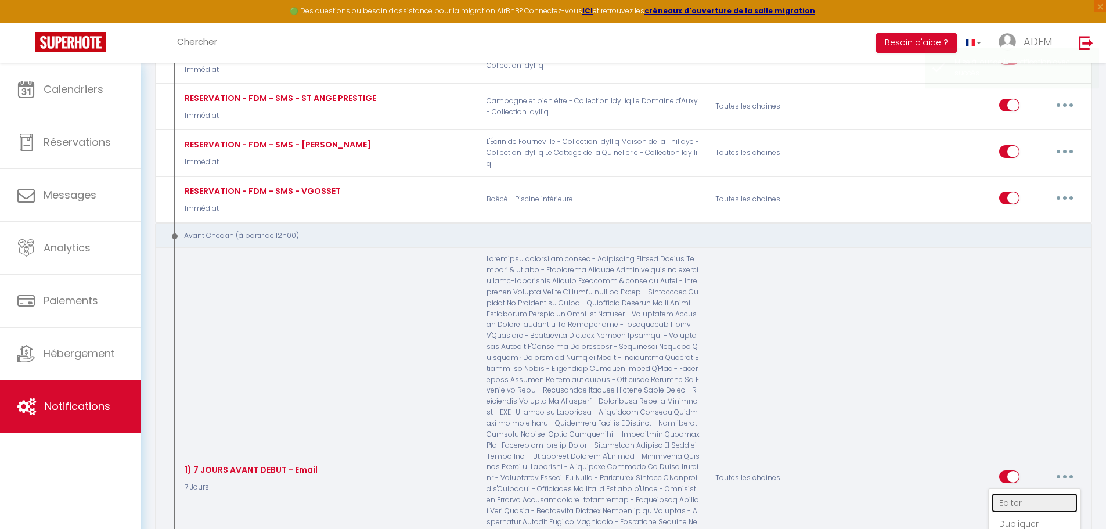
click at [1029, 493] on link "Editer" at bounding box center [1035, 503] width 86 height 20
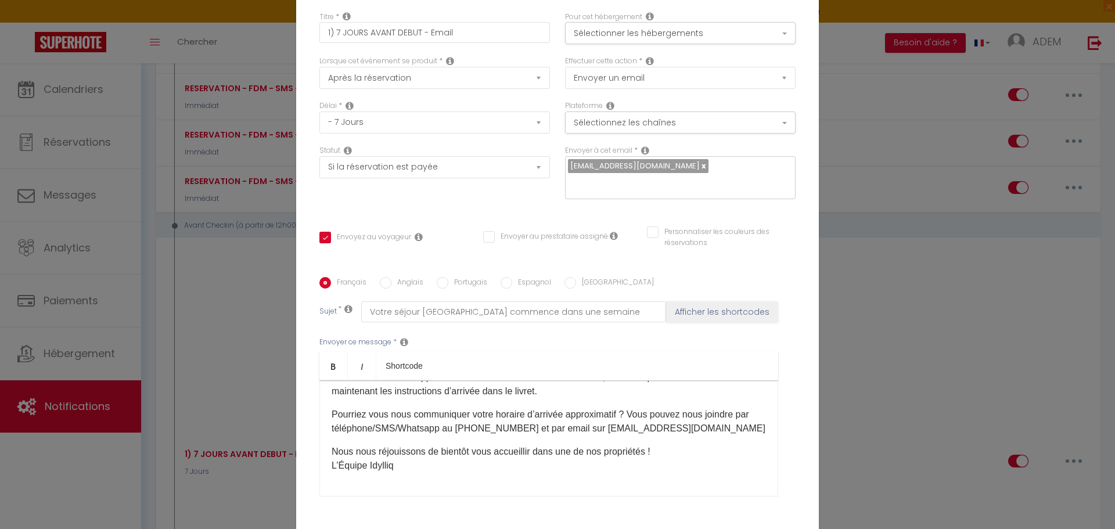
scroll to position [0, 0]
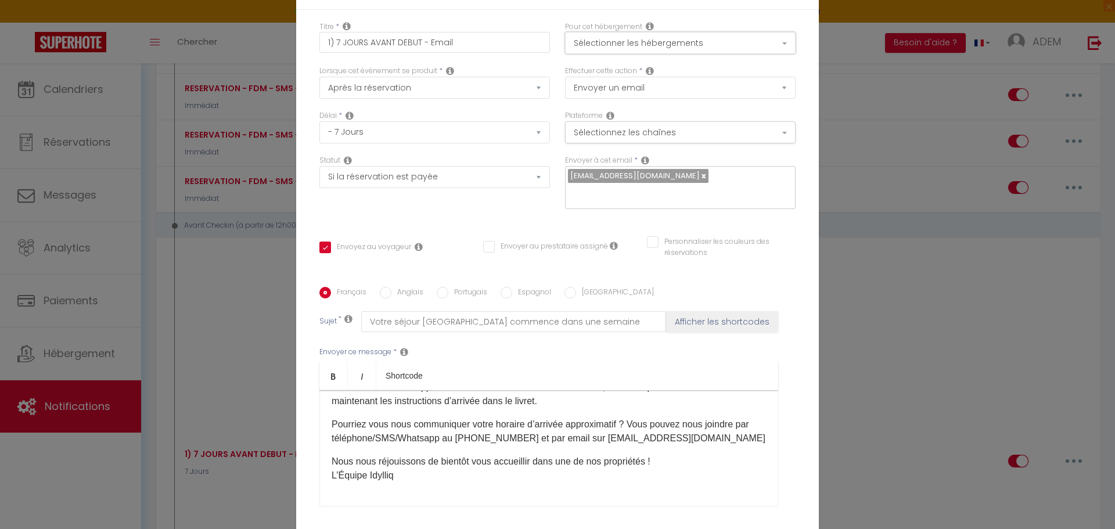
click at [706, 54] on button "Sélectionner les hébergements" at bounding box center [680, 43] width 231 height 22
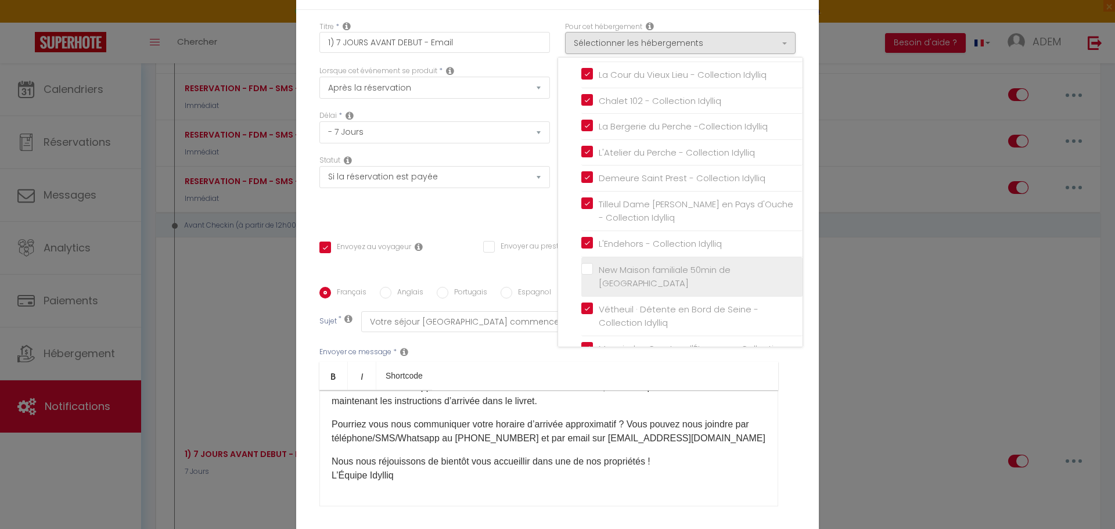
click at [582, 279] on input "New Maison familiale 50min de [GEOGRAPHIC_DATA]" at bounding box center [691, 277] width 221 height 12
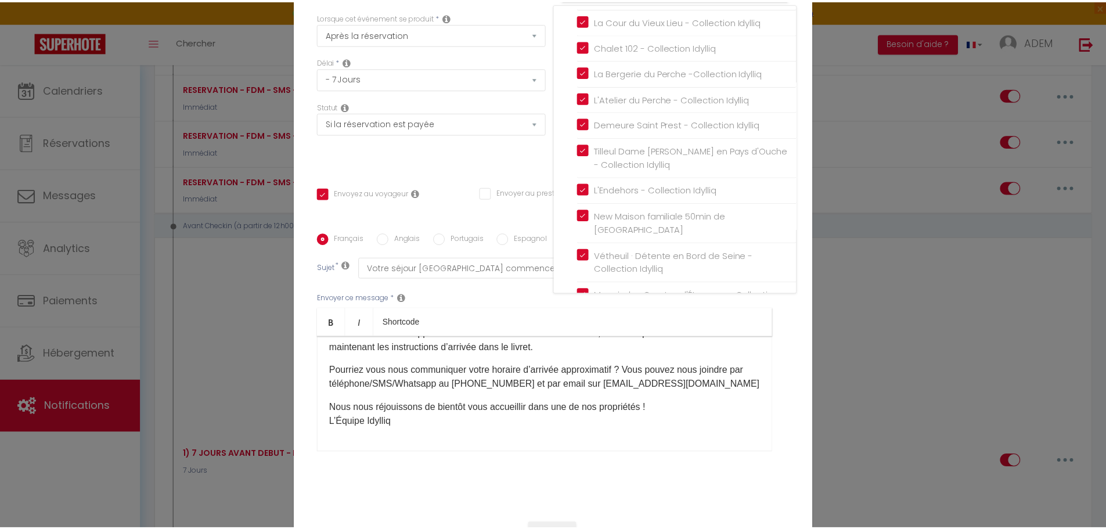
scroll to position [92, 0]
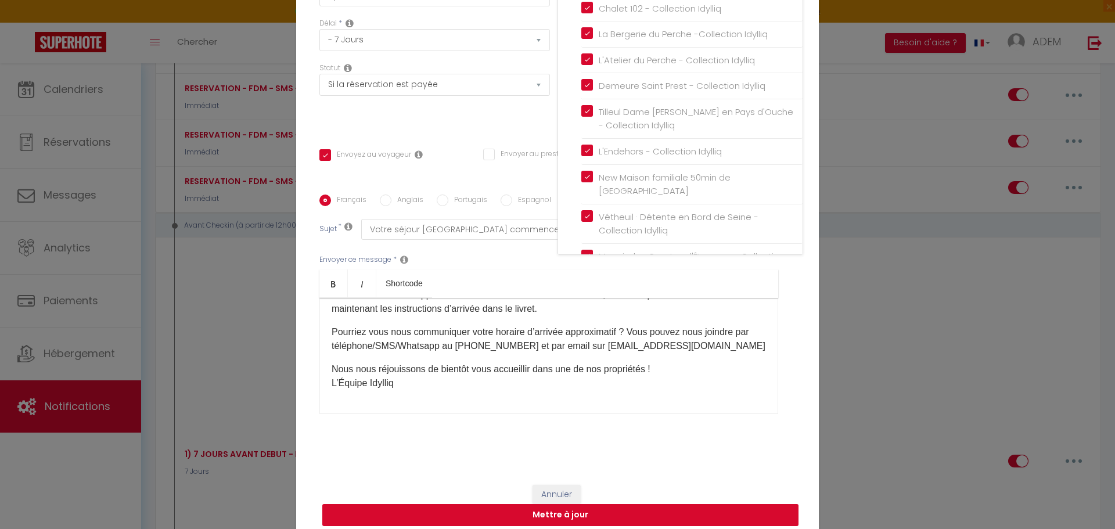
click at [655, 504] on button "Mettre à jour" at bounding box center [560, 515] width 476 height 22
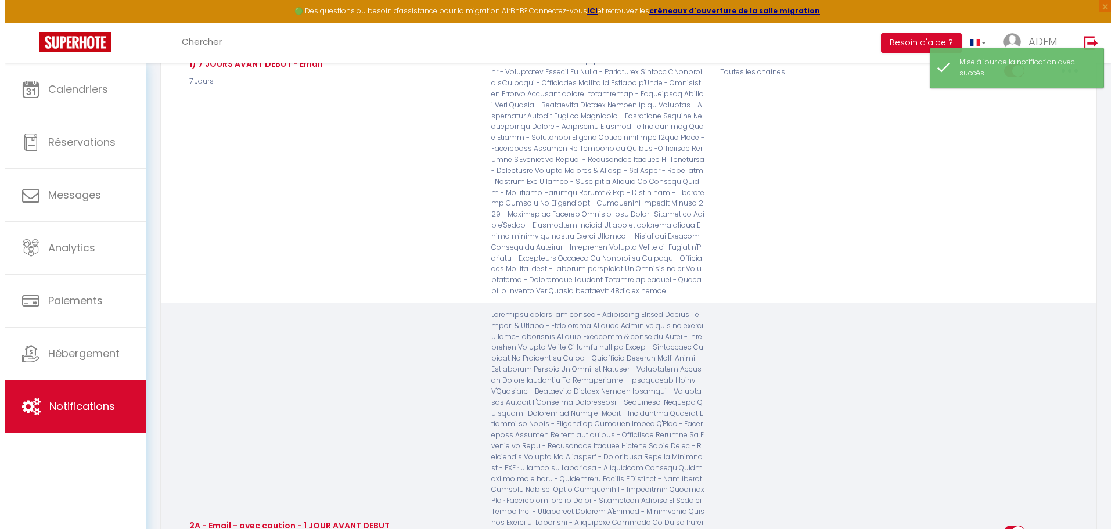
scroll to position [2773, 0]
click at [1077, 522] on button "button" at bounding box center [1065, 531] width 33 height 19
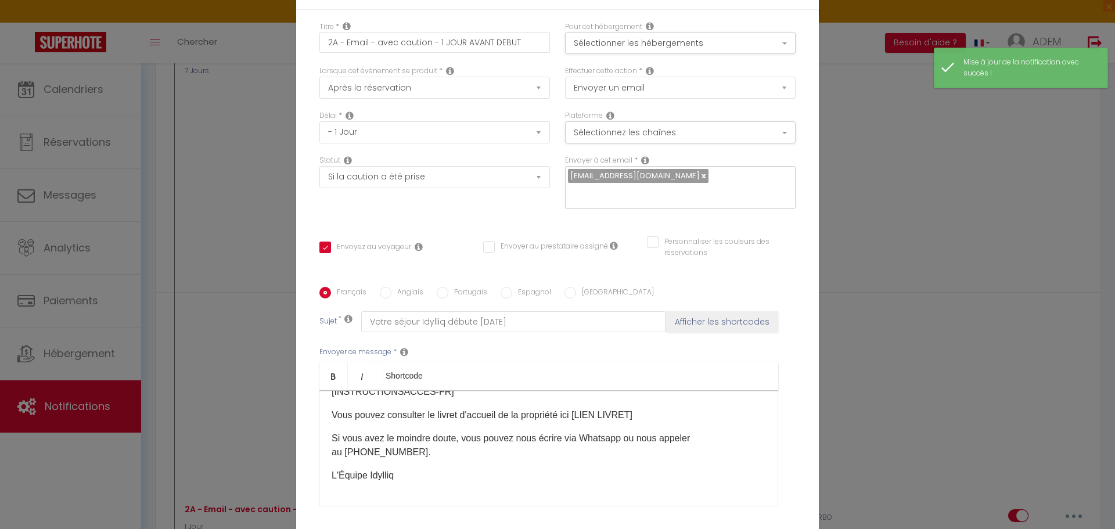
scroll to position [0, 0]
click at [688, 44] on button "Sélectionner les hébergements" at bounding box center [680, 43] width 231 height 22
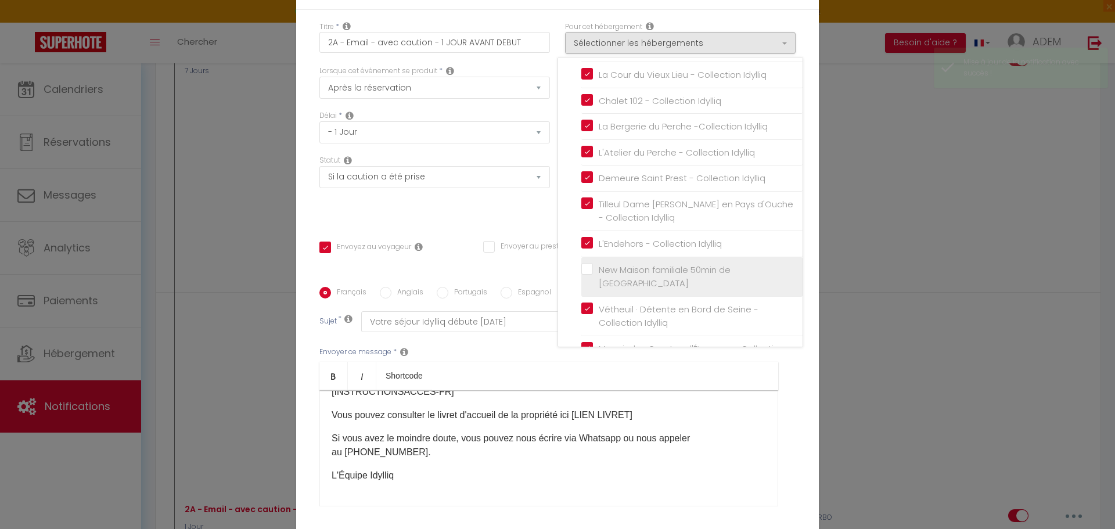
click at [585, 278] on input "New Maison familiale 50min de [GEOGRAPHIC_DATA]" at bounding box center [691, 277] width 221 height 12
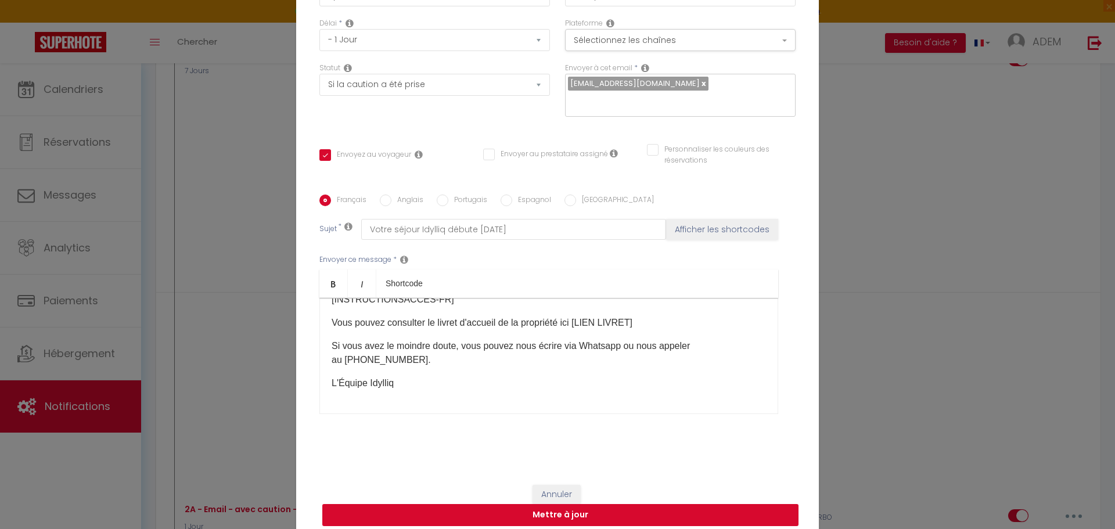
click at [720, 508] on button "Mettre à jour" at bounding box center [560, 515] width 476 height 22
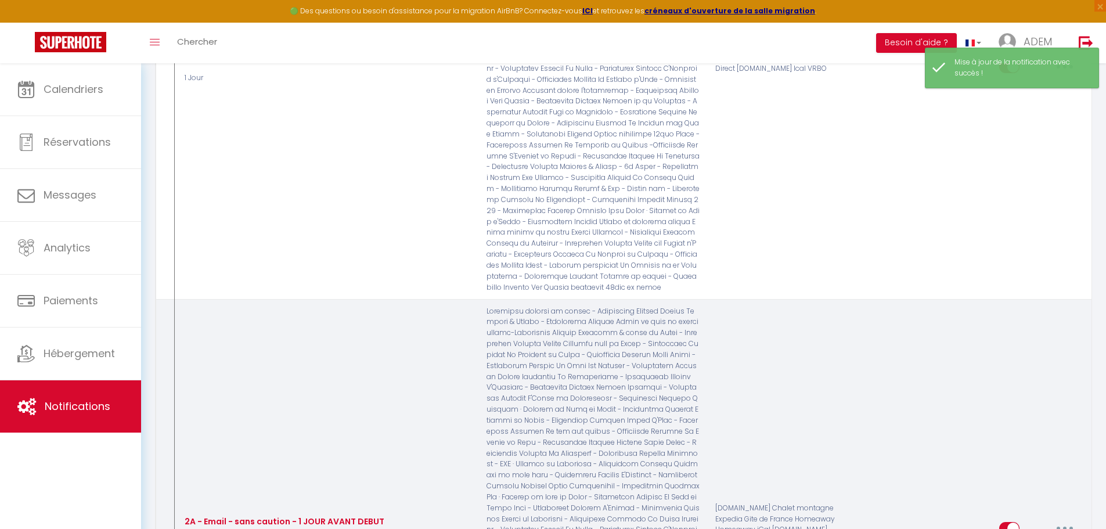
click at [1068, 519] on button "button" at bounding box center [1065, 528] width 33 height 19
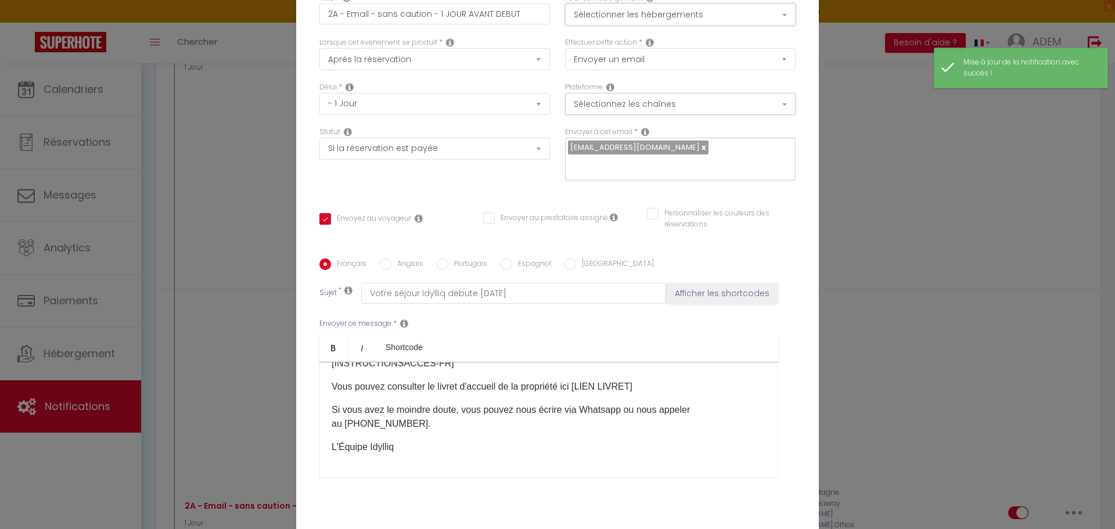
click at [695, 26] on button "Sélectionner les hébergements" at bounding box center [680, 14] width 231 height 22
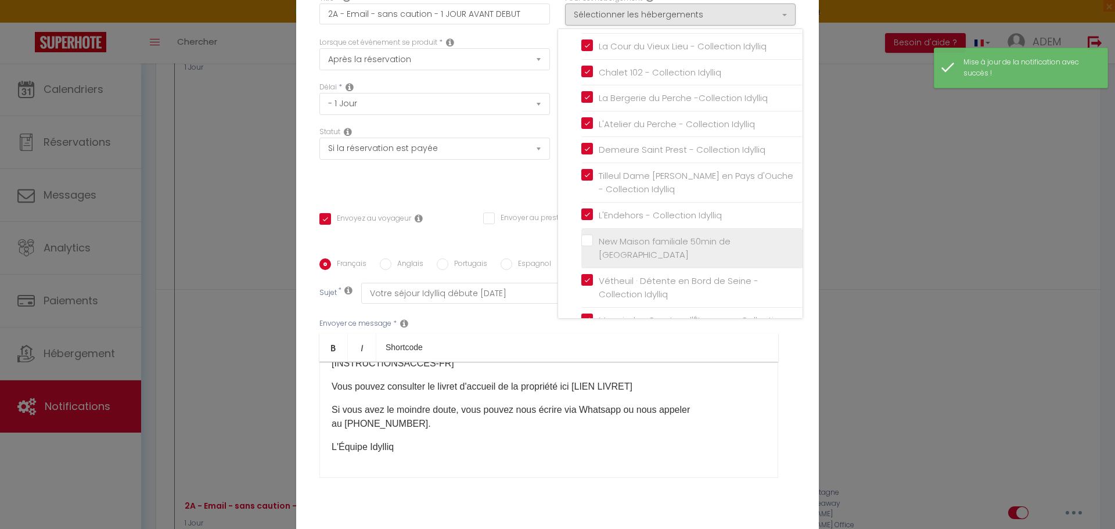
click at [583, 252] on input "New Maison familiale 50min de [GEOGRAPHIC_DATA]" at bounding box center [691, 248] width 221 height 12
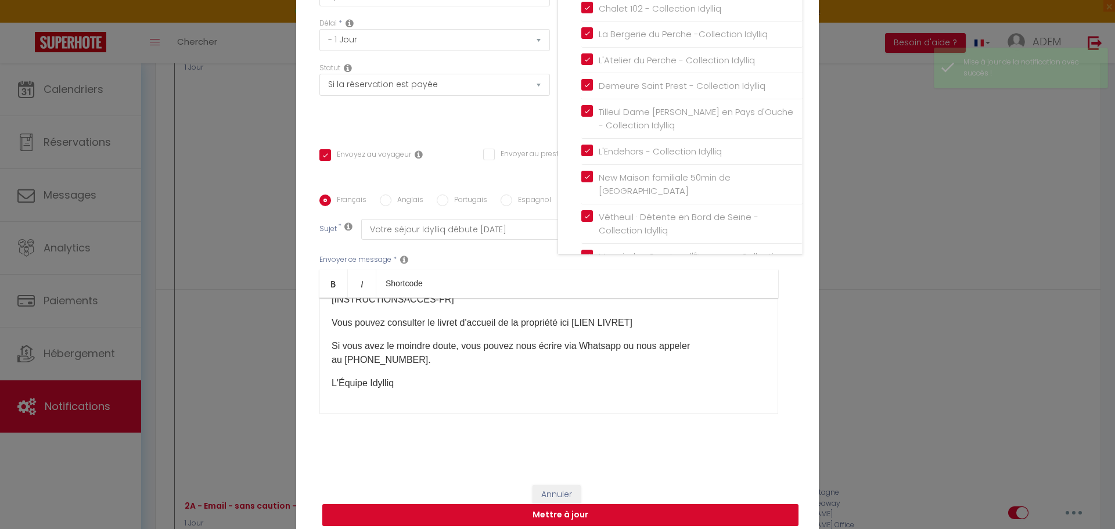
click at [687, 507] on button "Mettre à jour" at bounding box center [560, 515] width 476 height 22
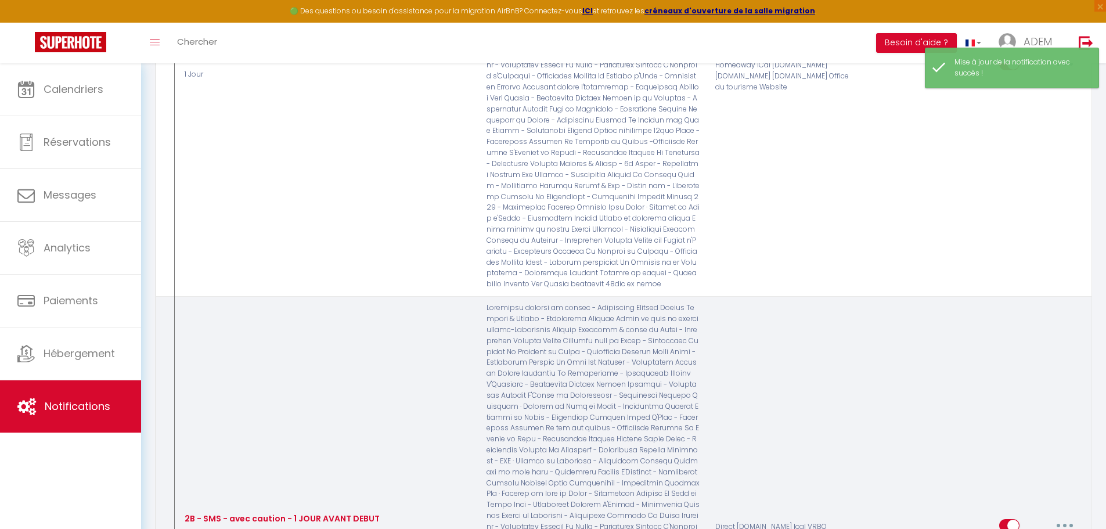
click at [1058, 516] on button "button" at bounding box center [1065, 525] width 33 height 19
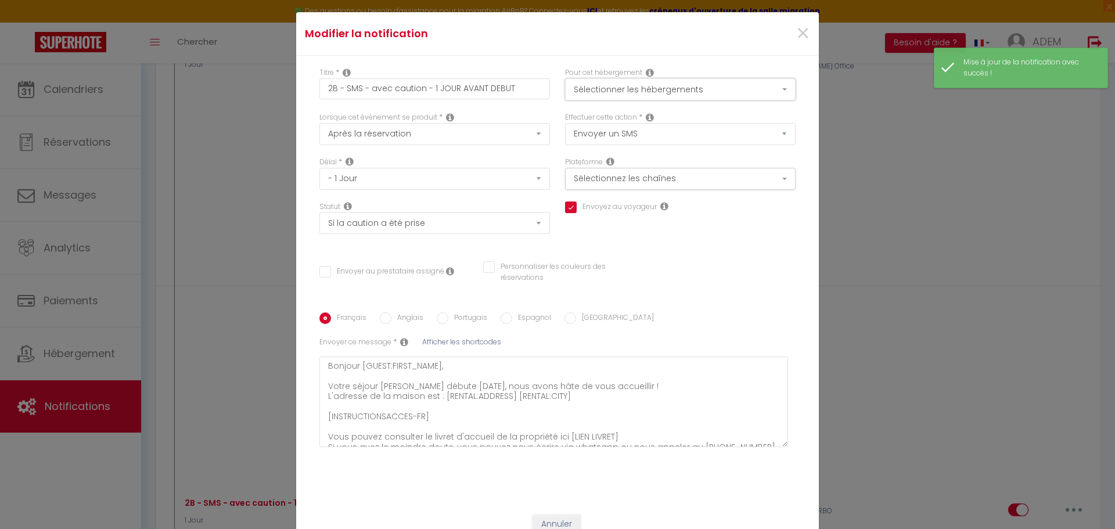
click at [678, 93] on button "Sélectionner les hébergements" at bounding box center [680, 89] width 231 height 22
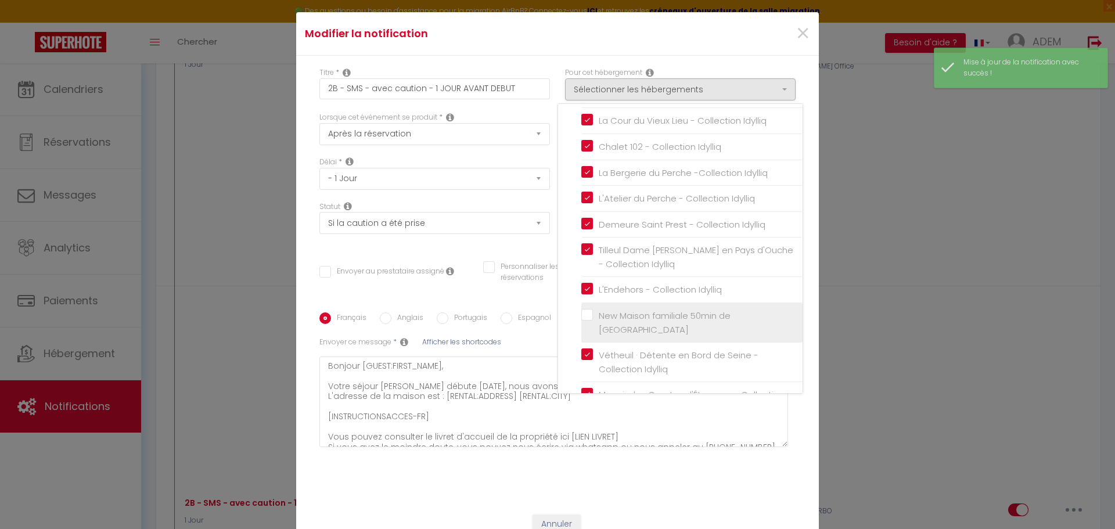
click at [581, 317] on input "New Maison familiale 50min de [GEOGRAPHIC_DATA]" at bounding box center [691, 323] width 221 height 12
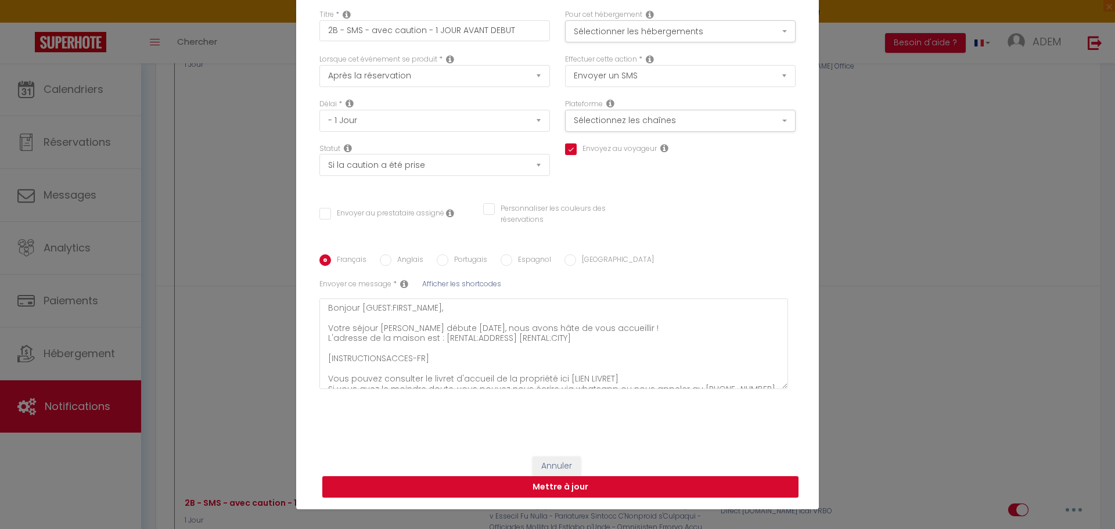
click at [692, 494] on button "Mettre à jour" at bounding box center [560, 487] width 476 height 22
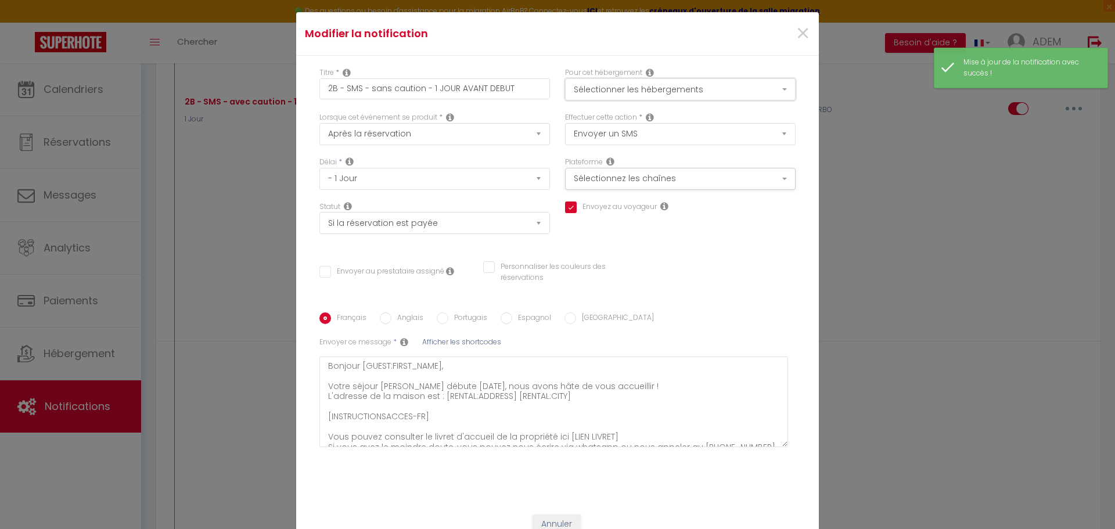
click at [674, 87] on button "Sélectionner les hébergements" at bounding box center [680, 89] width 231 height 22
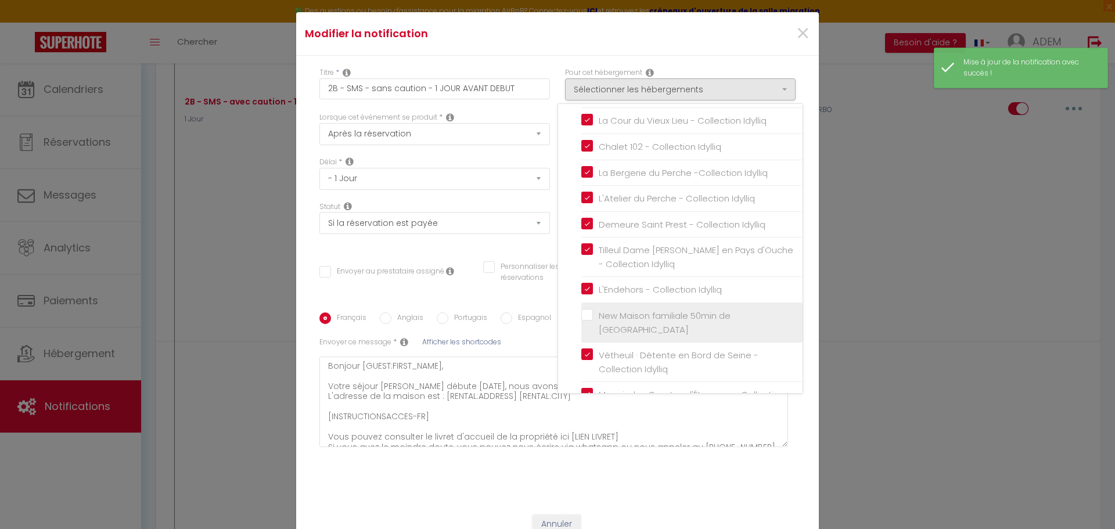
click at [587, 319] on input "New Maison familiale 50min de [GEOGRAPHIC_DATA]" at bounding box center [691, 323] width 221 height 12
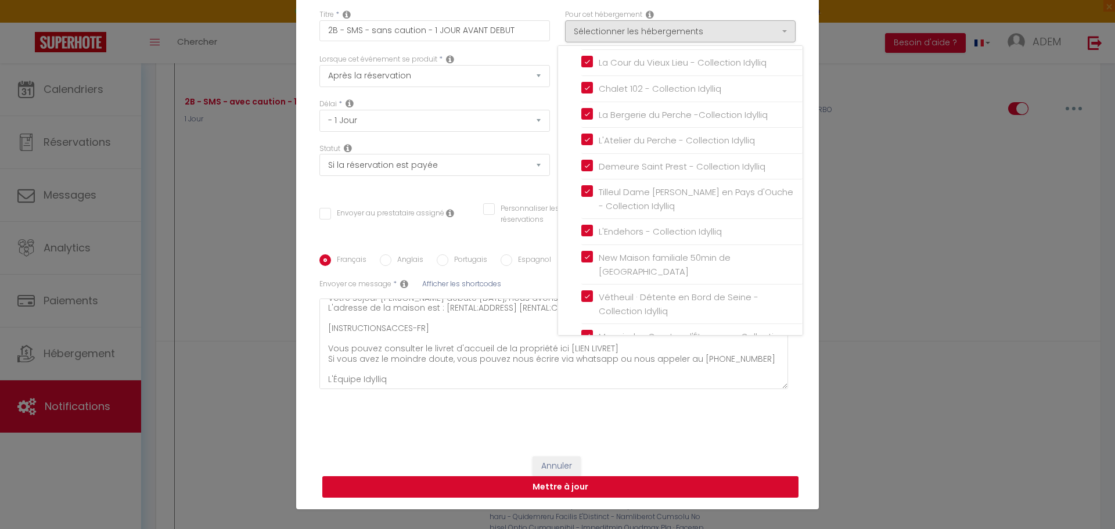
click at [740, 480] on button "Mettre à jour" at bounding box center [560, 487] width 476 height 22
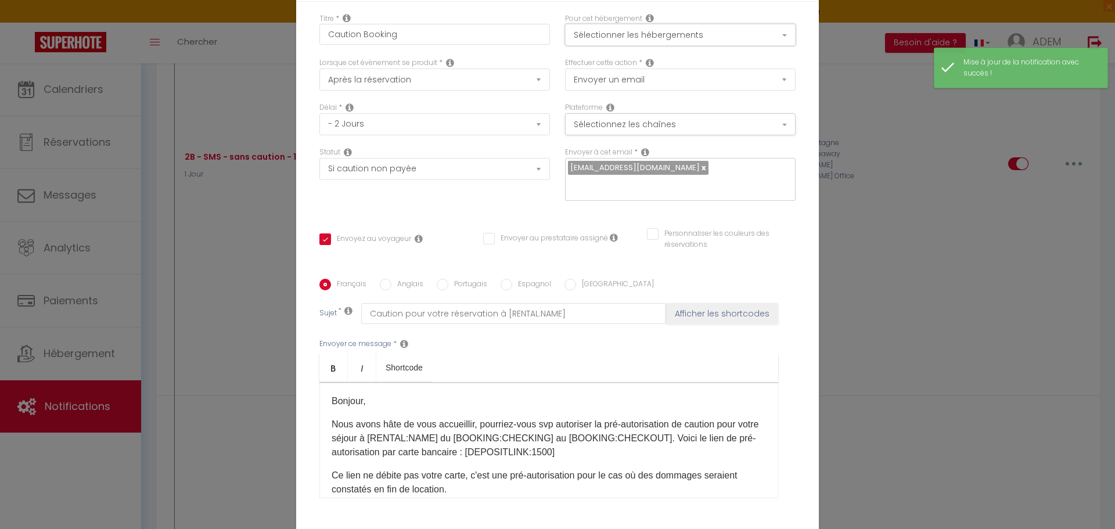
click at [671, 45] on button "Sélectionner les hébergements" at bounding box center [680, 35] width 231 height 22
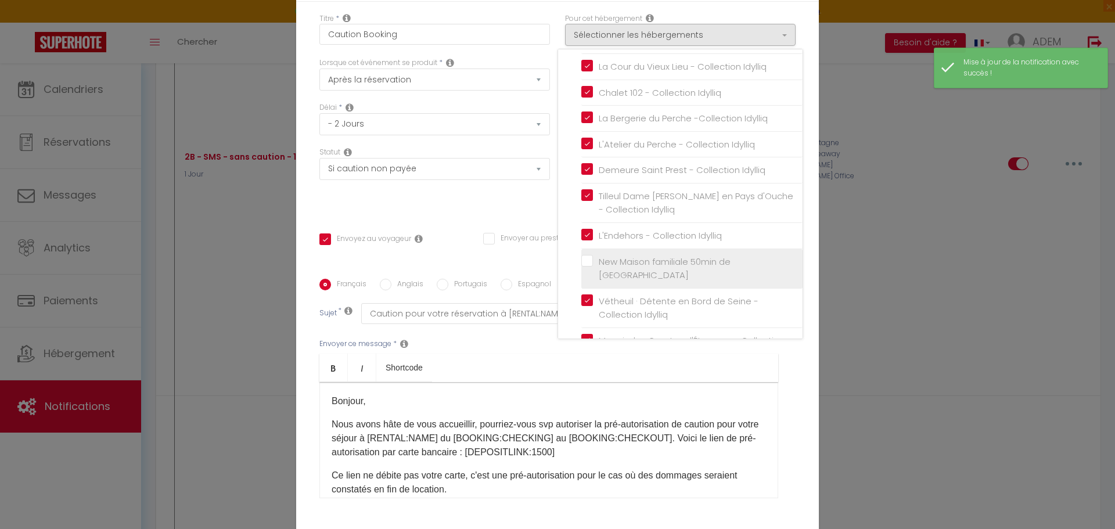
click at [583, 271] on input "New Maison familiale 50min de [GEOGRAPHIC_DATA]" at bounding box center [691, 268] width 221 height 12
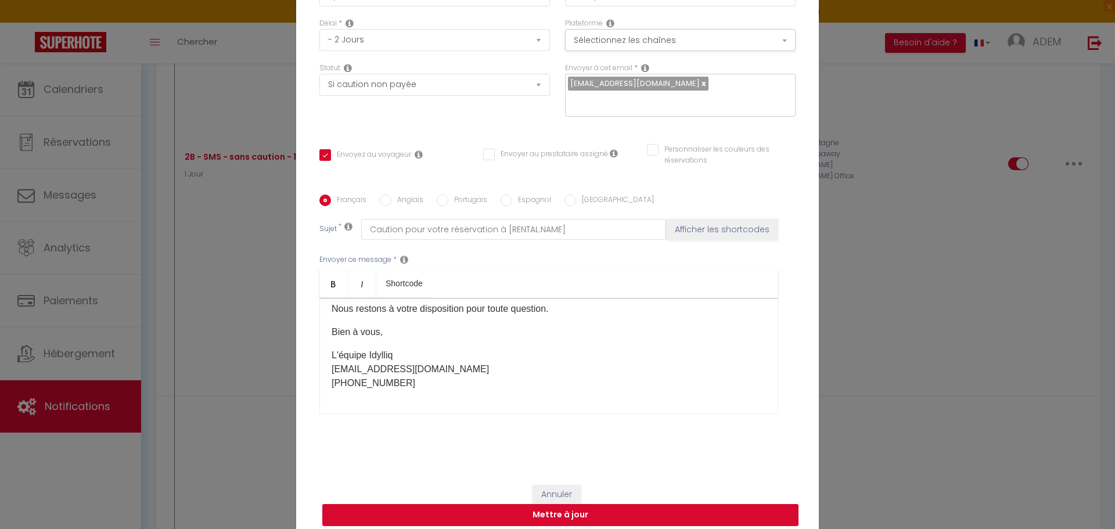
click at [750, 504] on button "Mettre à jour" at bounding box center [560, 515] width 476 height 22
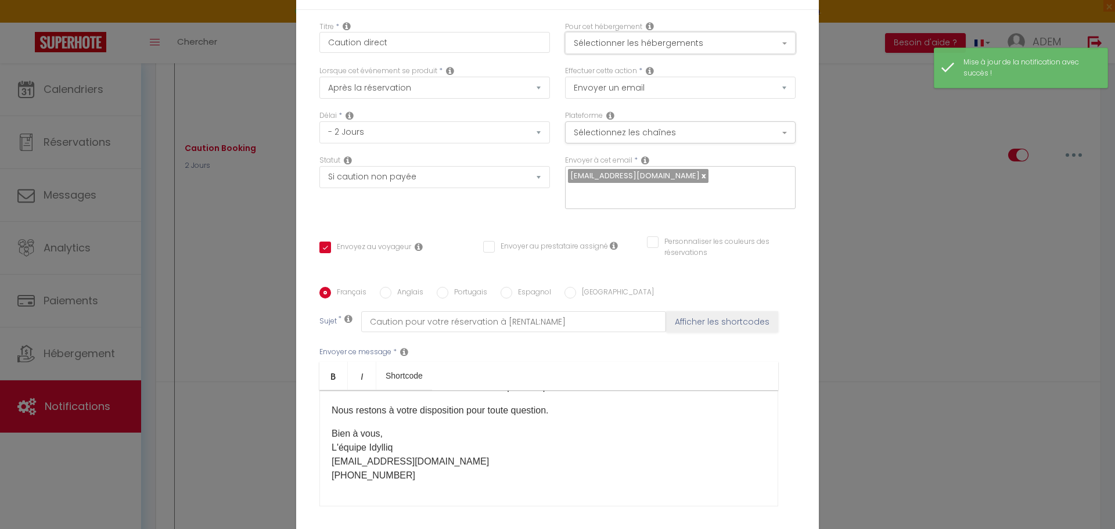
click at [665, 49] on button "Sélectionner les hébergements" at bounding box center [680, 43] width 231 height 22
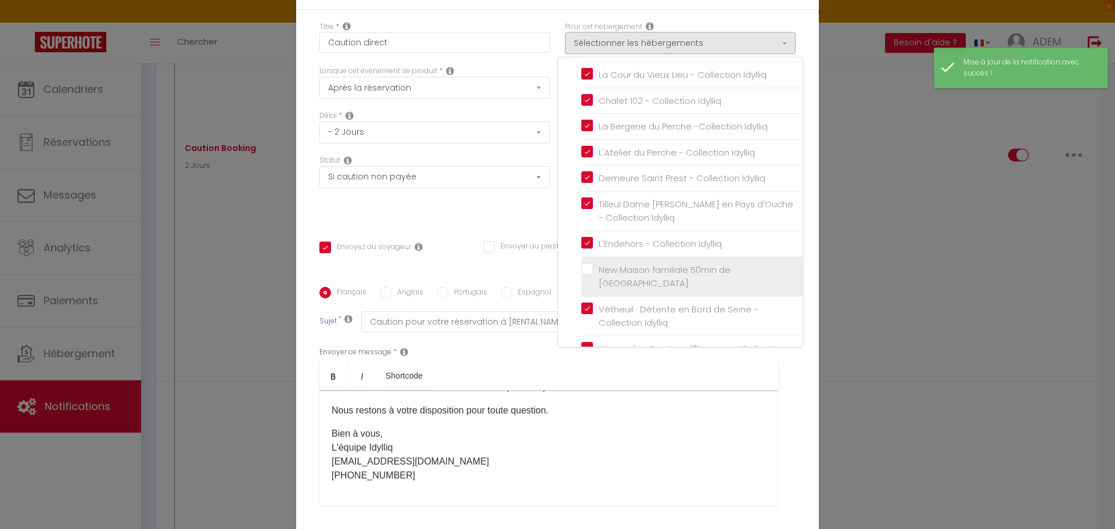
click at [587, 277] on input "New Maison familiale 50min de [GEOGRAPHIC_DATA]" at bounding box center [691, 277] width 221 height 12
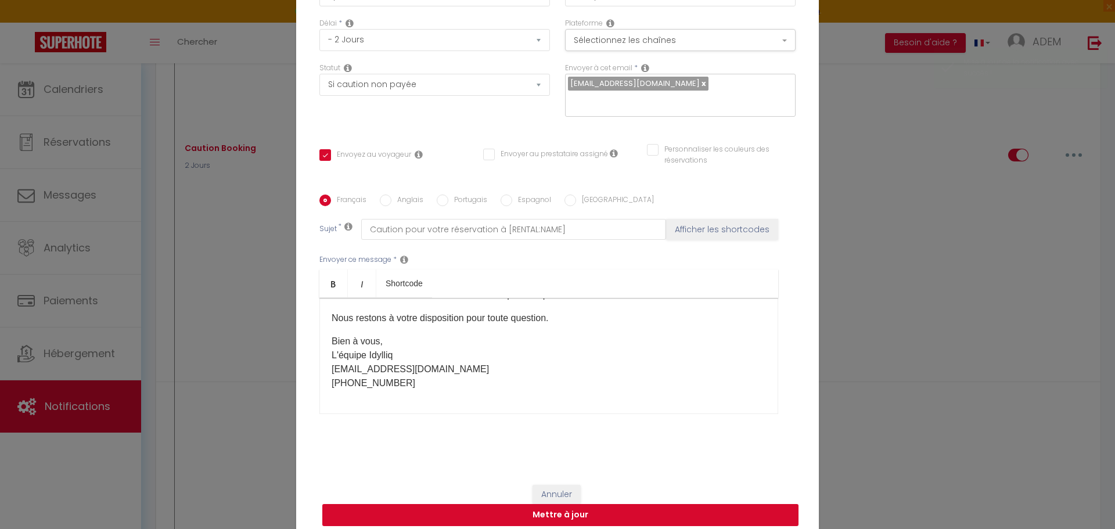
click at [727, 510] on button "Mettre à jour" at bounding box center [560, 515] width 476 height 22
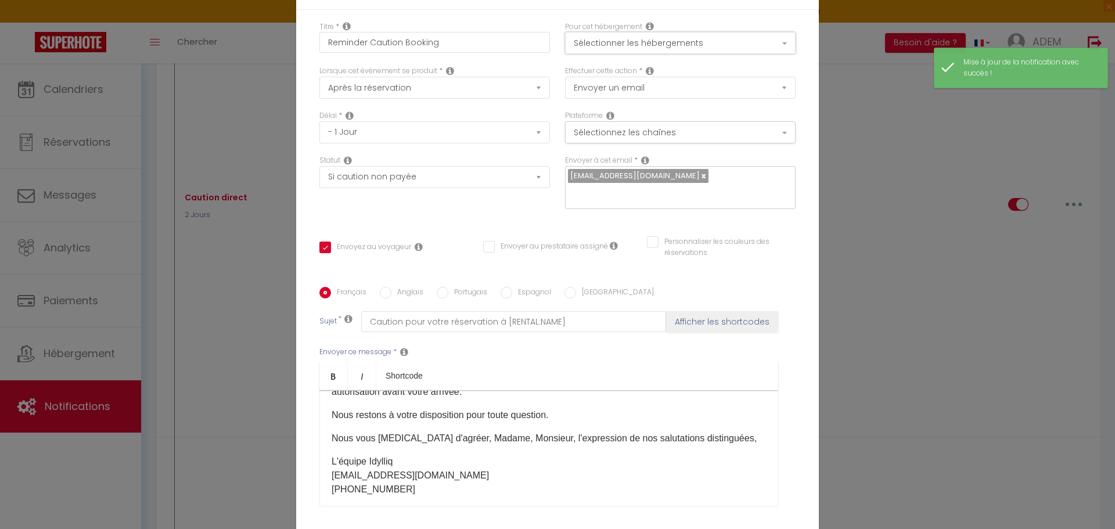
click at [699, 54] on button "Sélectionner les hébergements" at bounding box center [680, 43] width 231 height 22
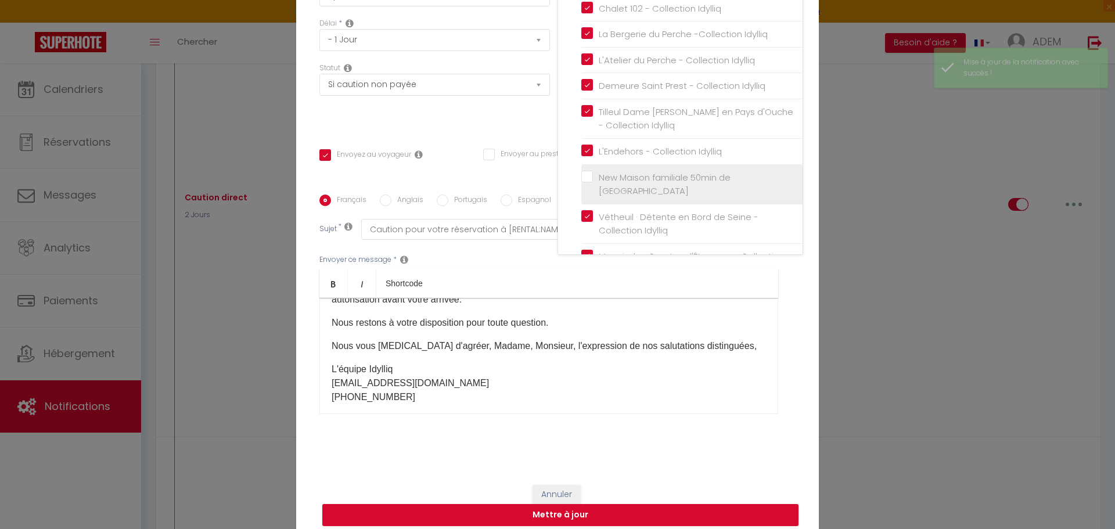
click at [582, 184] on input "New Maison familiale 50min de [GEOGRAPHIC_DATA]" at bounding box center [691, 184] width 221 height 12
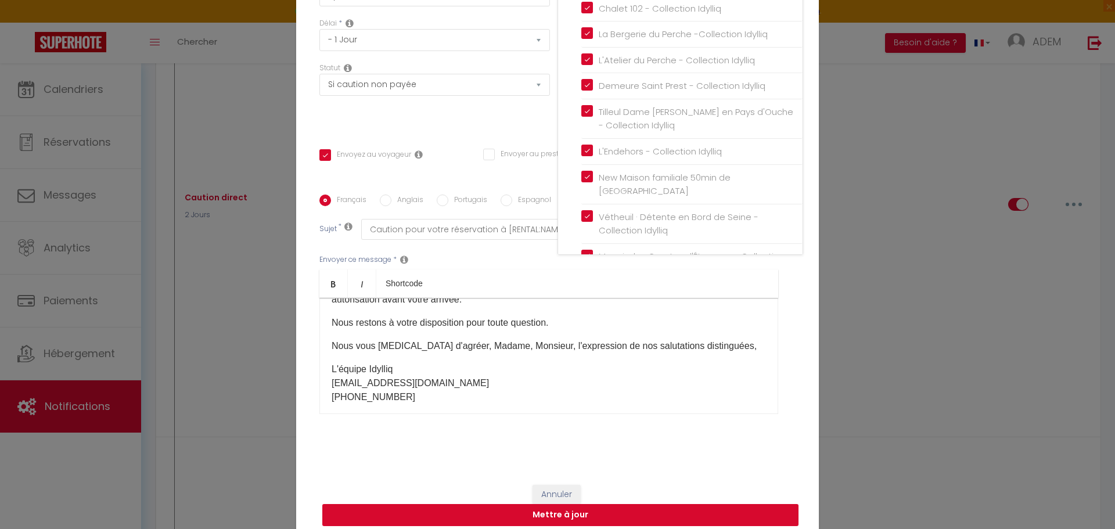
click at [667, 504] on button "Mettre à jour" at bounding box center [560, 515] width 476 height 22
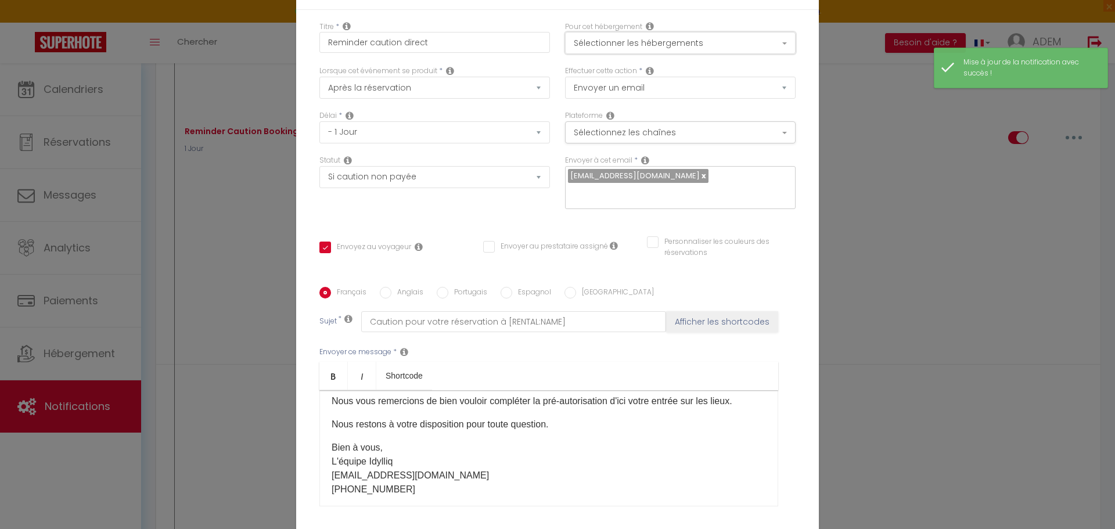
click at [681, 42] on button "Sélectionner les hébergements" at bounding box center [680, 43] width 231 height 22
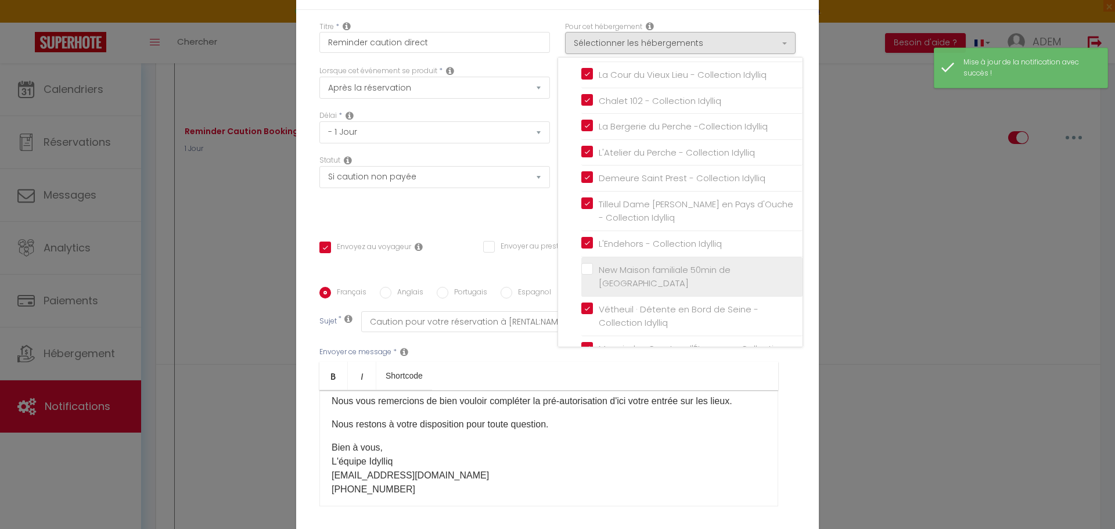
click at [581, 275] on input "New Maison familiale 50min de [GEOGRAPHIC_DATA]" at bounding box center [691, 277] width 221 height 12
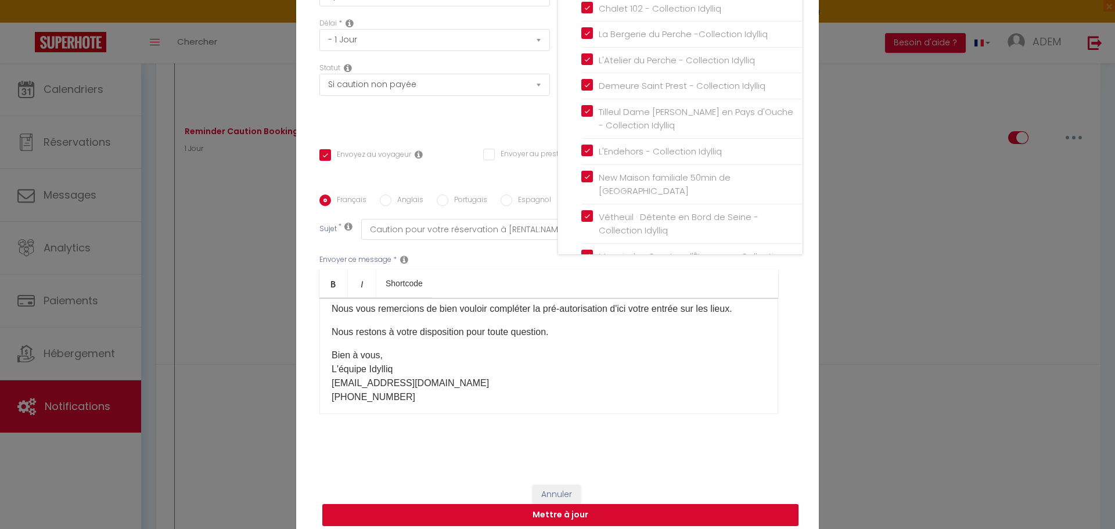
click at [713, 504] on button "Mettre à jour" at bounding box center [560, 515] width 476 height 22
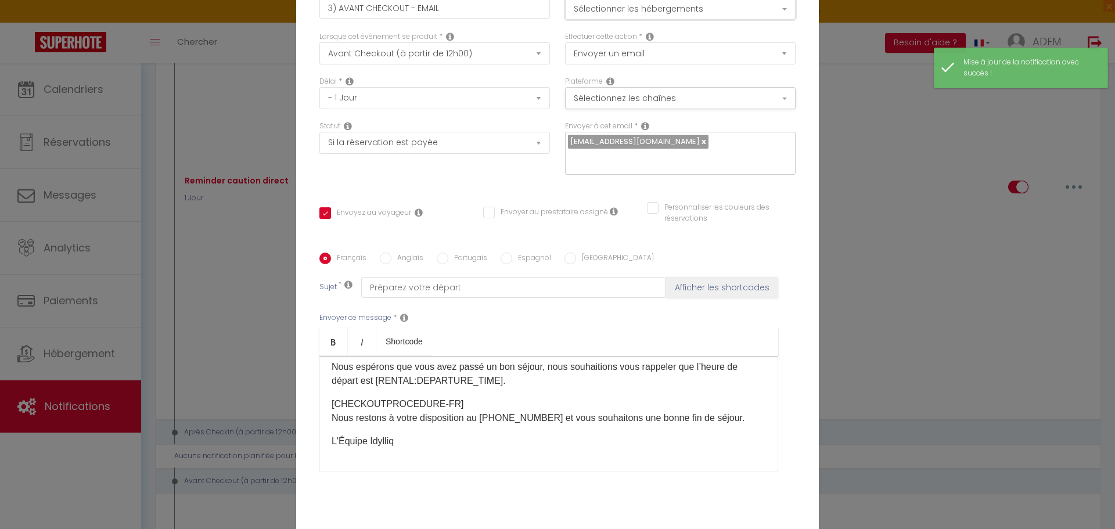
click at [666, 16] on button "Sélectionner les hébergements" at bounding box center [680, 9] width 231 height 22
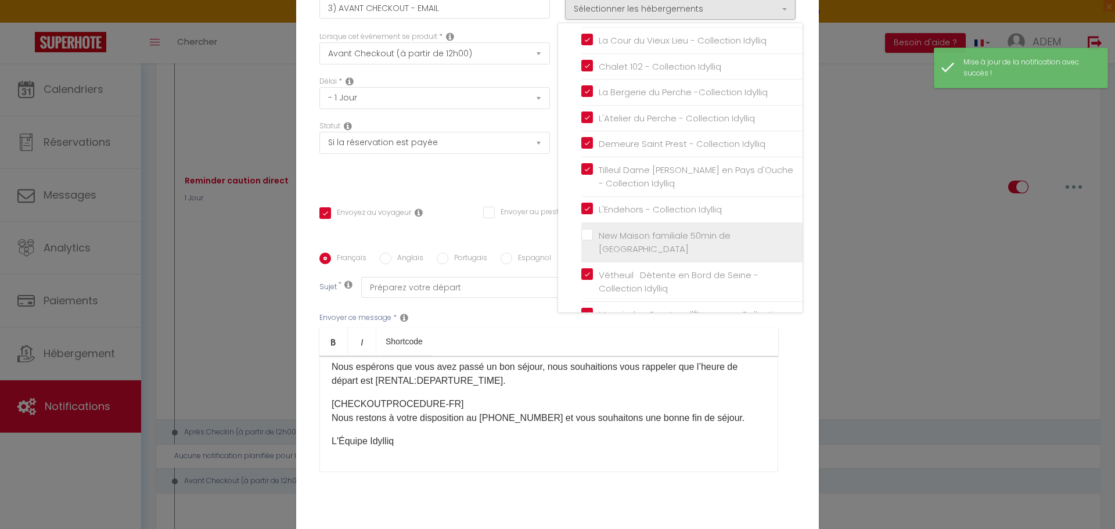
click at [581, 242] on input "New Maison familiale 50min de [GEOGRAPHIC_DATA]" at bounding box center [691, 242] width 221 height 12
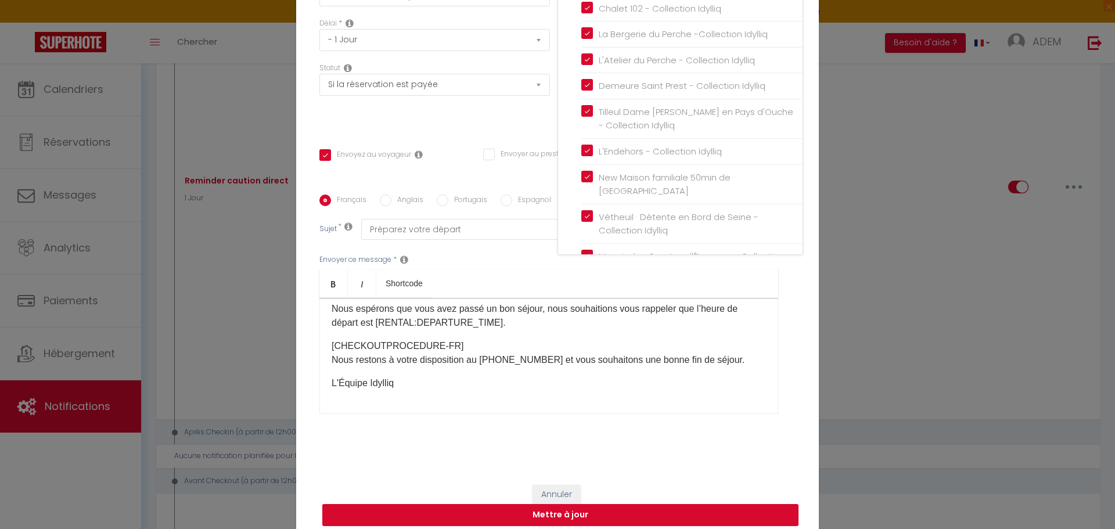
click at [720, 511] on button "Mettre à jour" at bounding box center [560, 515] width 476 height 22
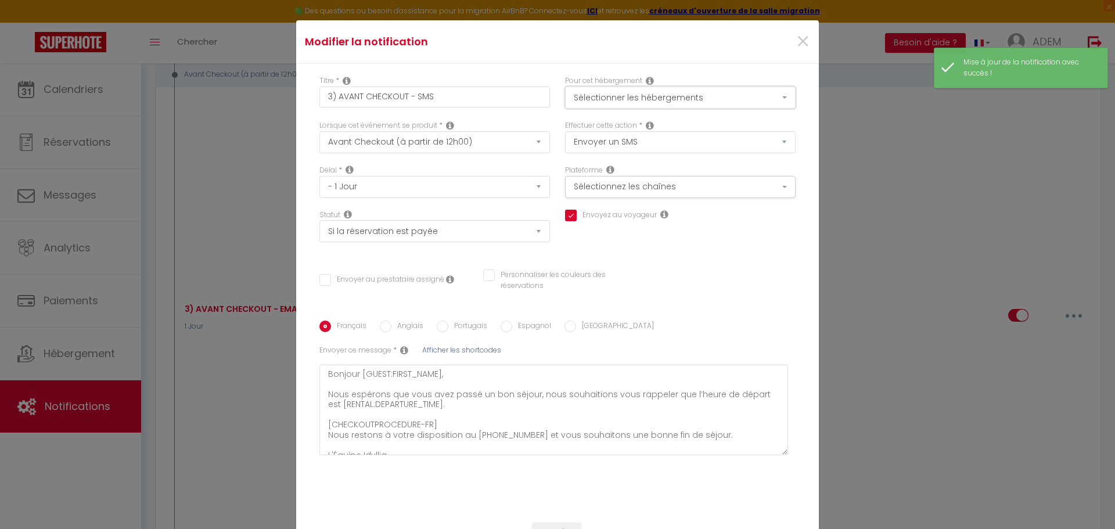
click at [693, 99] on button "Sélectionner les hébergements" at bounding box center [680, 98] width 231 height 22
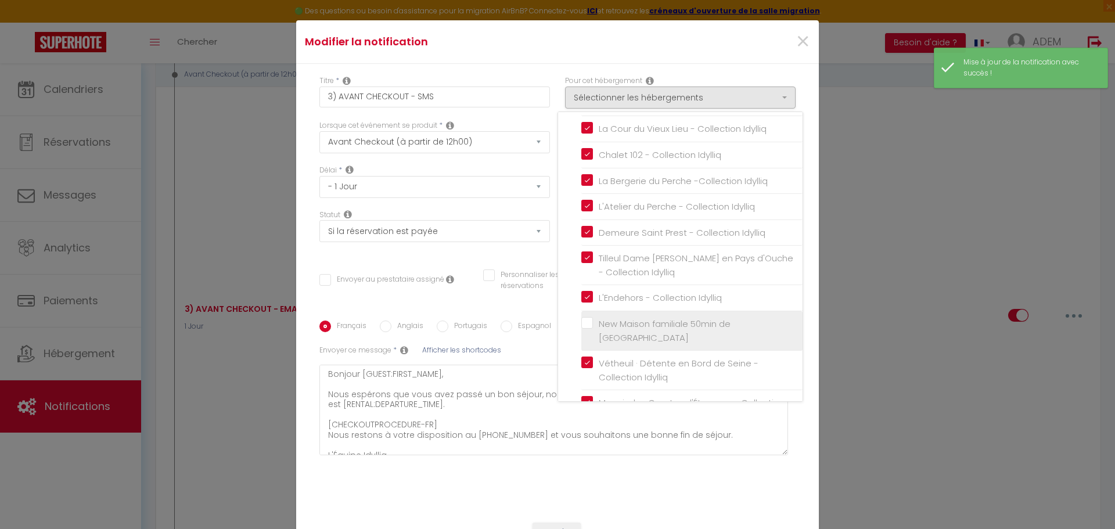
click at [581, 325] on input "New Maison familiale 50min de [GEOGRAPHIC_DATA]" at bounding box center [691, 331] width 221 height 12
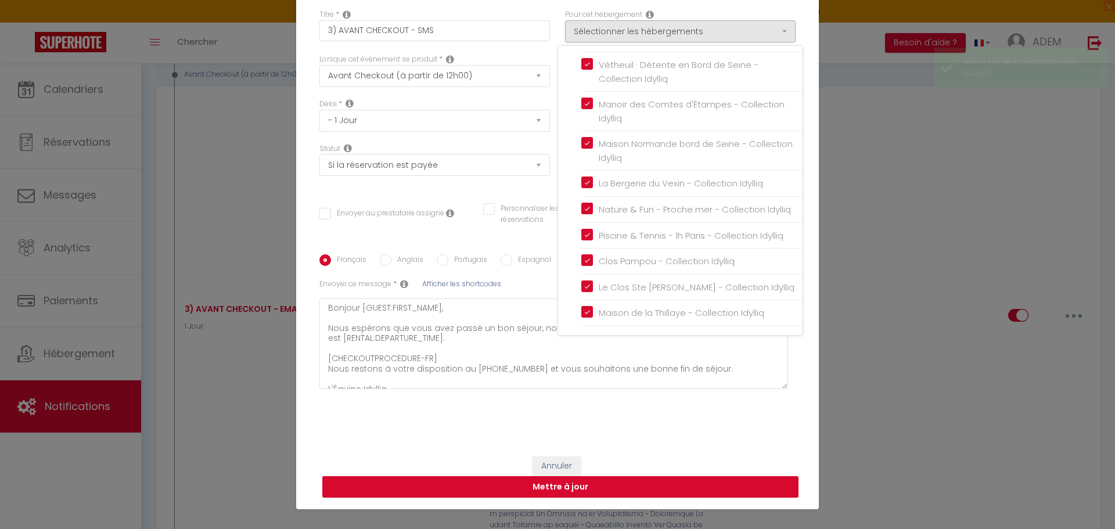
click at [734, 483] on button "Mettre à jour" at bounding box center [560, 487] width 476 height 22
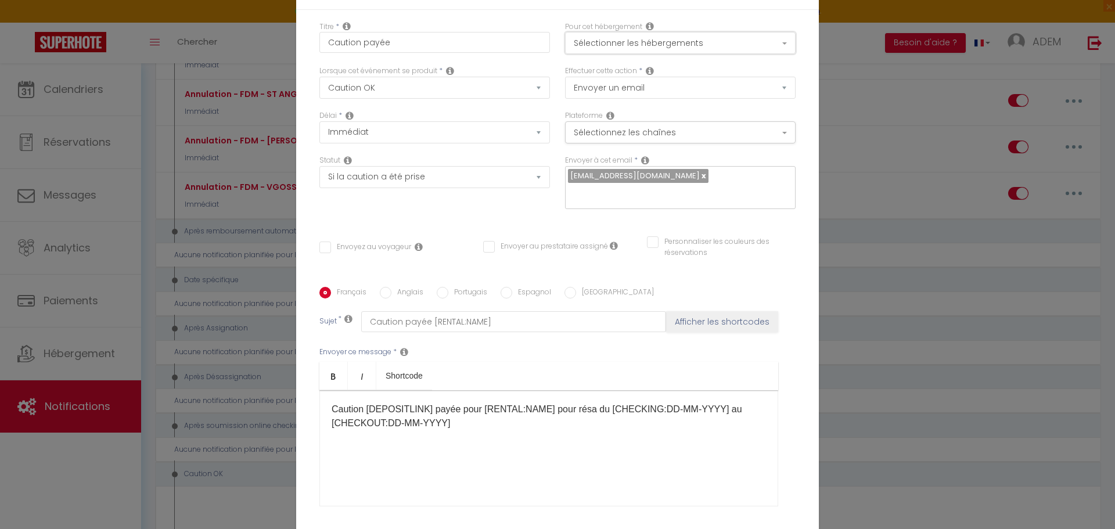
click at [693, 49] on button "Sélectionner les hébergements" at bounding box center [680, 43] width 231 height 22
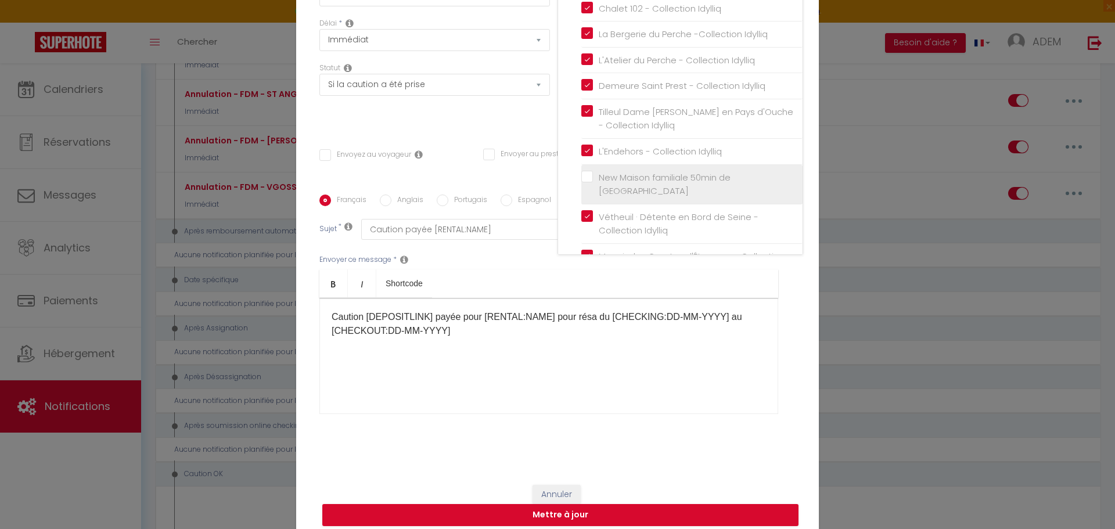
click at [584, 183] on input "New Maison familiale 50min de [GEOGRAPHIC_DATA]" at bounding box center [691, 184] width 221 height 12
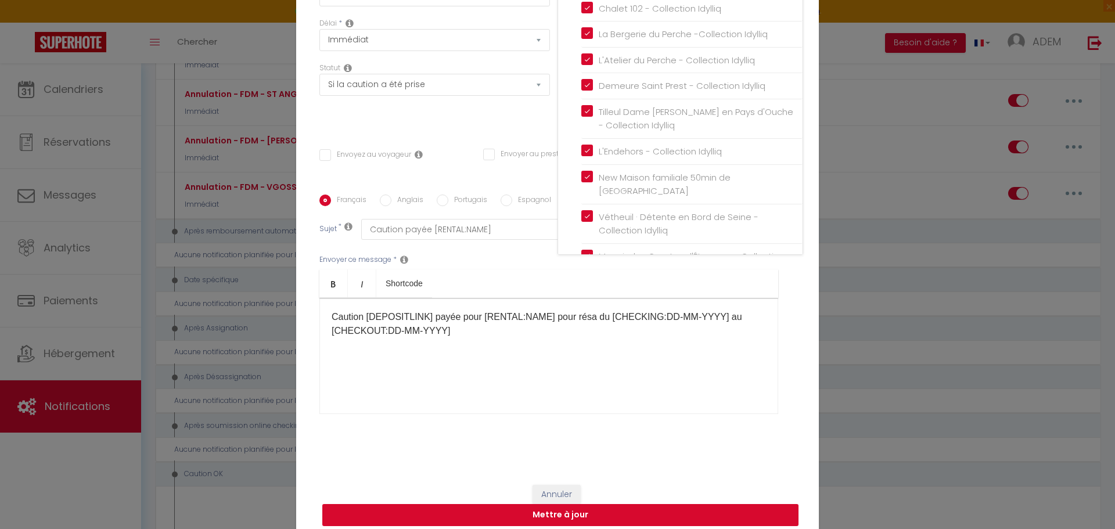
click at [721, 504] on button "Mettre à jour" at bounding box center [560, 515] width 476 height 22
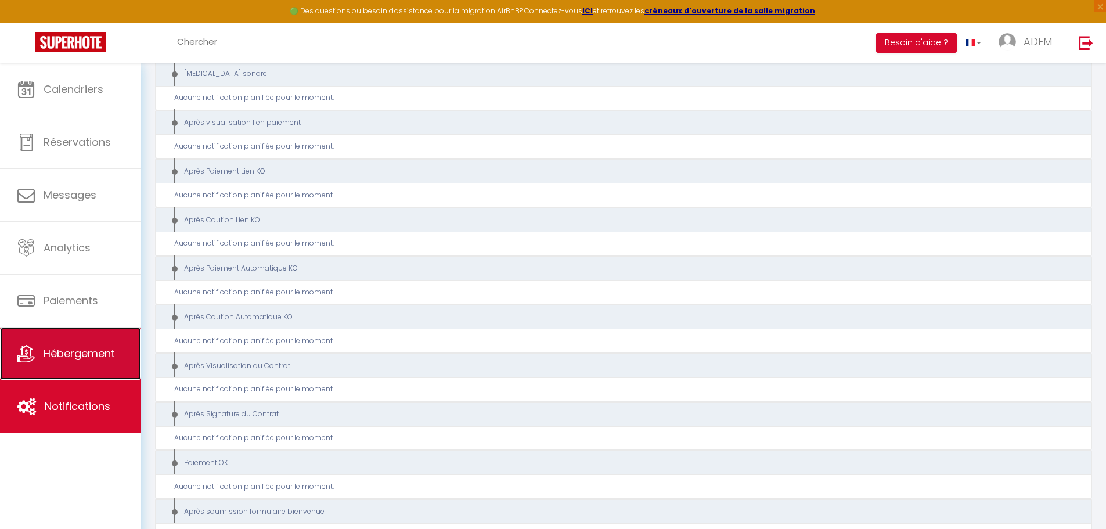
click at [87, 347] on span "Hébergement" at bounding box center [79, 353] width 71 height 15
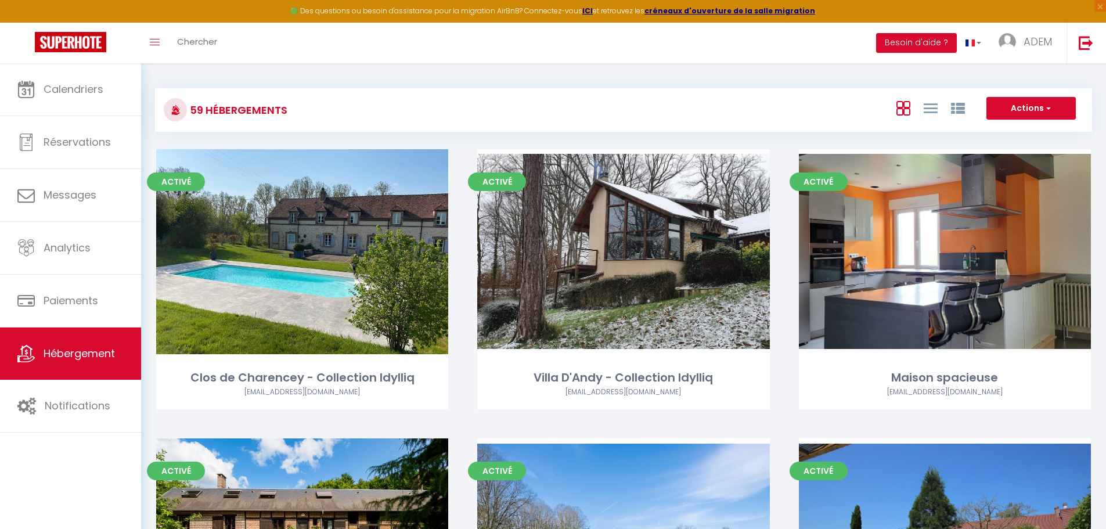
scroll to position [4797, 0]
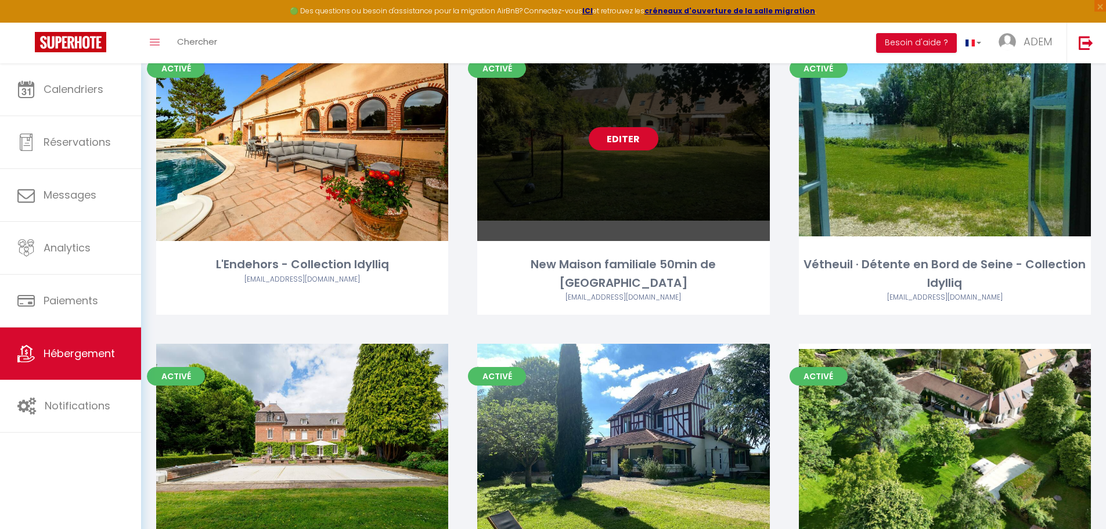
click at [608, 142] on link "Editer" at bounding box center [624, 138] width 70 height 23
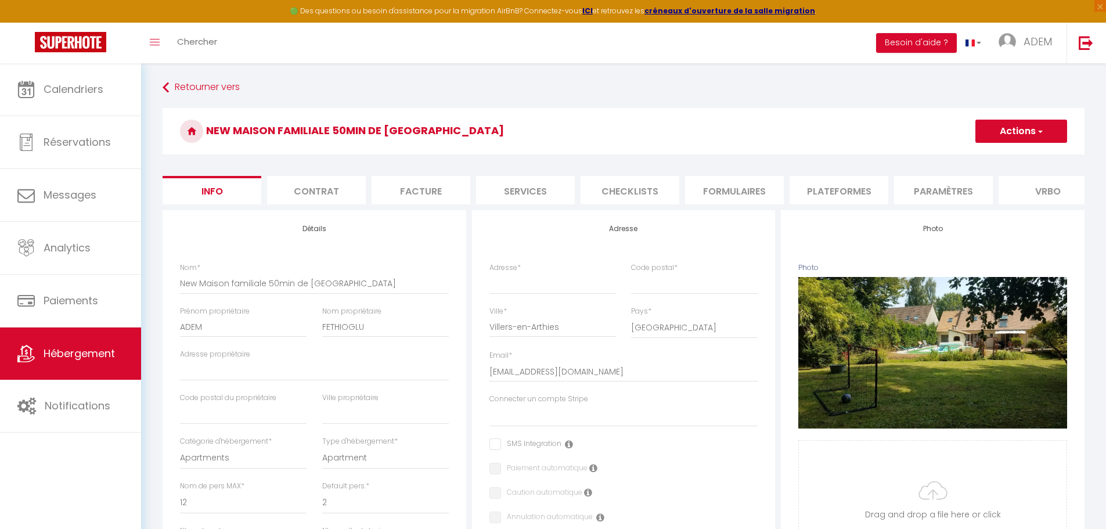
click at [823, 189] on li "Plateformes" at bounding box center [839, 190] width 99 height 28
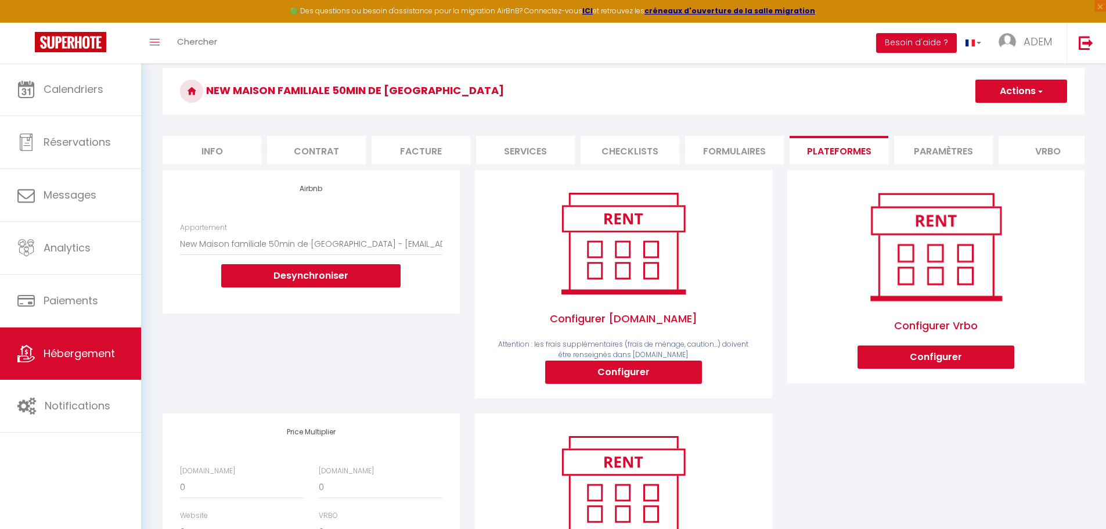
scroll to position [169, 0]
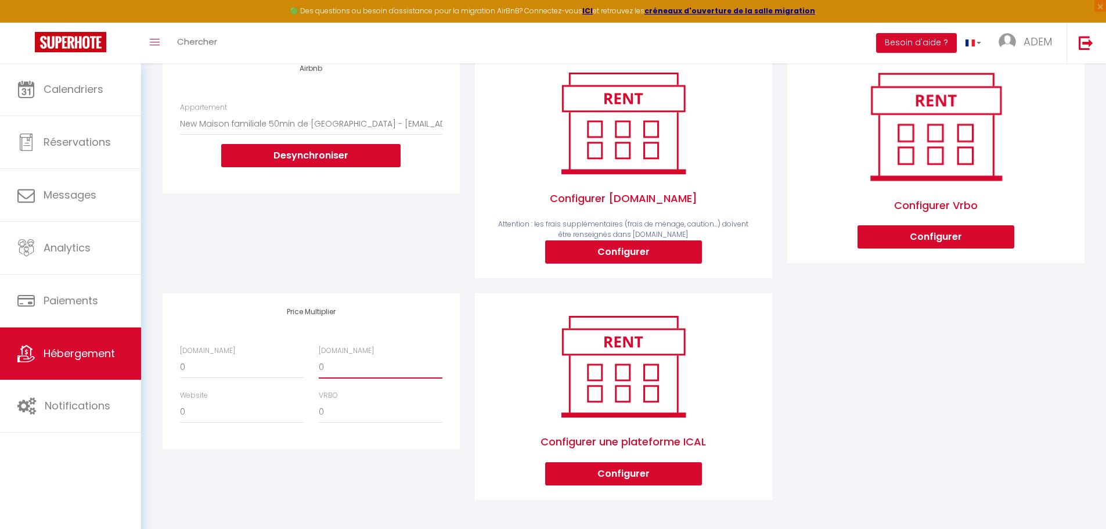
click at [371, 362] on select "0 + 1 % + 2 % + 3 % + 4 % + 5 % + 6 % + 7 % + 8 % + 9 %" at bounding box center [381, 368] width 124 height 22
click at [319, 357] on select "0 + 1 % + 2 % + 3 % + 4 % + 5 % + 6 % + 7 % + 8 % + 9 %" at bounding box center [381, 368] width 124 height 22
click at [368, 411] on select "0 + 1 % + 2 % + 3 % + 4 % + 5 % + 6 % + 7 % + 8 % + 9 %" at bounding box center [381, 412] width 124 height 22
click at [355, 419] on select "0 + 1 % + 2 % + 3 % + 4 % + 5 % + 6 % + 7 % + 8 % + 9 %" at bounding box center [381, 412] width 124 height 22
click at [356, 416] on select "0 + 1 % + 2 % + 3 % + 4 % + 5 % + 6 % + 7 % + 8 % + 9 %" at bounding box center [381, 412] width 124 height 22
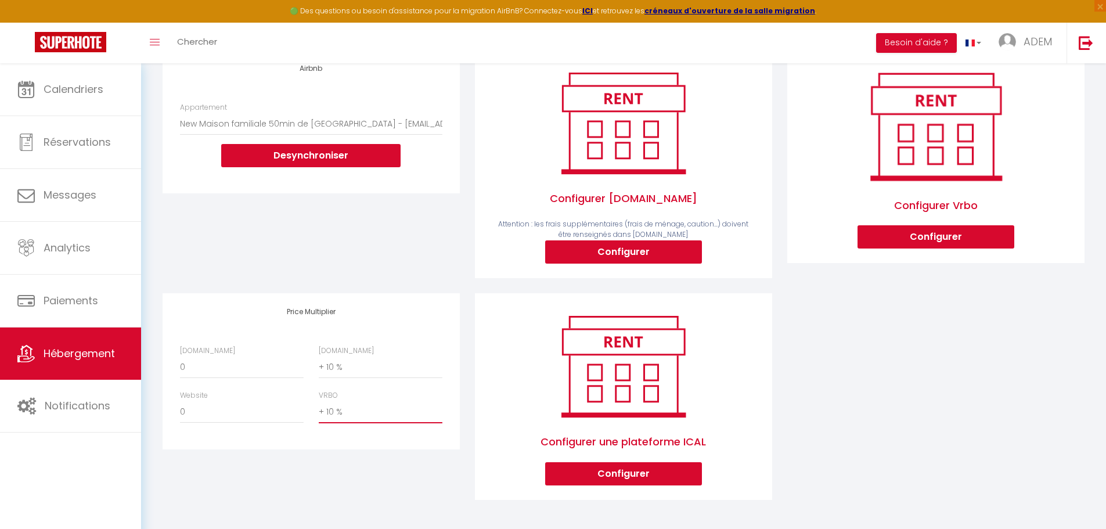
click at [319, 401] on select "0 + 1 % + 2 % + 3 % + 4 % + 5 % + 6 % + 7 % + 8 % + 9 %" at bounding box center [381, 412] width 124 height 22
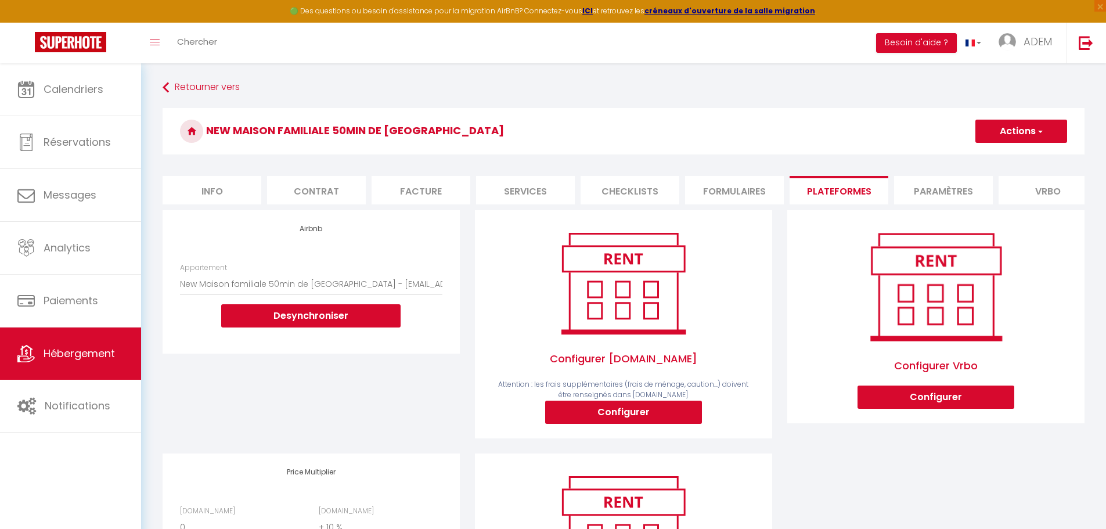
drag, startPoint x: 1012, startPoint y: 129, endPoint x: 1010, endPoint y: 135, distance: 6.8
click at [1013, 129] on button "Actions" at bounding box center [1022, 131] width 92 height 23
click at [1000, 154] on link "Enregistrer" at bounding box center [1021, 156] width 92 height 15
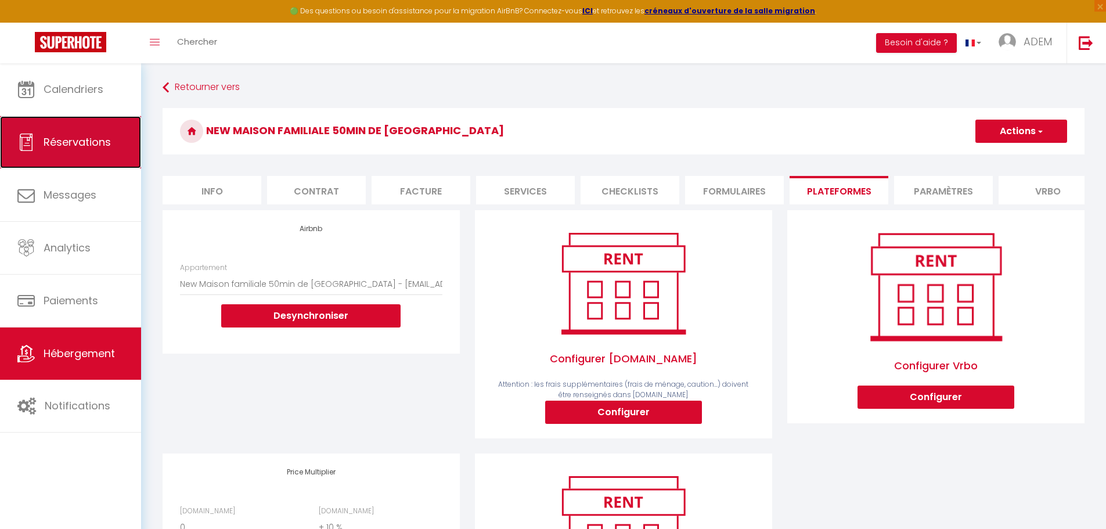
click at [74, 142] on span "Réservations" at bounding box center [77, 142] width 67 height 15
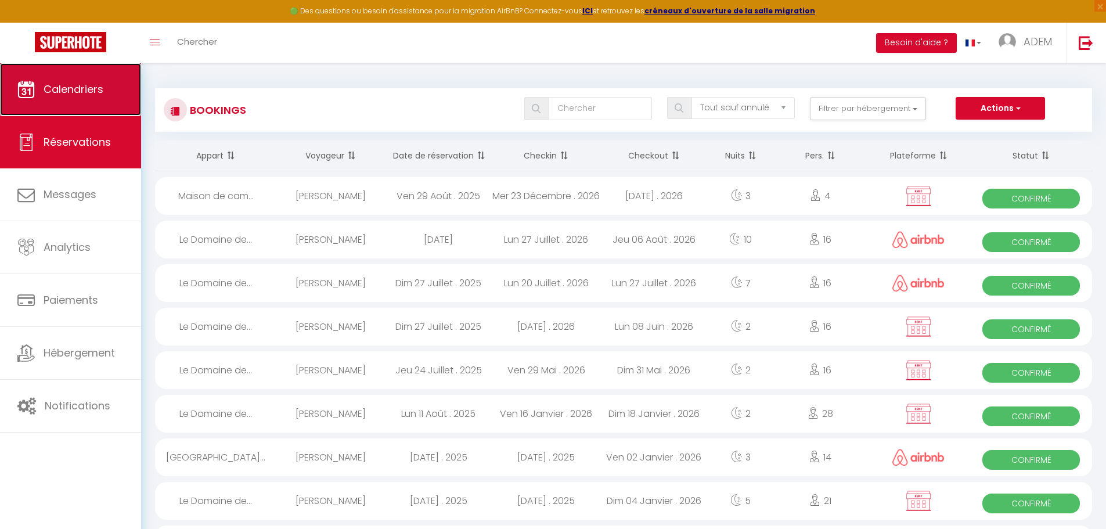
click at [109, 81] on link "Calendriers" at bounding box center [70, 89] width 141 height 52
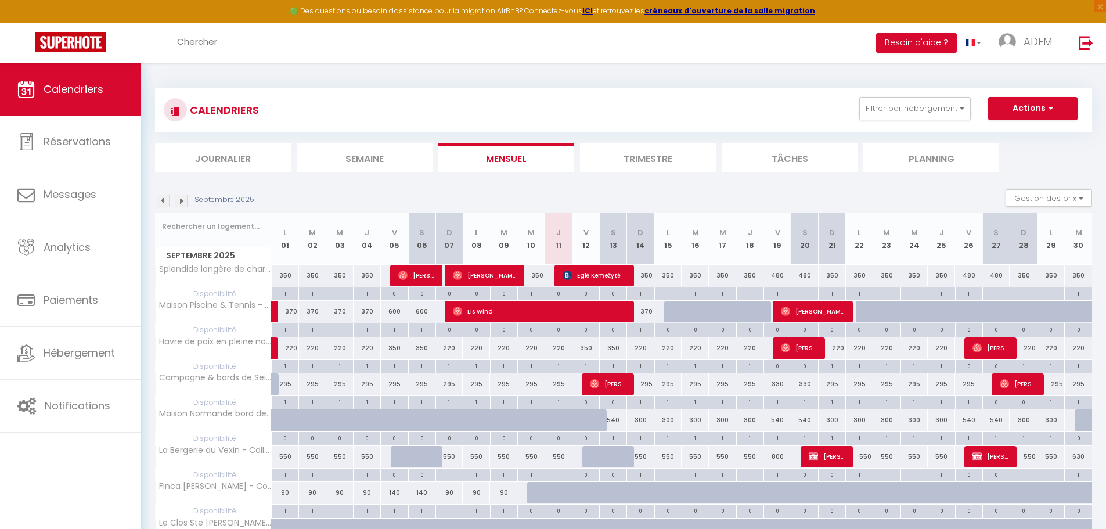
click at [348, 159] on li "Semaine" at bounding box center [365, 157] width 136 height 28
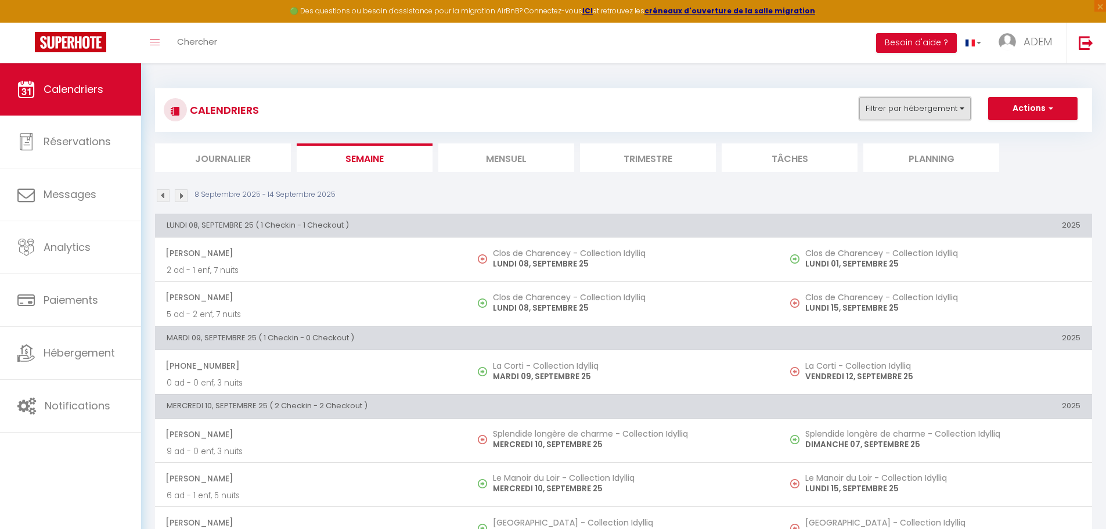
click at [890, 112] on button "Filtrer par hébergement" at bounding box center [915, 108] width 112 height 23
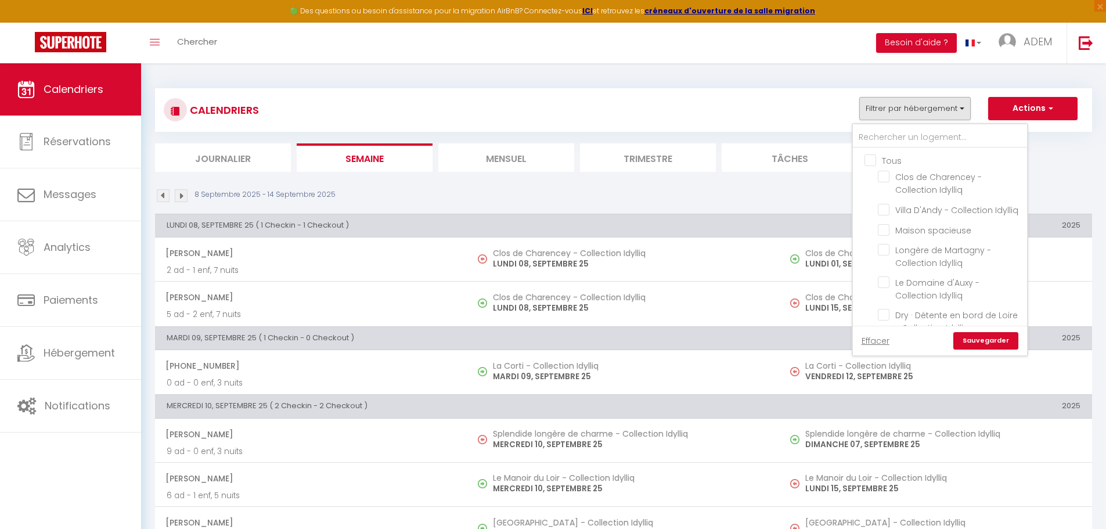
click at [866, 160] on input "Tous" at bounding box center [952, 160] width 174 height 12
click at [989, 339] on link "Sauvegarder" at bounding box center [986, 340] width 65 height 17
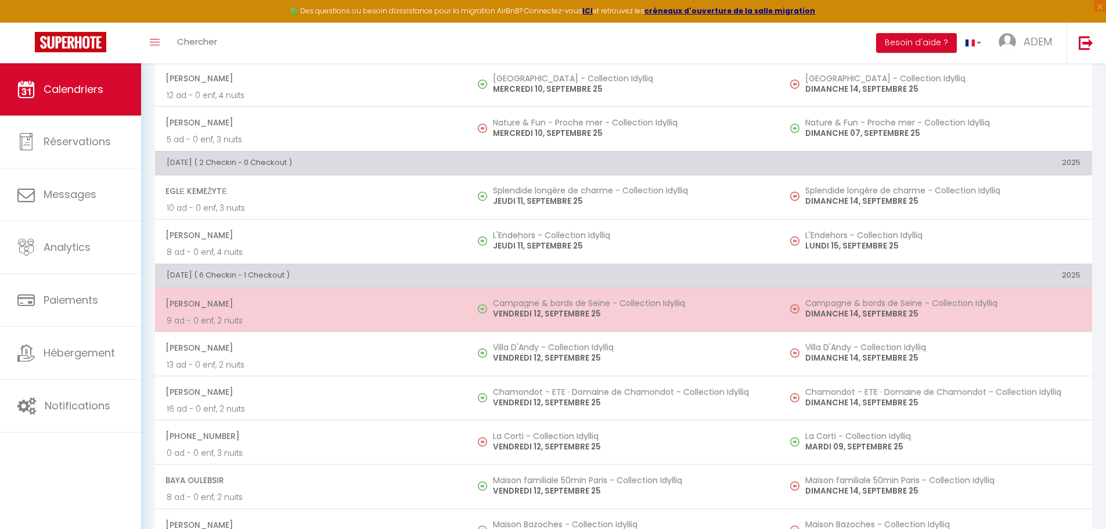
scroll to position [465, 0]
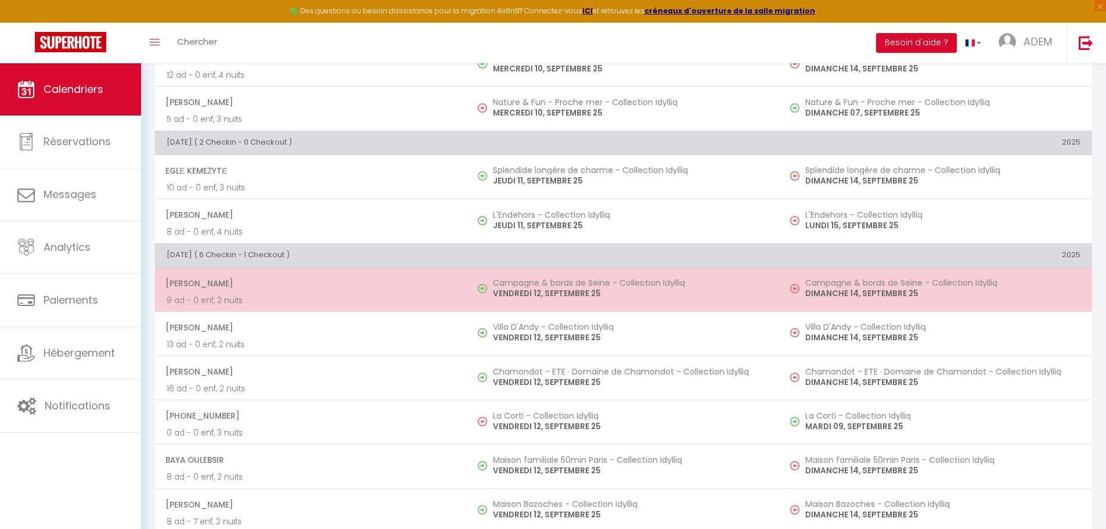
click at [394, 297] on p "9 ad - 0 enf, 2 nuits" at bounding box center [311, 300] width 289 height 12
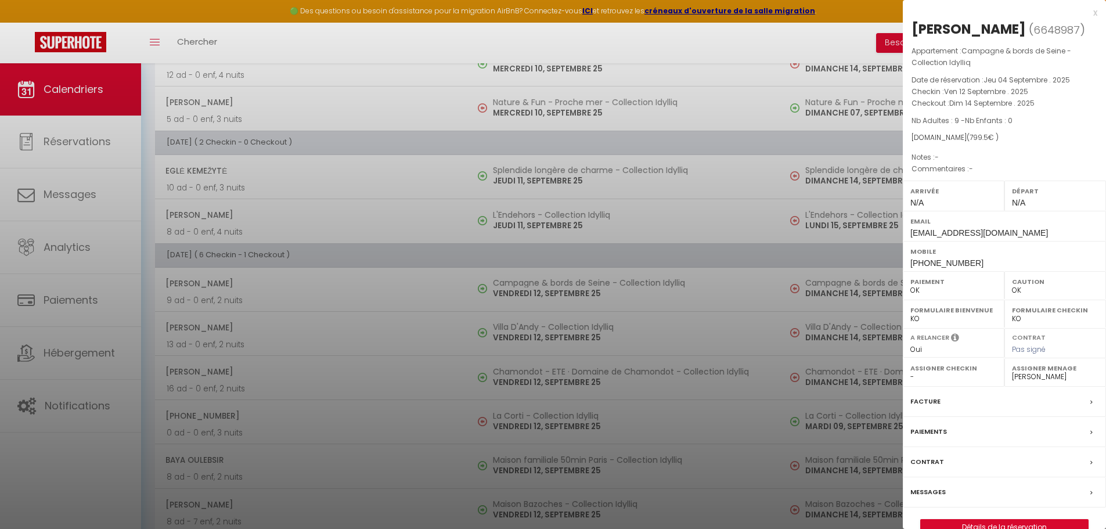
click at [413, 308] on div at bounding box center [553, 264] width 1106 height 529
click at [413, 338] on div at bounding box center [553, 264] width 1106 height 529
click at [483, 343] on div at bounding box center [553, 264] width 1106 height 529
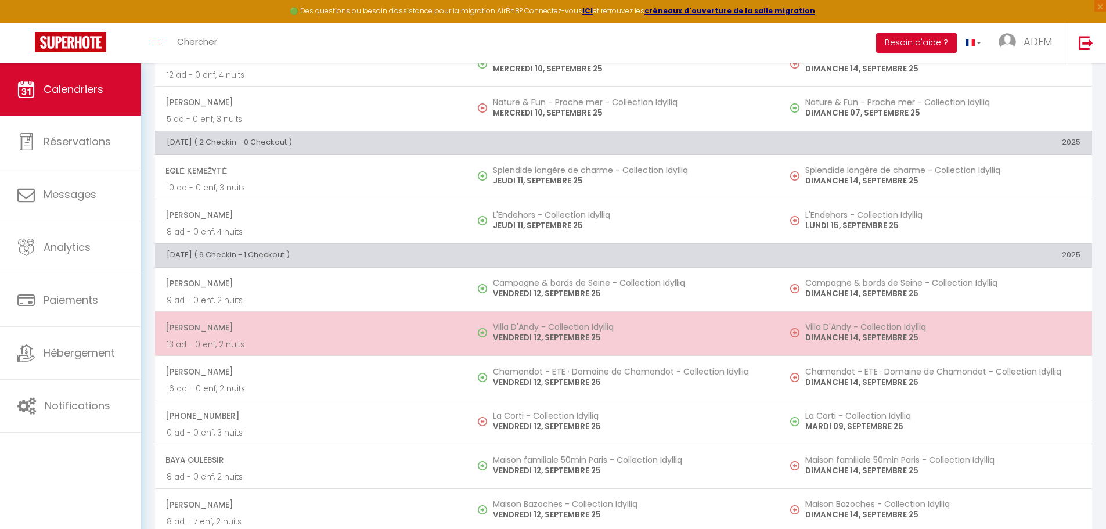
click at [502, 334] on p "VENDREDI 12, SEPTEMBRE 25" at bounding box center [630, 338] width 275 height 12
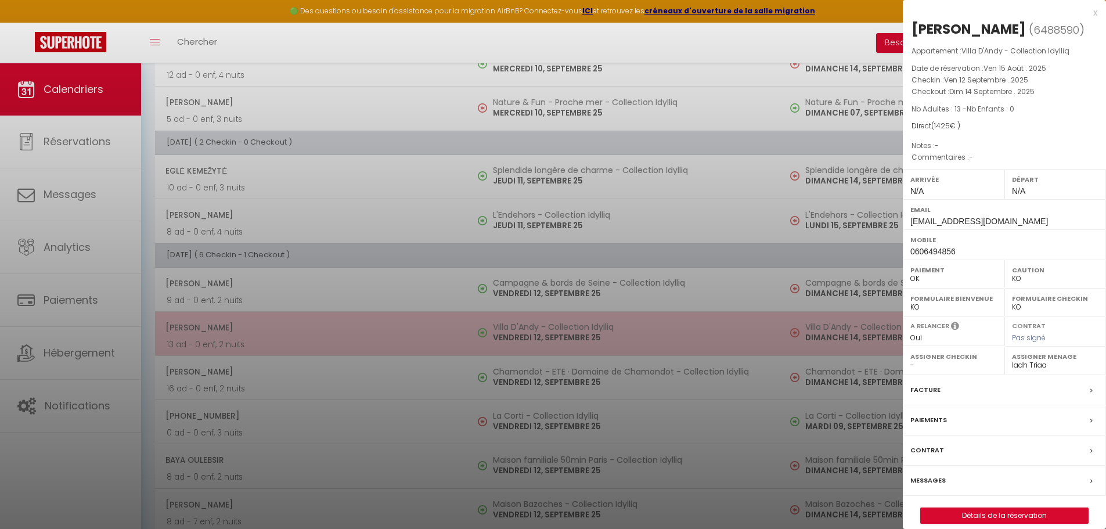
click at [502, 334] on div at bounding box center [553, 264] width 1106 height 529
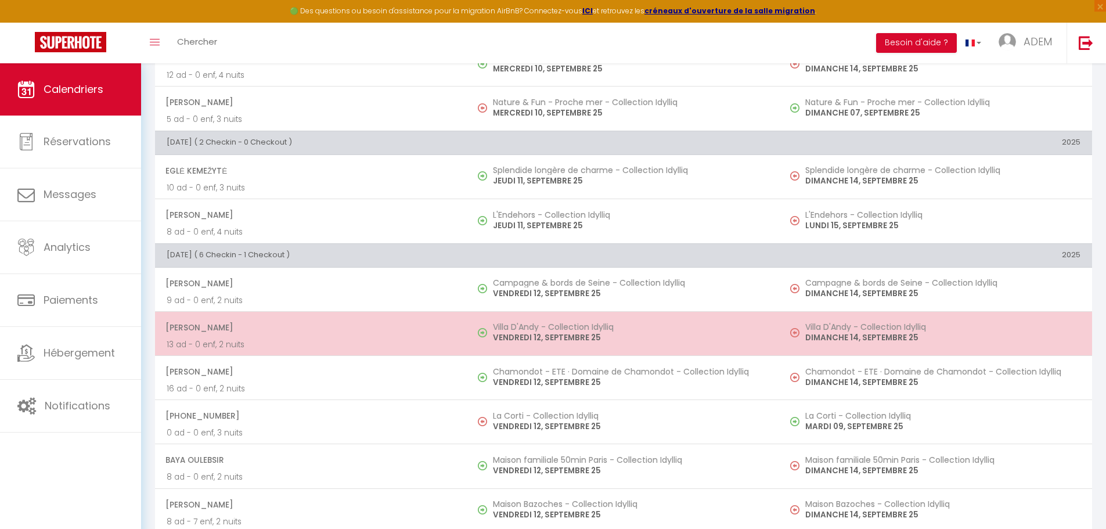
click at [511, 340] on p "VENDREDI 12, SEPTEMBRE 25" at bounding box center [630, 338] width 275 height 12
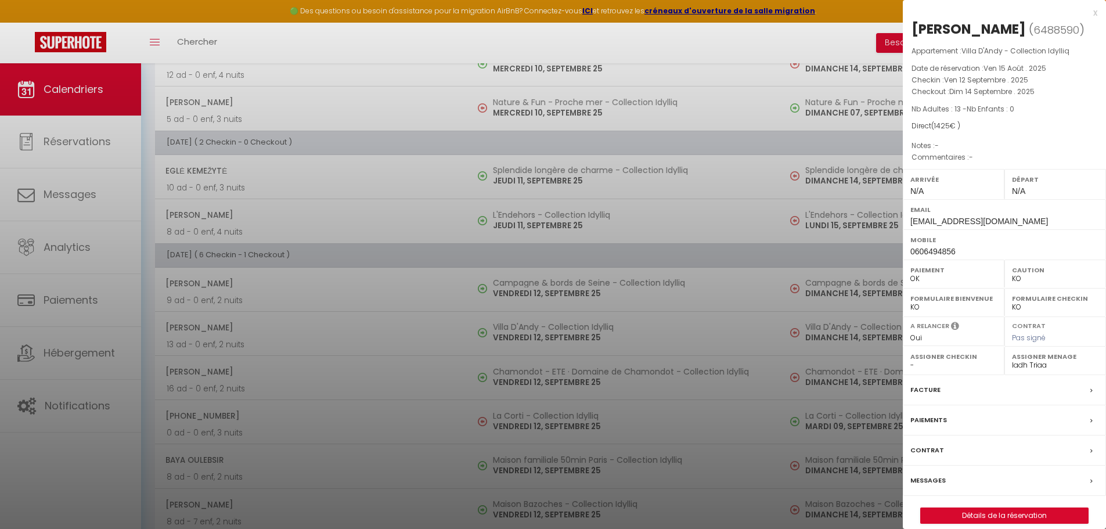
click at [519, 340] on div at bounding box center [553, 264] width 1106 height 529
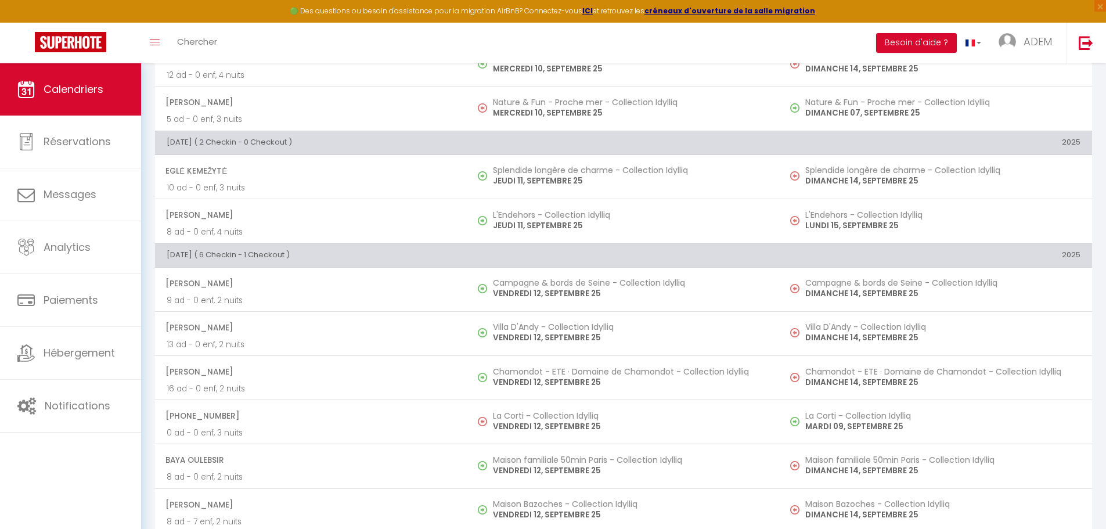
click at [520, 334] on p "VENDREDI 12, SEPTEMBRE 25" at bounding box center [630, 338] width 275 height 12
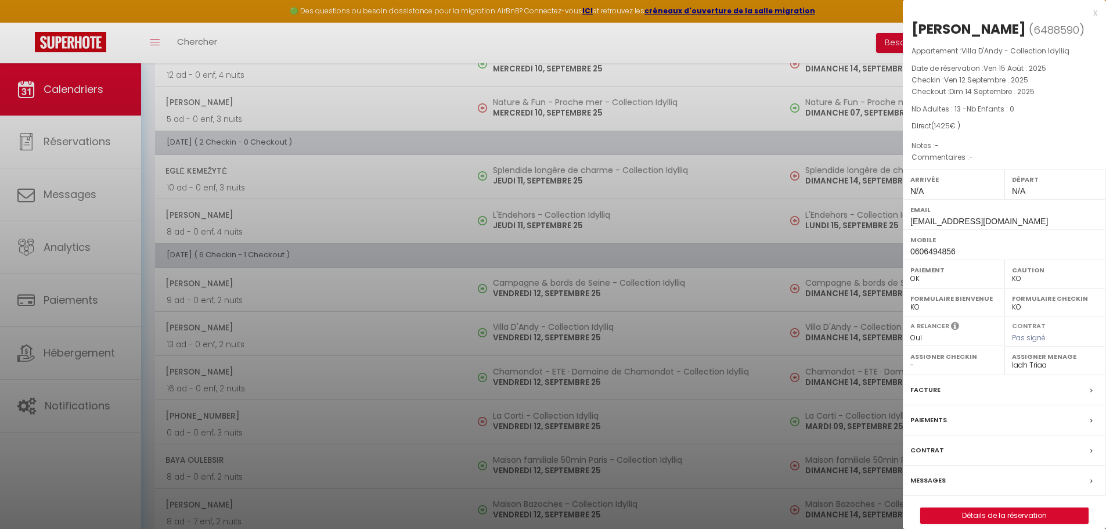
drag, startPoint x: 1024, startPoint y: 279, endPoint x: 1013, endPoint y: 275, distance: 11.4
click at [1013, 275] on div "Caution OK KO" at bounding box center [1056, 274] width 102 height 28
click at [1004, 247] on div "Mobile 0606494856" at bounding box center [1004, 244] width 203 height 30
click at [936, 483] on label "Messages" at bounding box center [928, 480] width 35 height 12
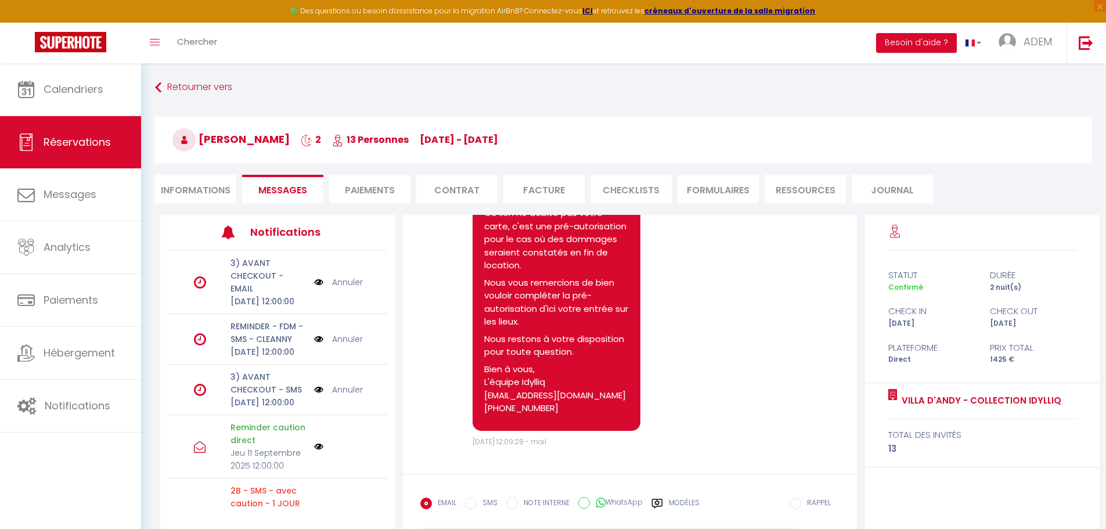
click at [202, 189] on li "Informations" at bounding box center [195, 189] width 81 height 28
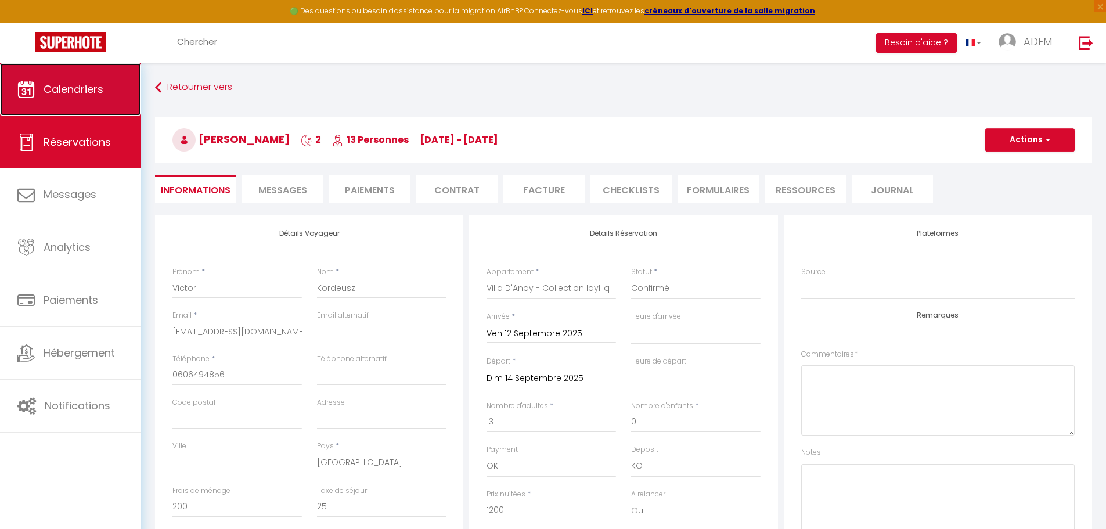
click at [99, 100] on link "Calendriers" at bounding box center [70, 89] width 141 height 52
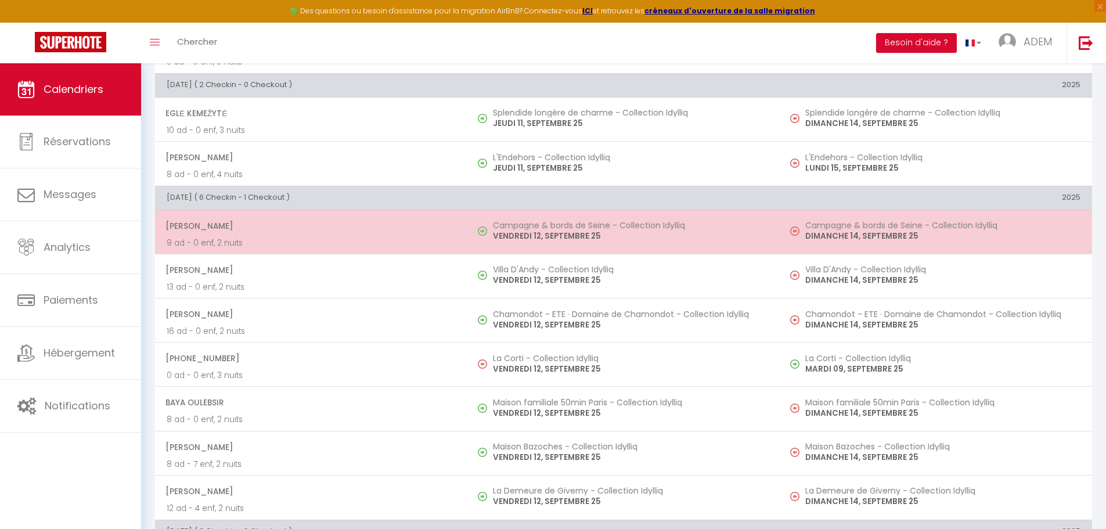
scroll to position [523, 0]
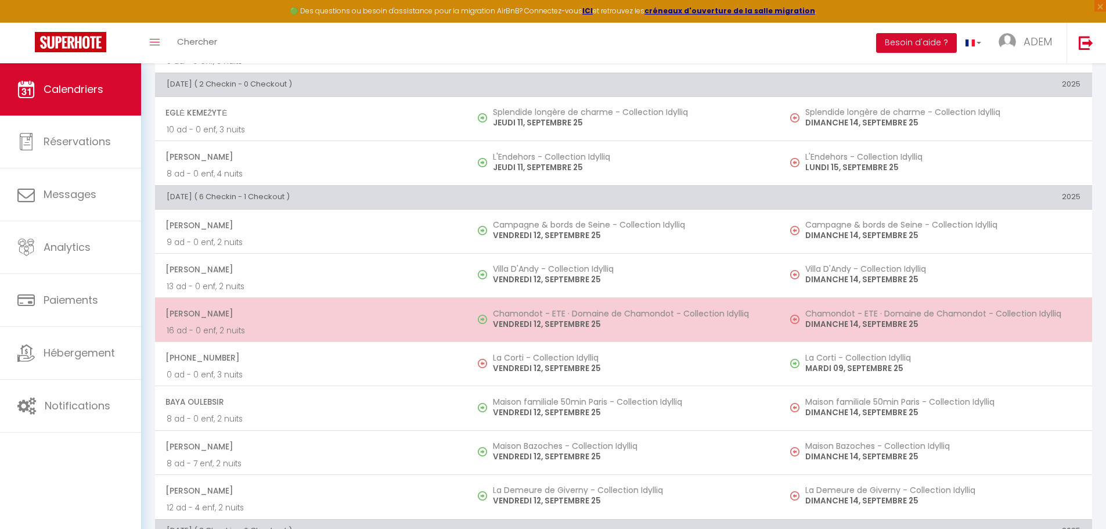
click at [537, 317] on h5 "Chamondot - ETE · Domaine de Chamondot - Collection Idylliq" at bounding box center [630, 313] width 275 height 9
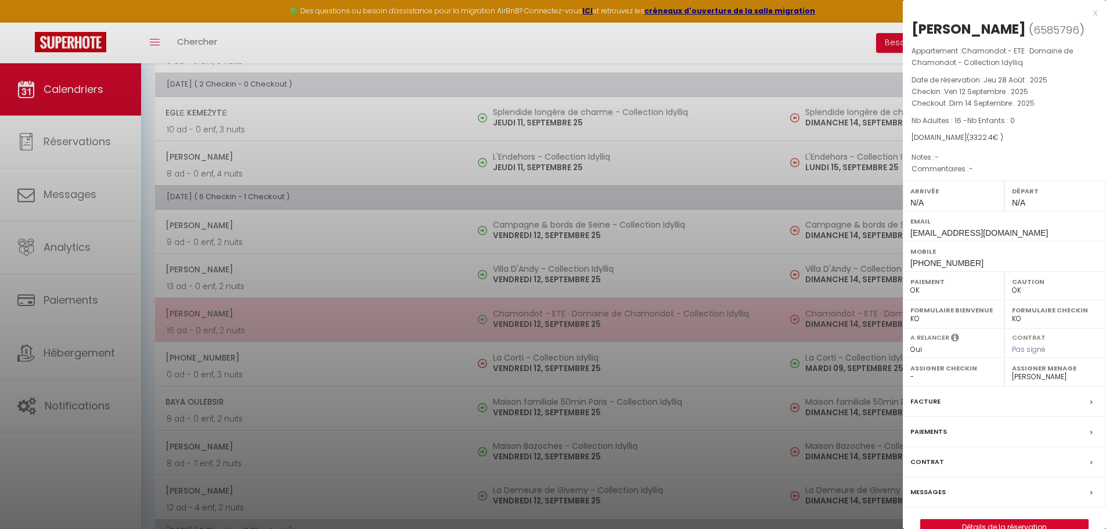
click at [537, 317] on div at bounding box center [553, 264] width 1106 height 529
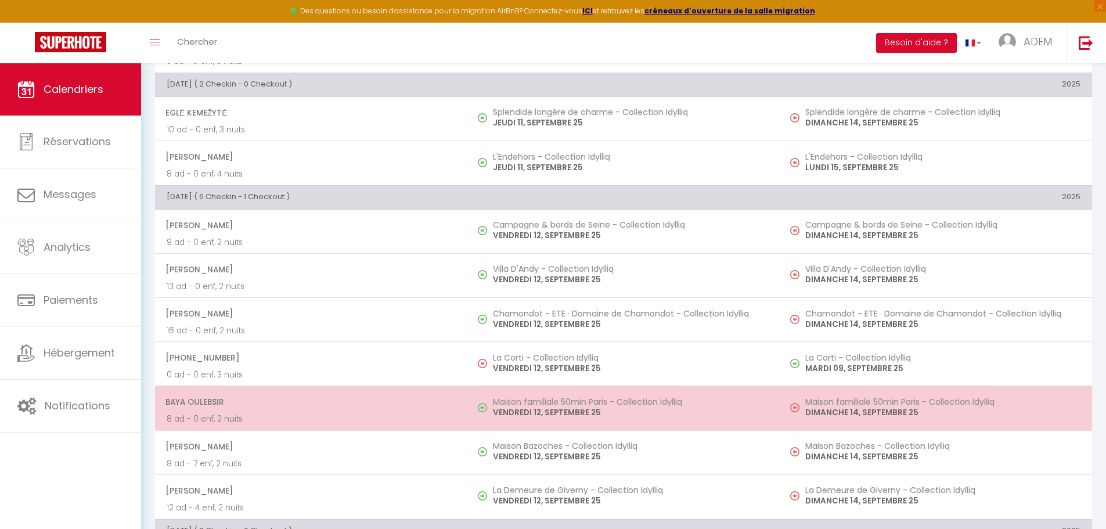
click at [548, 402] on h5 "Maison familiale 50min Paris - Collection Idylliq" at bounding box center [630, 401] width 275 height 9
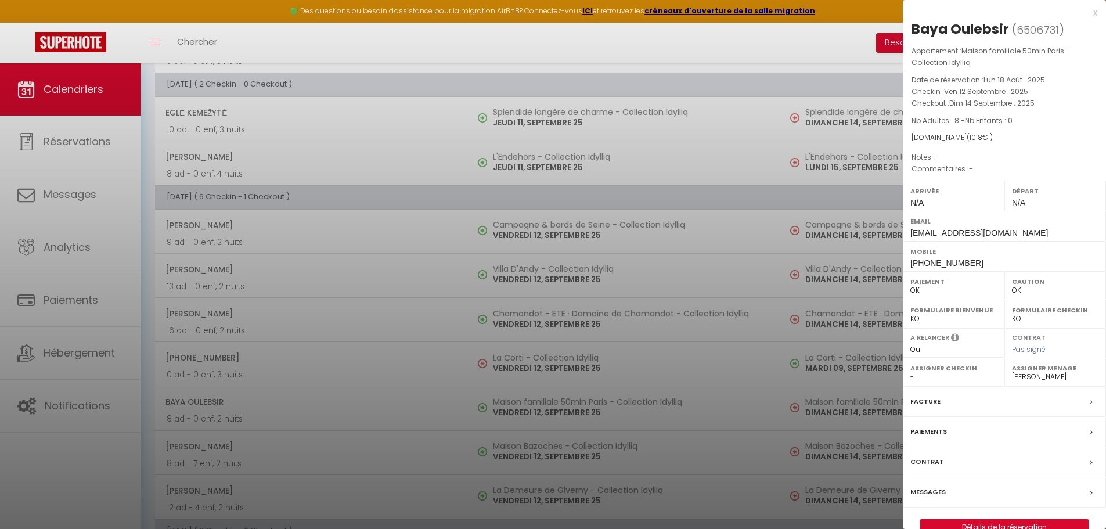
click at [548, 402] on div at bounding box center [553, 264] width 1106 height 529
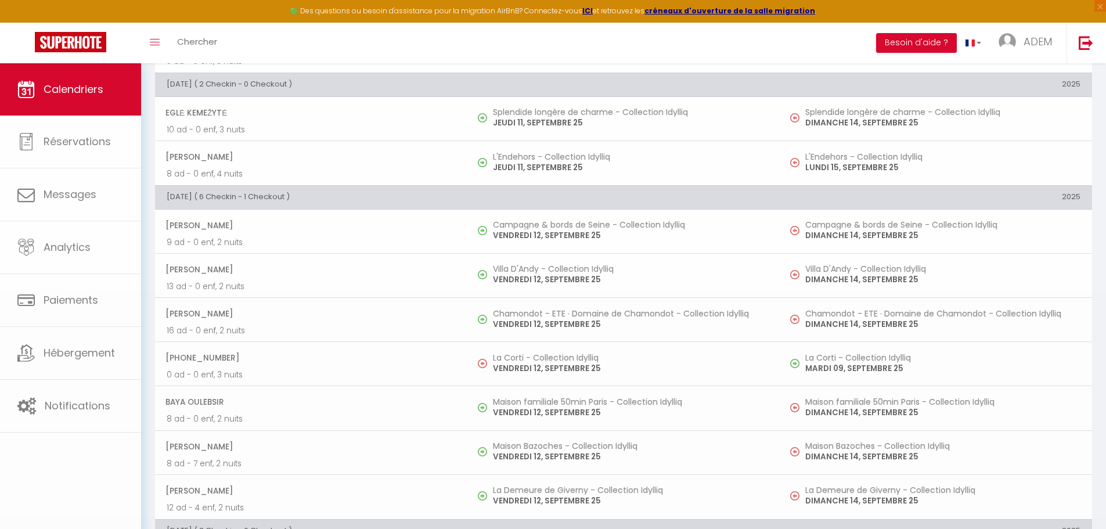
click at [553, 456] on body "🟢 Des questions ou besoin d'assistance pour la migration AirBnB? Connectez-vous…" at bounding box center [553, 326] width 1106 height 1571
click at [553, 456] on p "VENDREDI 12, SEPTEMBRE 25" at bounding box center [630, 457] width 275 height 12
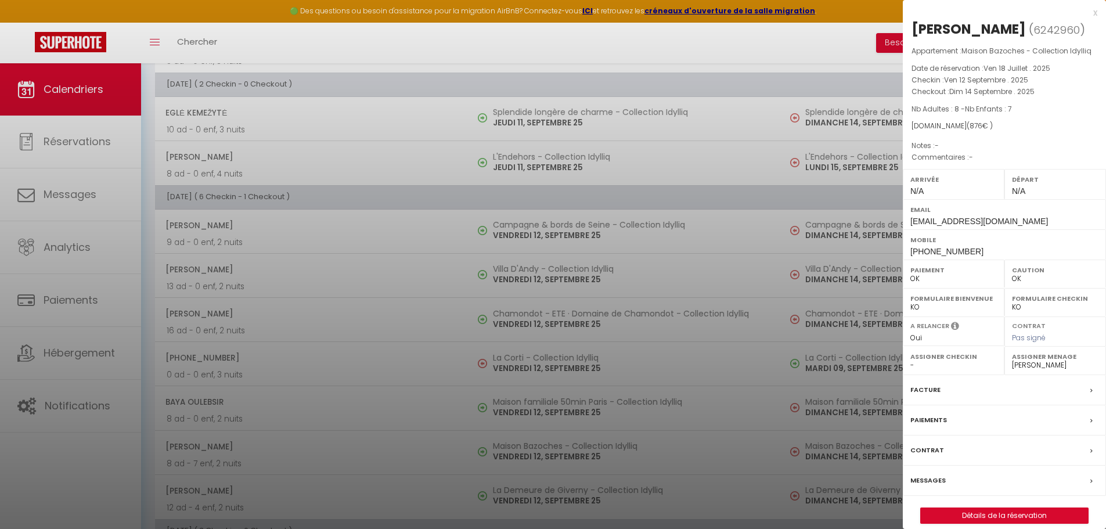
click at [553, 456] on div at bounding box center [553, 264] width 1106 height 529
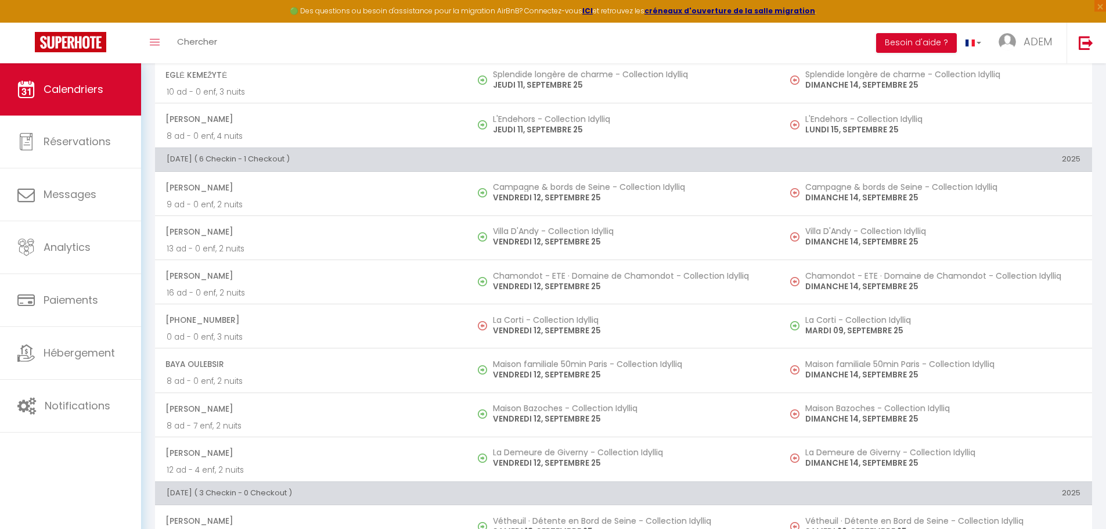
scroll to position [581, 0]
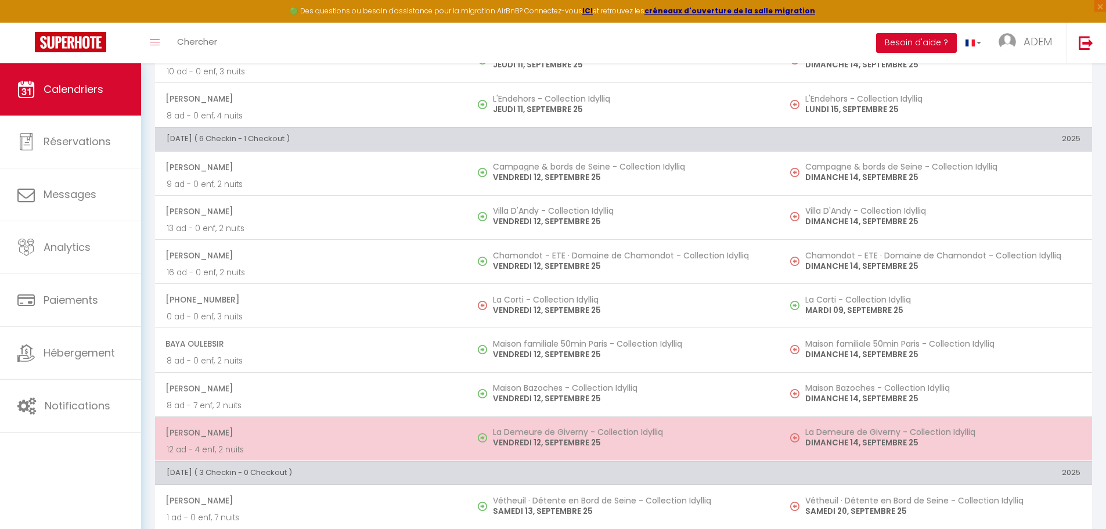
click at [582, 432] on h5 "La Demeure de Giverny - Collection Idylliq" at bounding box center [630, 431] width 275 height 9
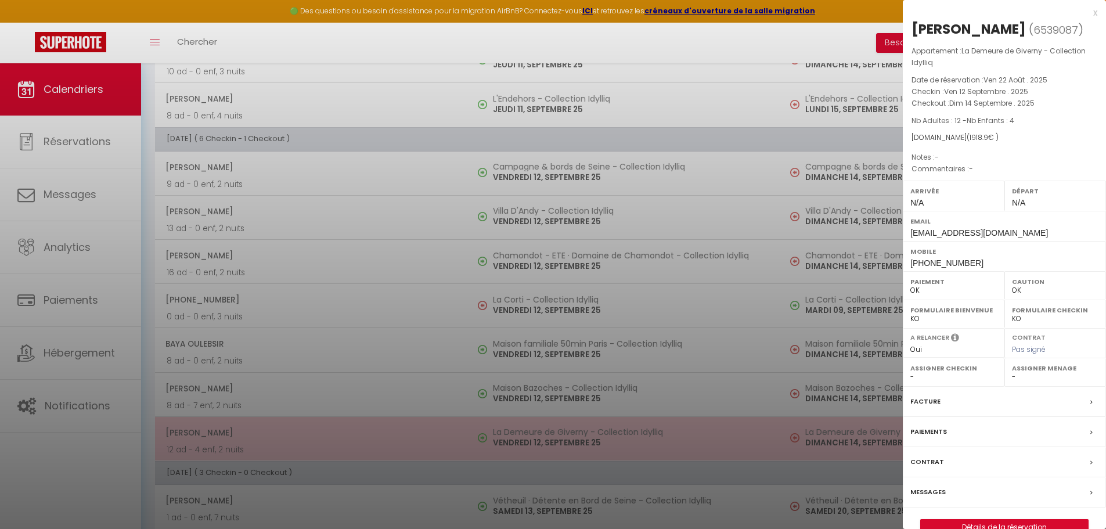
click at [582, 432] on div at bounding box center [553, 264] width 1106 height 529
